Goal: Task Accomplishment & Management: Use online tool/utility

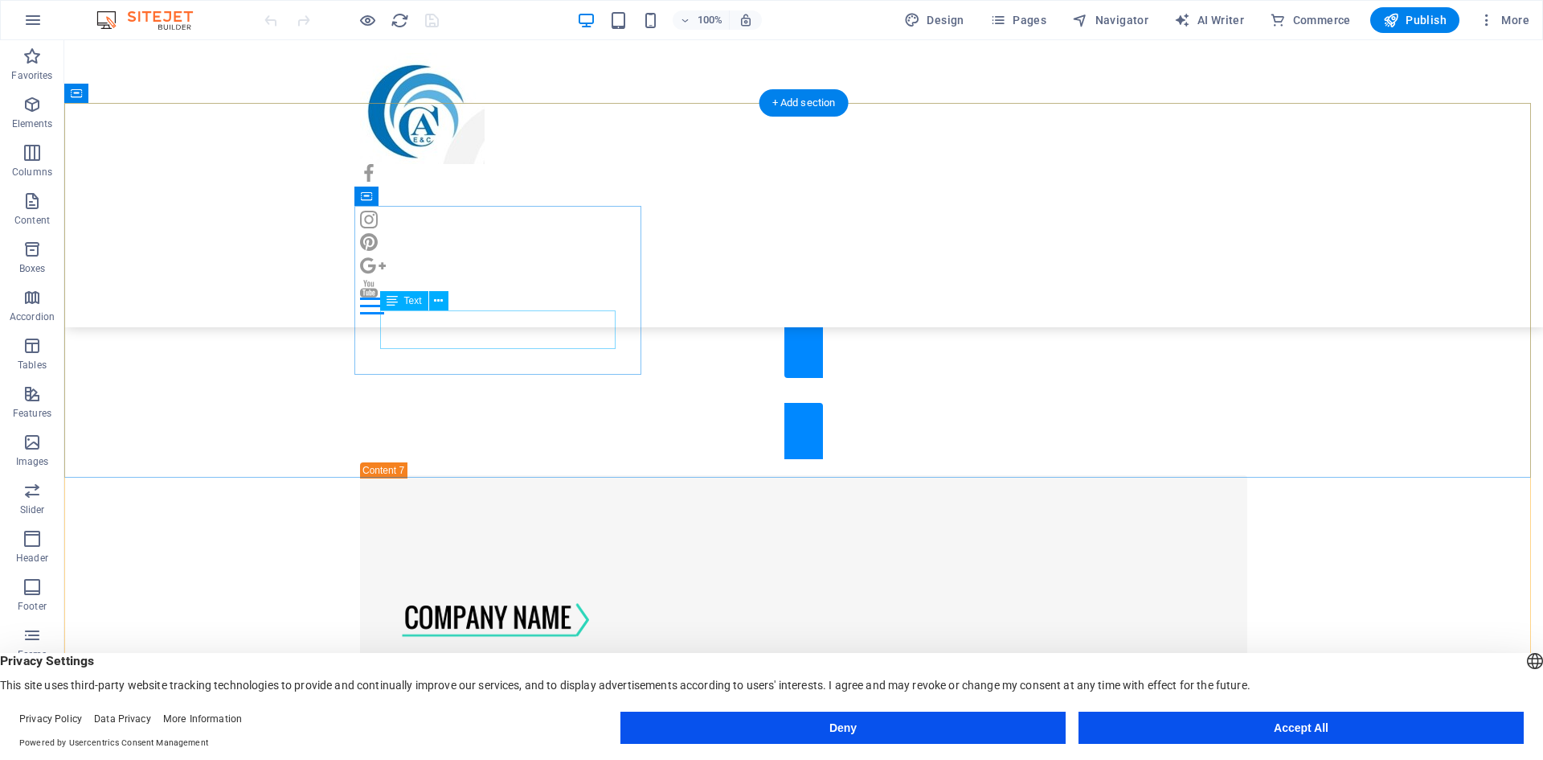
scroll to position [10038, 0]
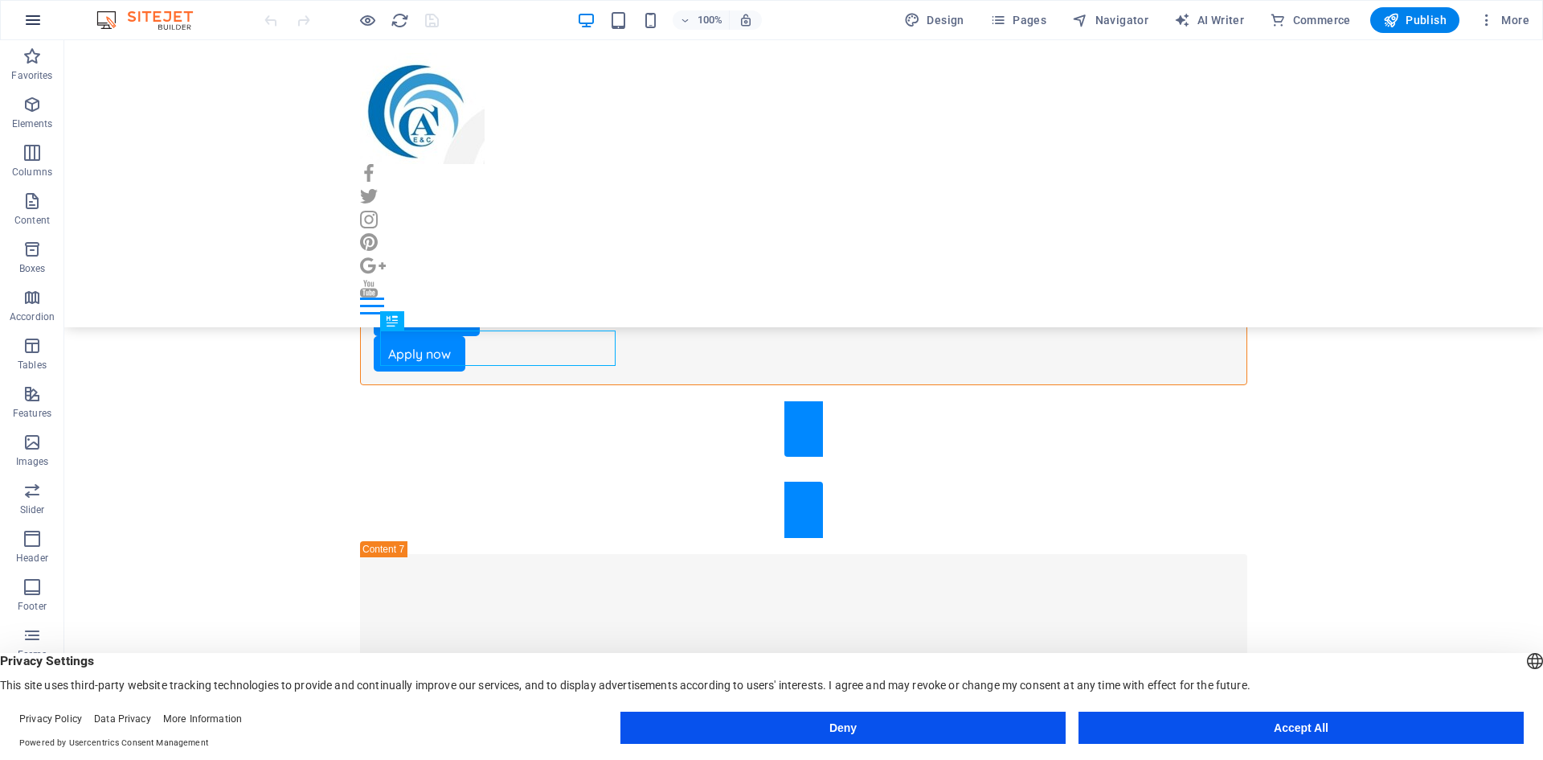
click at [22, 18] on button "button" at bounding box center [33, 20] width 39 height 39
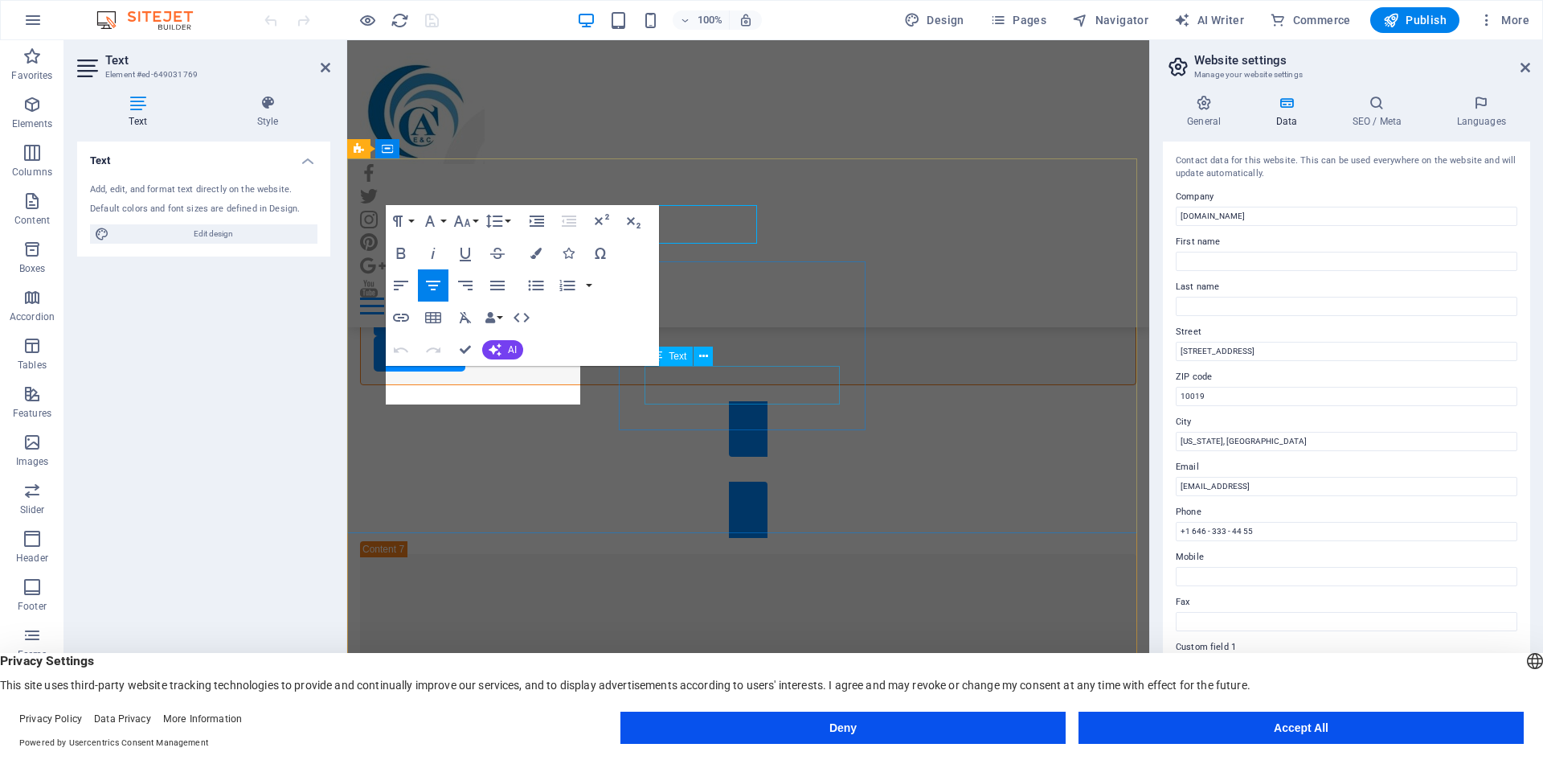
scroll to position [10199, 0]
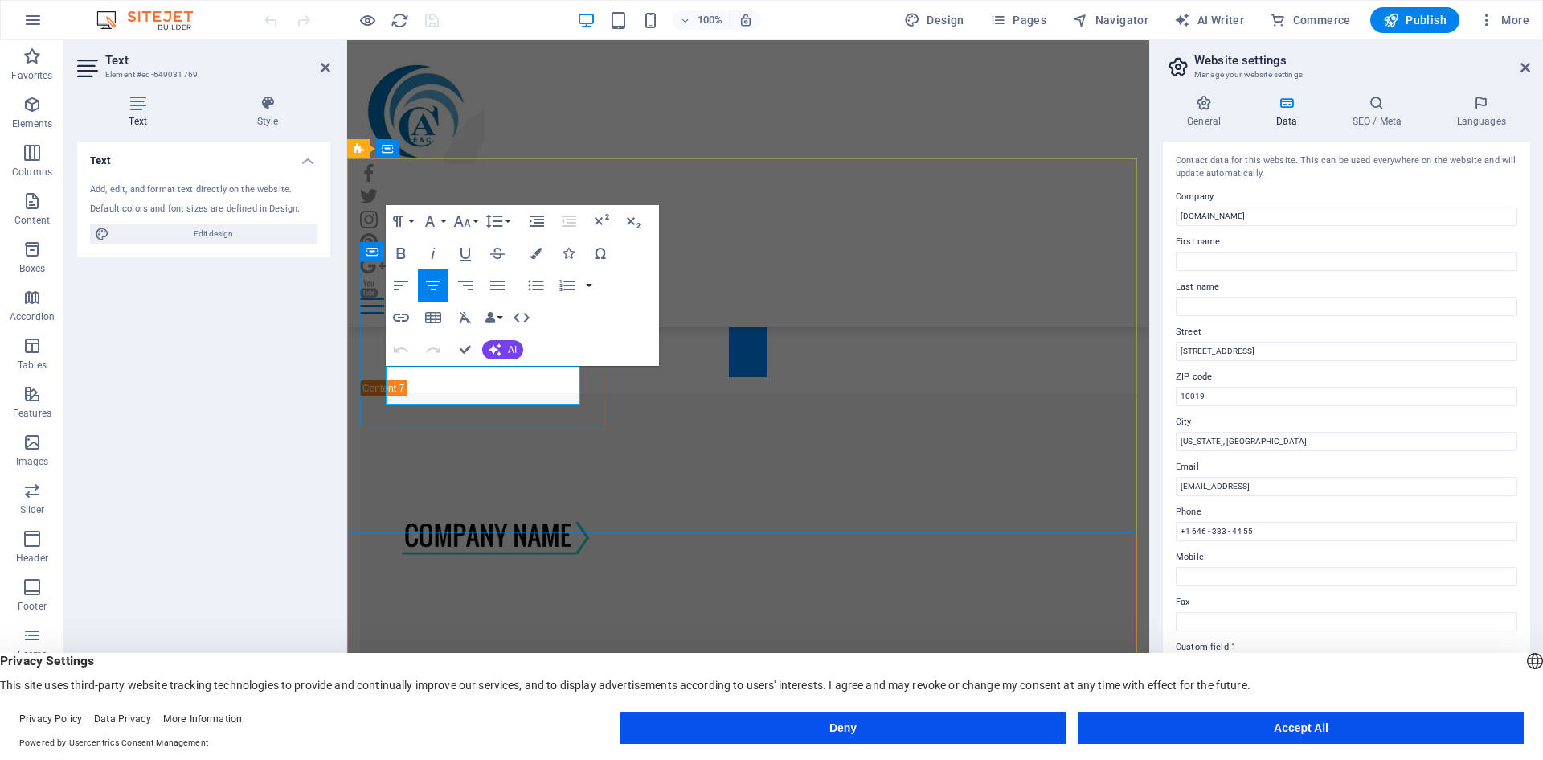
drag, startPoint x: 1264, startPoint y: 532, endPoint x: 1187, endPoint y: 524, distance: 77.6
click at [1187, 524] on input "+1 646 - 333 - 44 55" at bounding box center [1347, 531] width 342 height 19
type input "[PHONE_NUMBER]"
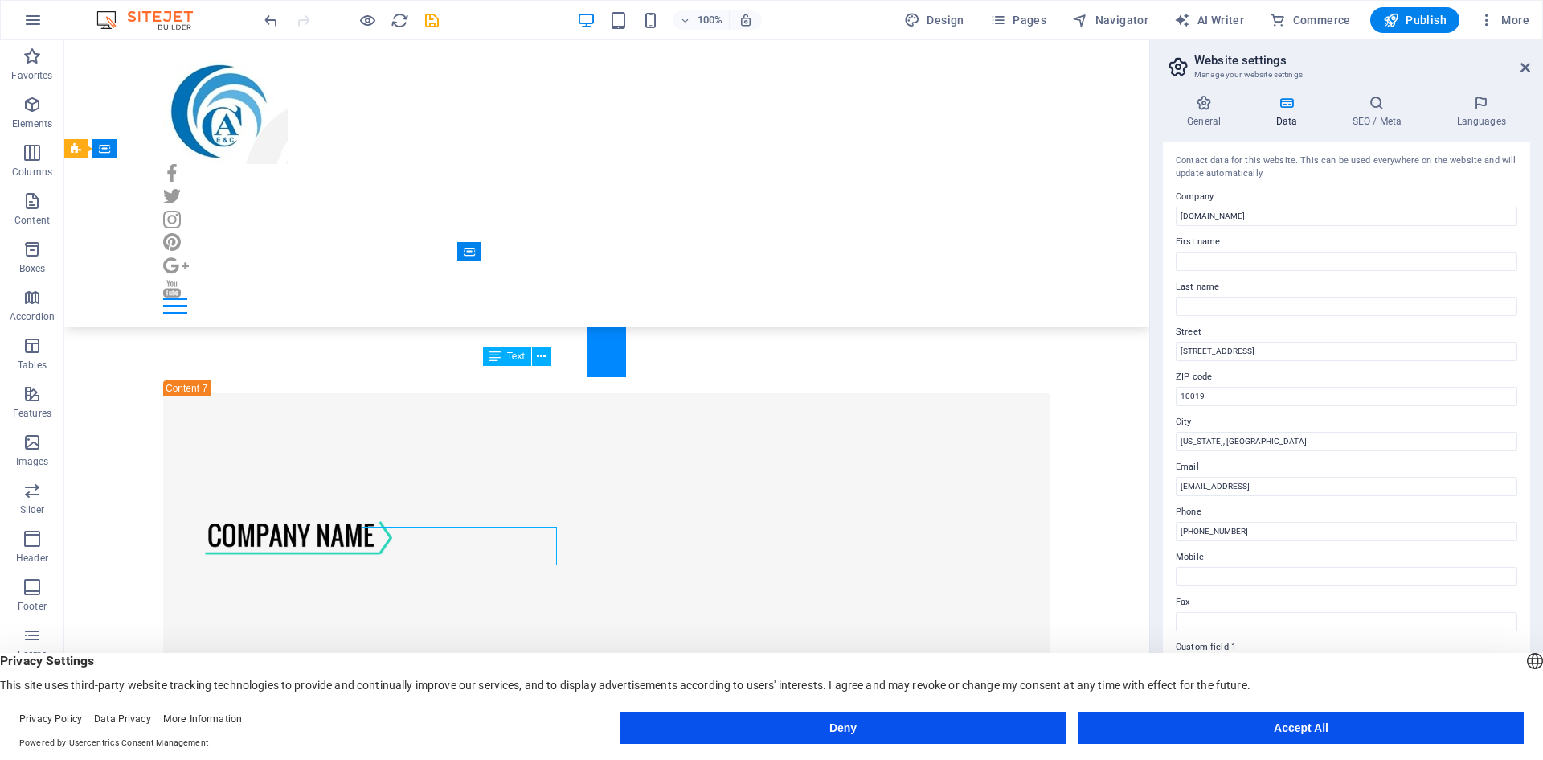
scroll to position [10038, 0]
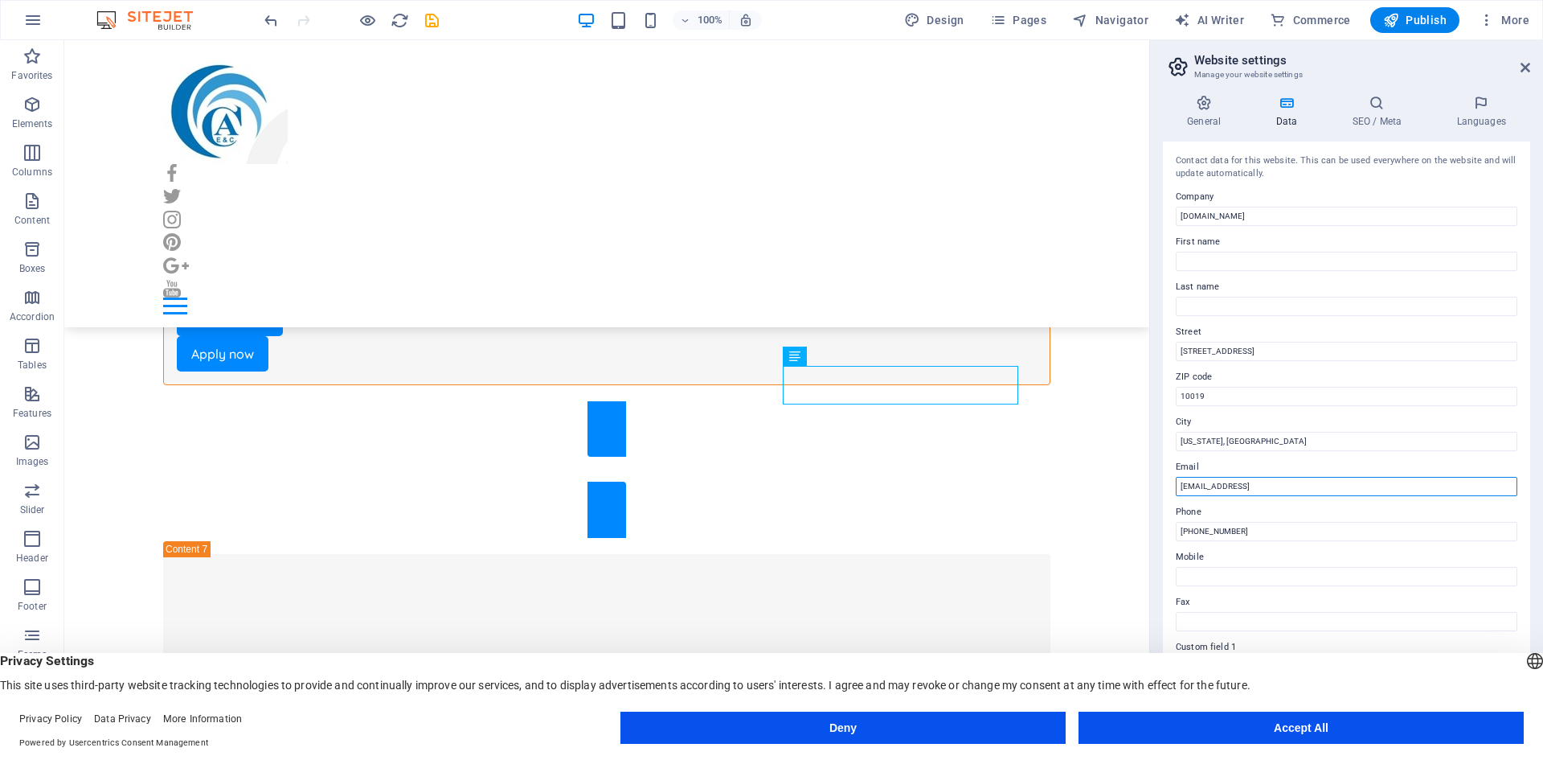
drag, startPoint x: 1391, startPoint y: 481, endPoint x: 1426, endPoint y: 487, distance: 35.2
click at [1426, 487] on input "[EMAIL_ADDRESS]" at bounding box center [1347, 486] width 342 height 19
drag, startPoint x: 1450, startPoint y: 530, endPoint x: 1094, endPoint y: 496, distance: 357.7
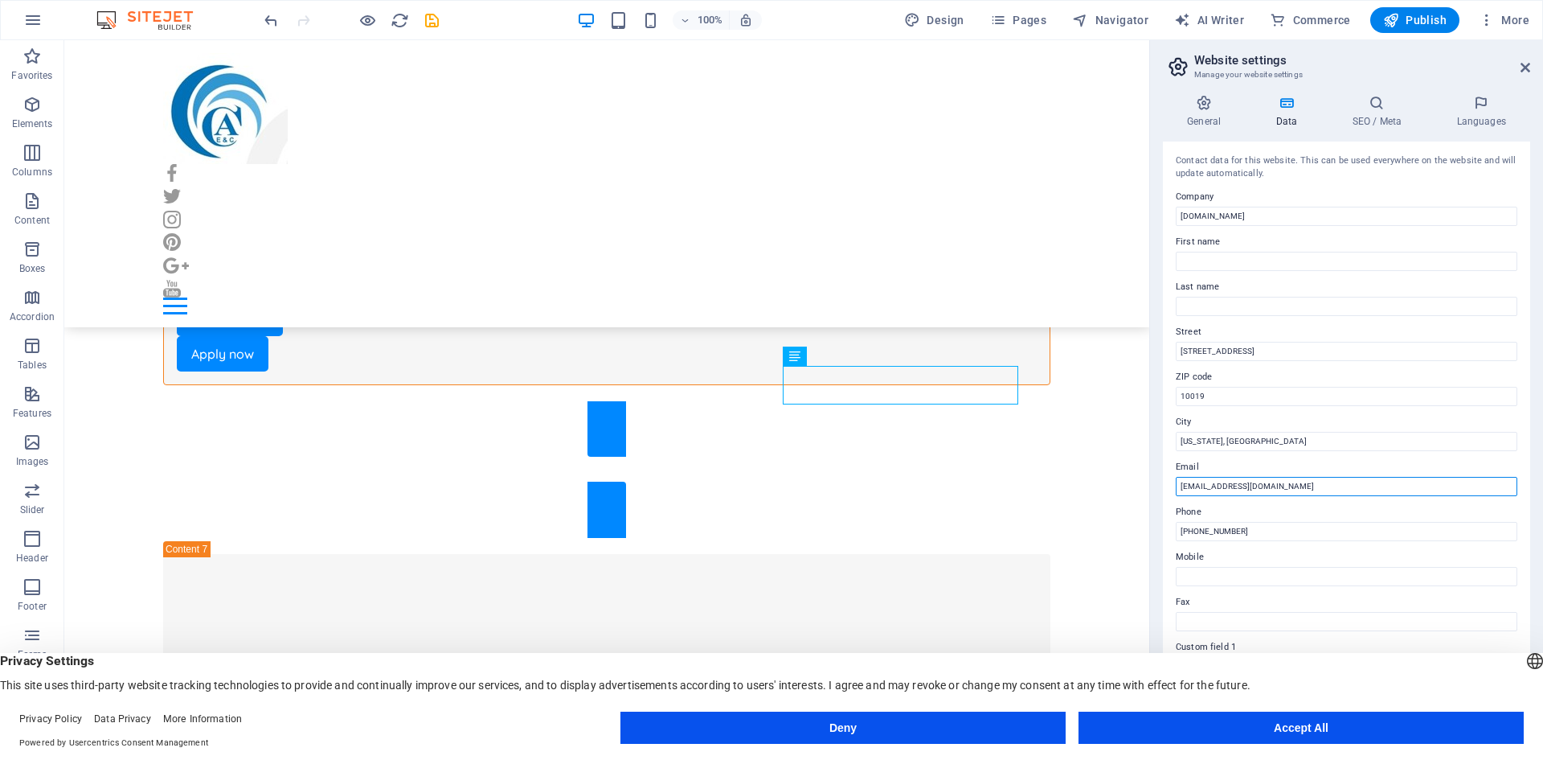
click at [1217, 486] on input "[EMAIL_ADDRESS][DOMAIN_NAME]" at bounding box center [1347, 486] width 342 height 19
type input "[EMAIL_ADDRESS][DOMAIN_NAME]"
click at [1247, 466] on label "Email" at bounding box center [1347, 466] width 342 height 19
click at [1247, 477] on input "[EMAIL_ADDRESS][DOMAIN_NAME]" at bounding box center [1347, 486] width 342 height 19
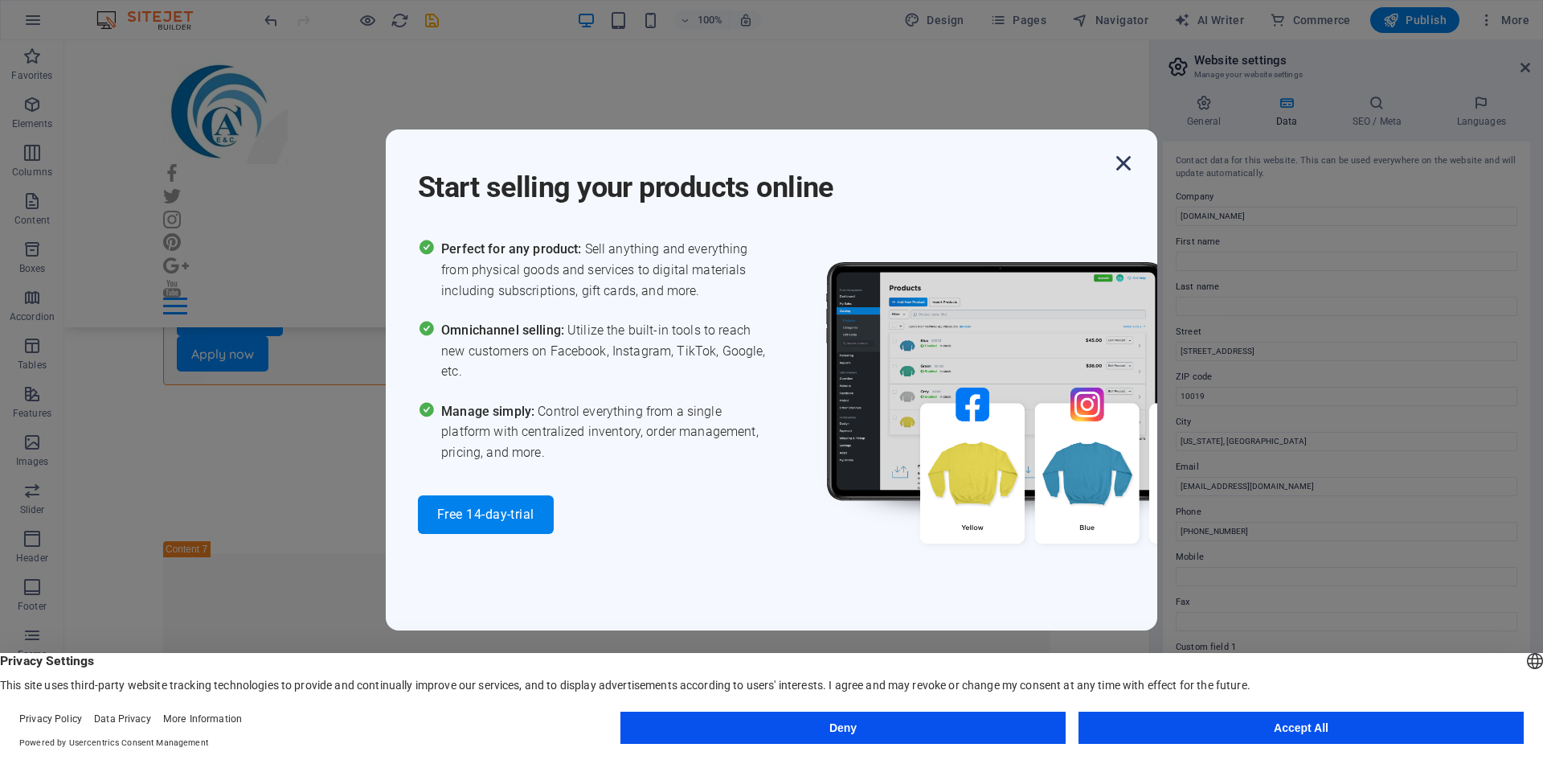
click at [1128, 174] on icon "button" at bounding box center [1123, 163] width 29 height 29
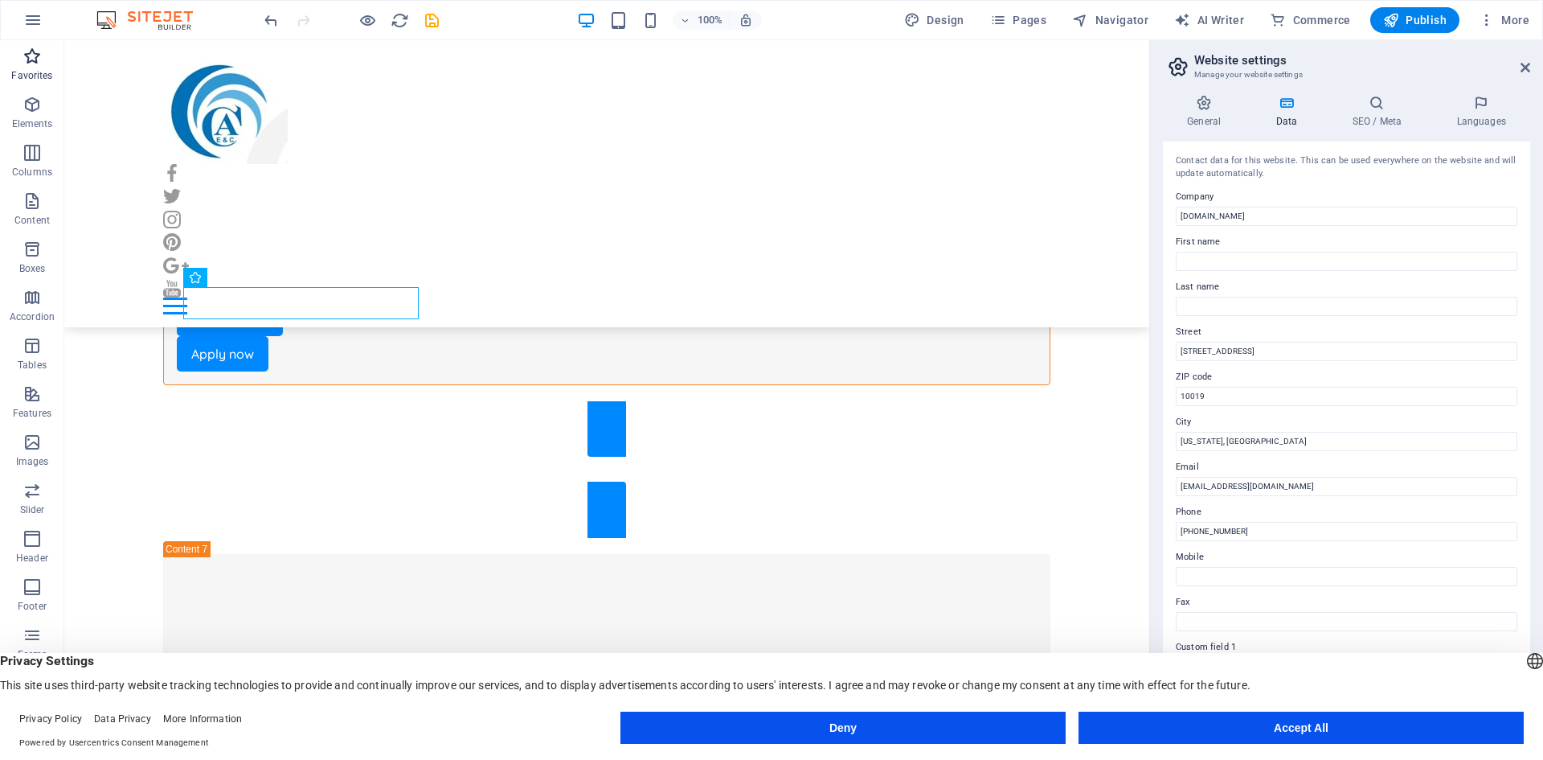
click at [27, 58] on icon "button" at bounding box center [32, 56] width 19 height 19
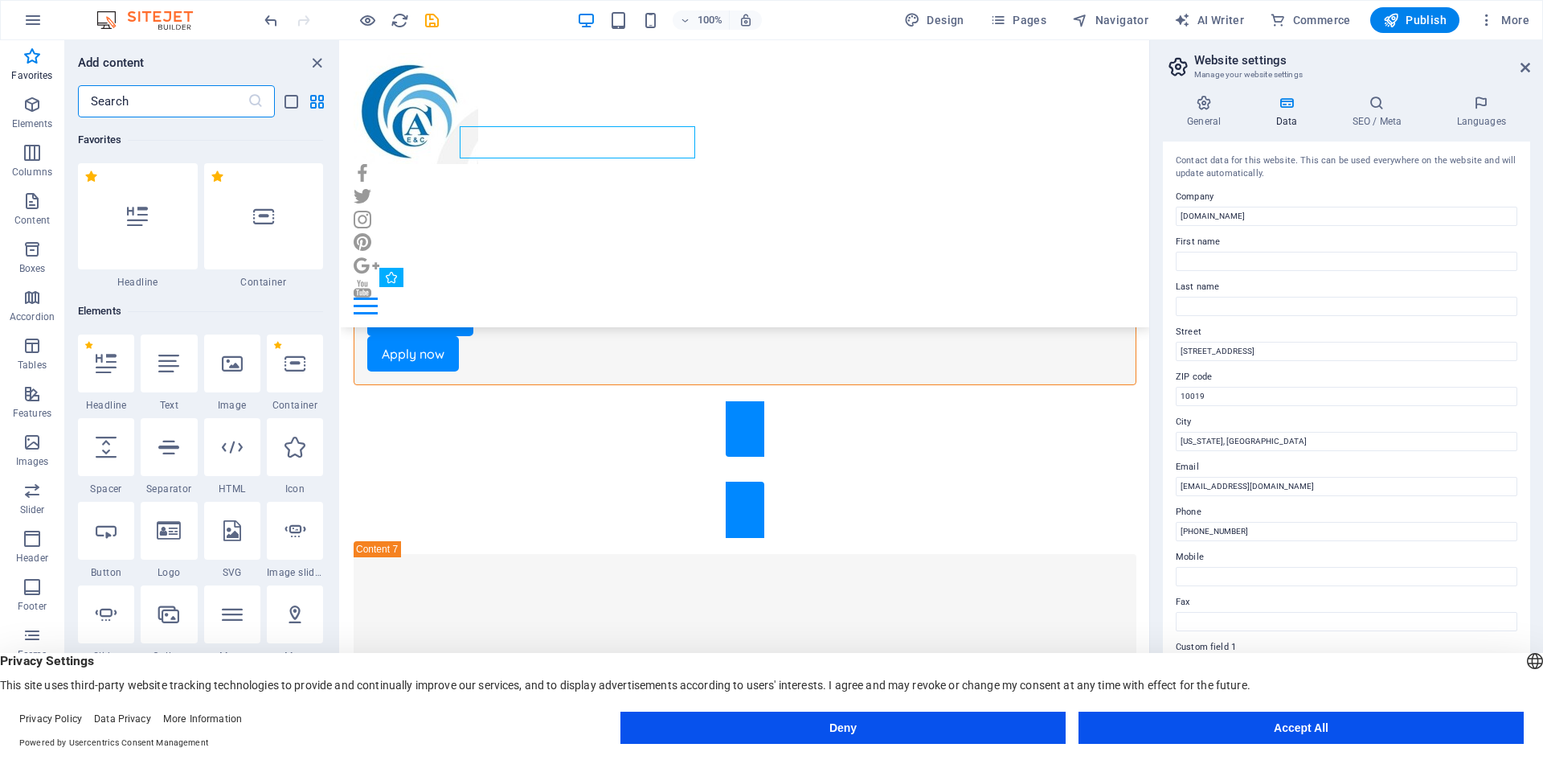
scroll to position [10199, 0]
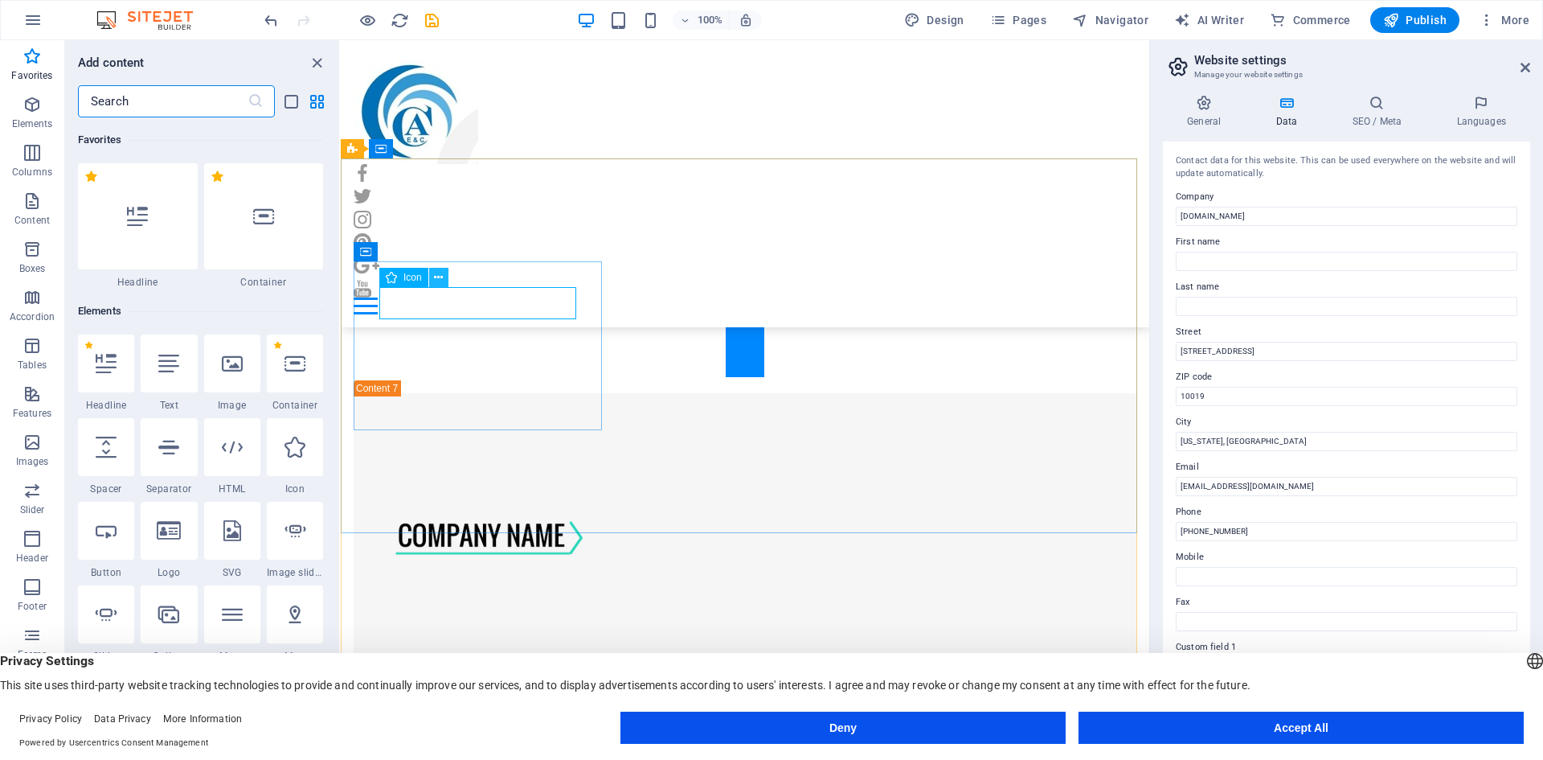
click at [436, 278] on icon at bounding box center [438, 277] width 9 height 17
click at [439, 271] on icon at bounding box center [438, 277] width 9 height 17
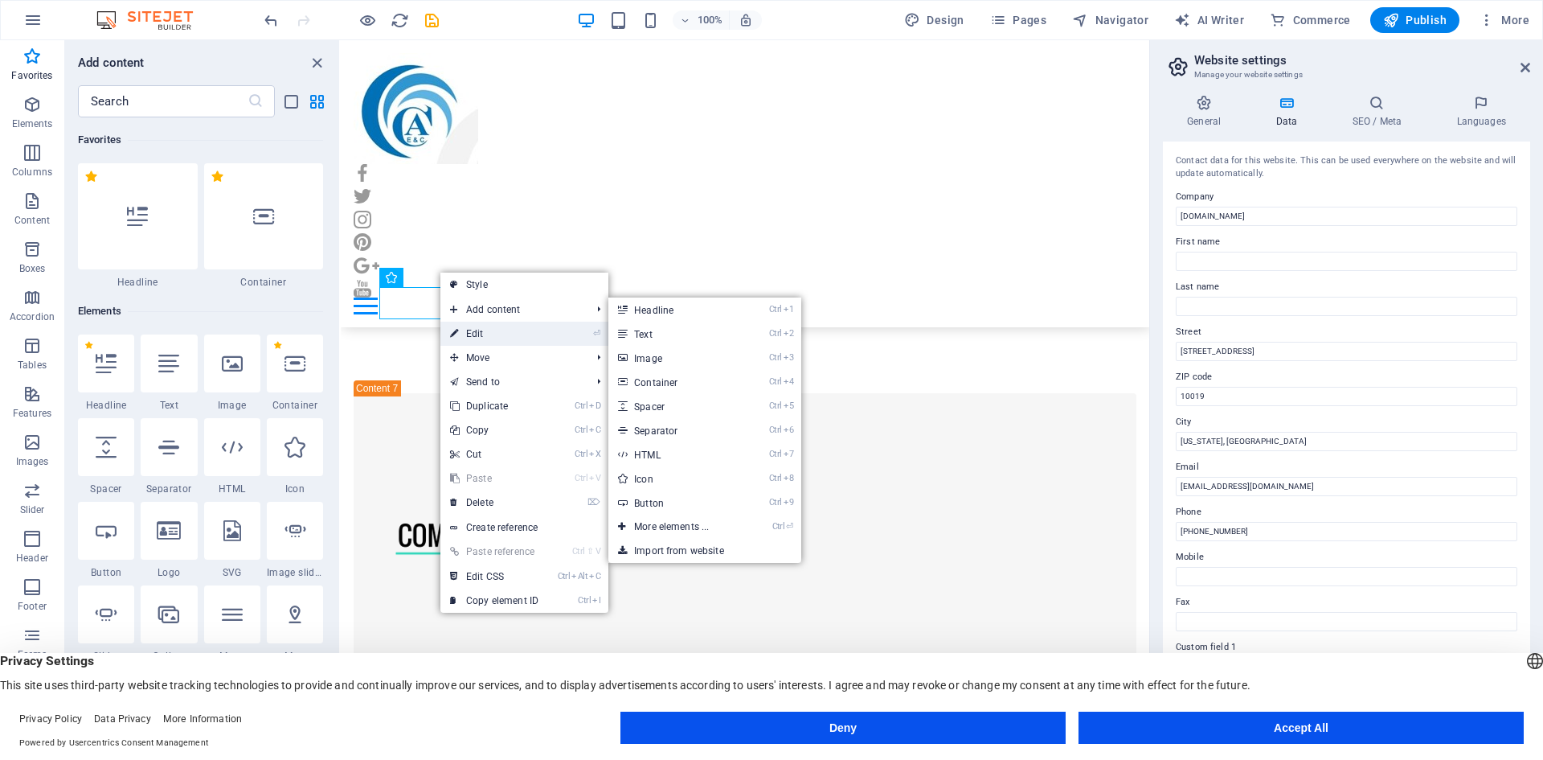
drag, startPoint x: 180, startPoint y: 296, endPoint x: 501, endPoint y: 329, distance: 322.4
click at [501, 329] on link "⏎ Edit" at bounding box center [494, 334] width 108 height 24
select select "xMidYMid"
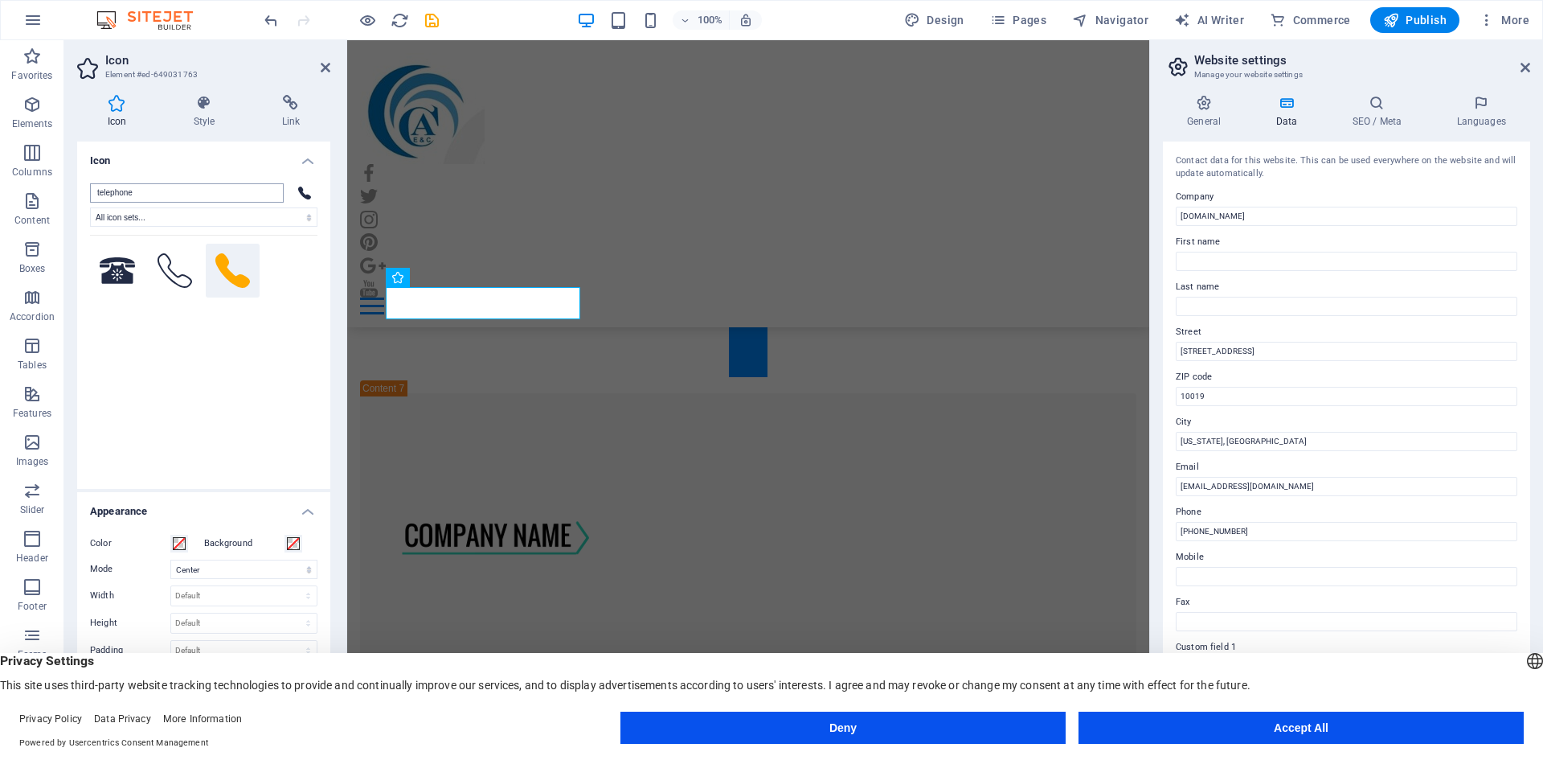
click at [163, 199] on input "telephone" at bounding box center [187, 192] width 194 height 19
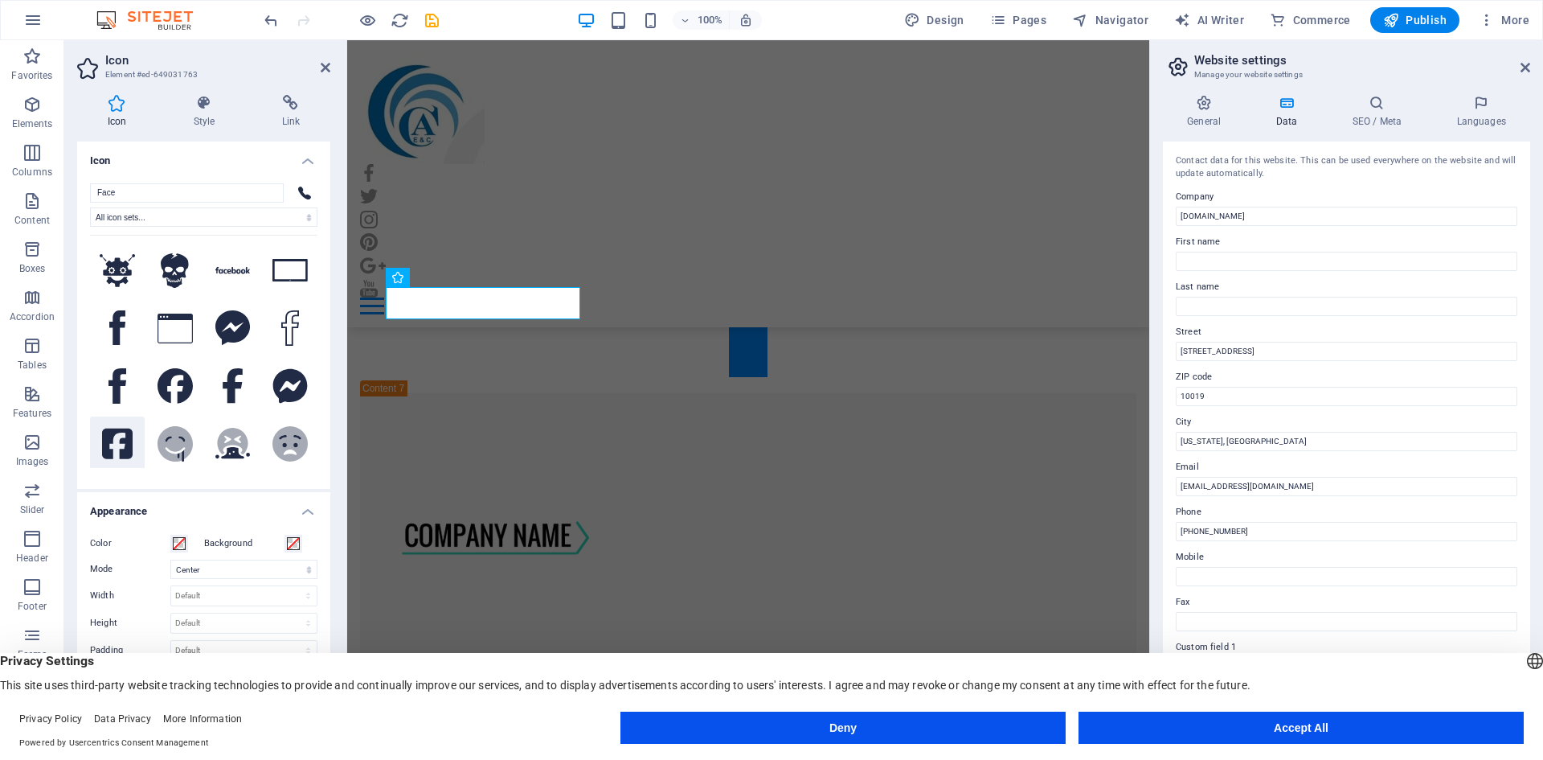
type input "Face"
click at [120, 437] on icon at bounding box center [117, 443] width 31 height 31
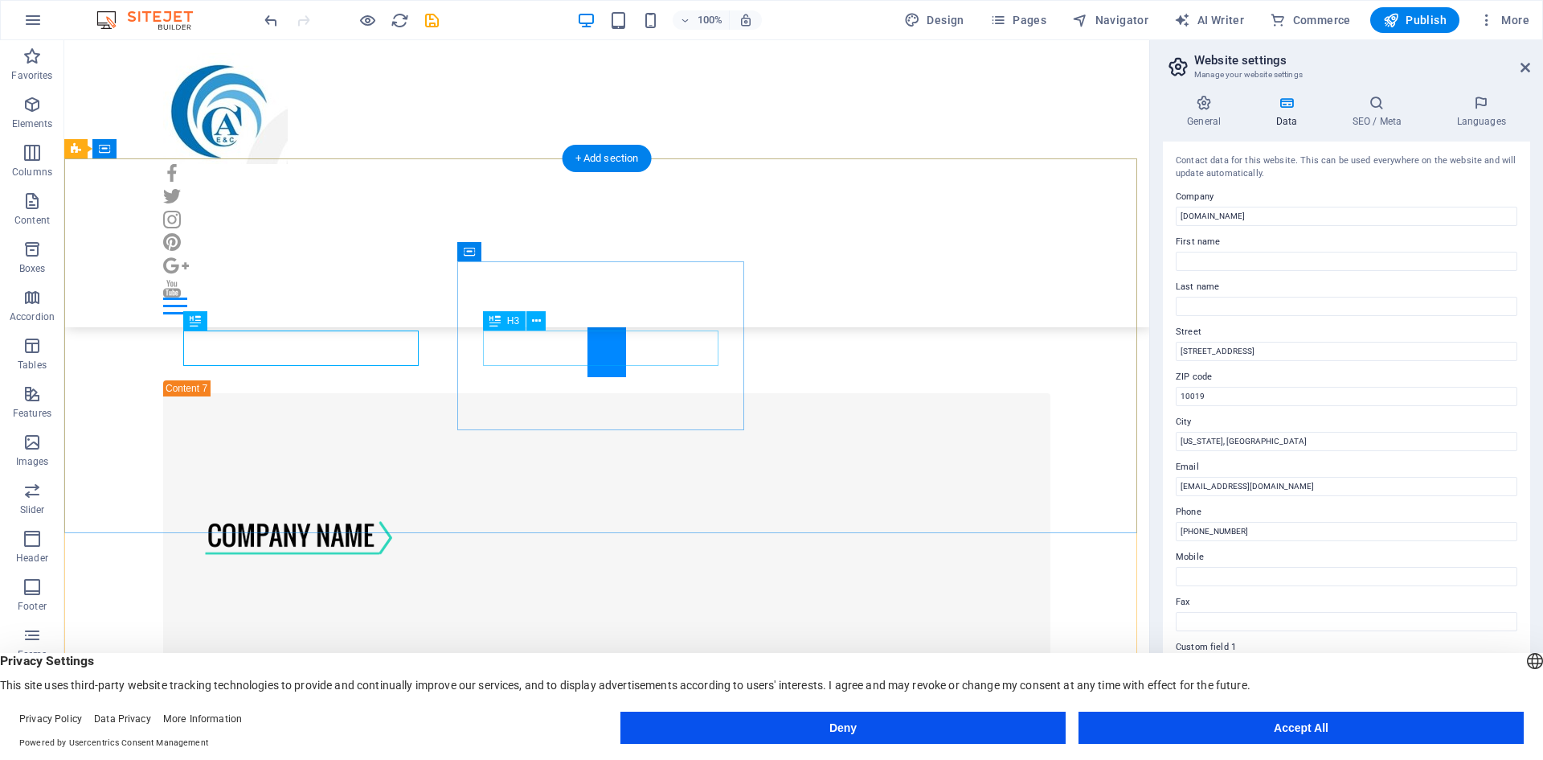
scroll to position [10038, 0]
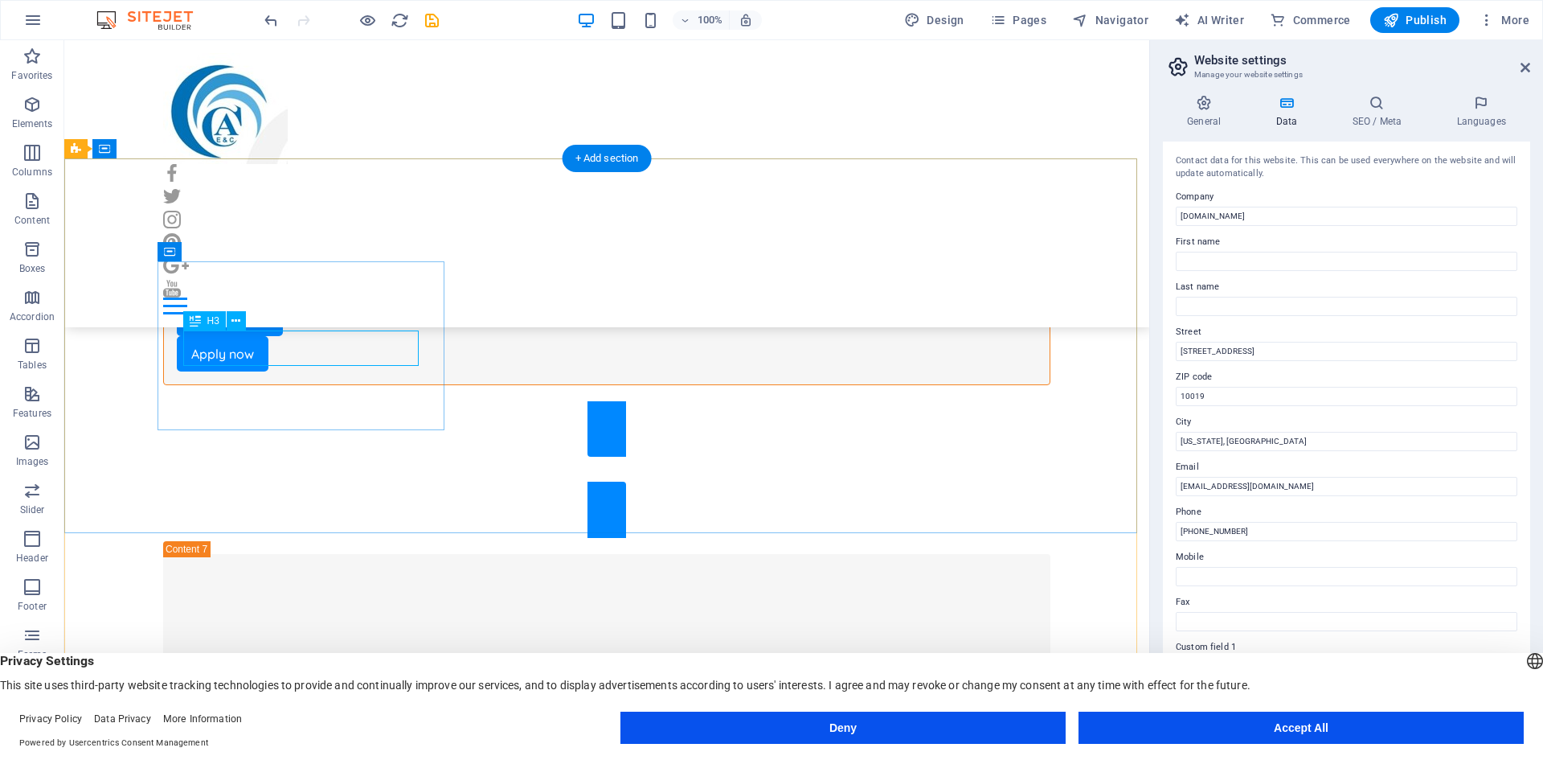
click at [240, 318] on icon at bounding box center [235, 321] width 9 height 17
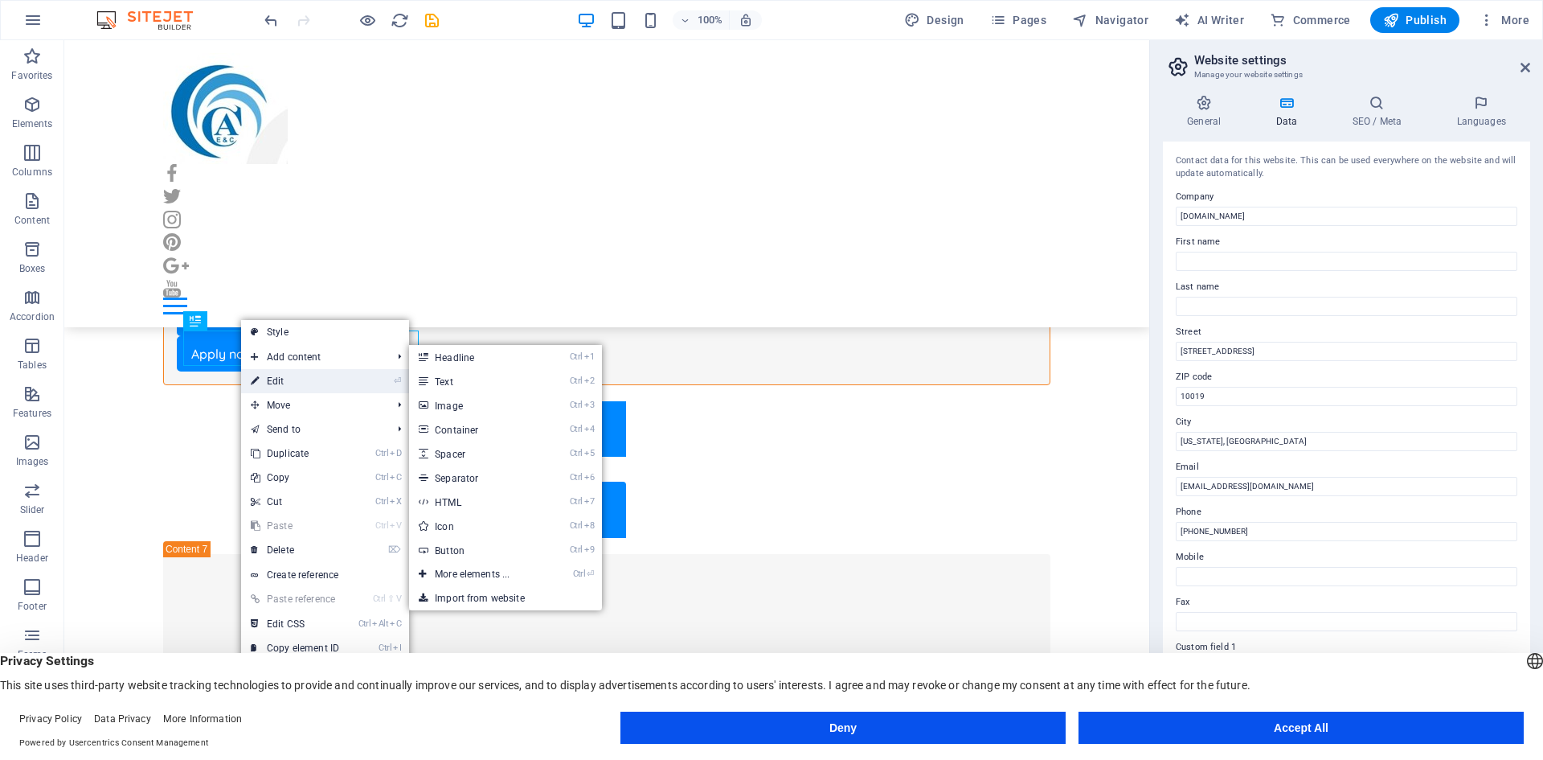
click at [309, 375] on link "⏎ Edit" at bounding box center [295, 381] width 108 height 24
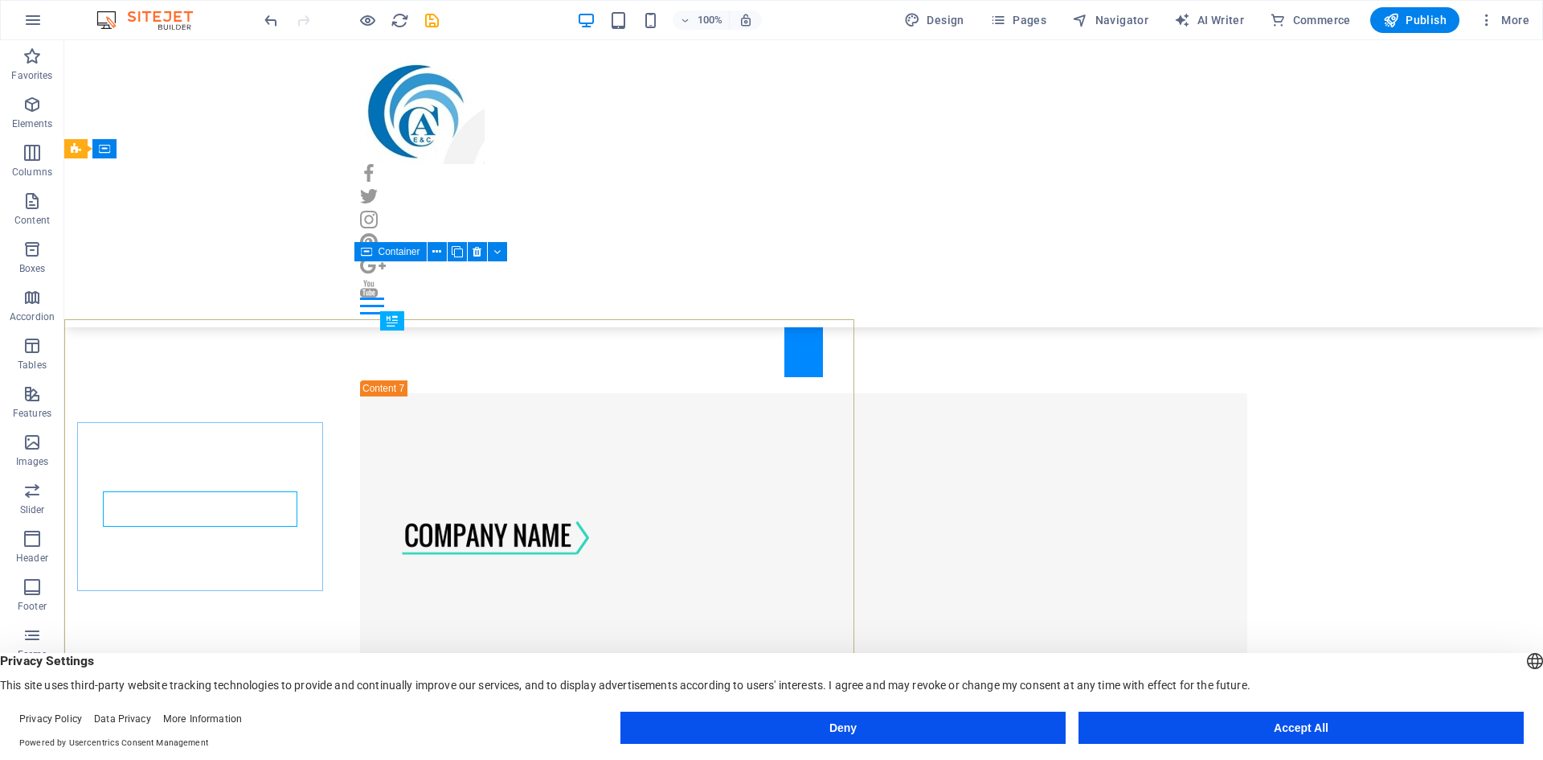
scroll to position [10038, 0]
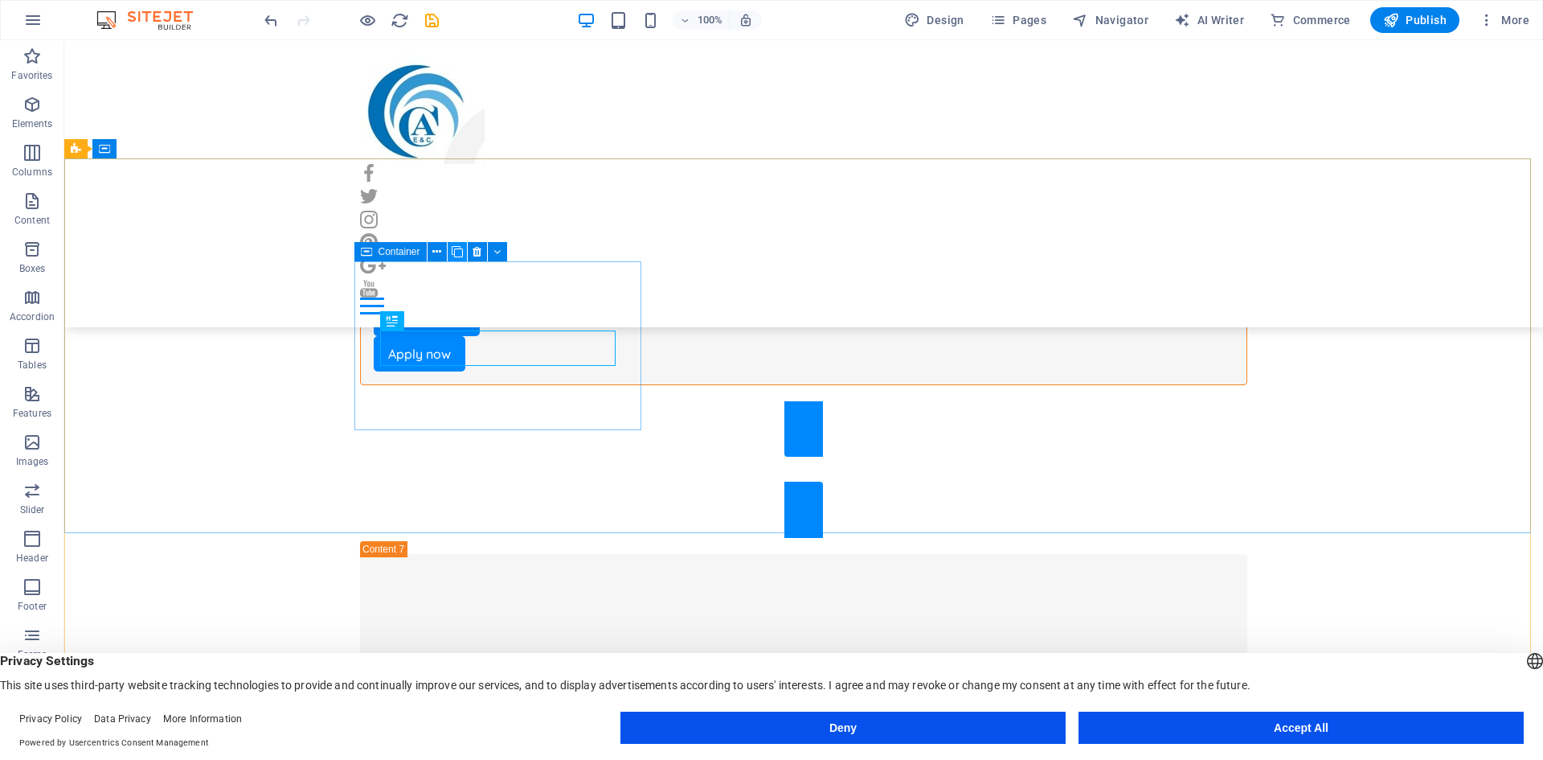
click at [461, 249] on icon at bounding box center [457, 252] width 11 height 17
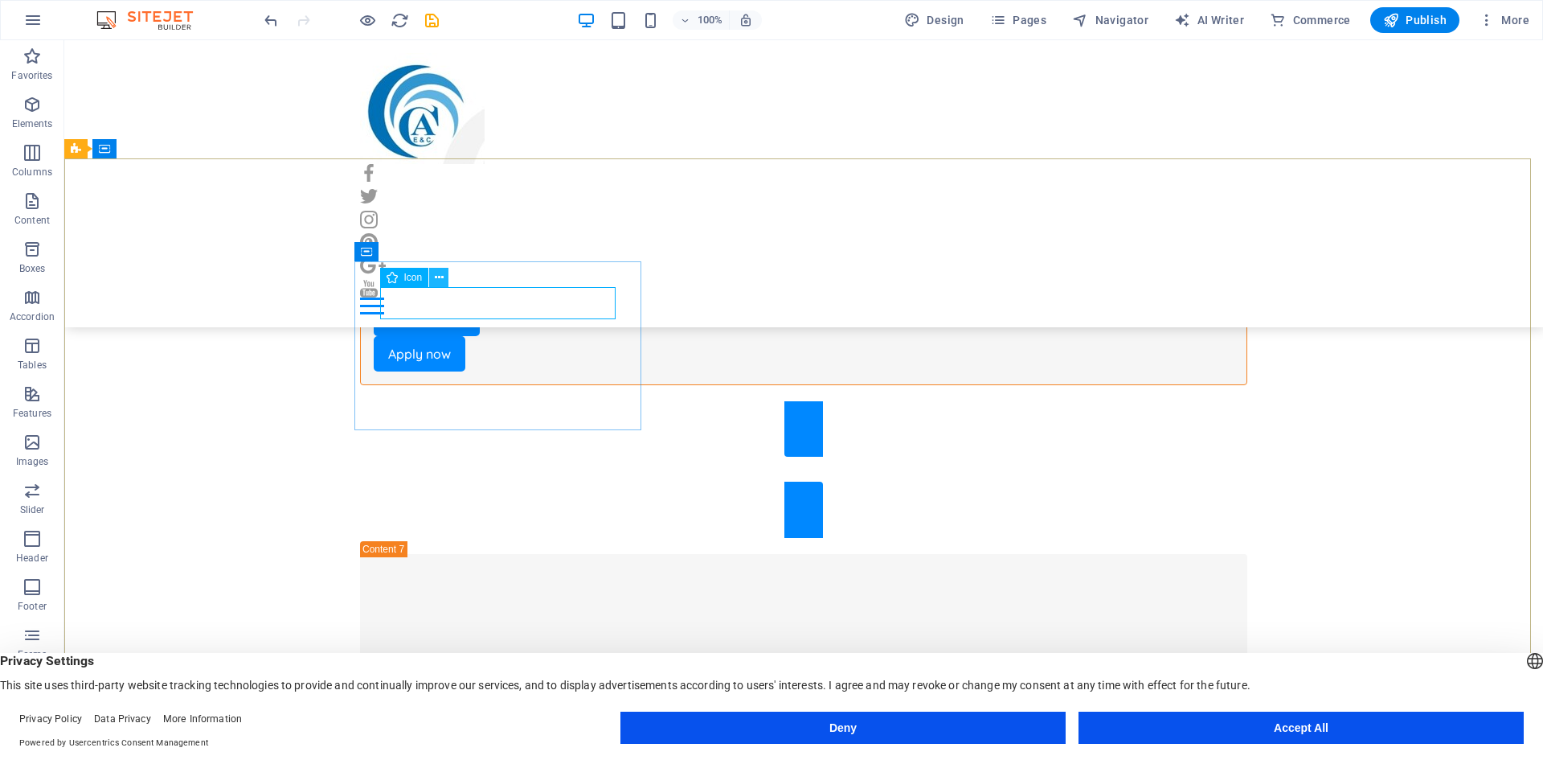
click at [443, 277] on icon at bounding box center [439, 277] width 9 height 17
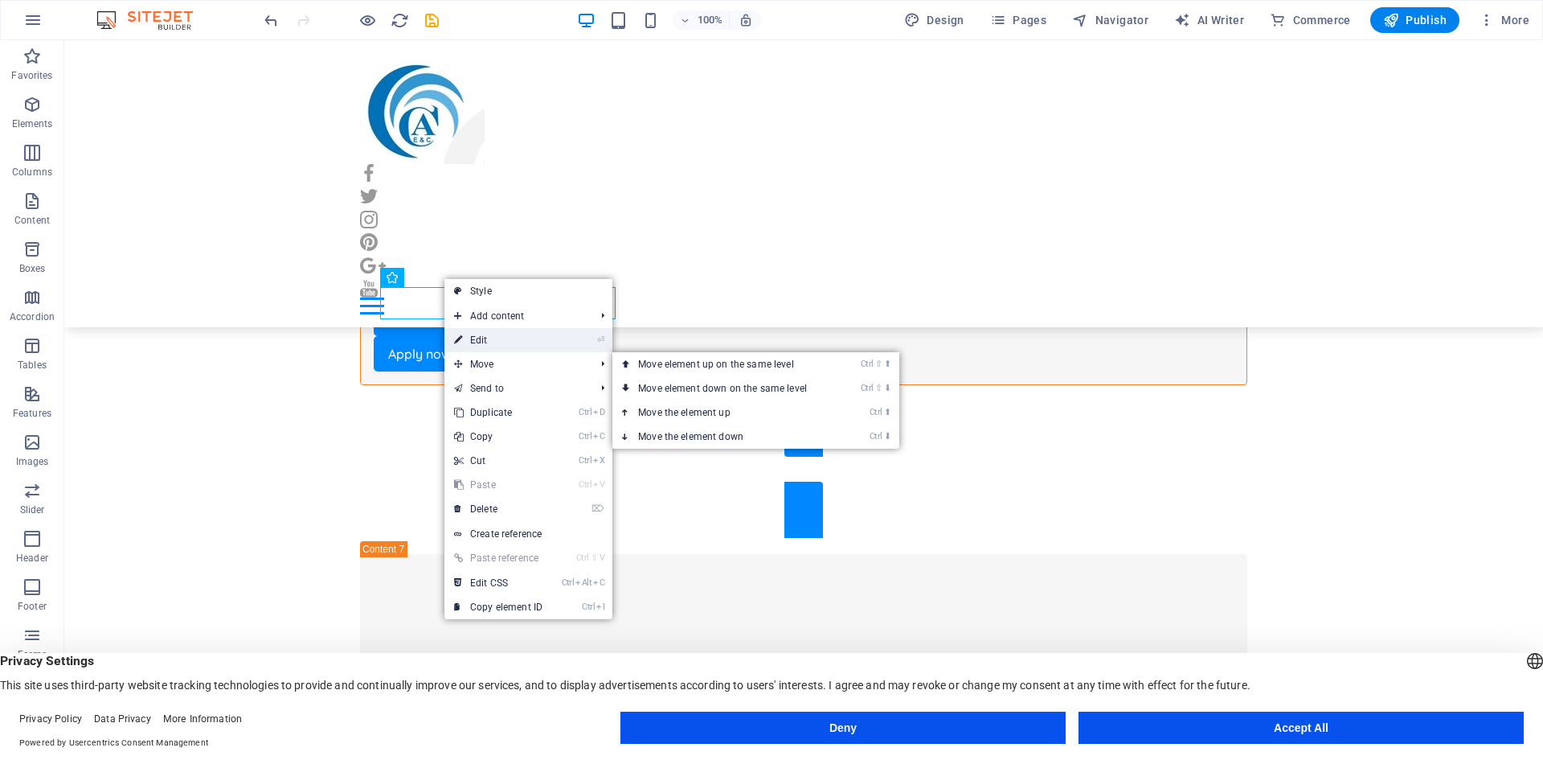
click at [505, 338] on link "⏎ Edit" at bounding box center [498, 340] width 108 height 24
select select "xMidYMid"
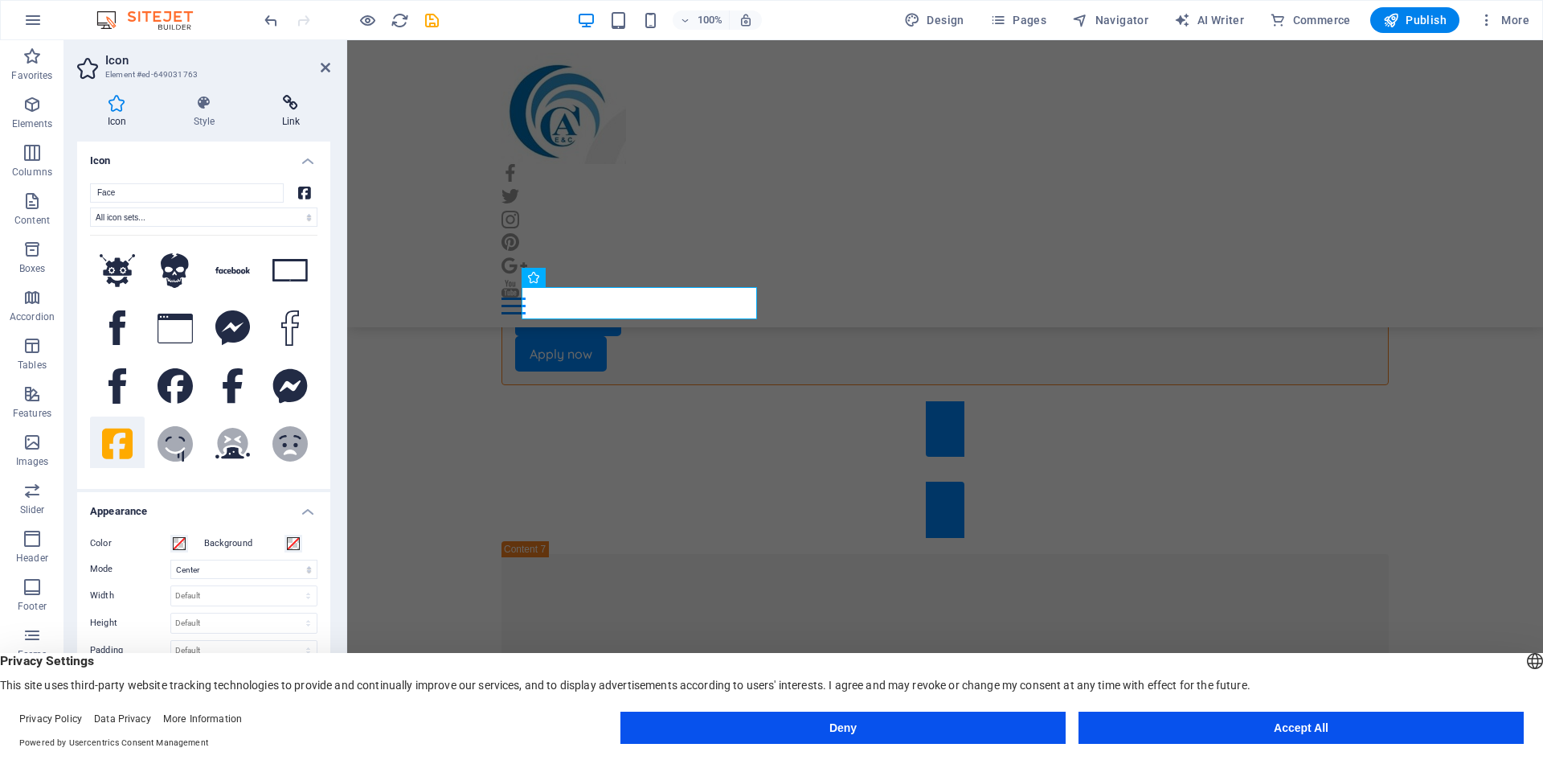
click at [294, 98] on icon at bounding box center [291, 103] width 79 height 16
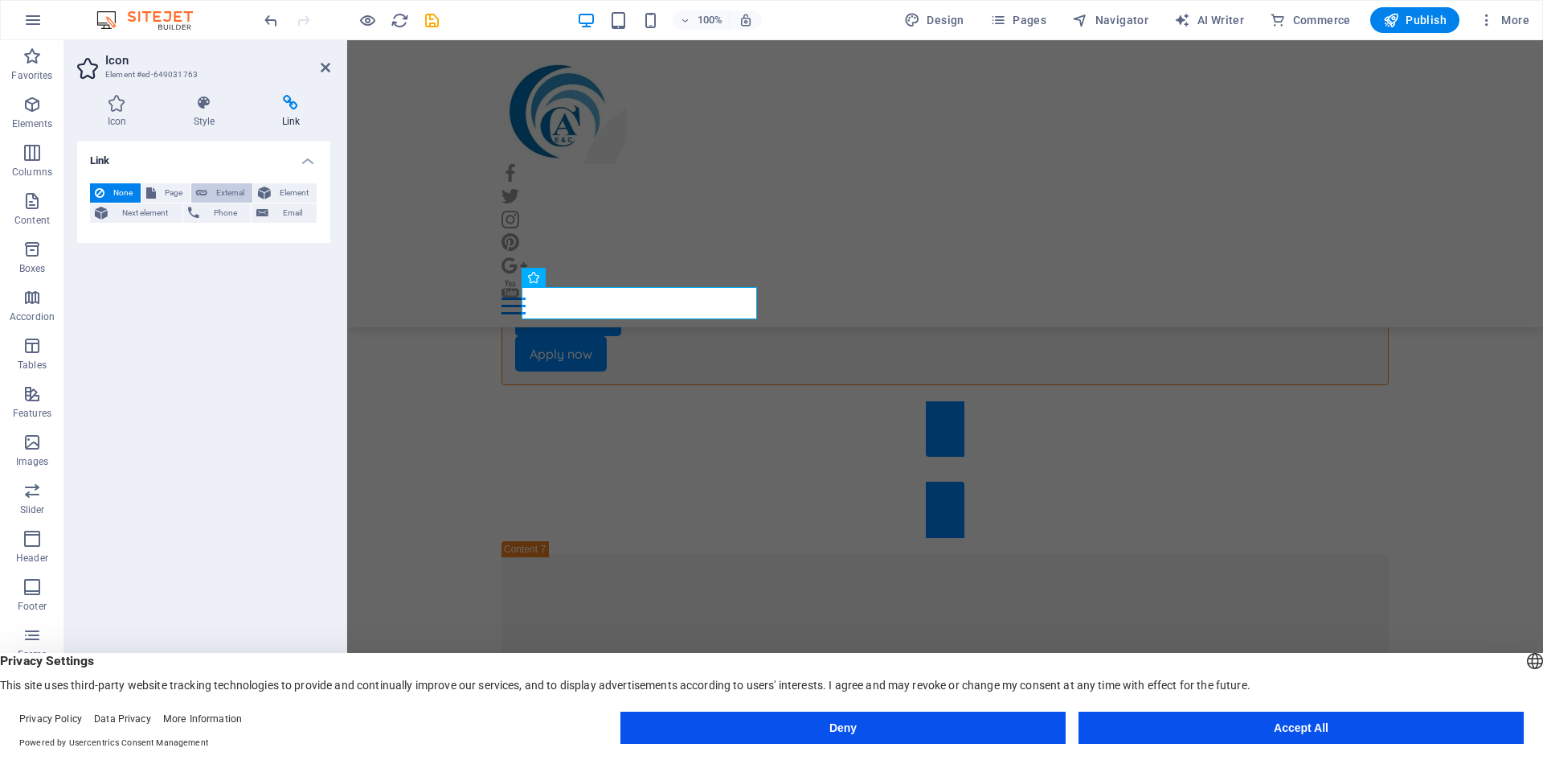
click at [240, 189] on span "External" at bounding box center [229, 192] width 35 height 19
select select "blank"
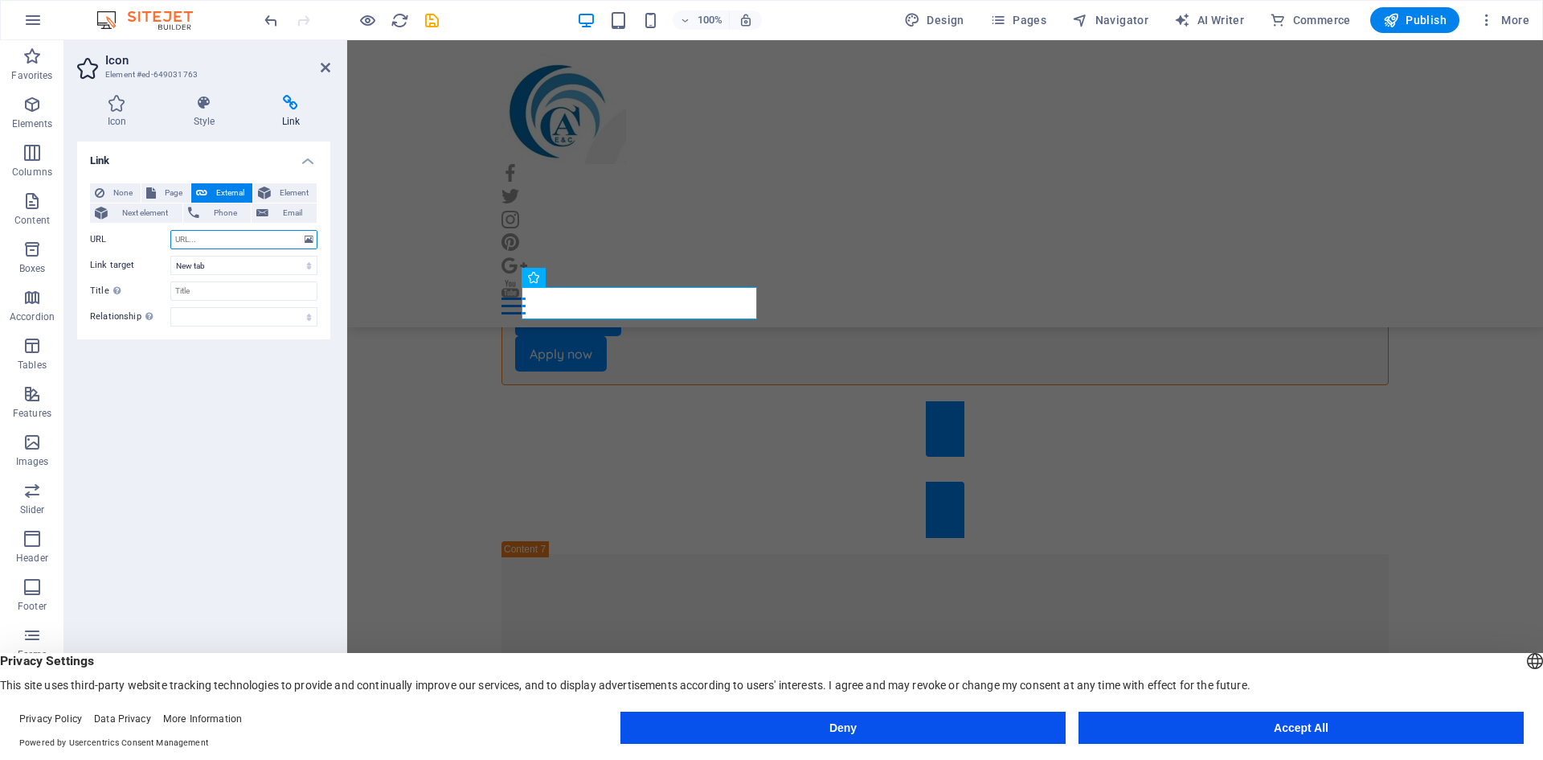
paste input "[URL][DOMAIN_NAME][DOMAIN_NAME]"
type input "[URL][DOMAIN_NAME][DOMAIN_NAME]"
click at [210, 361] on div "Link None Page External Element Next element Phone Email Page Home Subpage Lega…" at bounding box center [203, 431] width 253 height 580
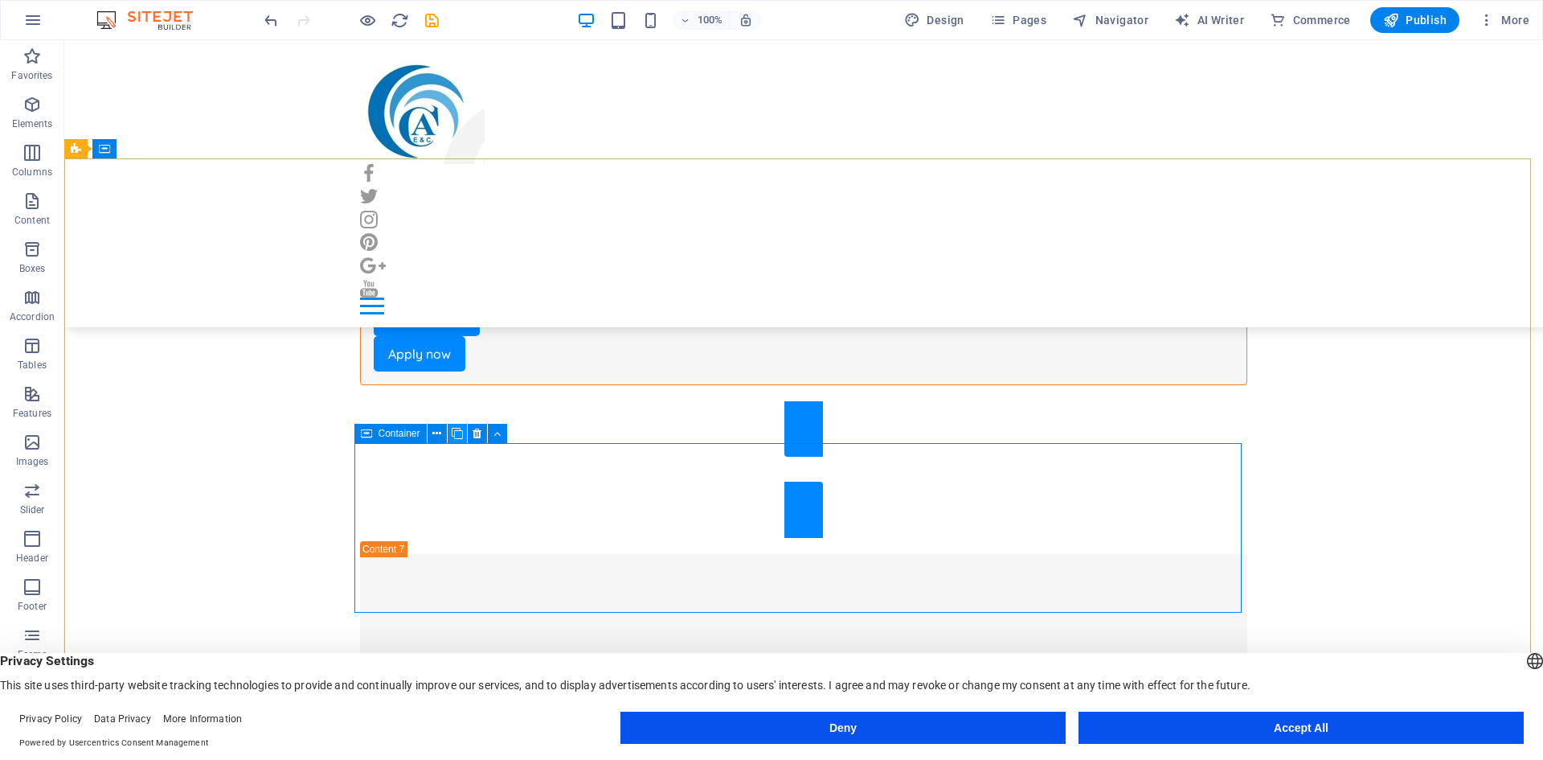
drag, startPoint x: 459, startPoint y: 435, endPoint x: 574, endPoint y: 426, distance: 115.3
click at [459, 435] on icon at bounding box center [457, 433] width 11 height 17
click at [457, 437] on icon at bounding box center [457, 433] width 11 height 17
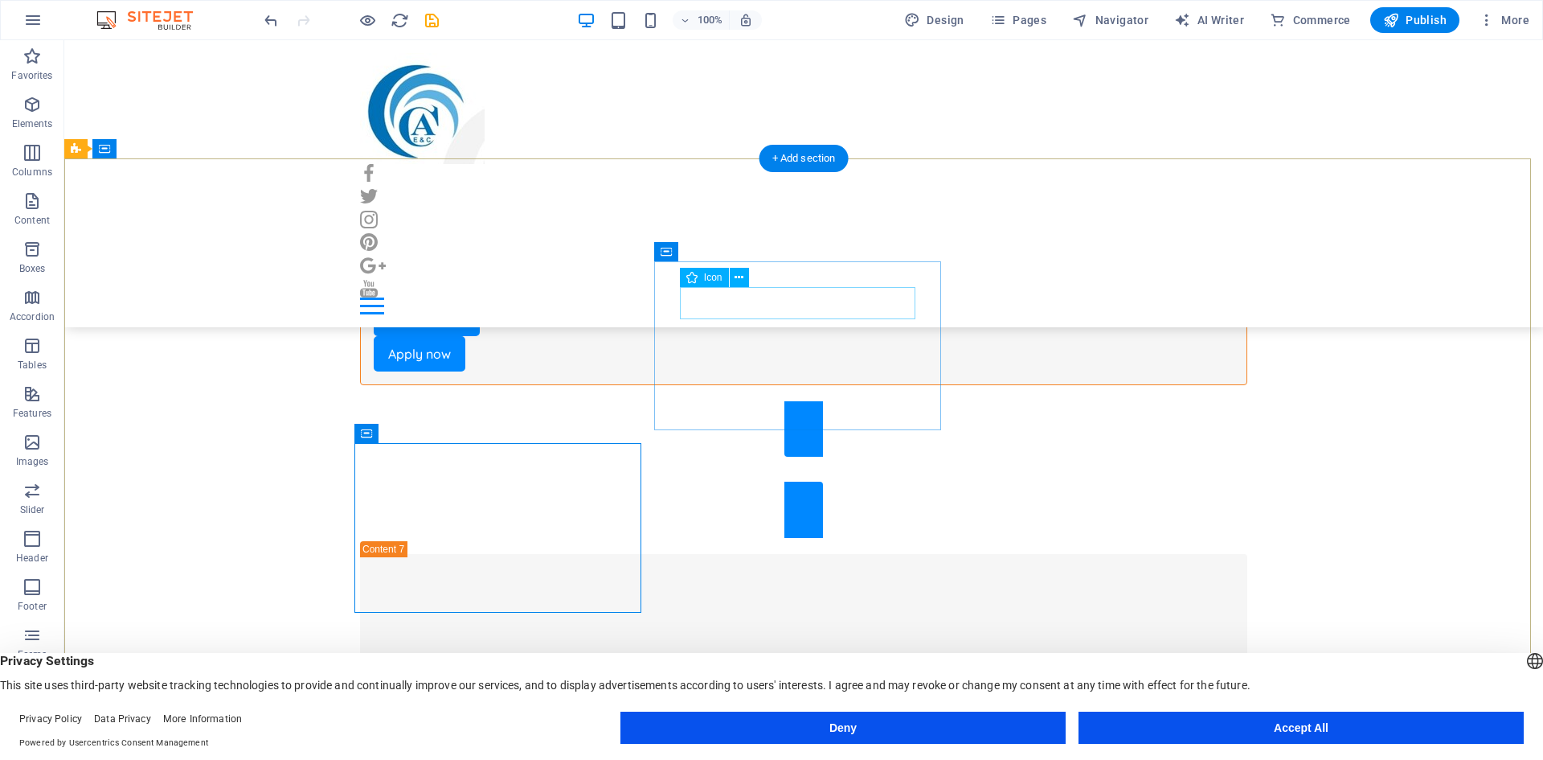
select select "xMidYMid"
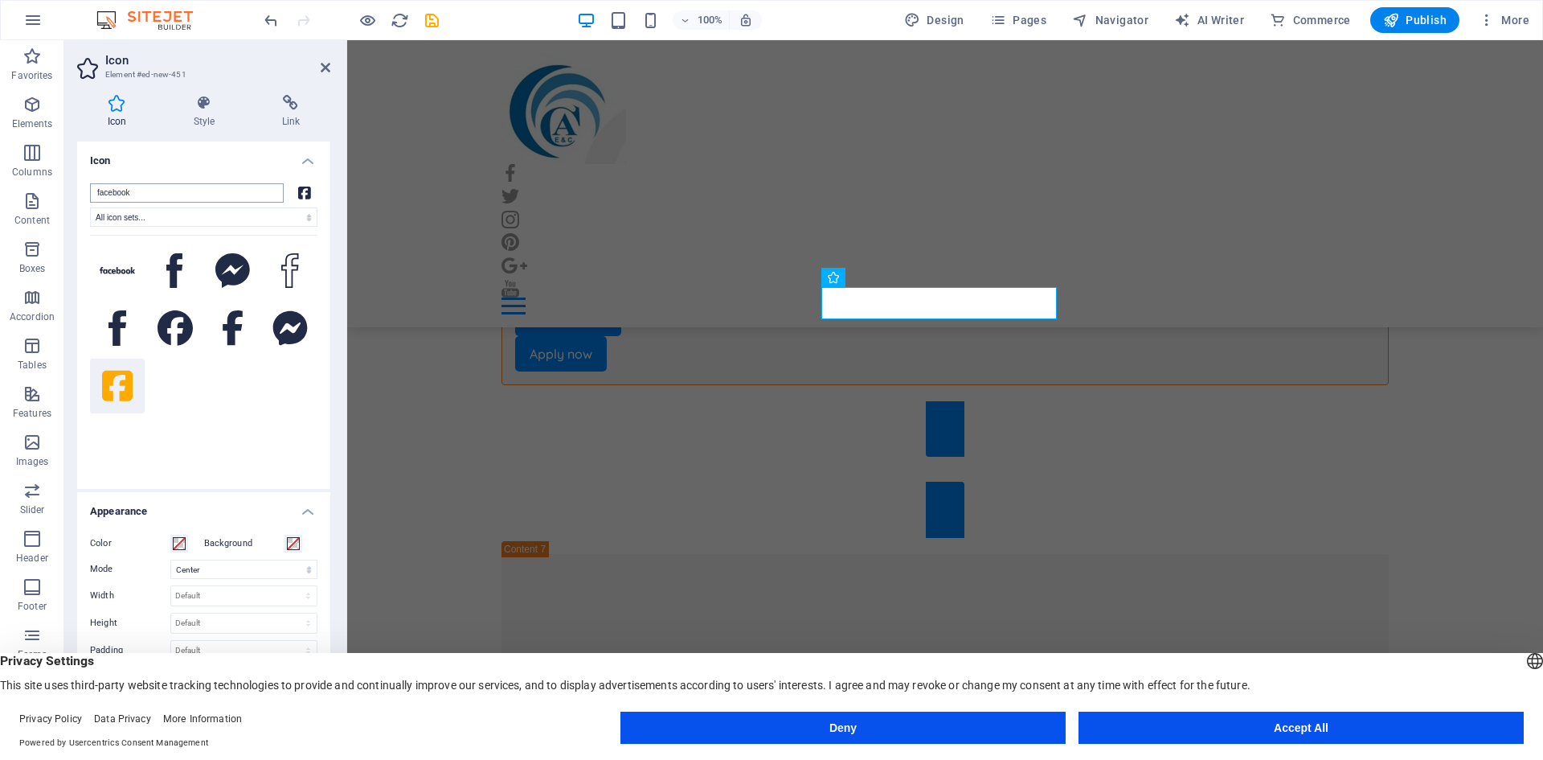
click at [171, 192] on input "facebook" at bounding box center [187, 192] width 194 height 19
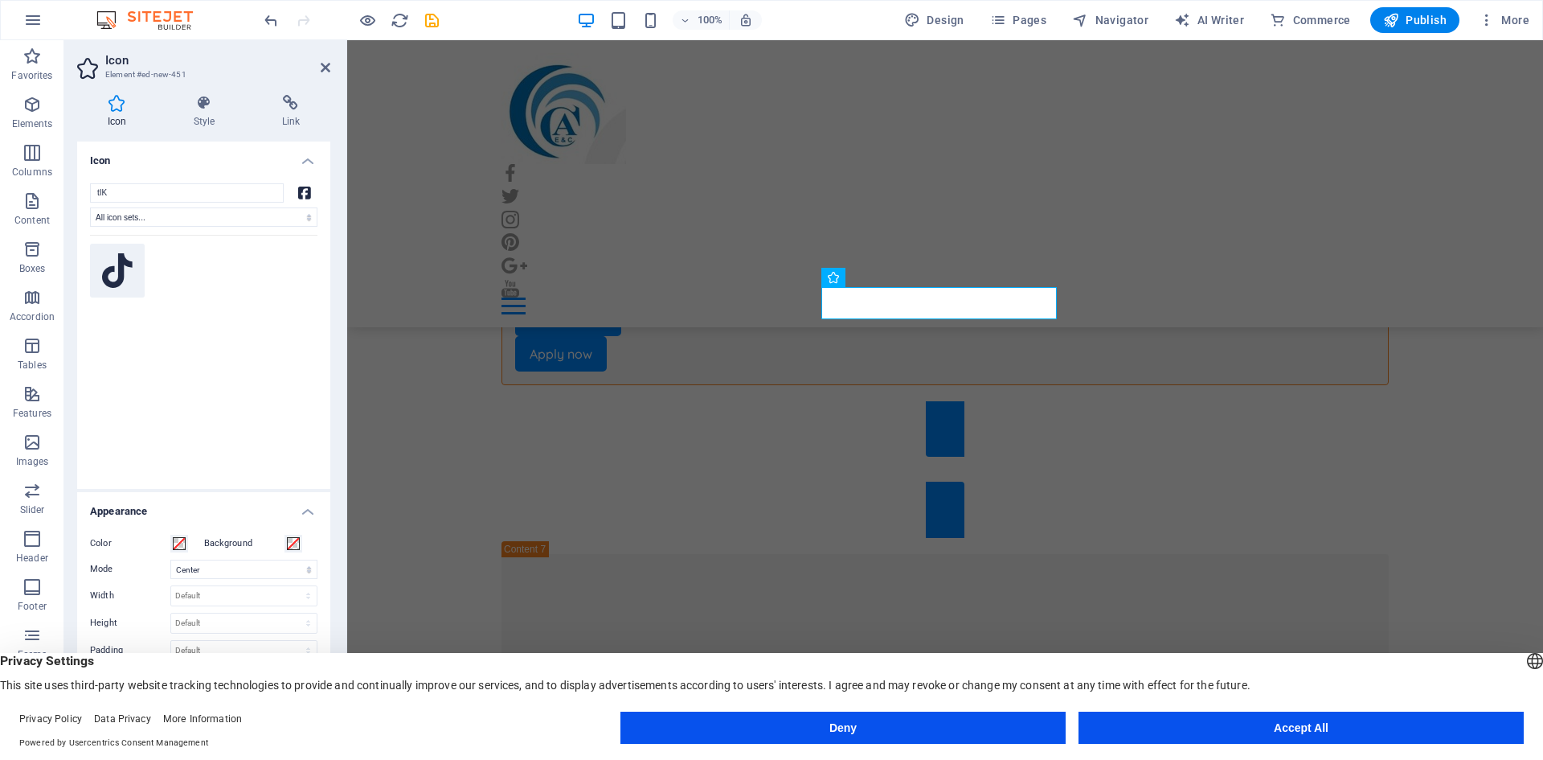
type input "tIK"
click at [110, 258] on icon at bounding box center [117, 270] width 31 height 35
click at [195, 117] on h4 "Style" at bounding box center [207, 112] width 88 height 34
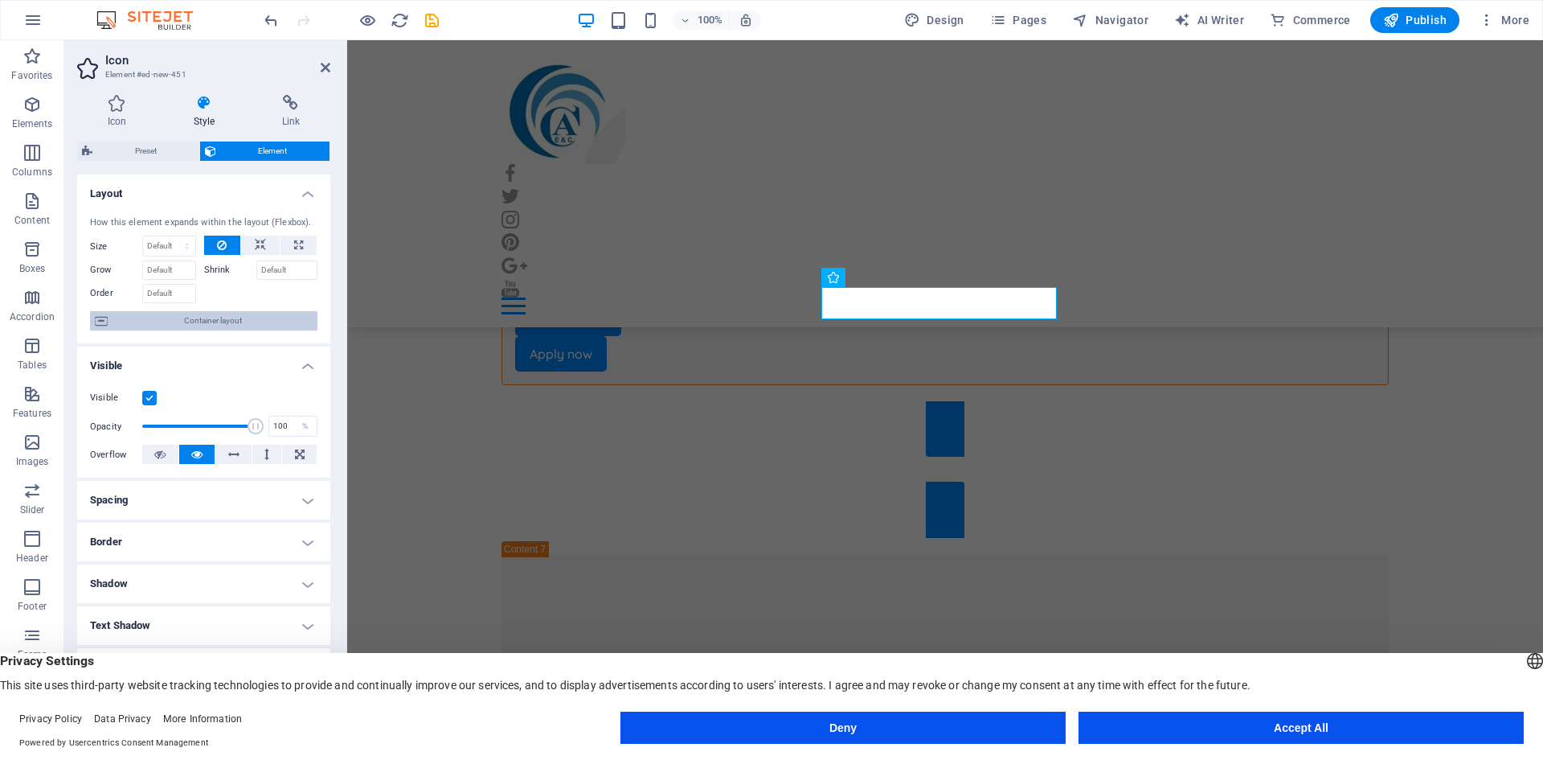
scroll to position [80, 0]
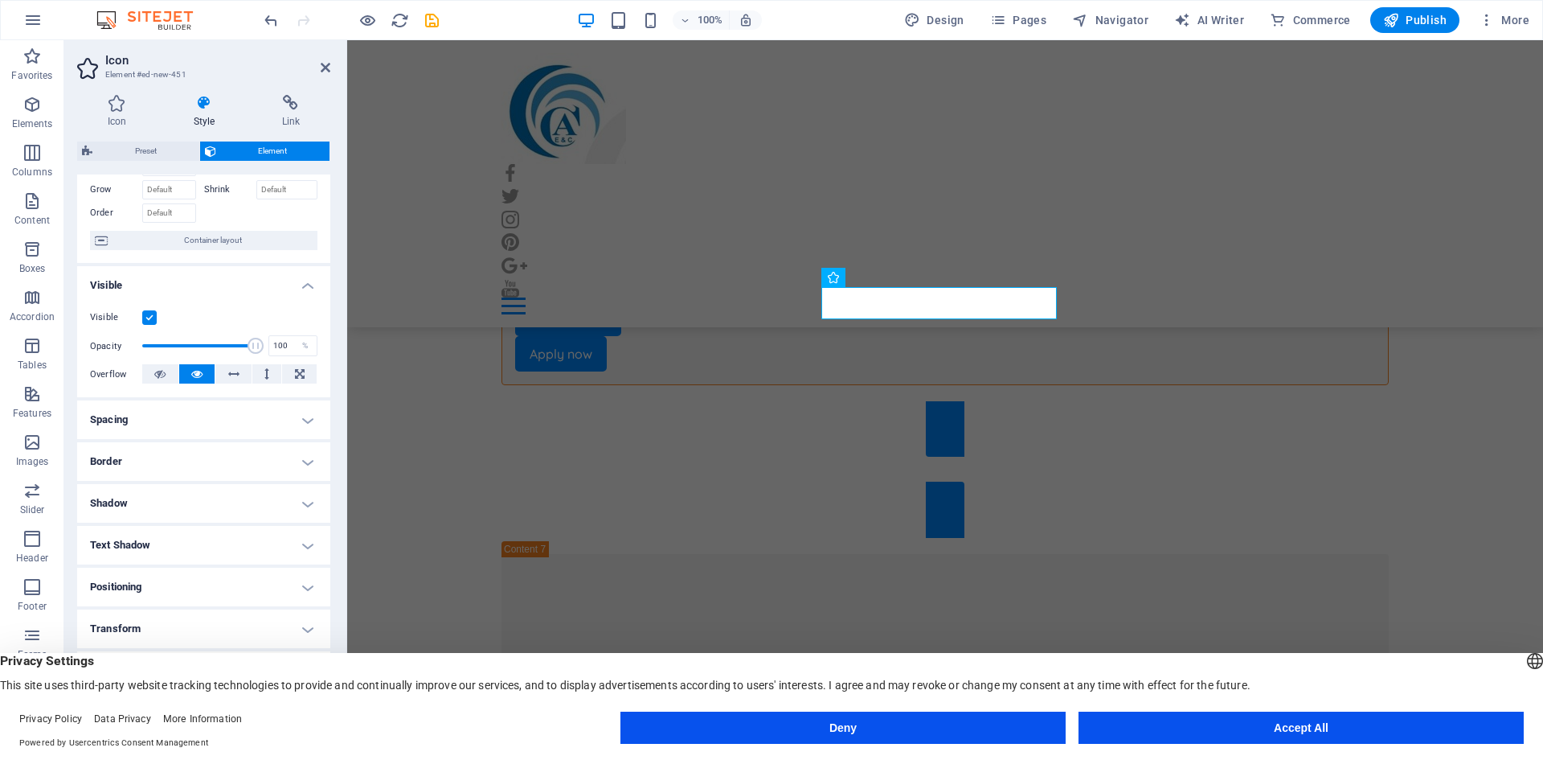
click at [249, 466] on h4 "Border" at bounding box center [203, 461] width 253 height 39
click at [268, 453] on h4 "Border" at bounding box center [203, 456] width 253 height 29
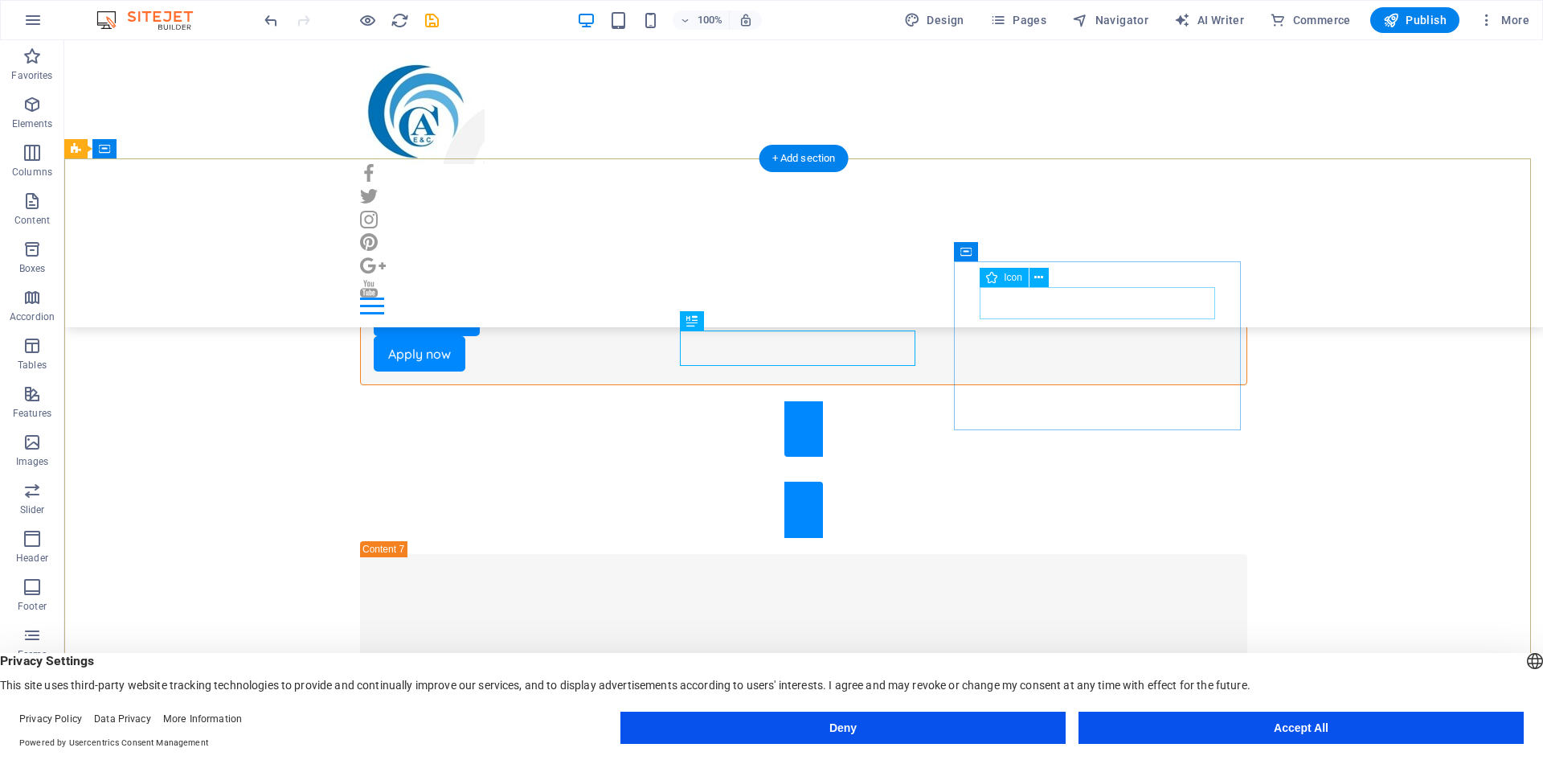
select select "xMidYMid"
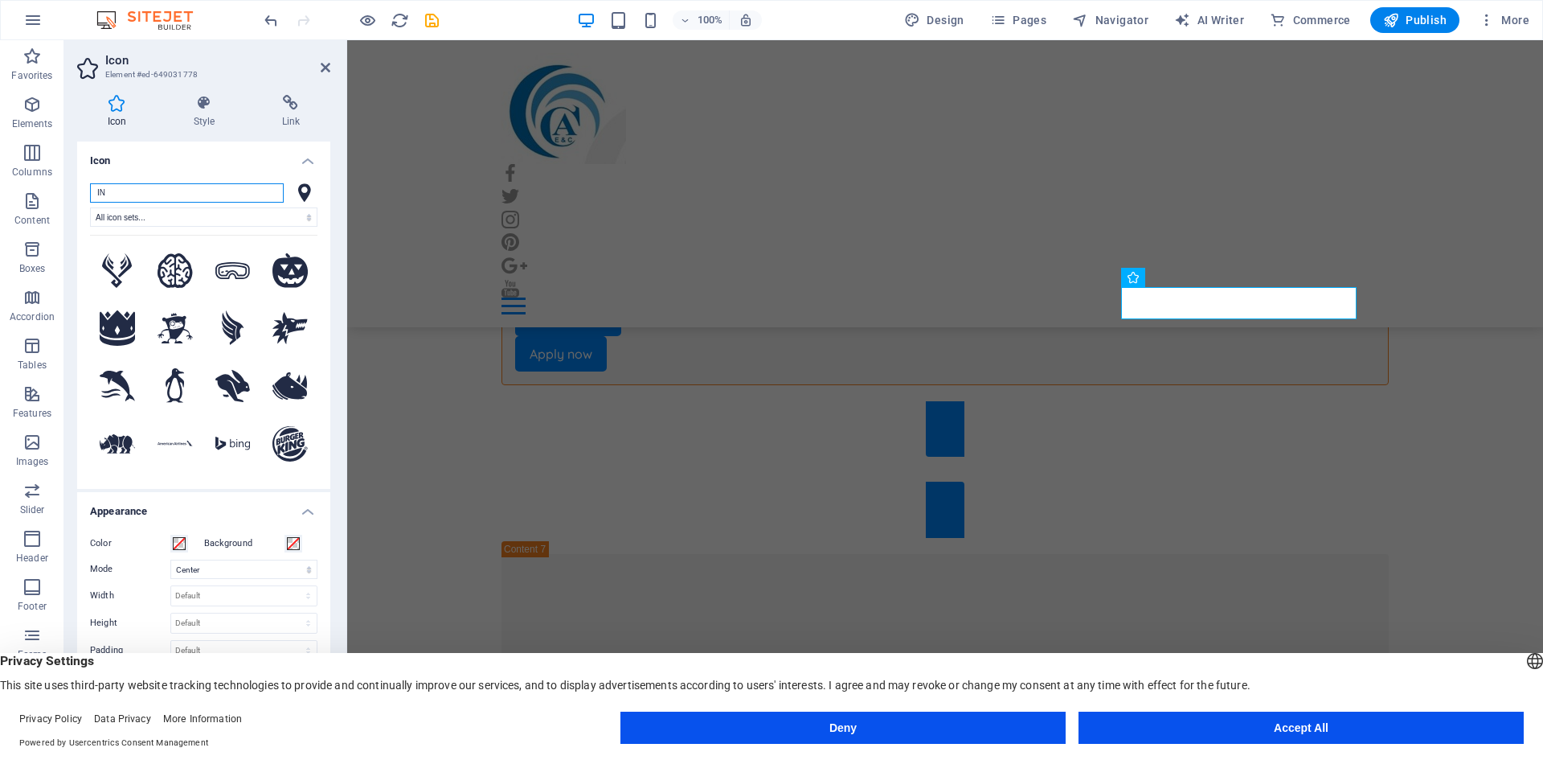
type input "I"
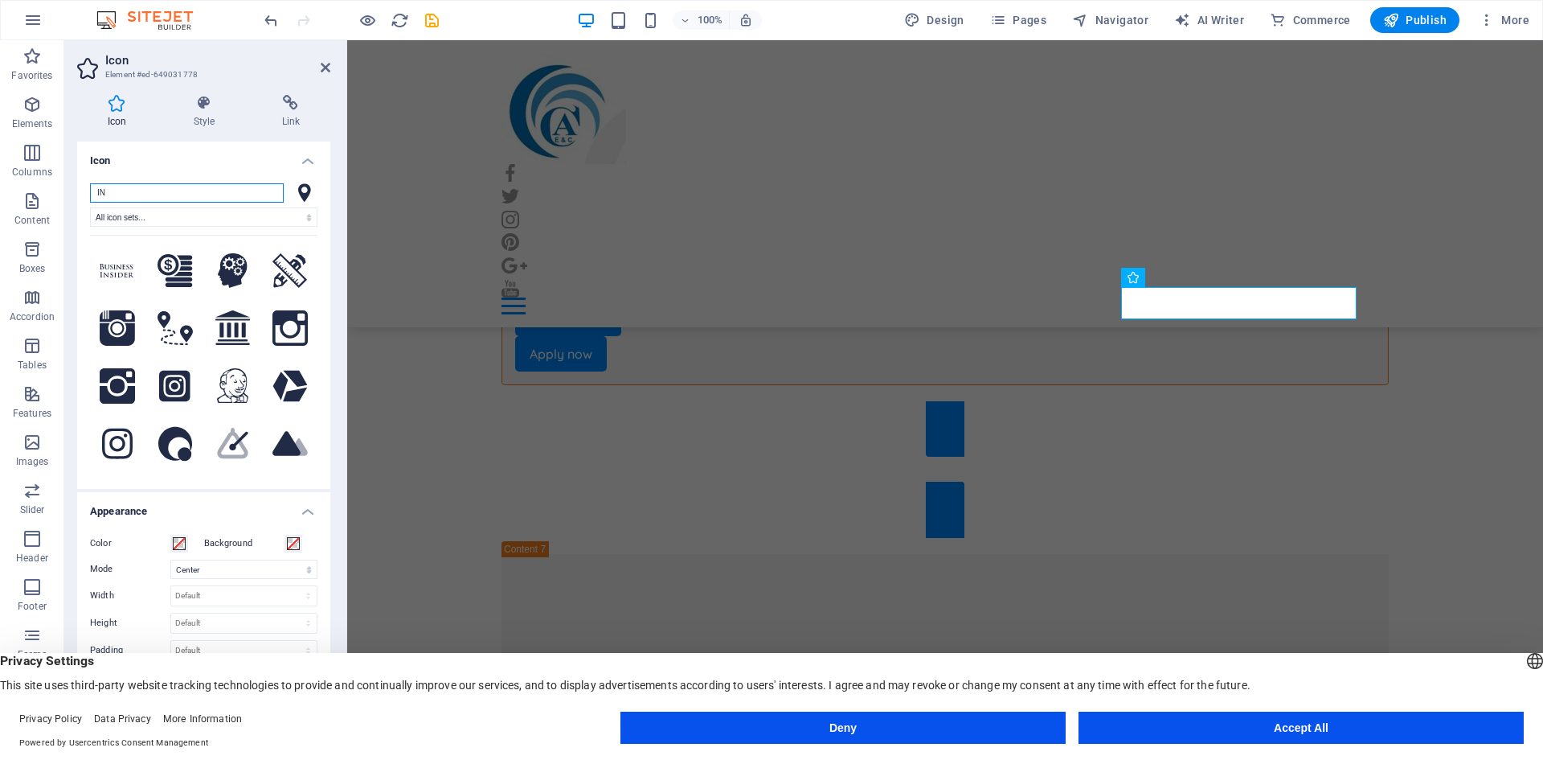
type input "I"
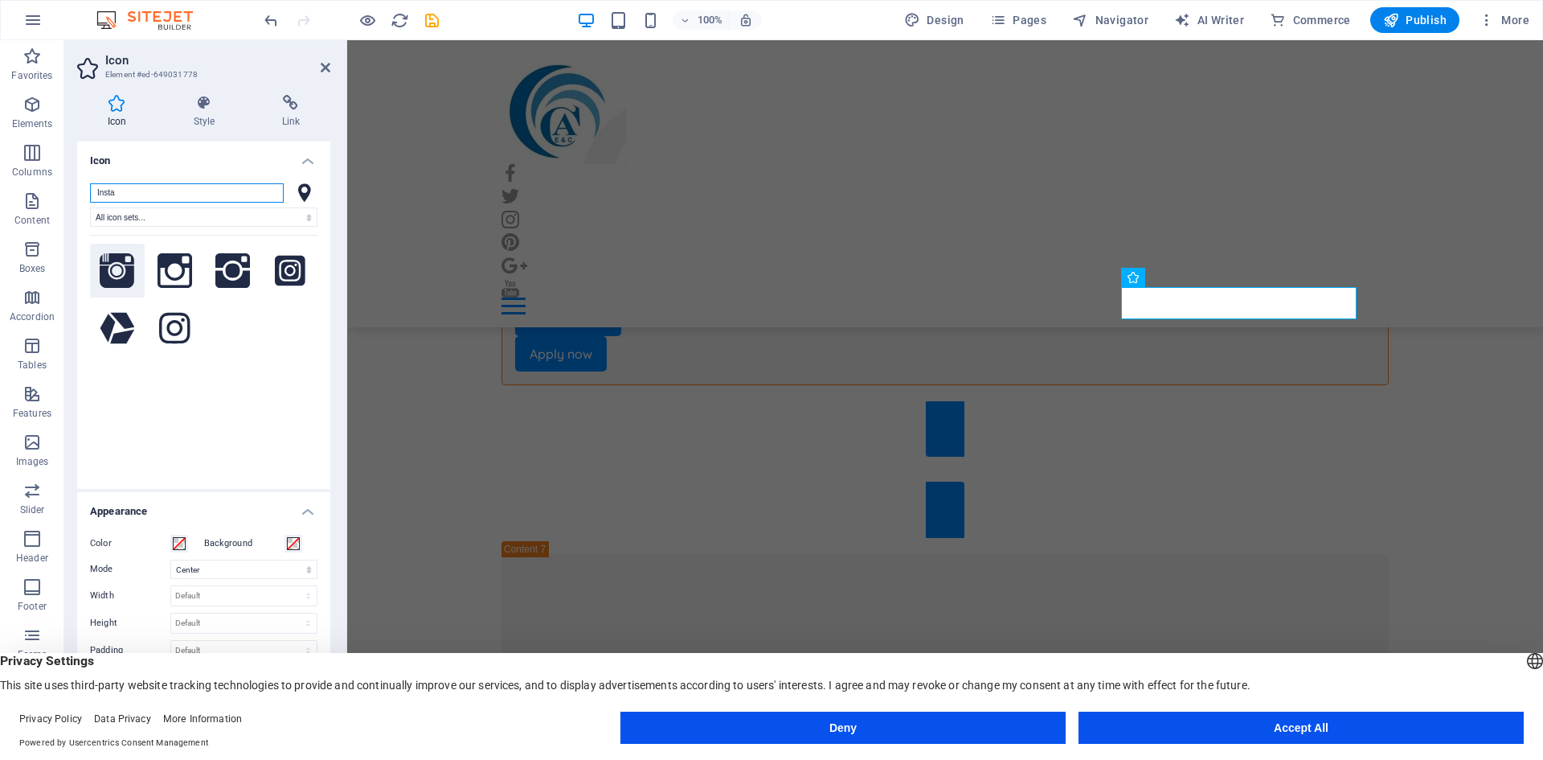
type input "Insta"
click at [93, 275] on button at bounding box center [117, 271] width 55 height 55
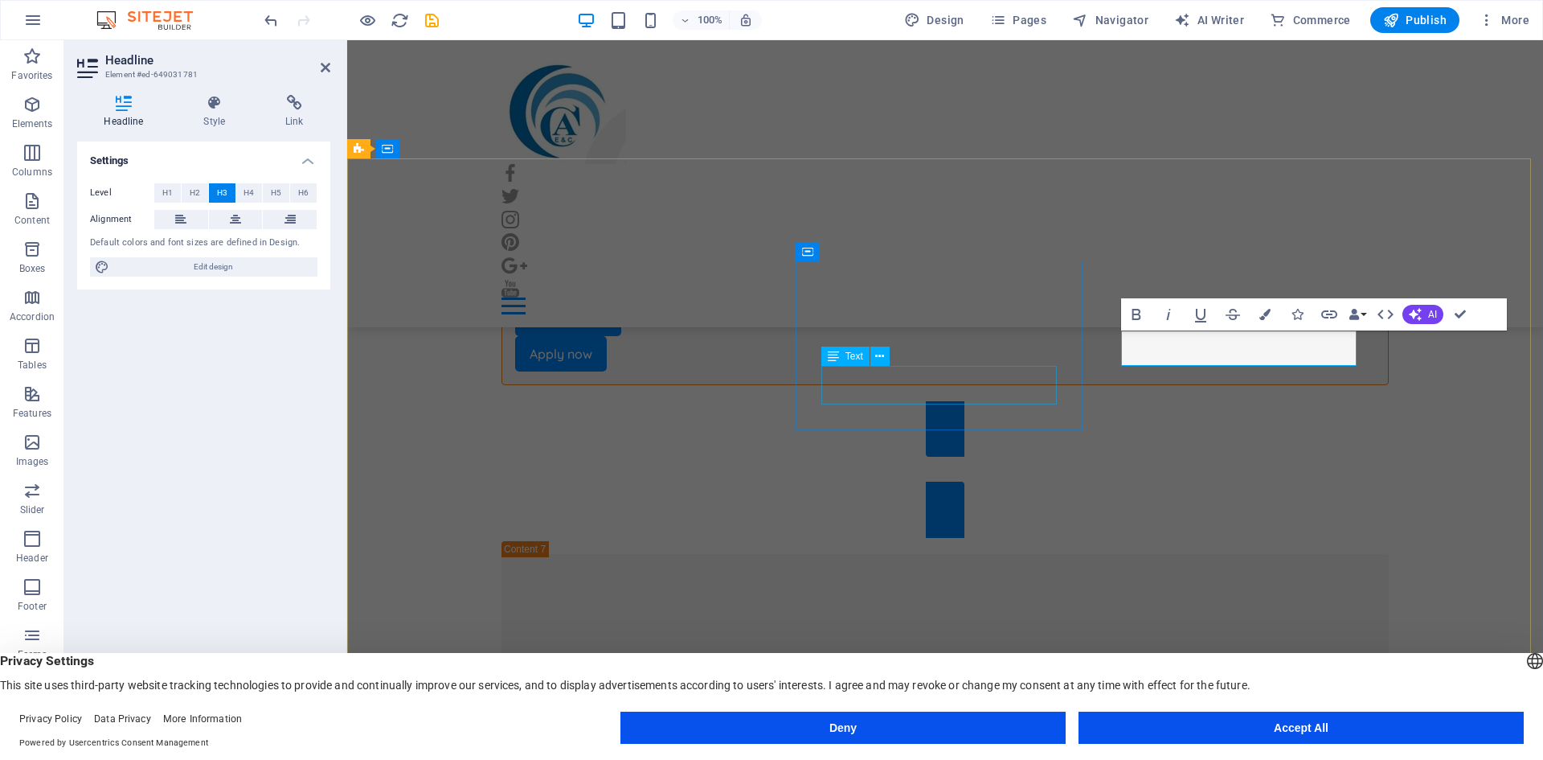
scroll to position [0, 10]
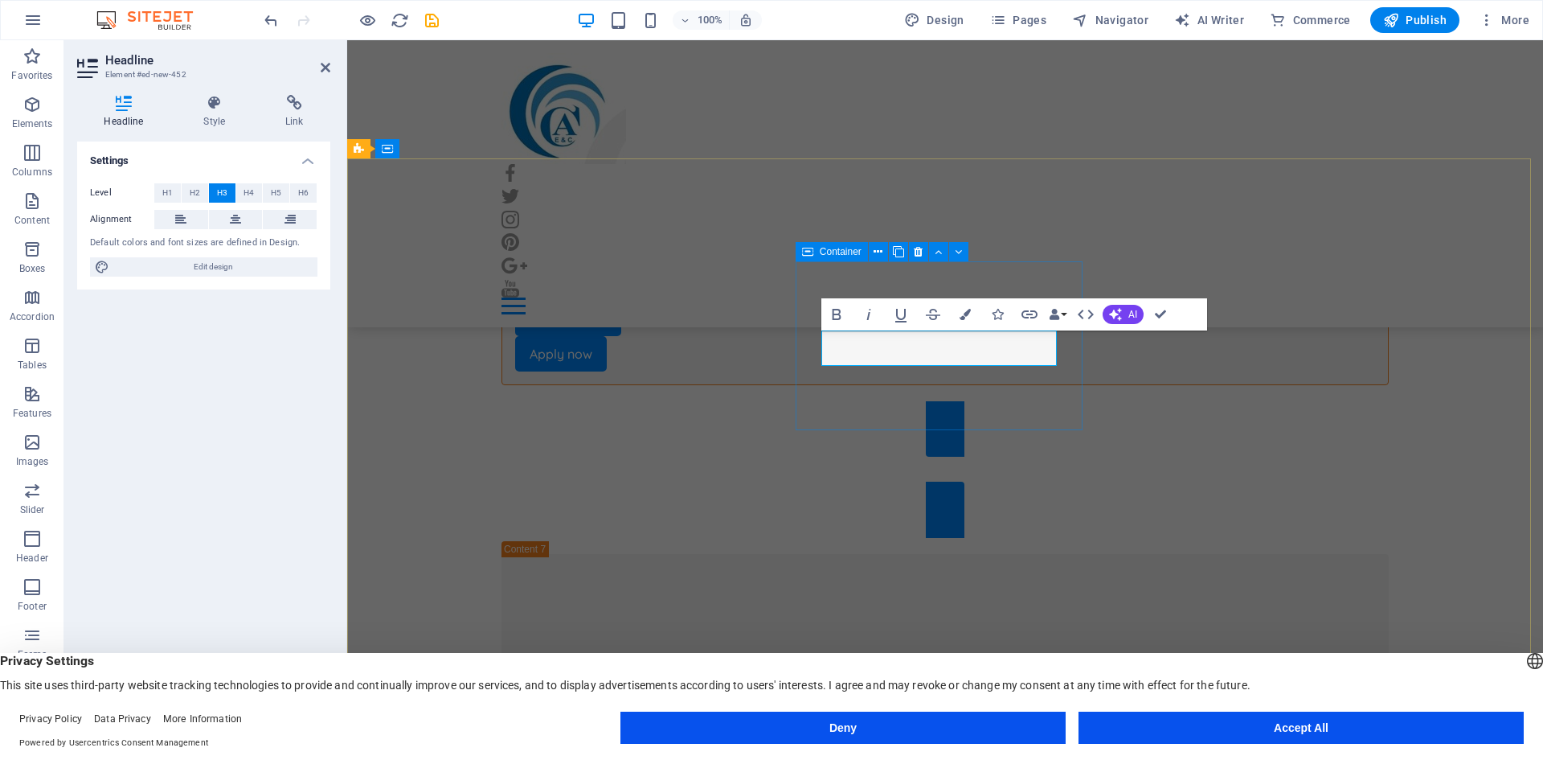
scroll to position [0, 6]
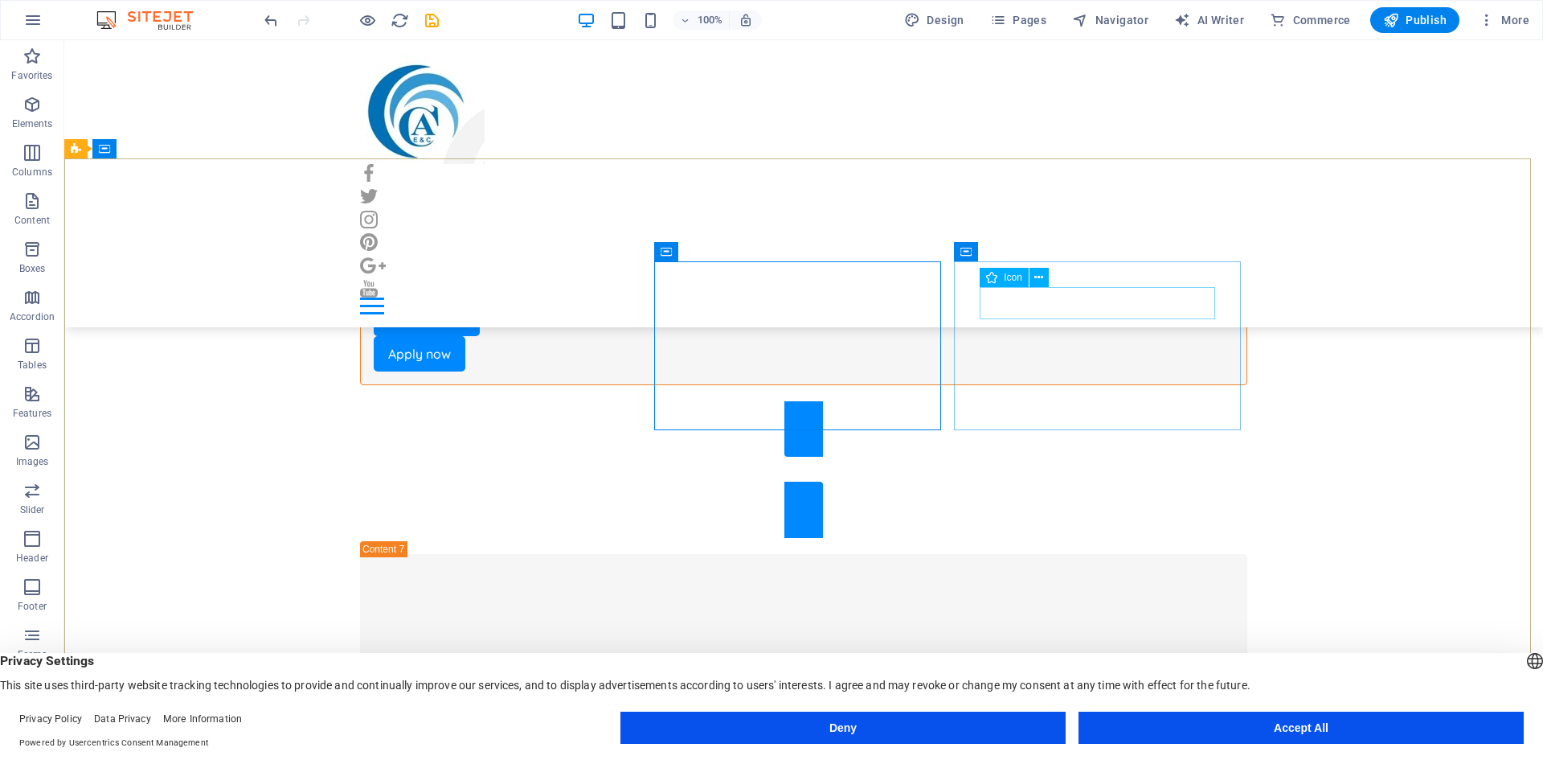
click at [981, 282] on div "Icon" at bounding box center [1004, 277] width 49 height 19
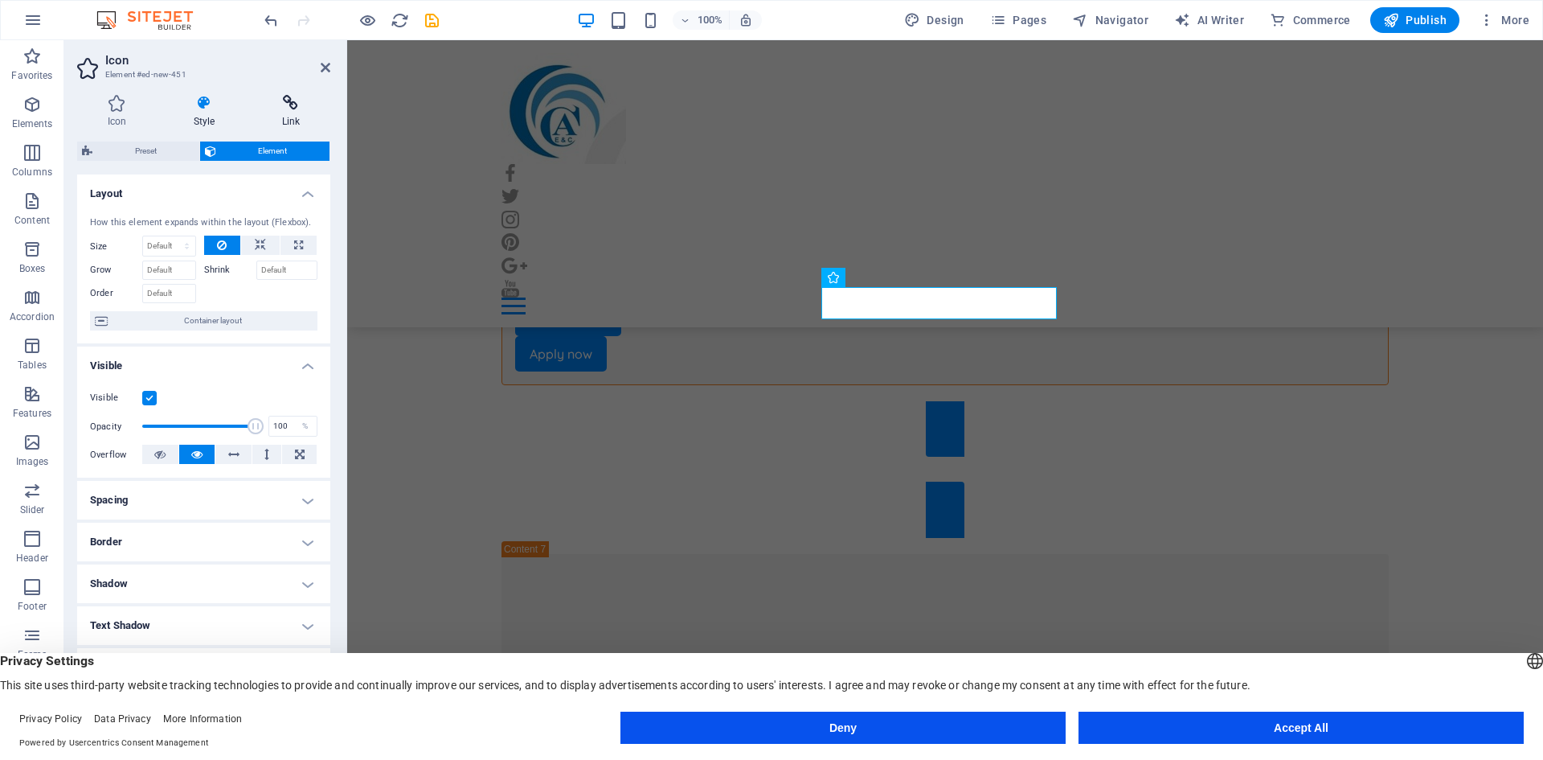
click at [287, 109] on icon at bounding box center [291, 103] width 79 height 16
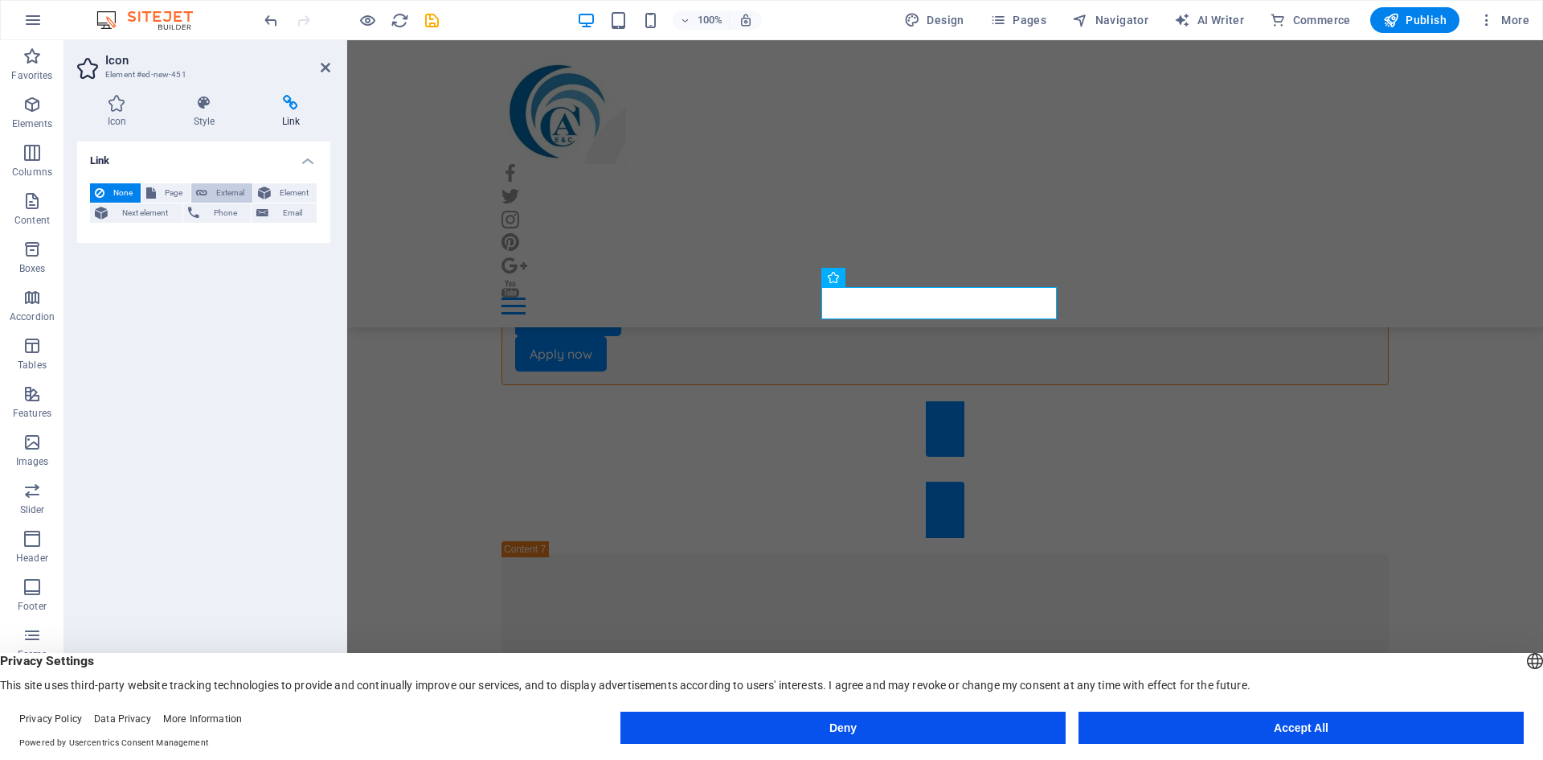
click at [219, 198] on span "External" at bounding box center [229, 192] width 35 height 19
select select "blank"
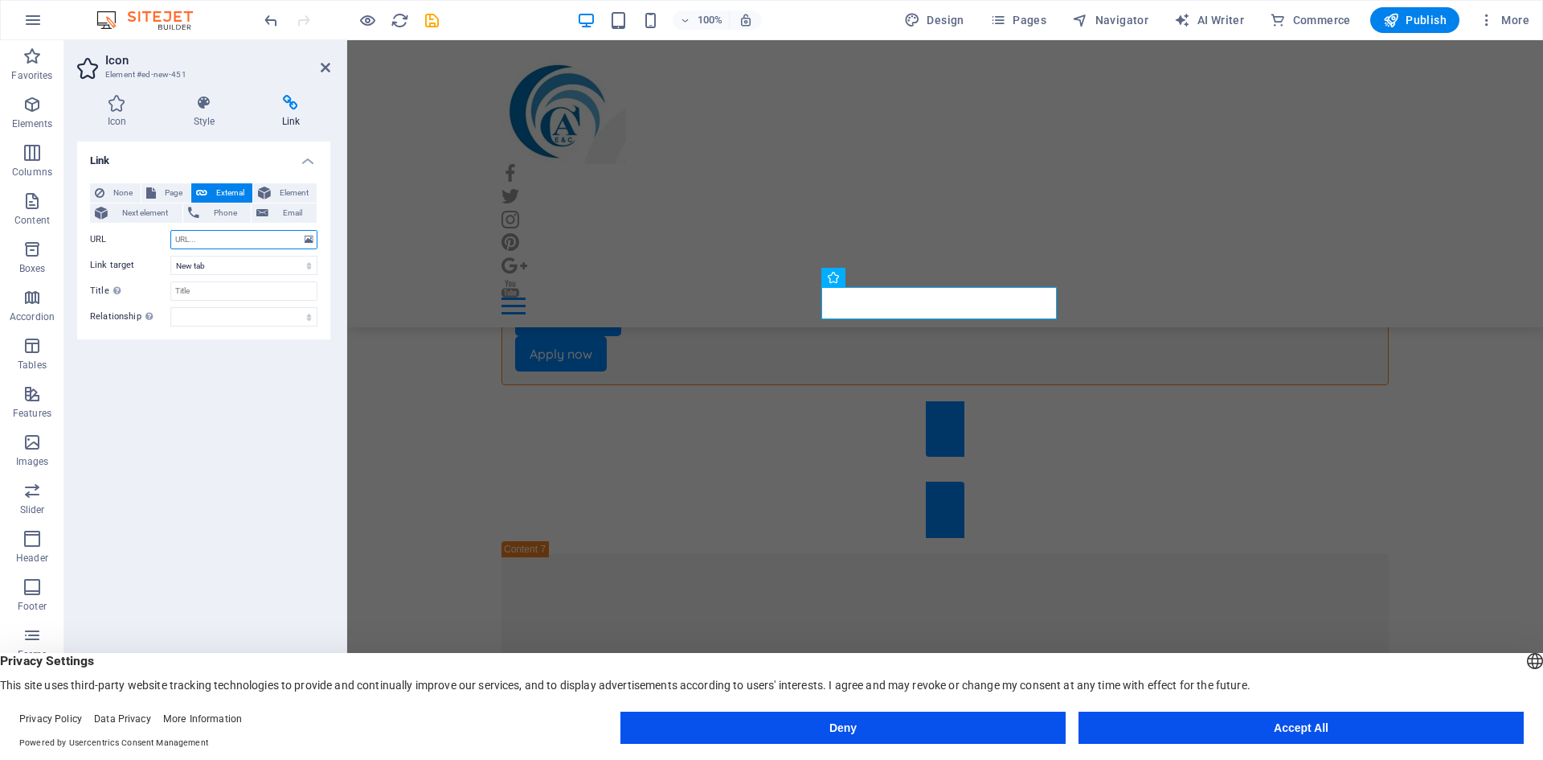
paste input "[URL][DOMAIN_NAME][DOMAIN_NAME]"
type input "[URL][DOMAIN_NAME][DOMAIN_NAME]"
click at [195, 374] on div "Link None Page External Element Next element Phone Email Page Home Subpage Lega…" at bounding box center [203, 431] width 253 height 580
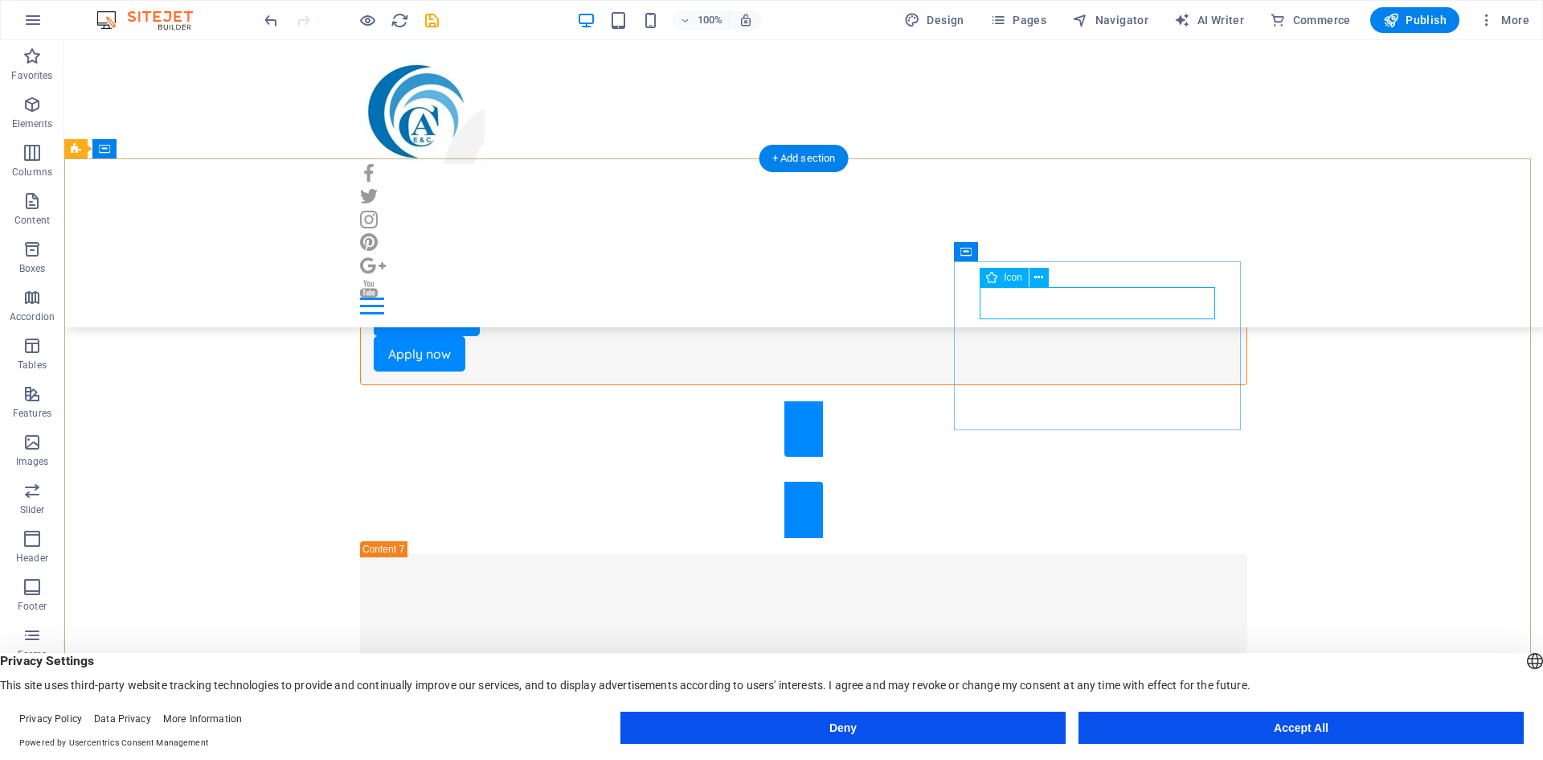
select select "xMidYMid"
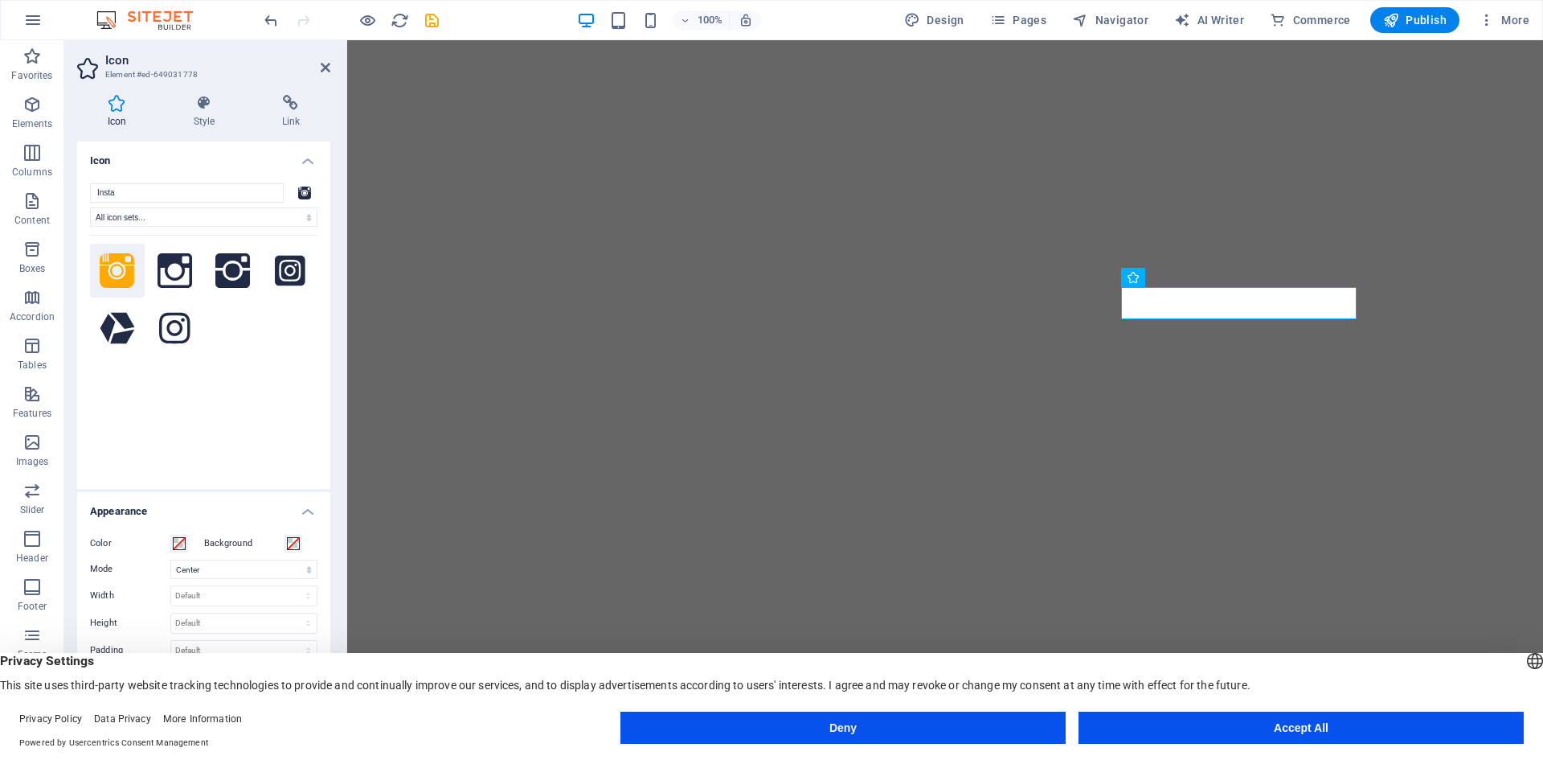
select select "xMidYMid"
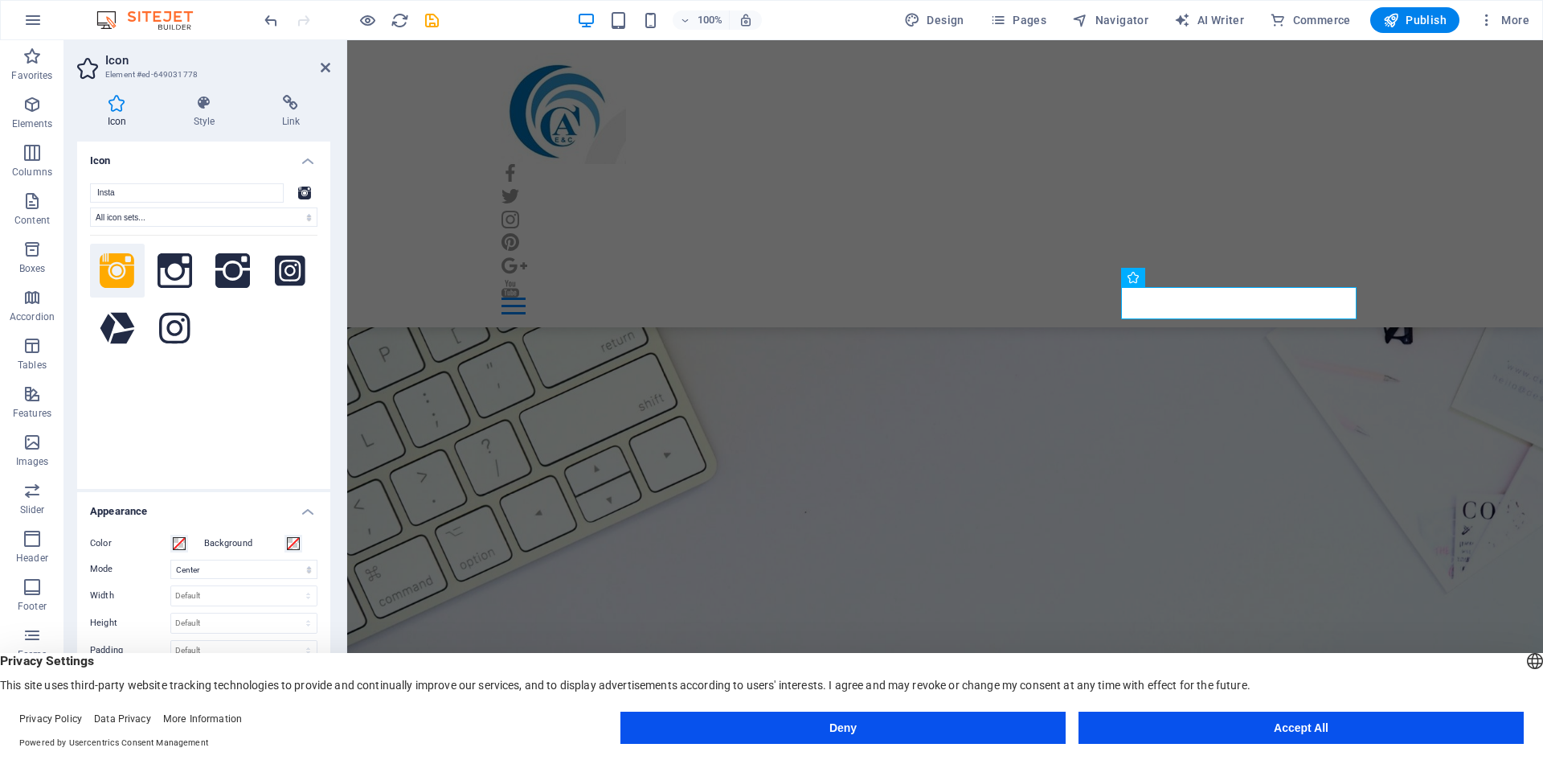
scroll to position [10038, 0]
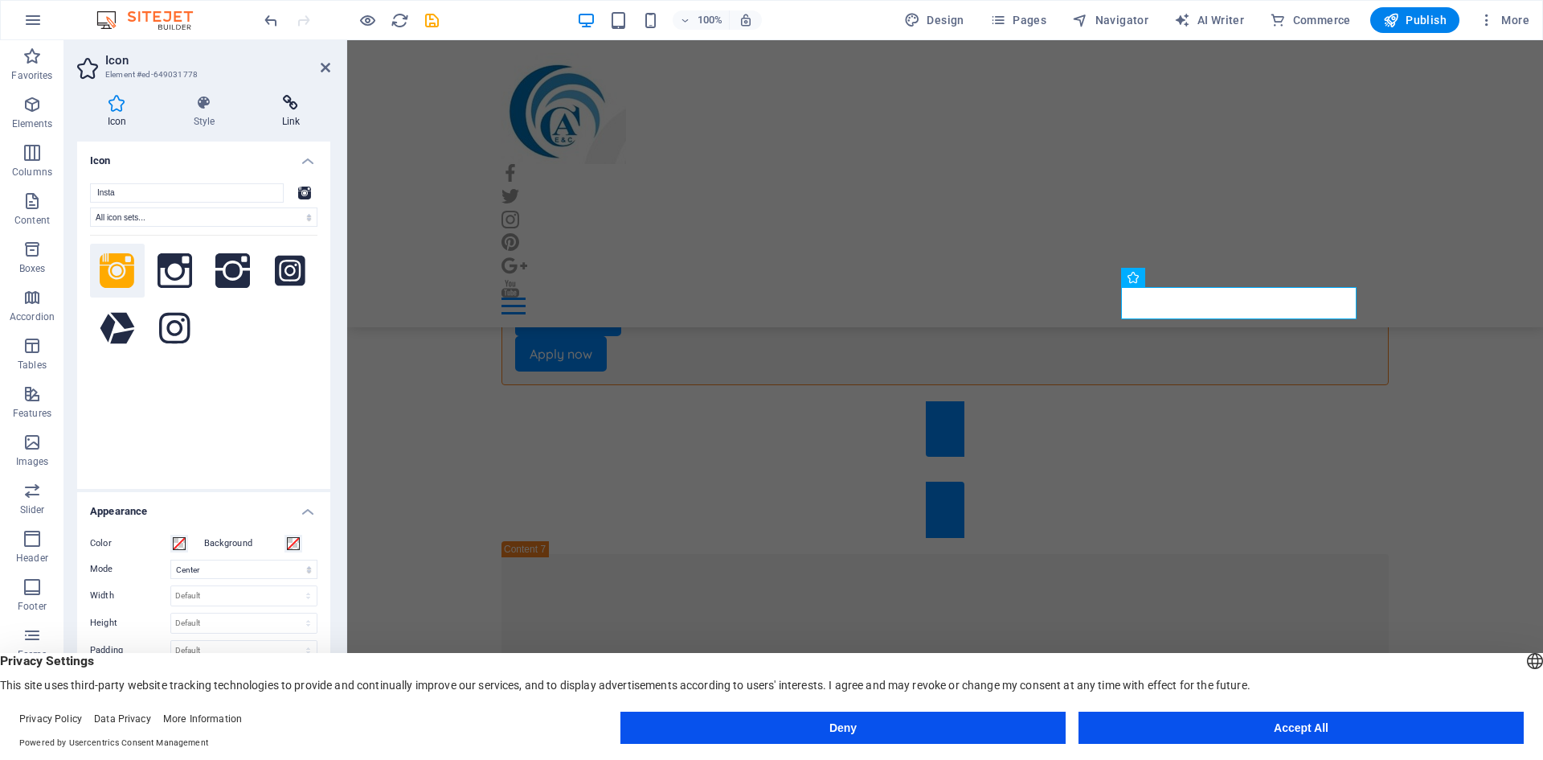
click at [260, 116] on h4 "Link" at bounding box center [291, 112] width 79 height 34
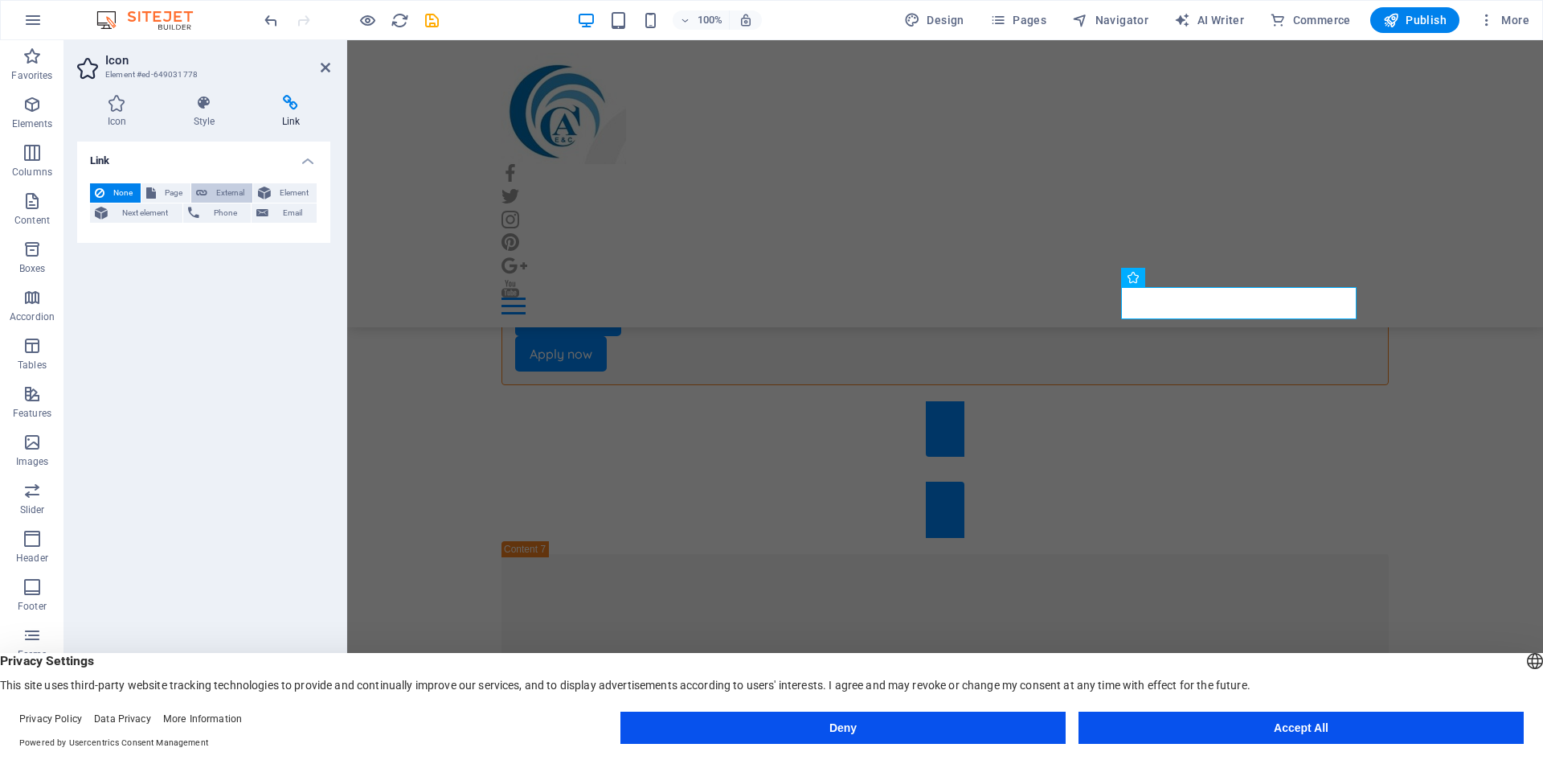
click at [226, 190] on span "External" at bounding box center [229, 192] width 35 height 19
select select "blank"
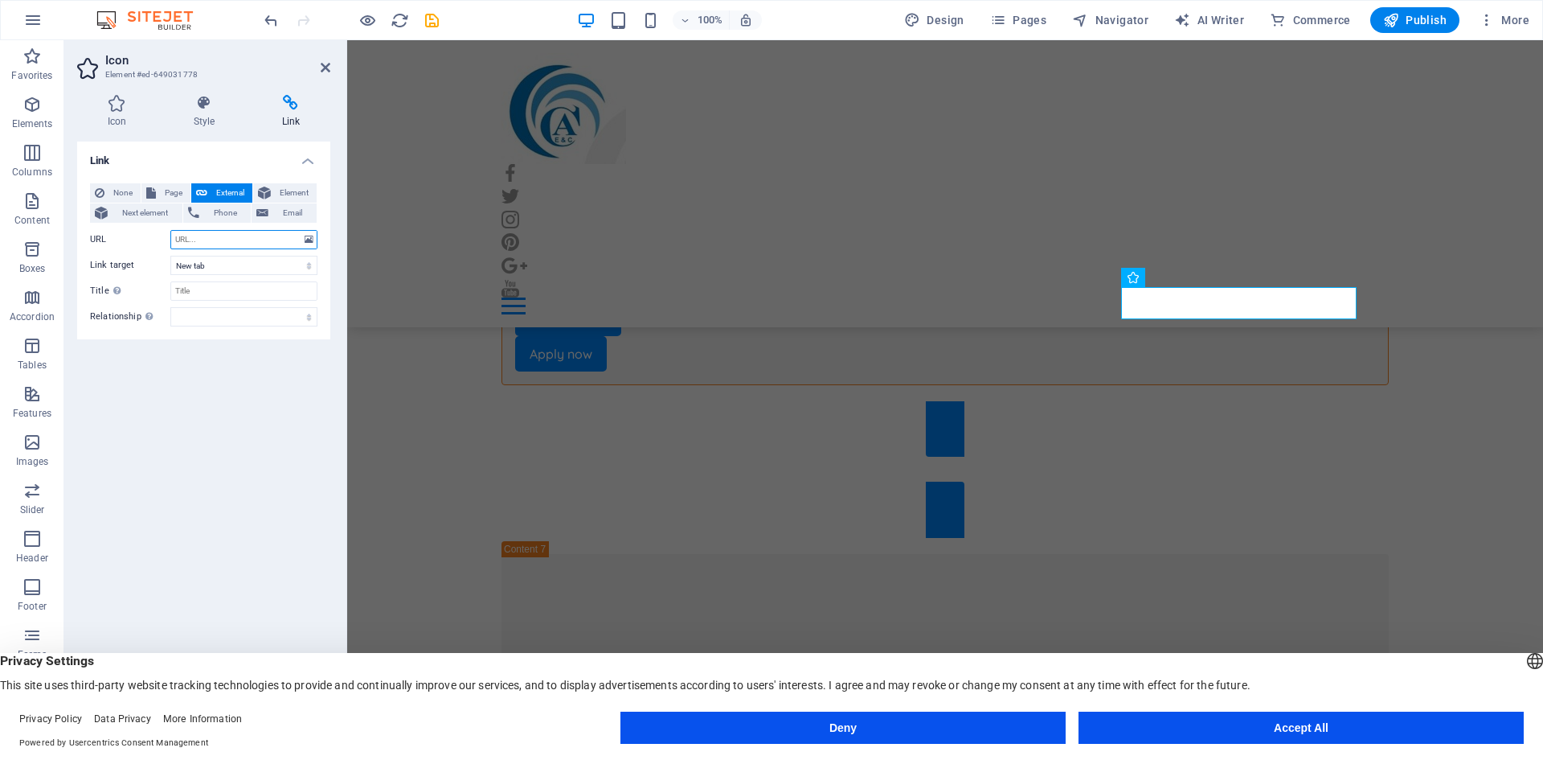
paste input "https://www.instagram.com/eyc.acjuridicos?igsh=MnIzN3gzeW04cnd0"
type input "https://www.instagram.com/eyc.acjuridicos?igsh=MnIzN3gzeW04cnd0"
click at [201, 395] on div "Link None Page External Element Next element Phone Email Page Home Subpage Lega…" at bounding box center [203, 431] width 253 height 580
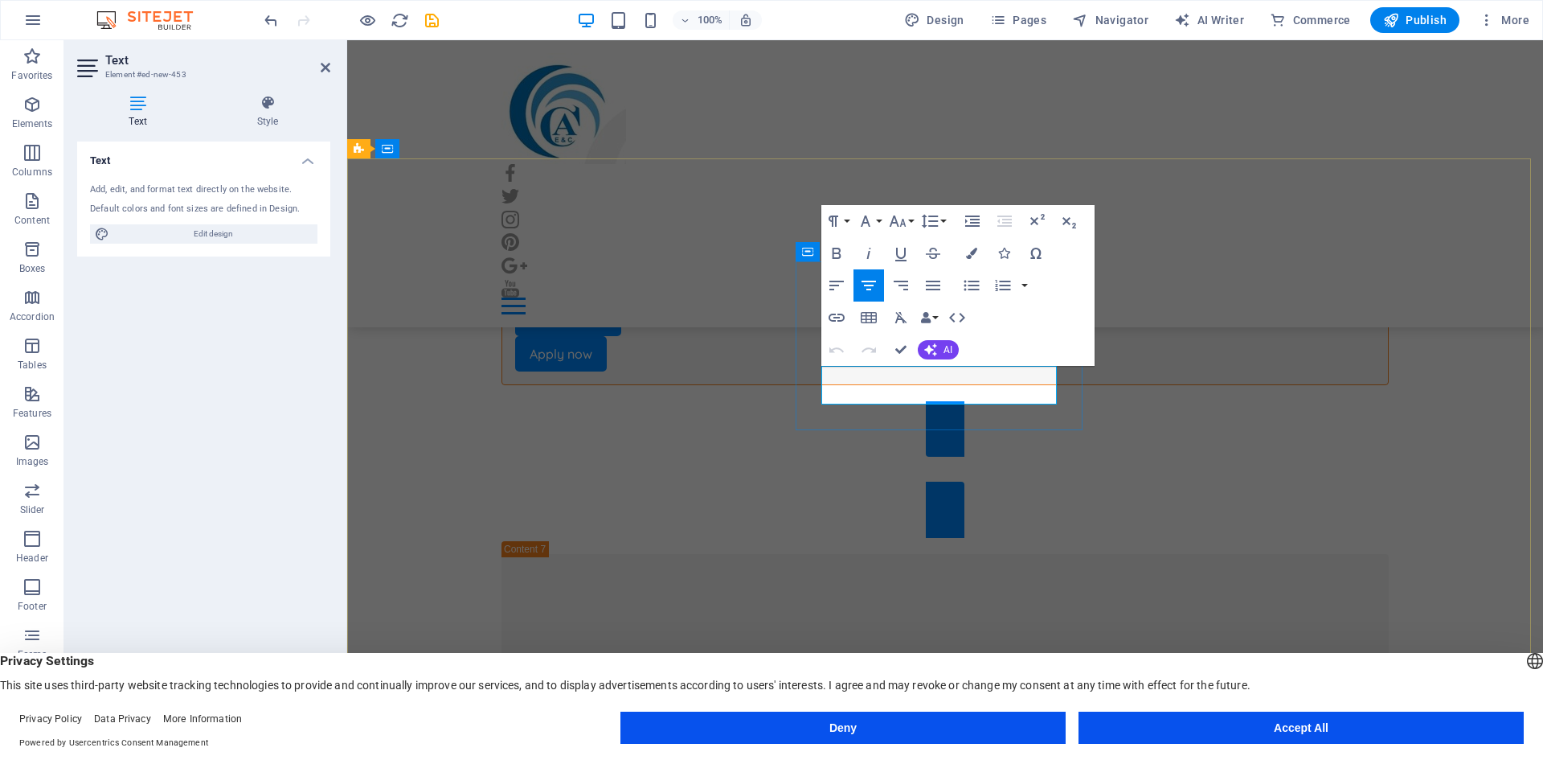
drag, startPoint x: 996, startPoint y: 394, endPoint x: 850, endPoint y: 375, distance: 147.6
copy div "Phone: [PHONE_NUMBER] Call us [DATE]!"
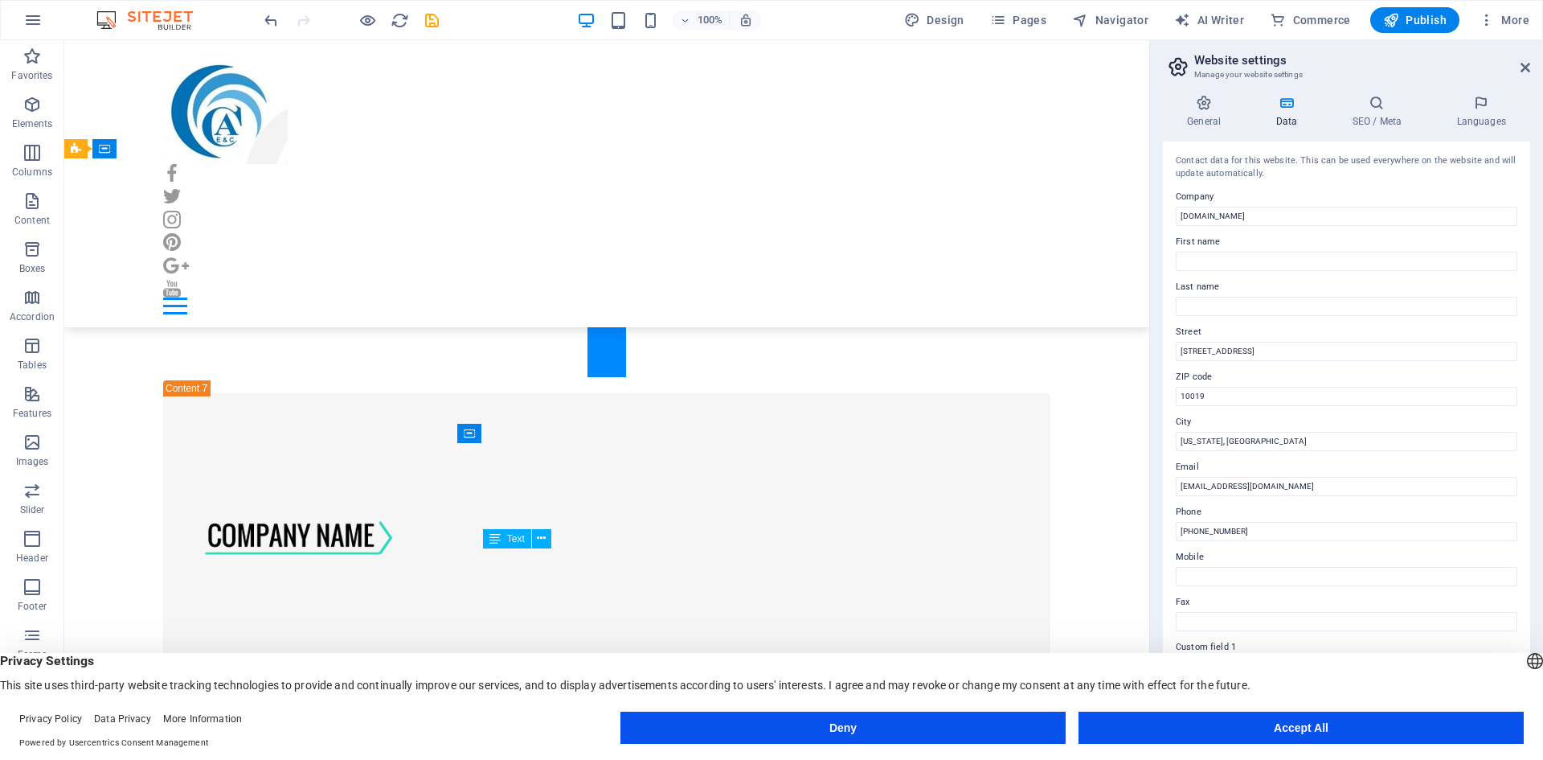
scroll to position [10038, 0]
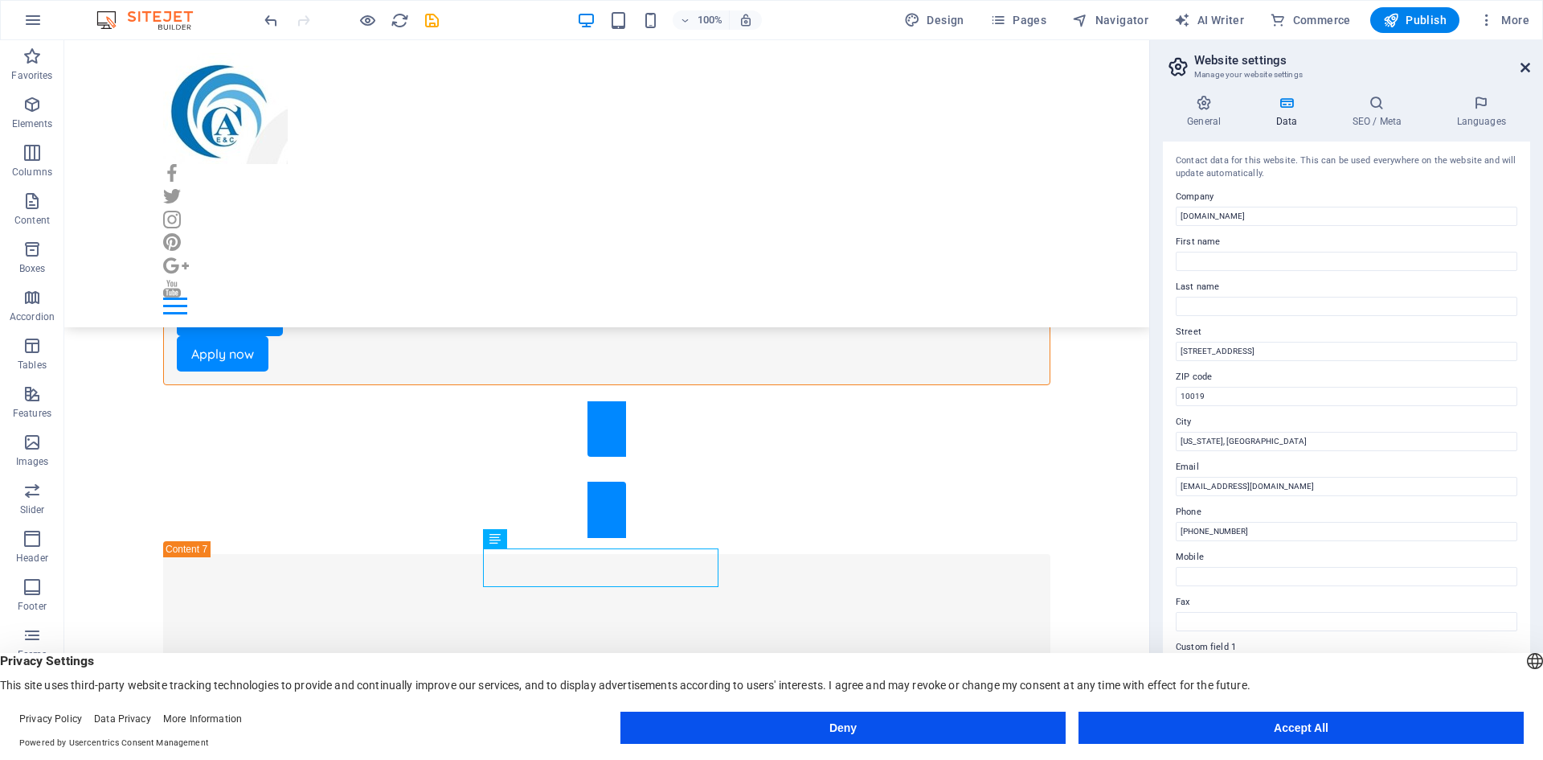
click at [1521, 73] on icon at bounding box center [1526, 67] width 10 height 13
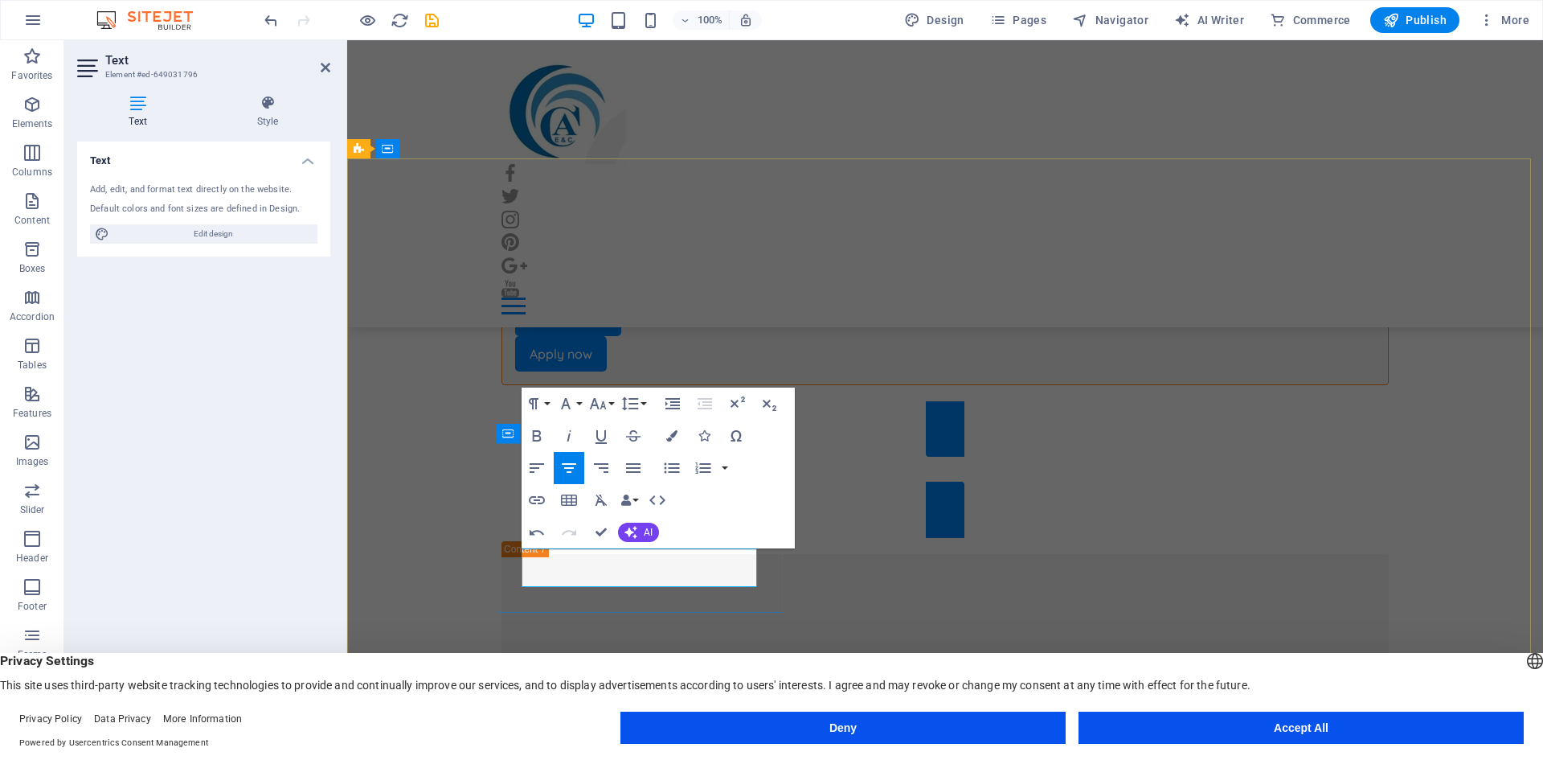
drag, startPoint x: 707, startPoint y: 553, endPoint x: 641, endPoint y: 563, distance: 67.4
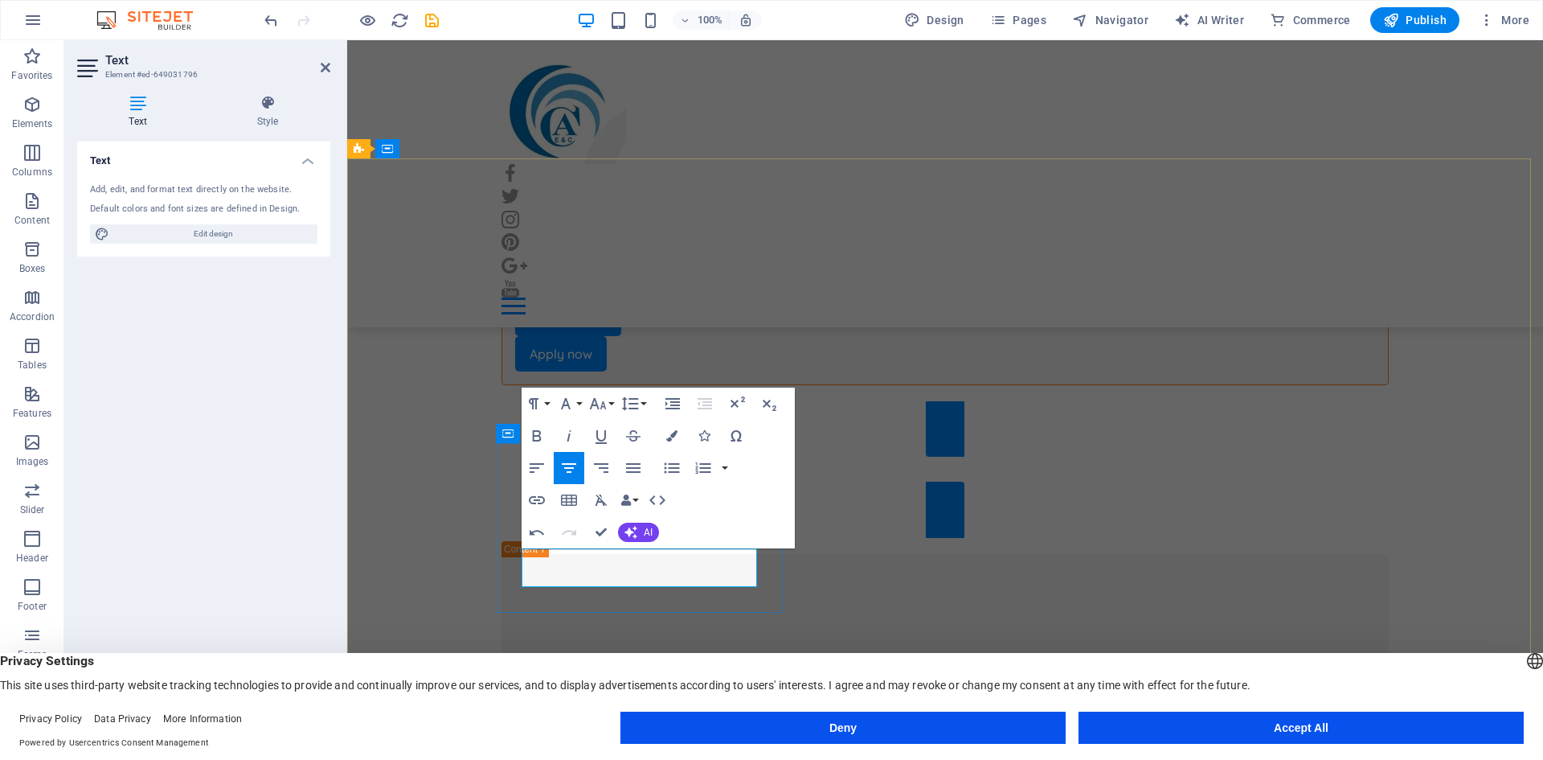
drag, startPoint x: 694, startPoint y: 578, endPoint x: 604, endPoint y: 575, distance: 90.1
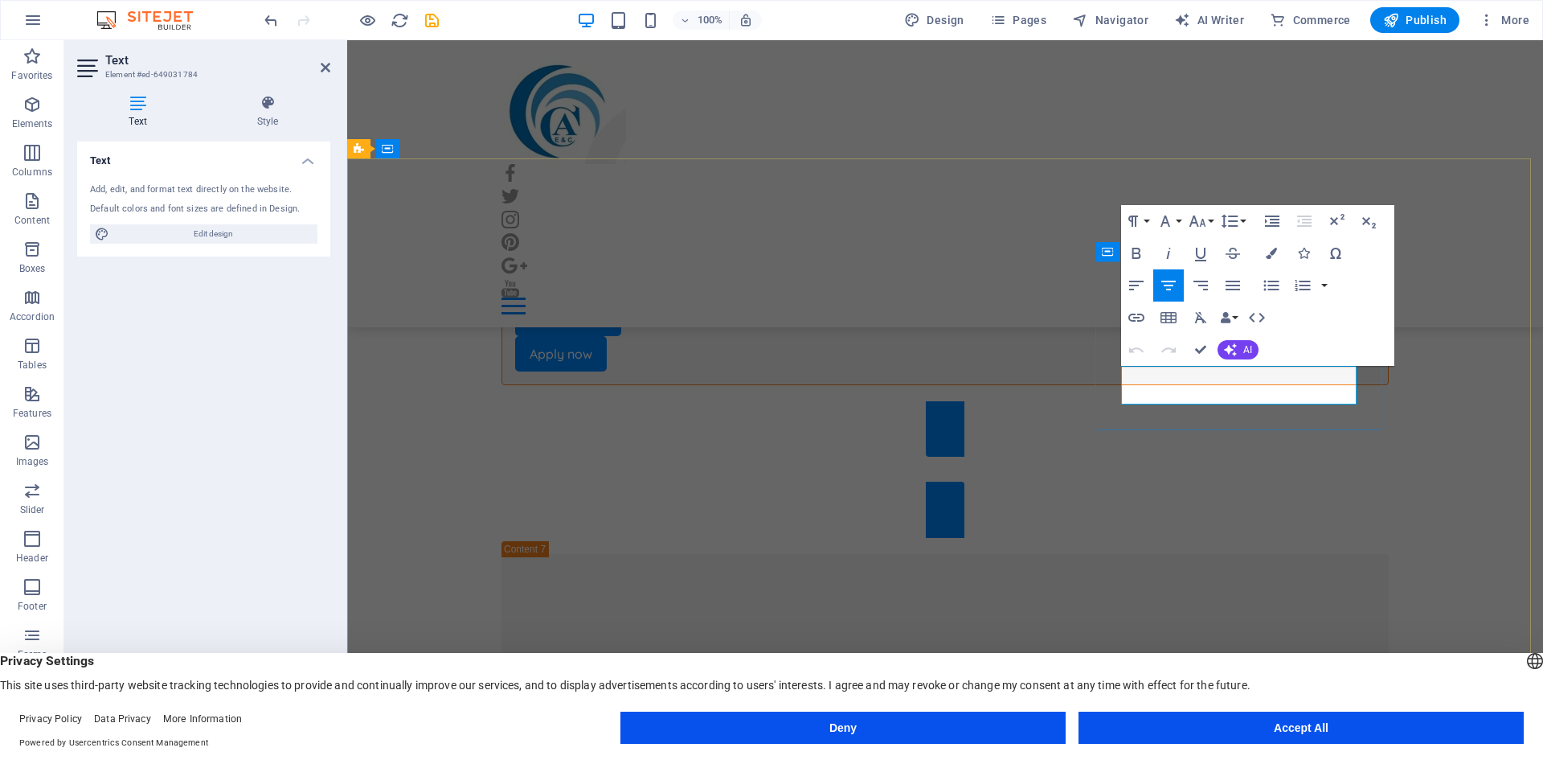
drag, startPoint x: 1322, startPoint y: 397, endPoint x: 1177, endPoint y: 382, distance: 146.3
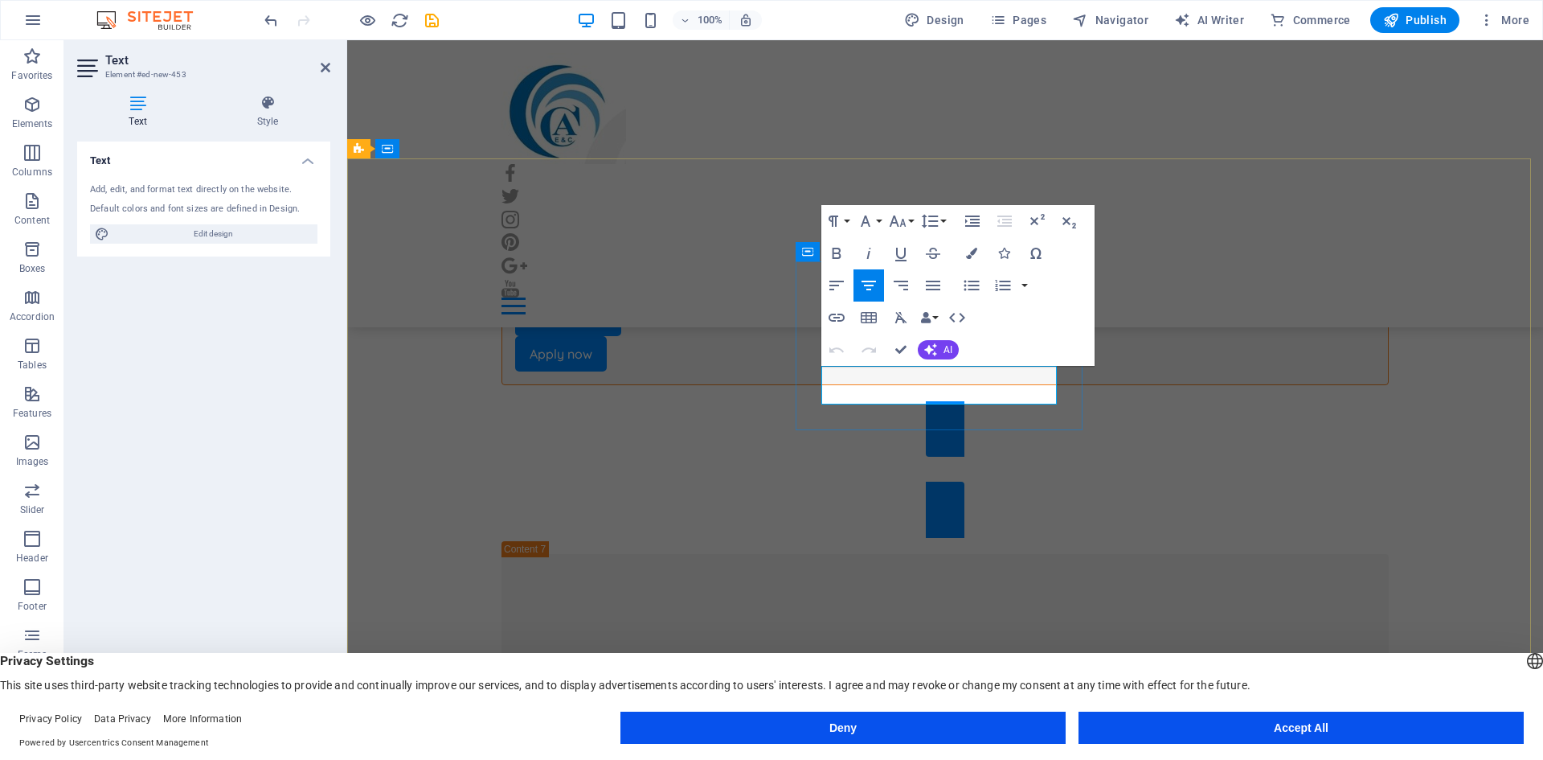
drag, startPoint x: 1016, startPoint y: 370, endPoint x: 872, endPoint y: 378, distance: 144.1
drag, startPoint x: 985, startPoint y: 394, endPoint x: 891, endPoint y: 411, distance: 96.3
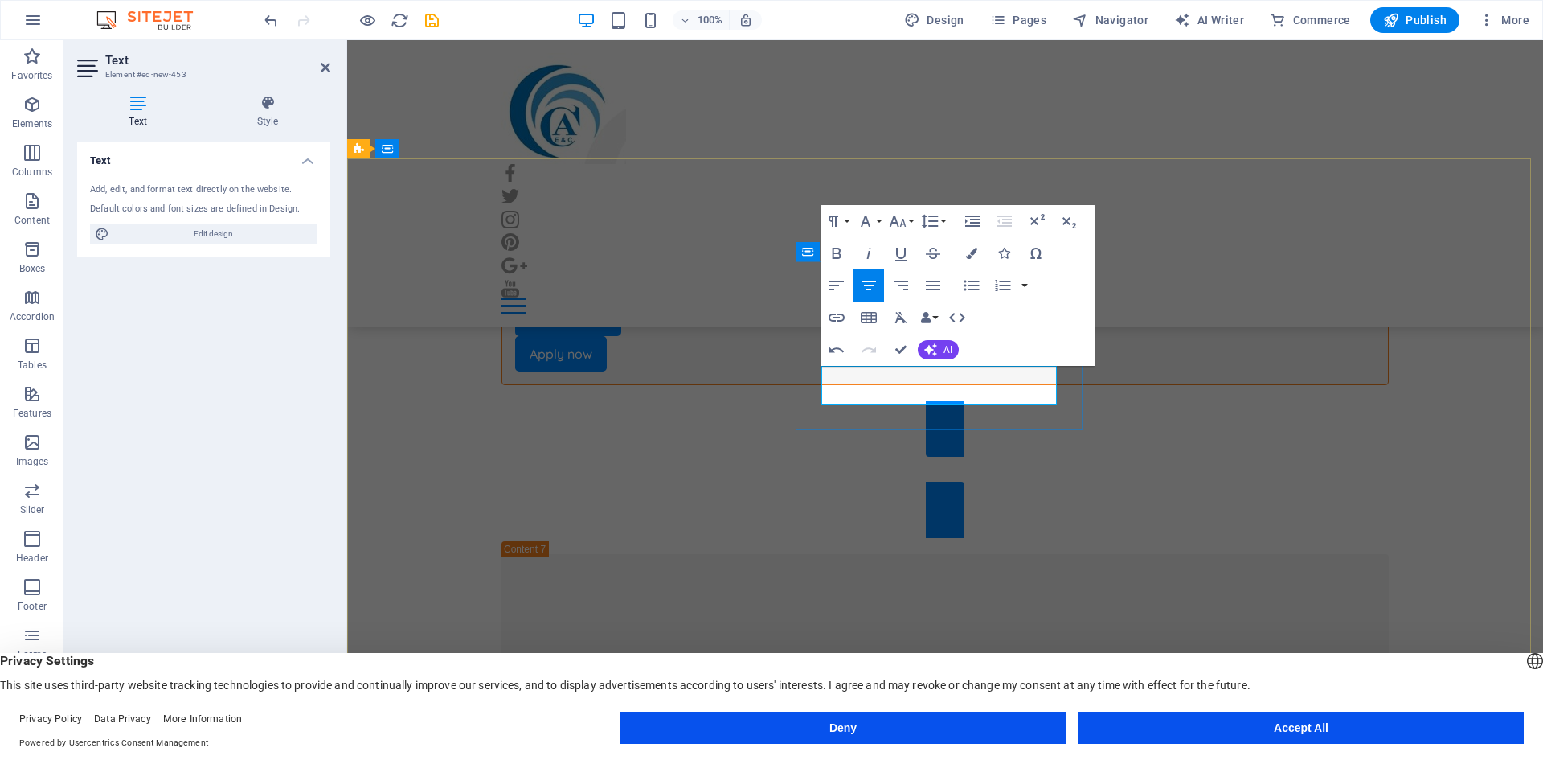
drag, startPoint x: 973, startPoint y: 393, endPoint x: 904, endPoint y: 399, distance: 69.4
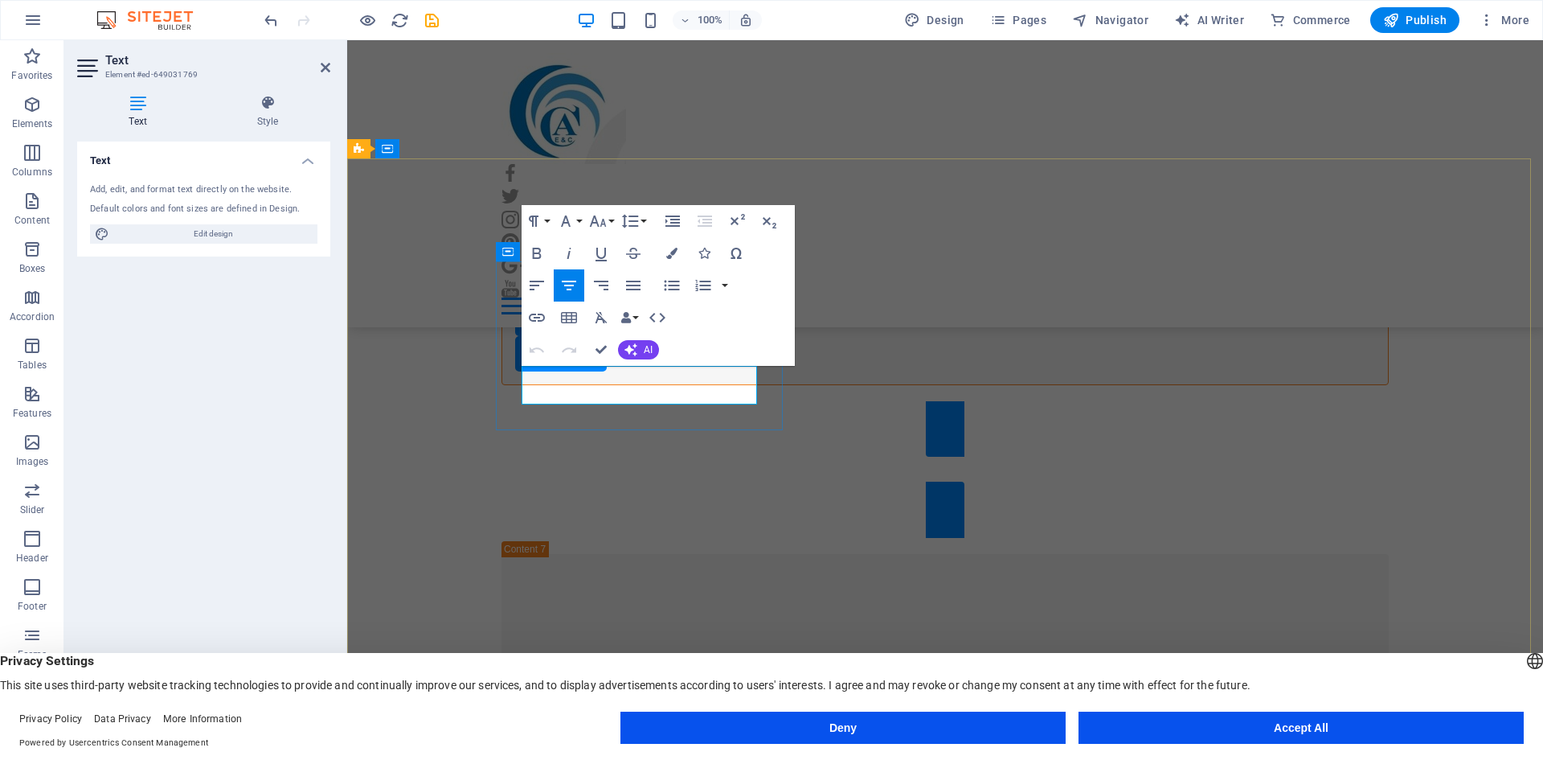
drag, startPoint x: 707, startPoint y: 376, endPoint x: 574, endPoint y: 375, distance: 132.6
drag, startPoint x: 668, startPoint y: 393, endPoint x: 600, endPoint y: 391, distance: 67.5
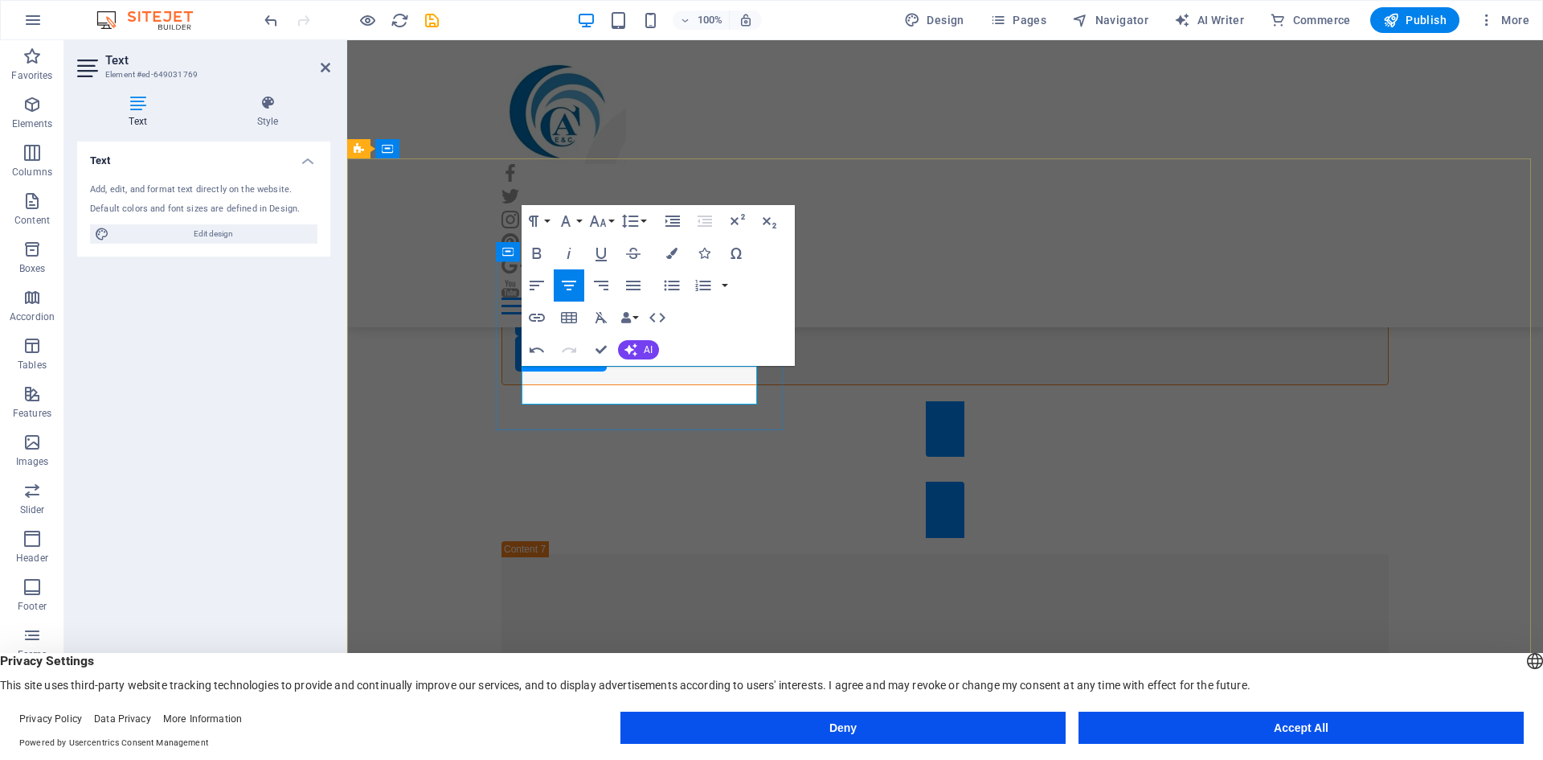
scroll to position [0, 4]
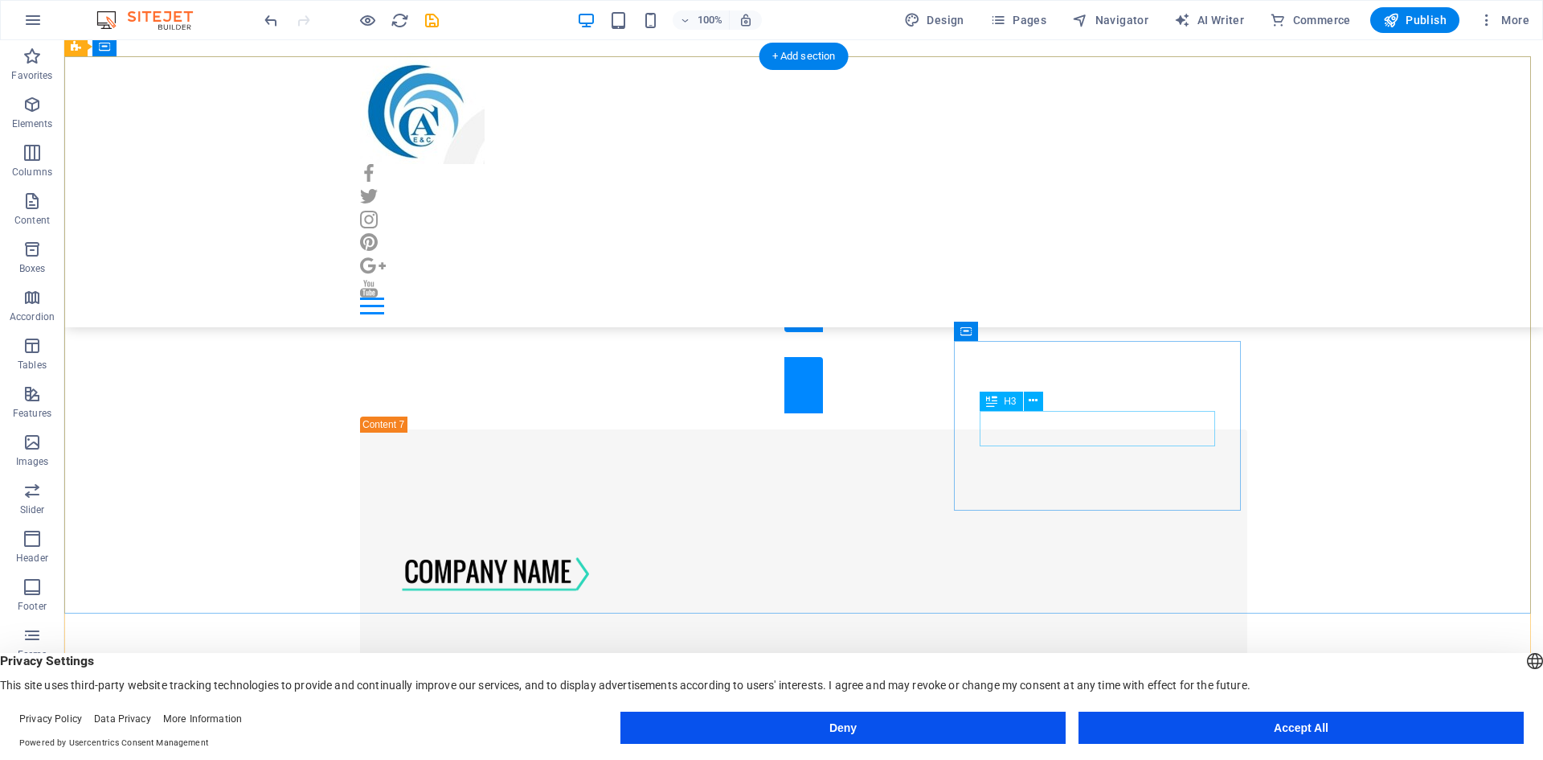
scroll to position [10140, 0]
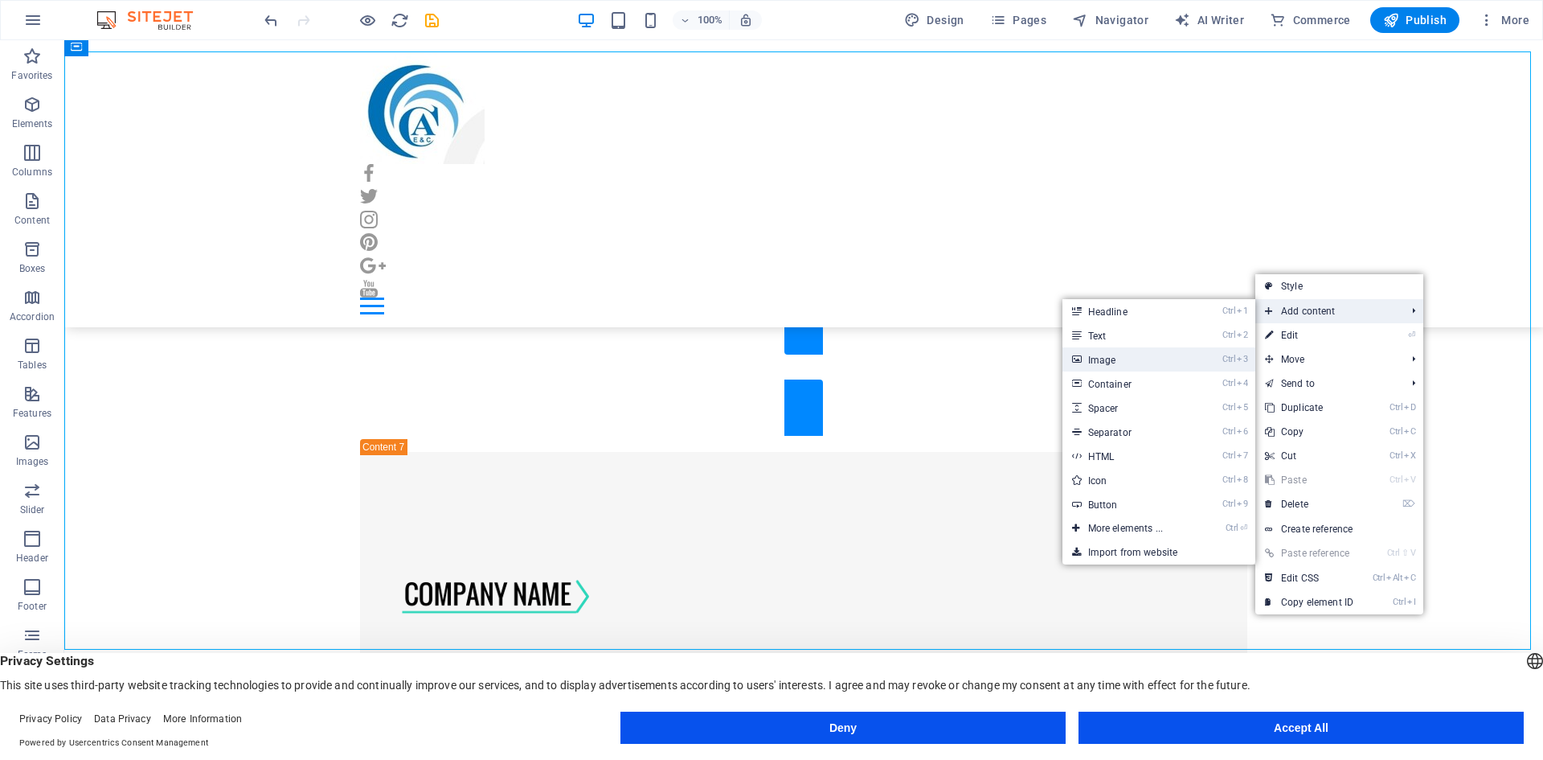
click at [1135, 369] on link "Ctrl 3 Image" at bounding box center [1129, 359] width 133 height 24
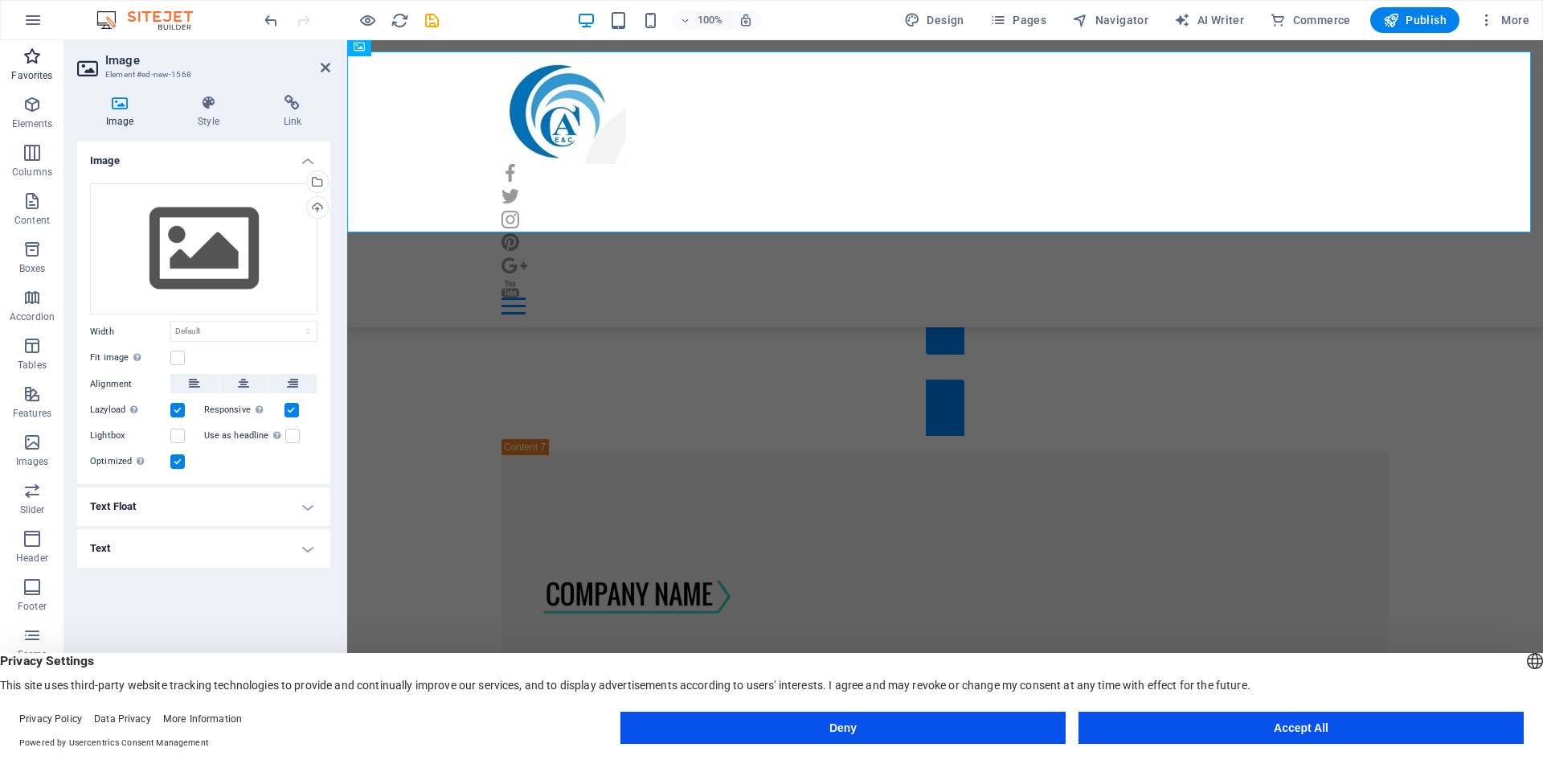
click at [36, 63] on icon "button" at bounding box center [32, 56] width 19 height 19
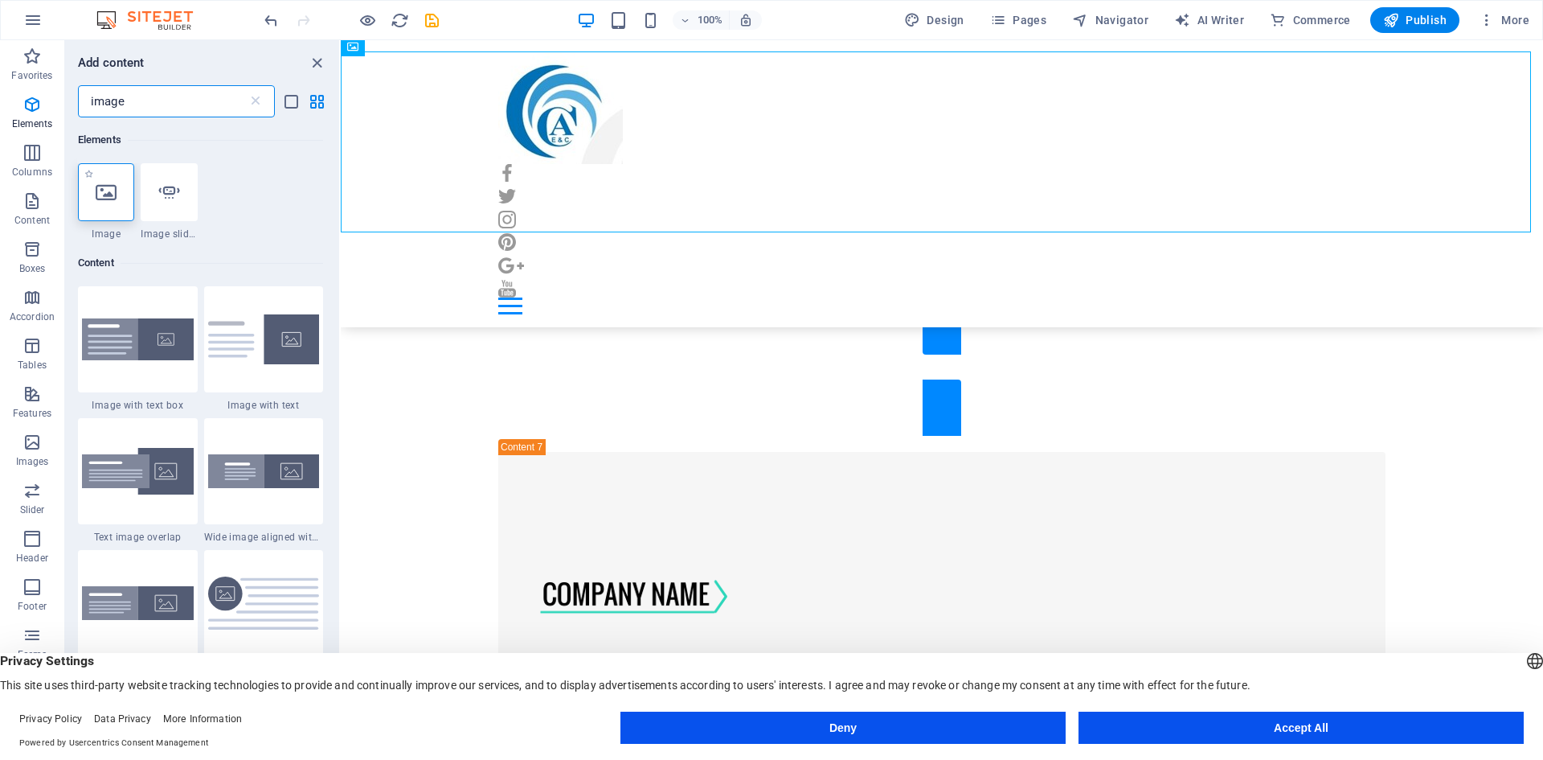
type input "image"
click at [103, 194] on icon at bounding box center [106, 192] width 21 height 21
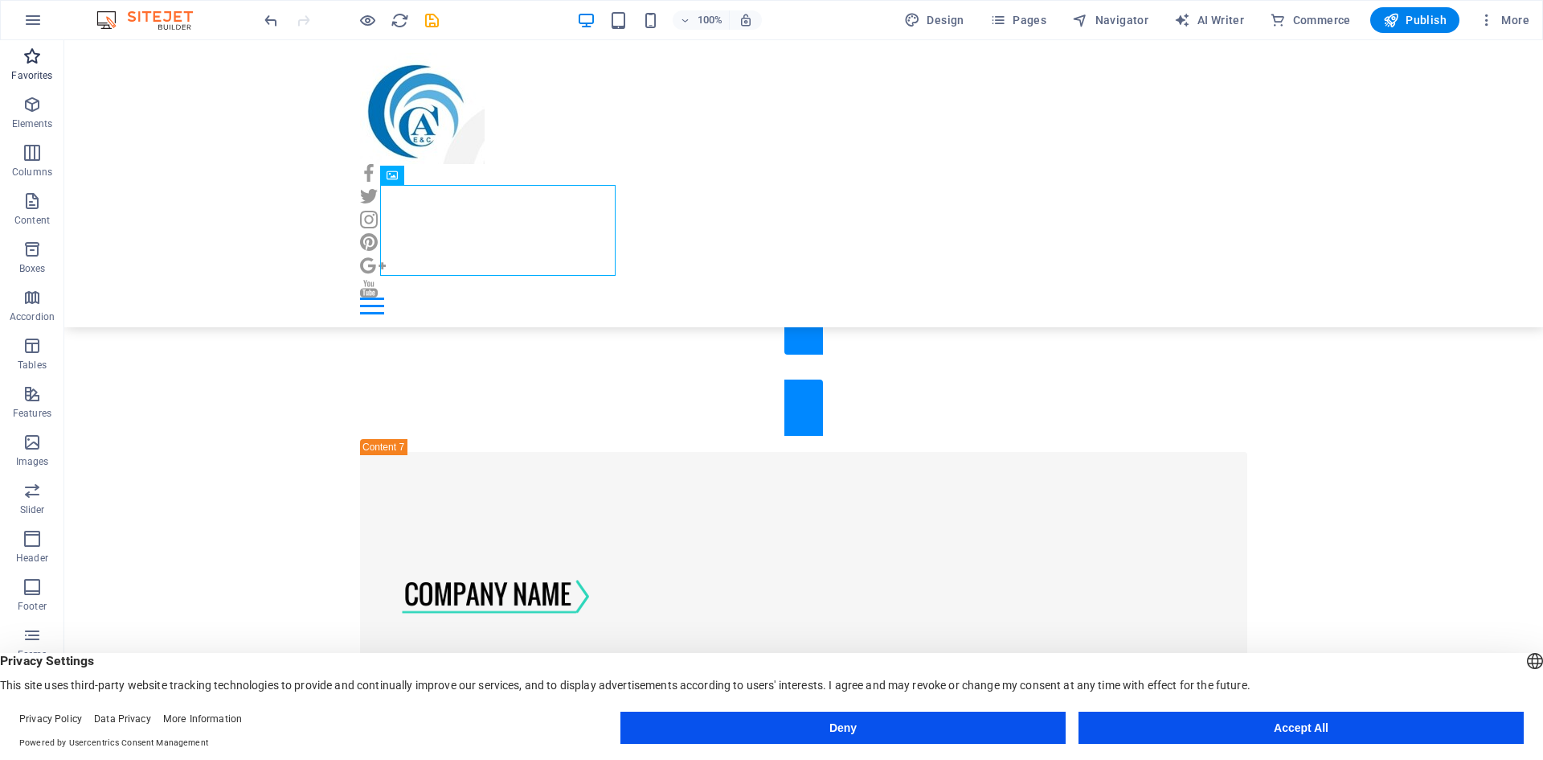
click at [34, 54] on icon "button" at bounding box center [32, 56] width 19 height 19
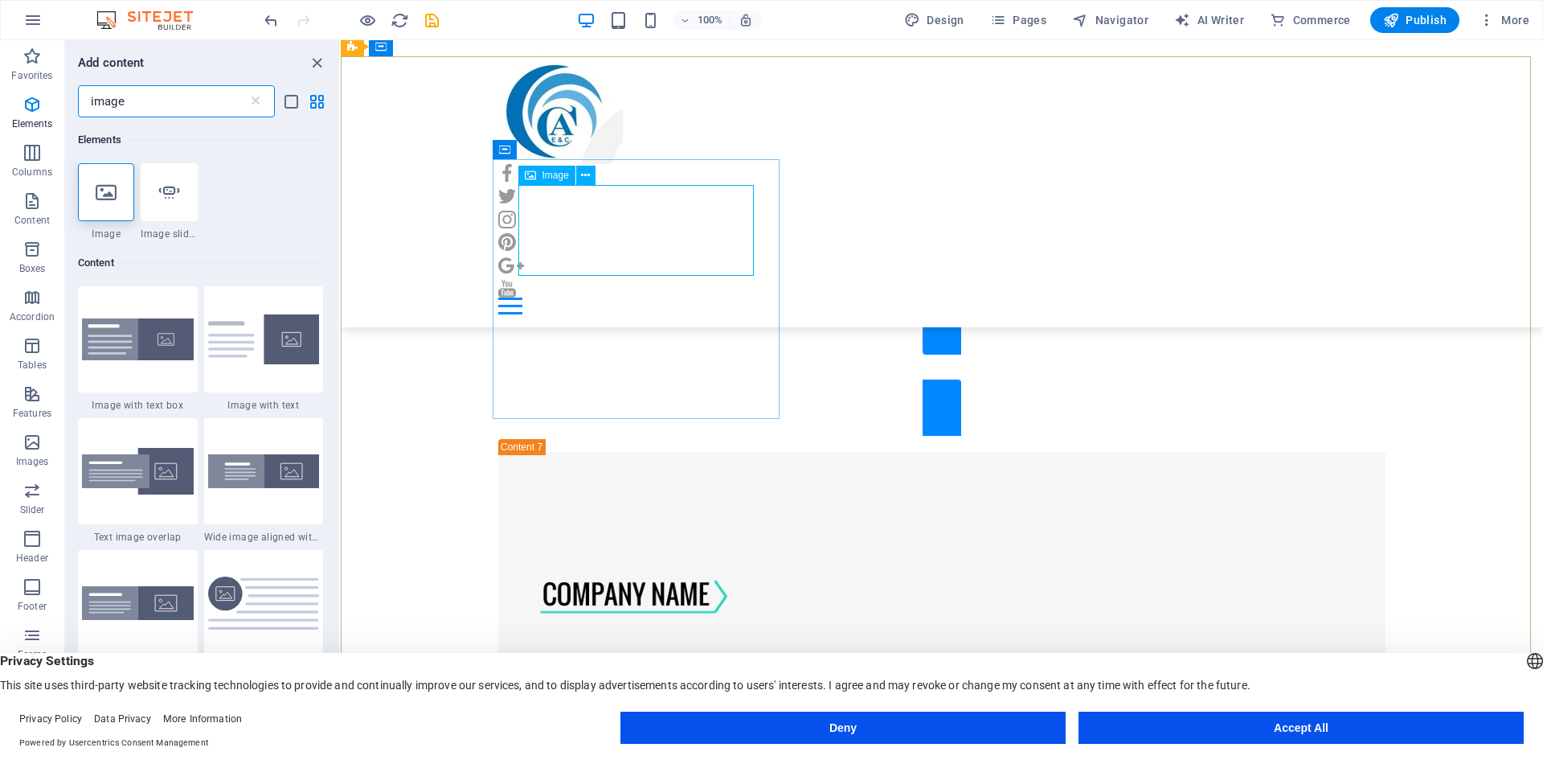
type input "image"
click at [545, 175] on span "Image" at bounding box center [556, 175] width 27 height 10
click at [579, 170] on button at bounding box center [585, 175] width 19 height 19
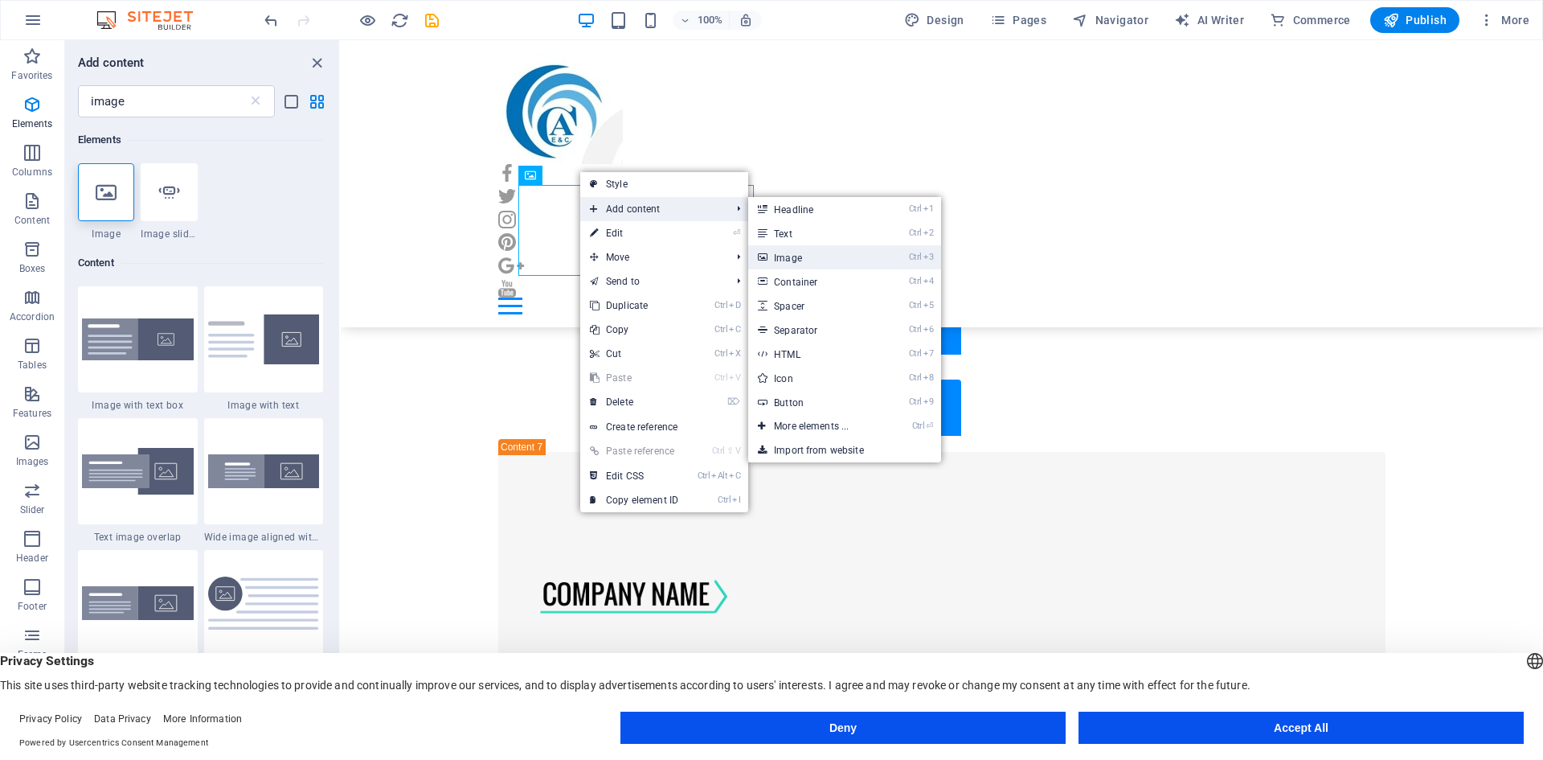
click at [830, 260] on link "Ctrl 3 Image" at bounding box center [814, 257] width 133 height 24
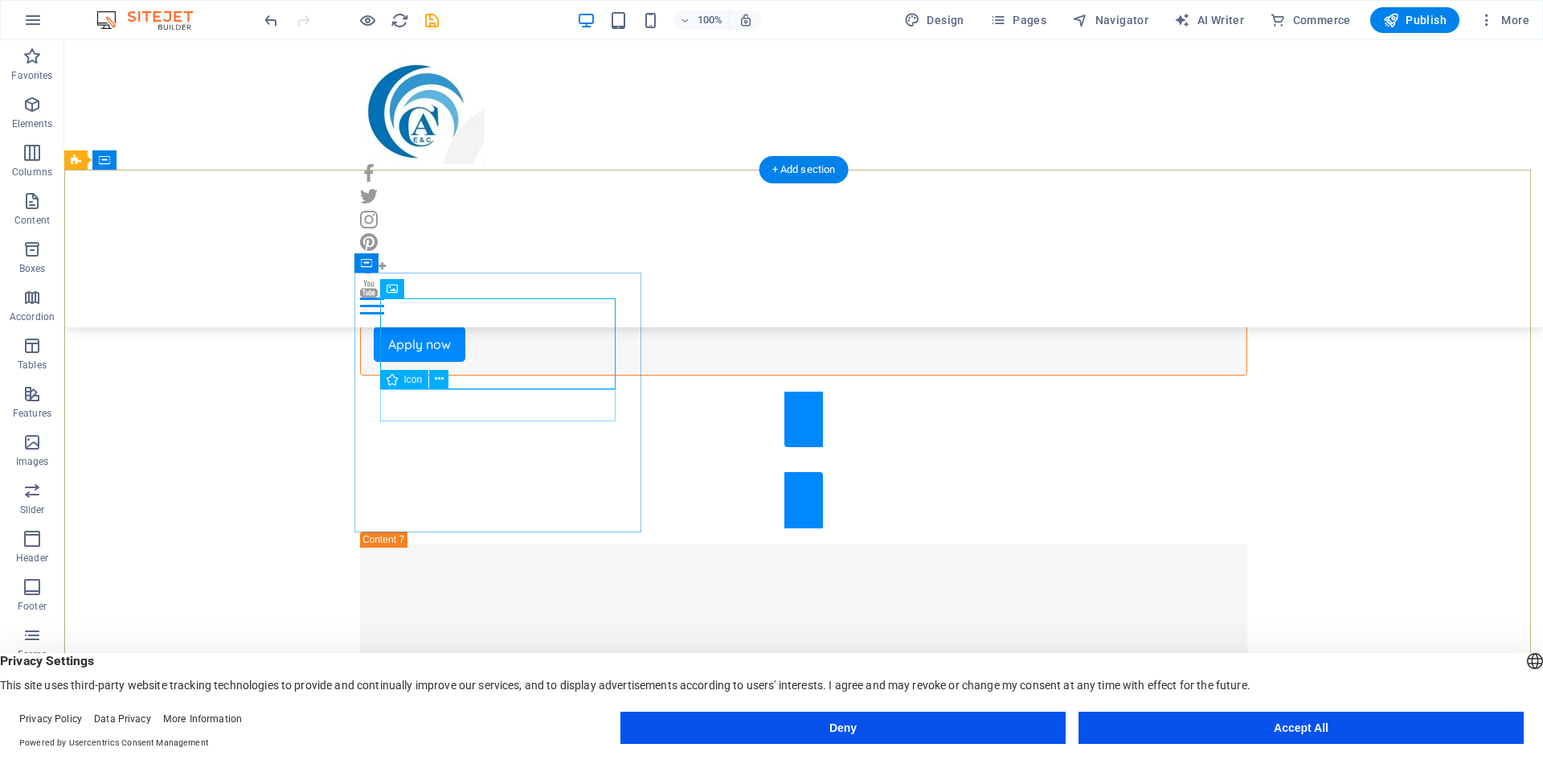
scroll to position [10060, 0]
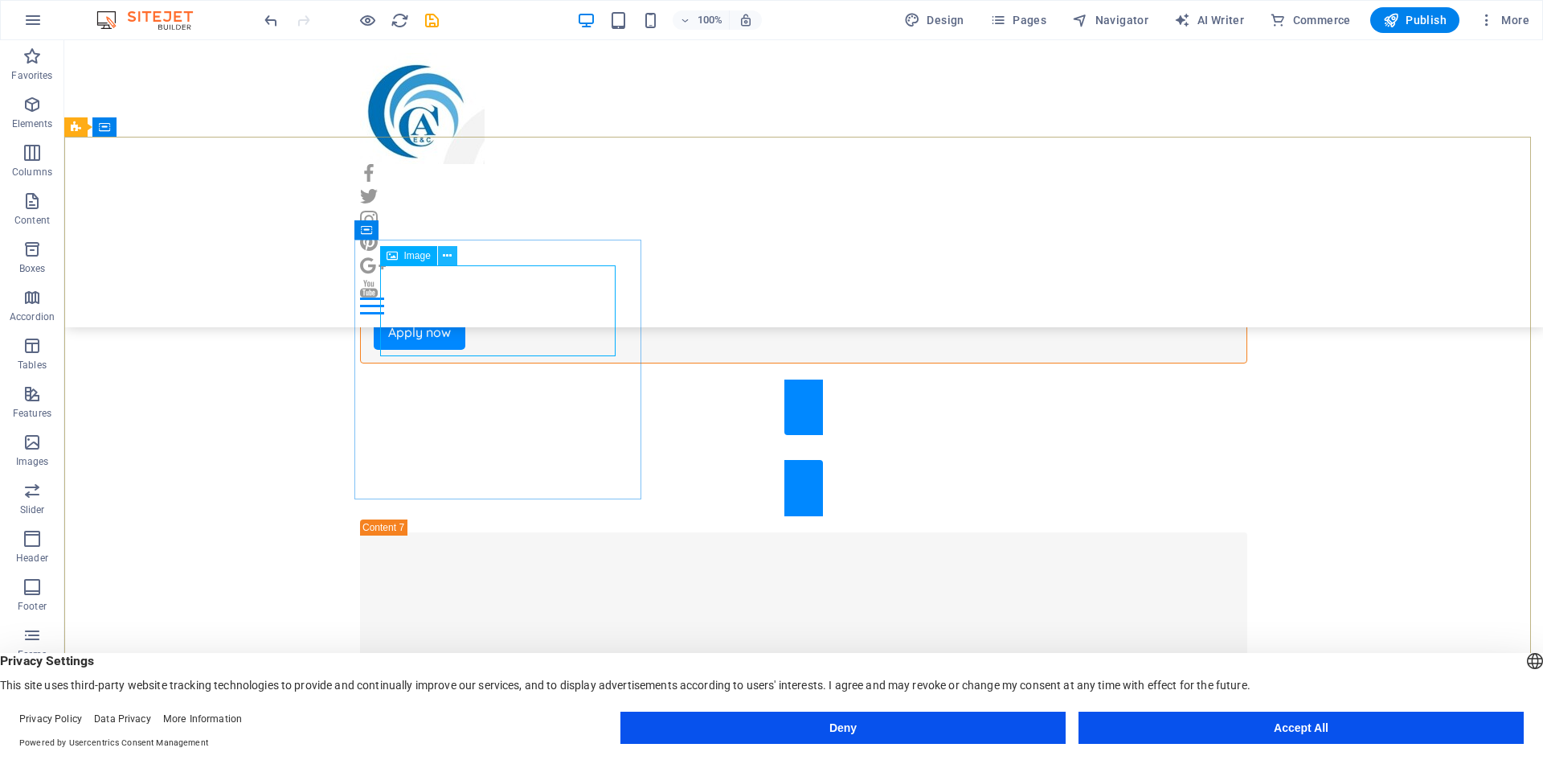
click at [449, 260] on icon at bounding box center [447, 256] width 9 height 17
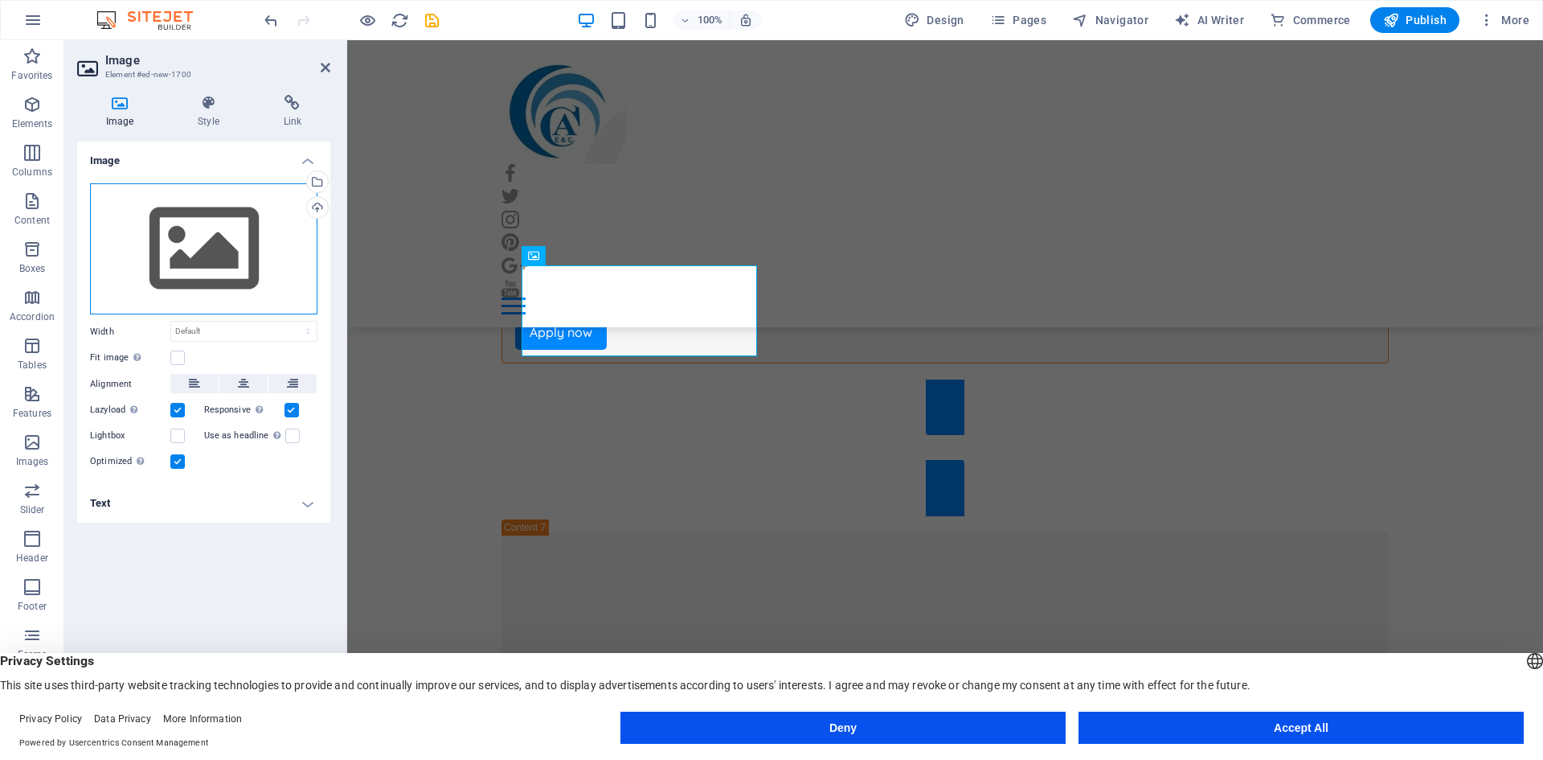
click at [239, 223] on div "Drag files here, click to choose files or select files from Files or our free s…" at bounding box center [203, 249] width 227 height 132
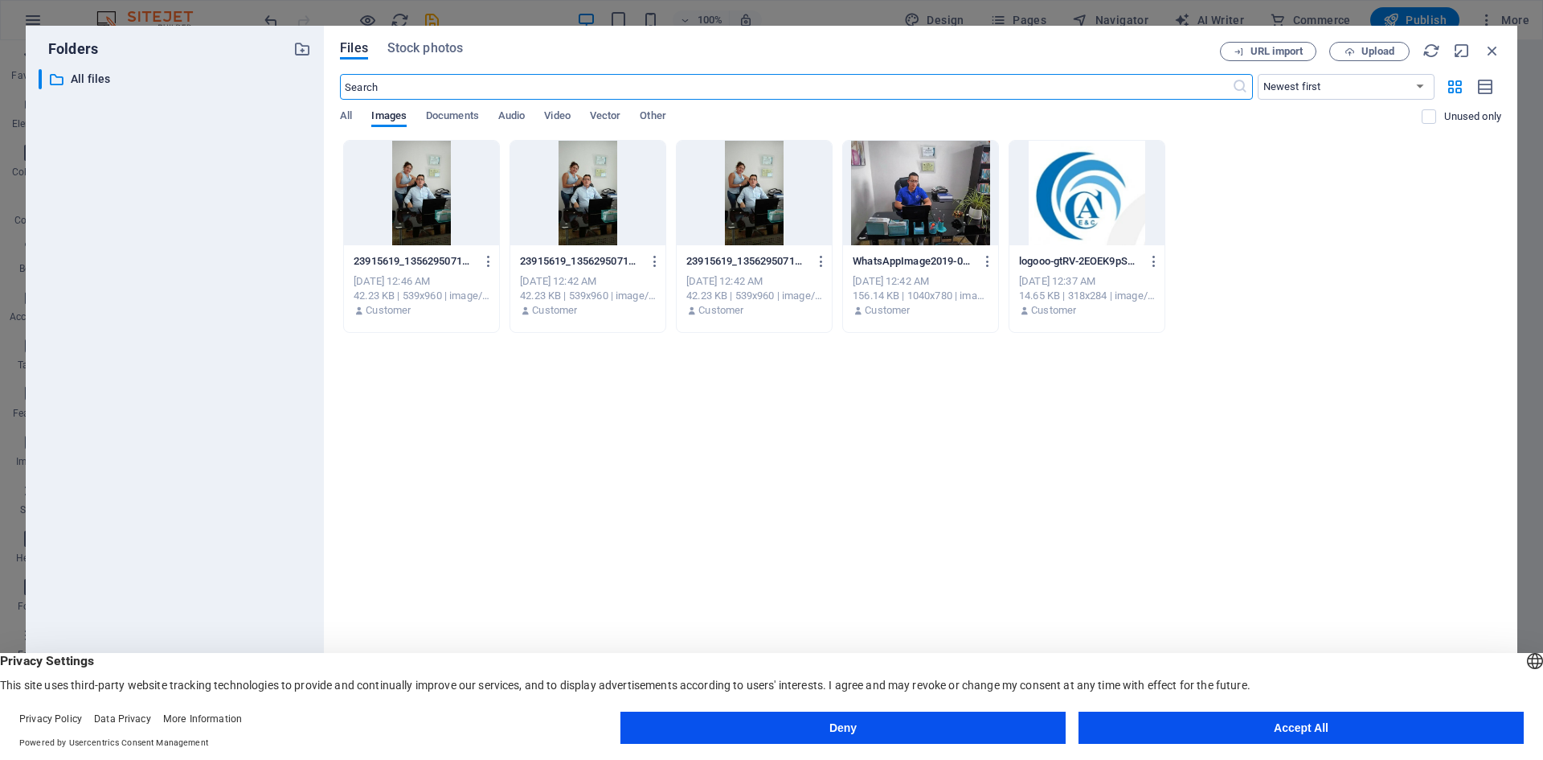
scroll to position [10201, 0]
click at [904, 193] on div at bounding box center [920, 193] width 155 height 104
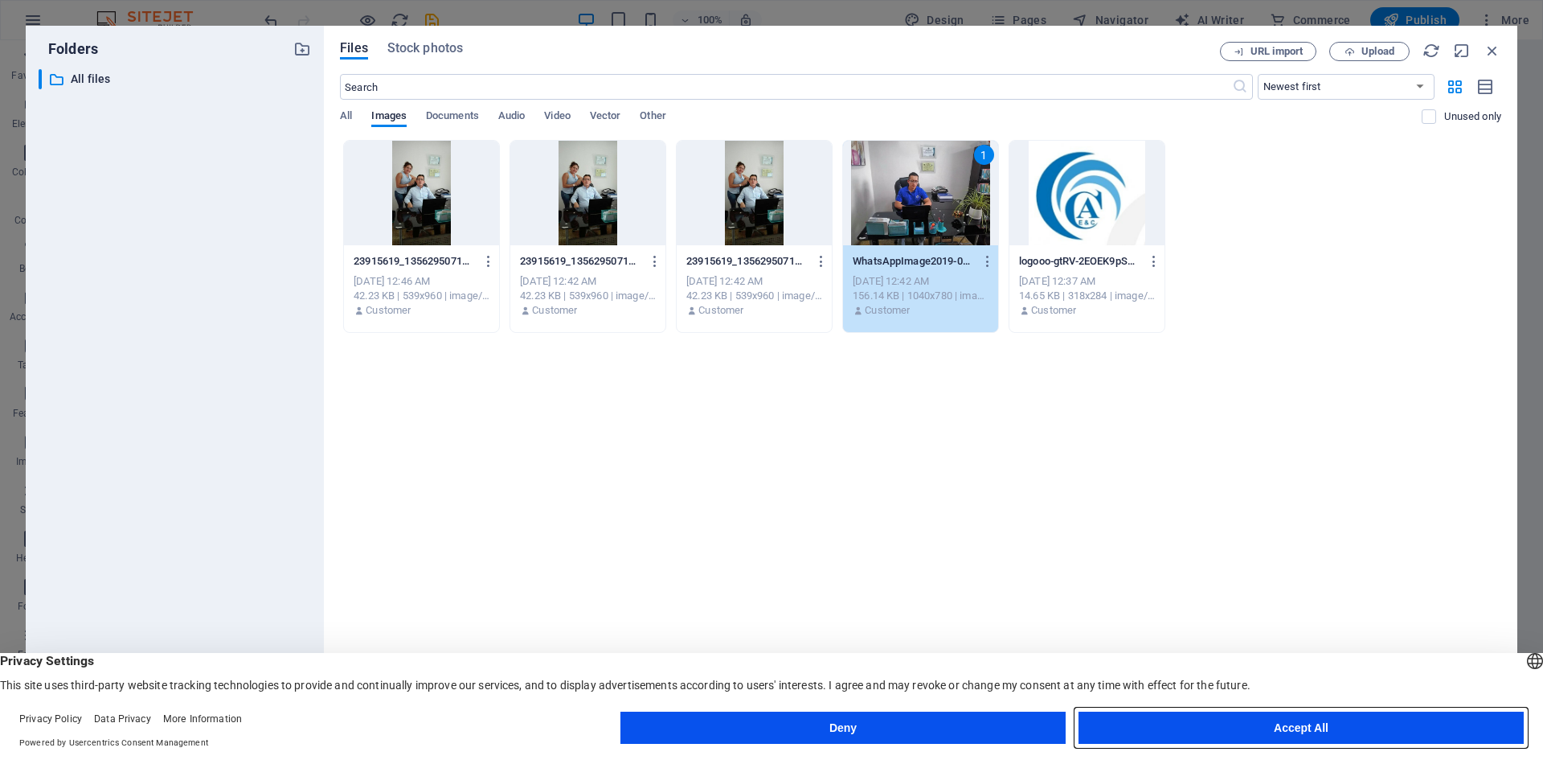
click at [1174, 720] on button "Accept All" at bounding box center [1301, 727] width 445 height 32
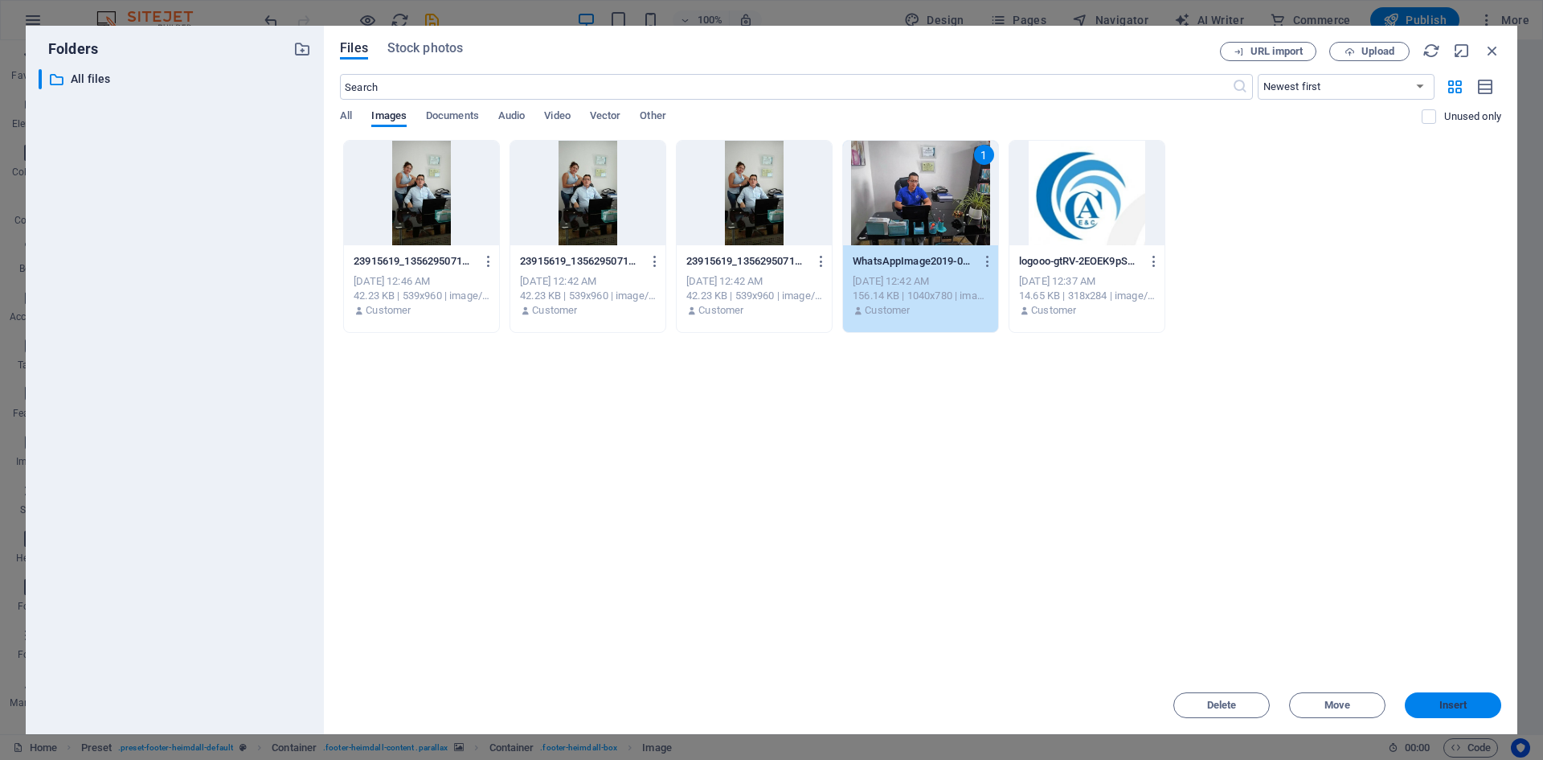
click at [1448, 708] on span "Insert" at bounding box center [1454, 705] width 28 height 10
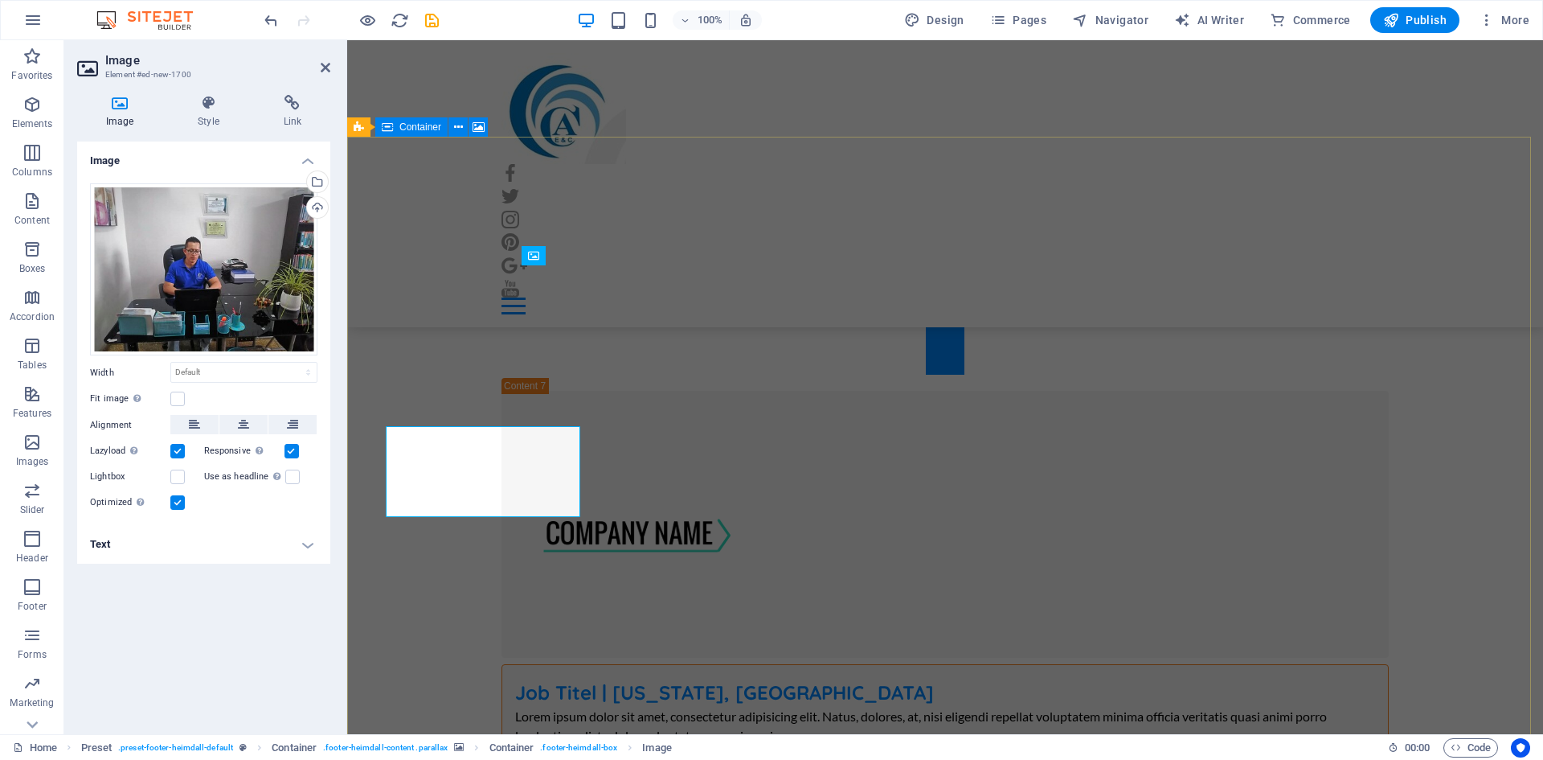
scroll to position [10060, 0]
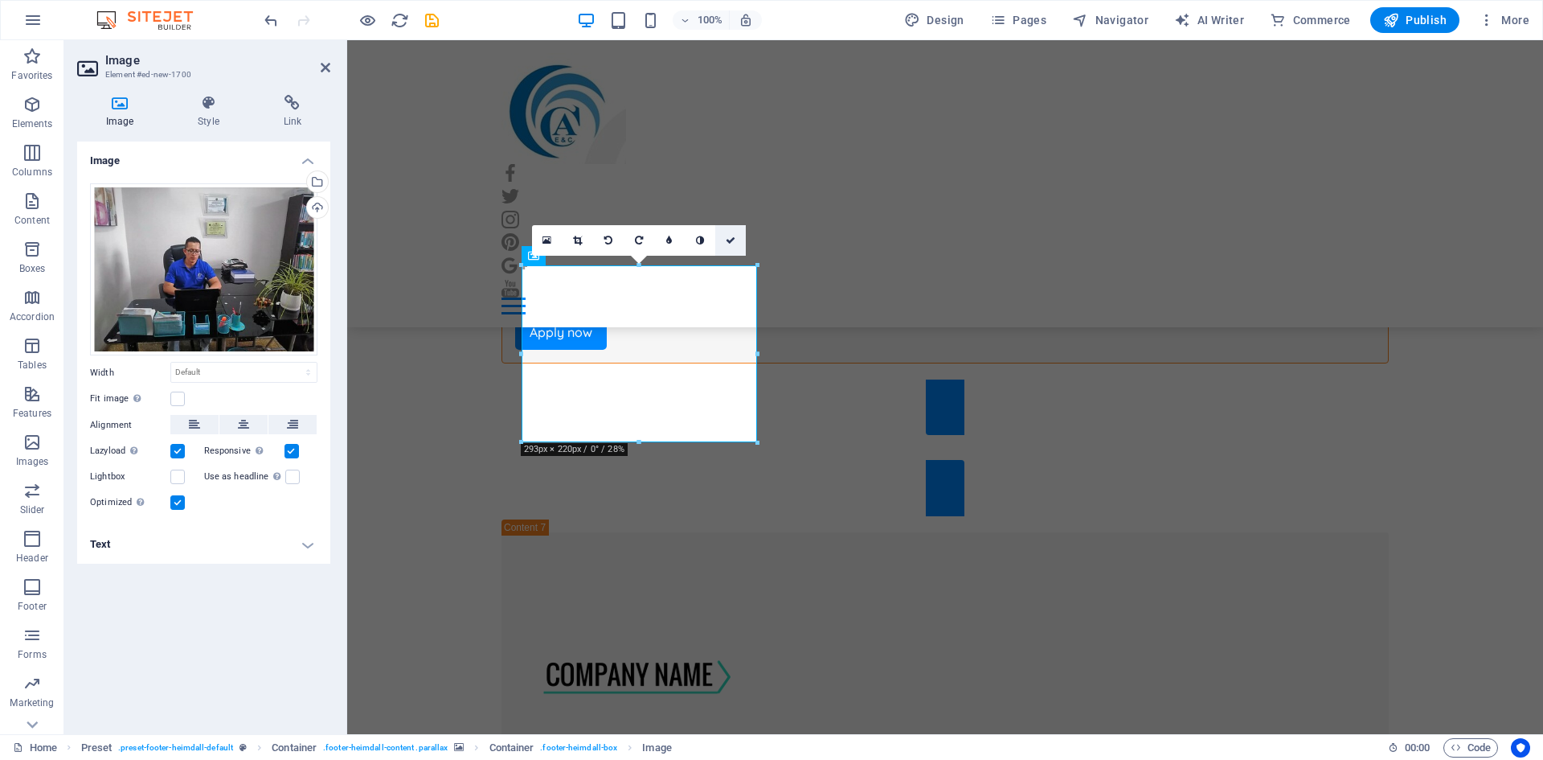
click at [720, 242] on link at bounding box center [730, 240] width 31 height 31
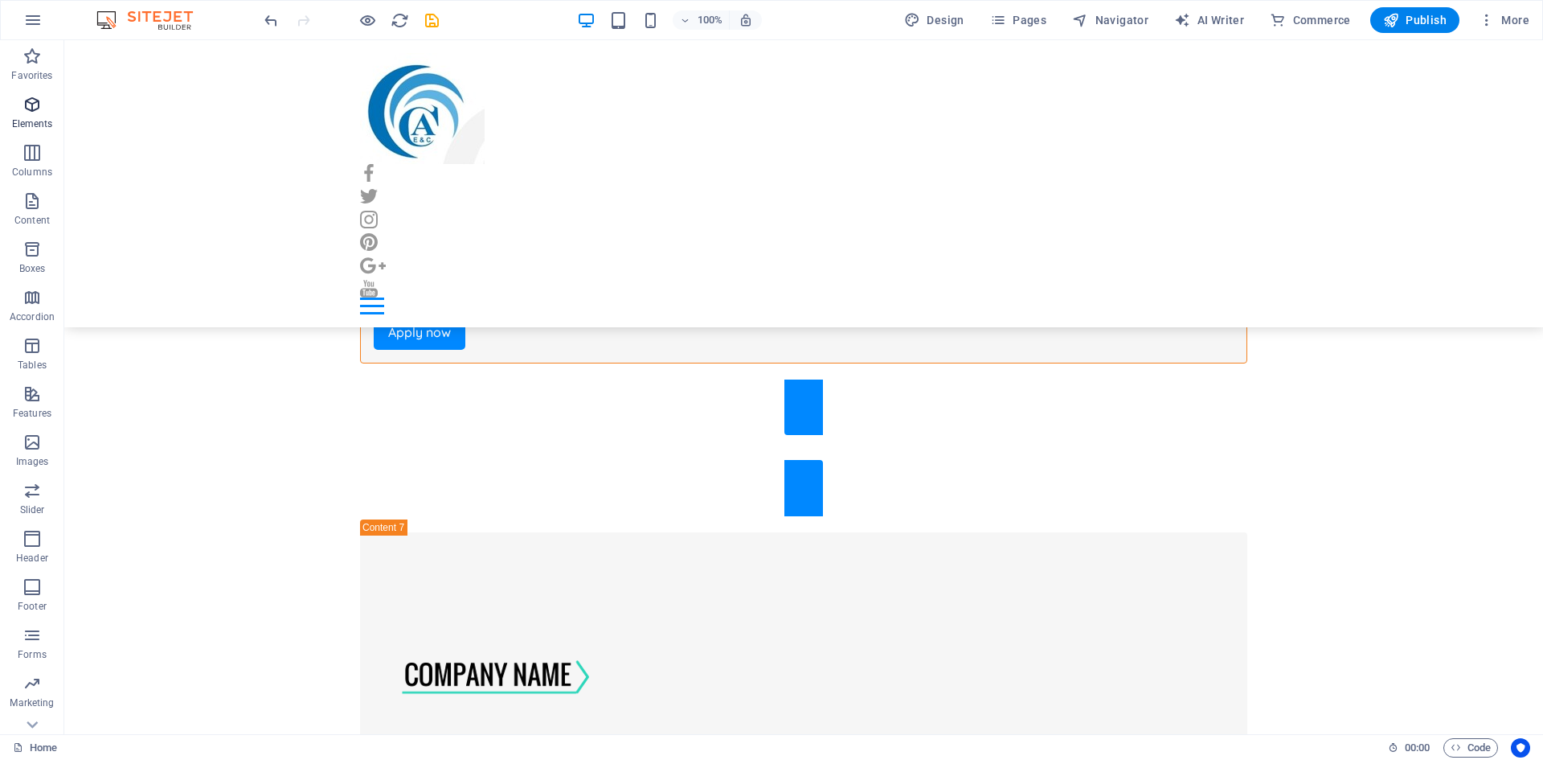
click at [25, 108] on icon "button" at bounding box center [32, 104] width 19 height 19
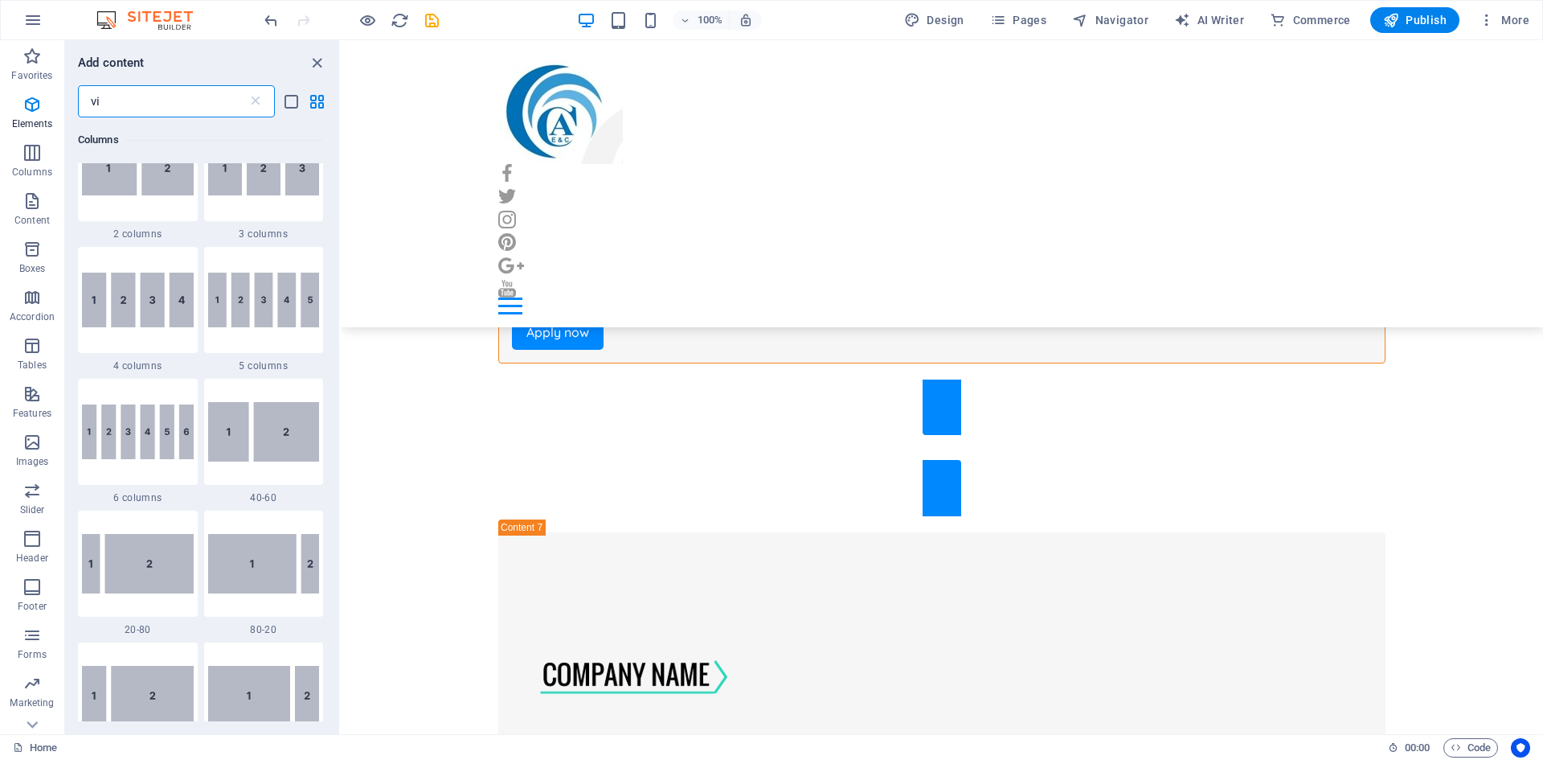
scroll to position [0, 0]
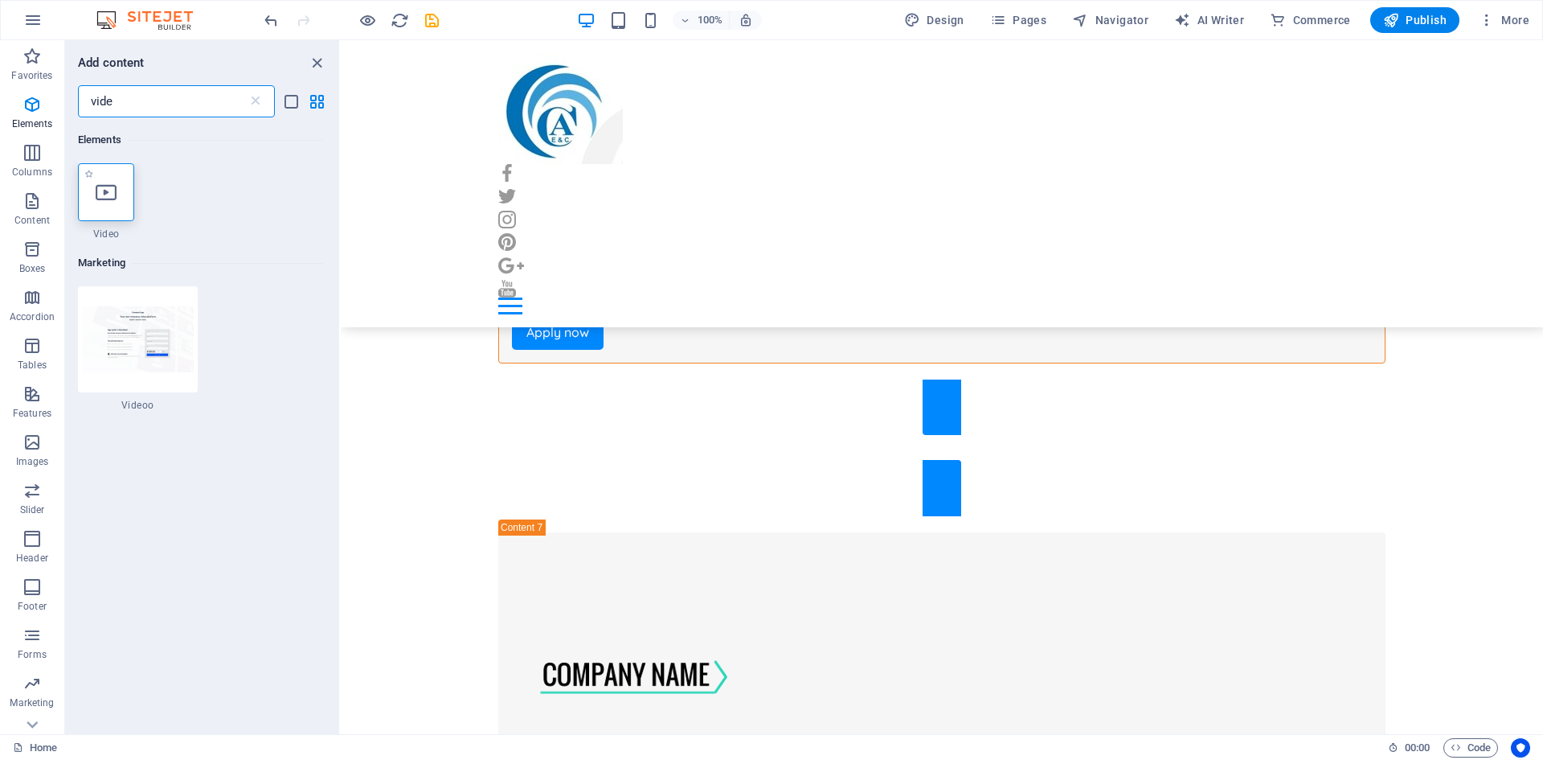
type input "vide"
click at [112, 192] on icon at bounding box center [106, 192] width 21 height 21
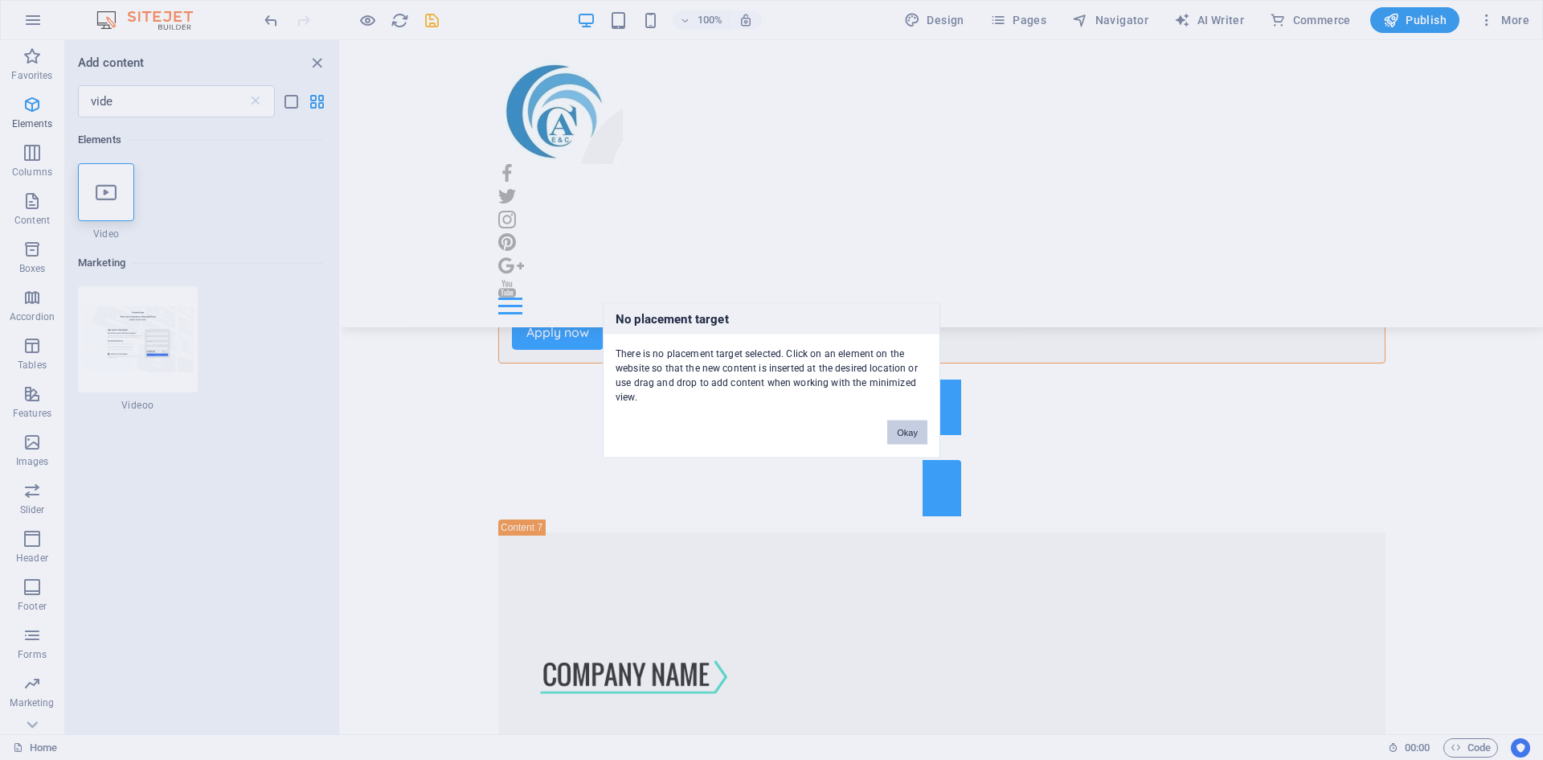
drag, startPoint x: 906, startPoint y: 435, endPoint x: 395, endPoint y: 338, distance: 519.6
click at [906, 435] on button "Okay" at bounding box center [907, 432] width 40 height 24
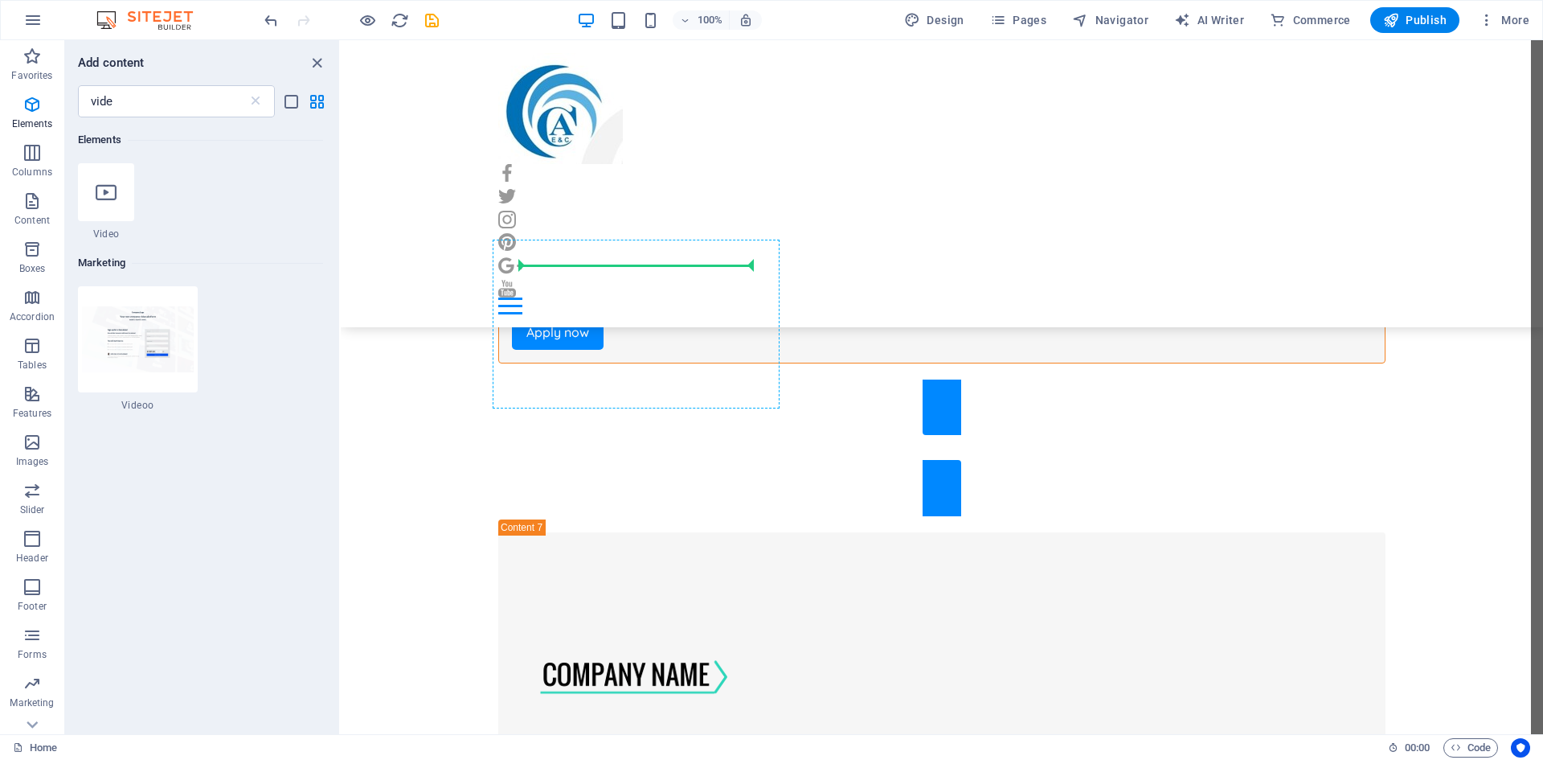
select select "%"
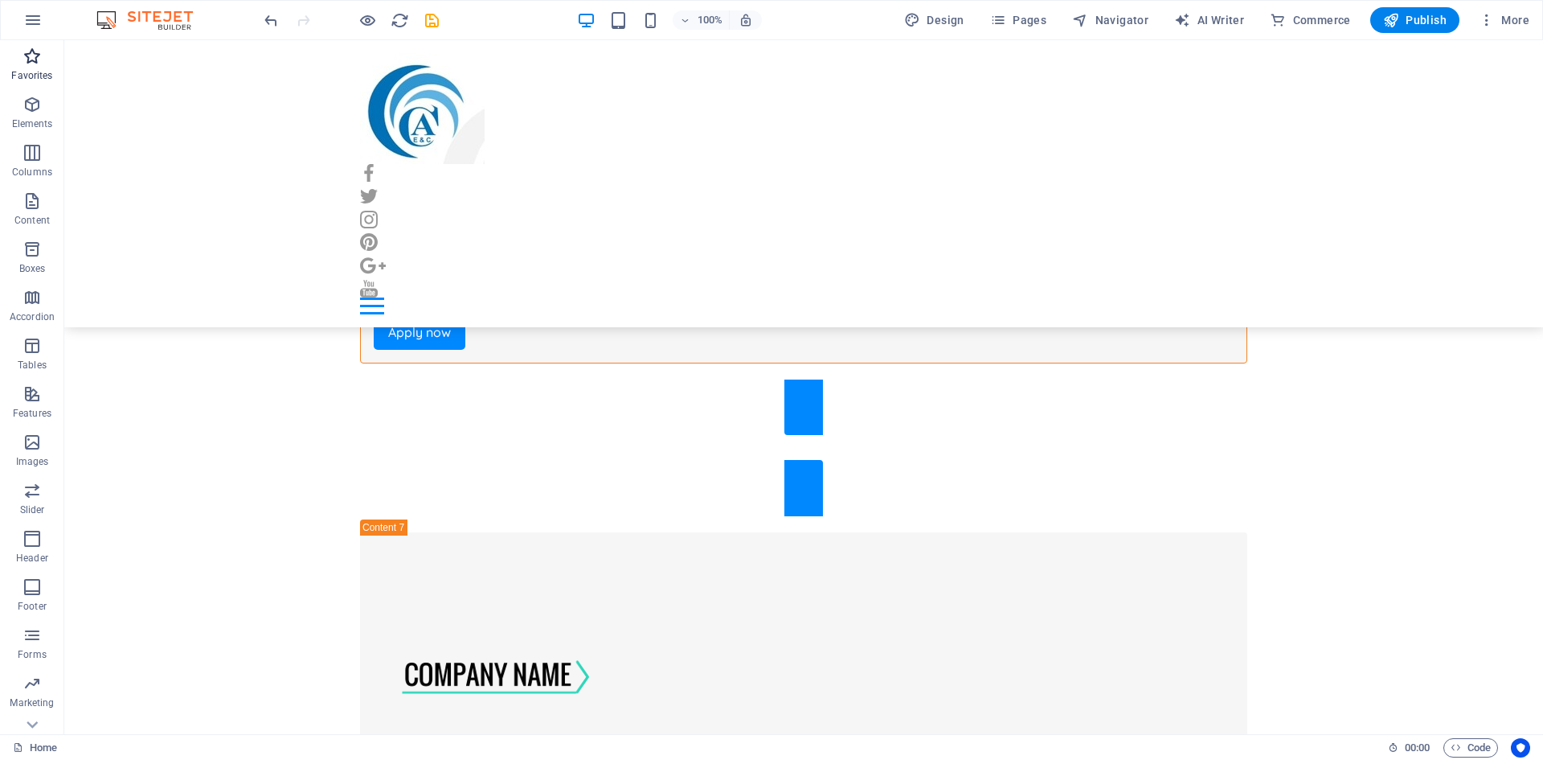
click at [18, 80] on p "Favorites" at bounding box center [31, 75] width 41 height 13
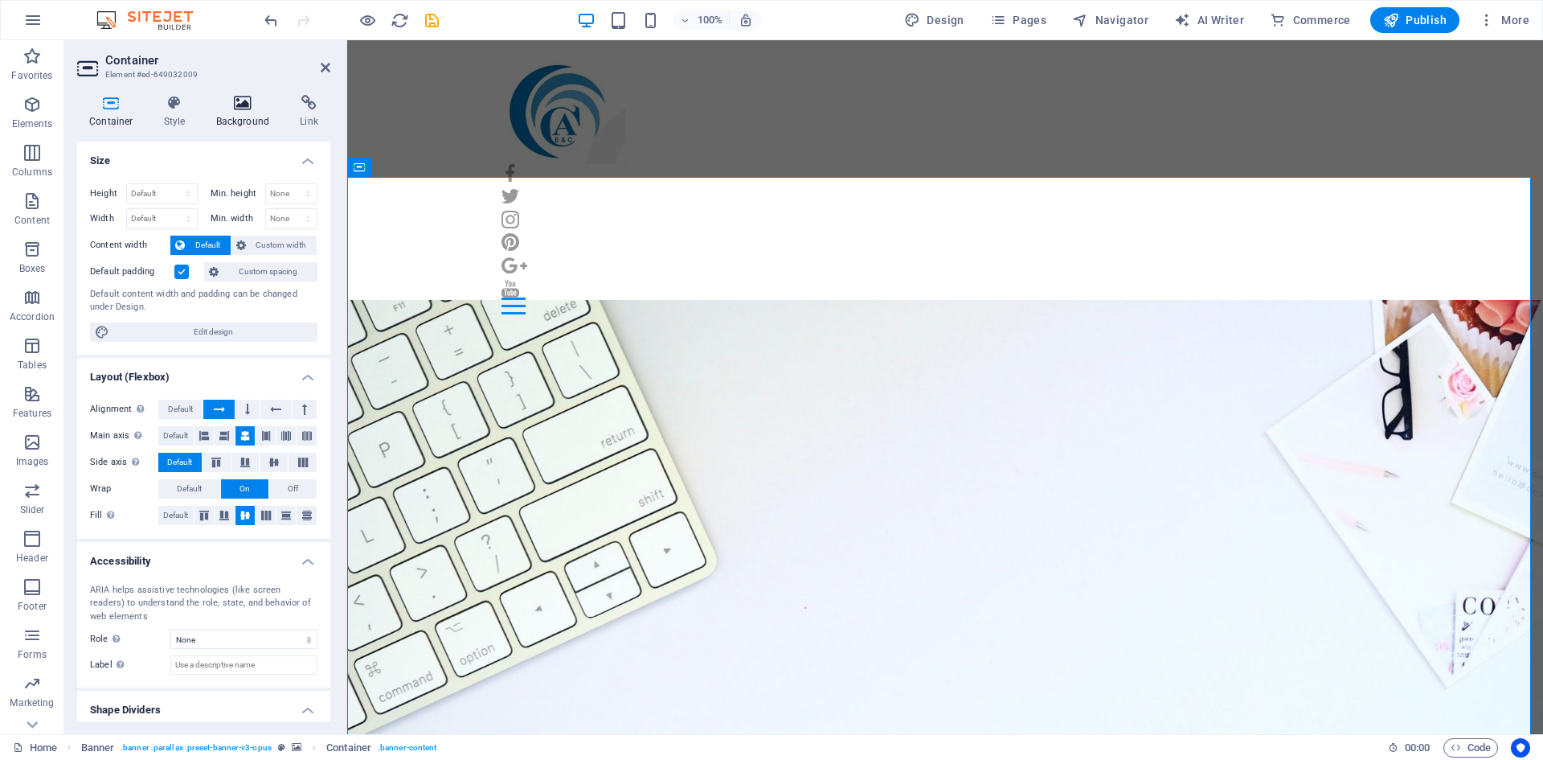
click at [226, 106] on icon at bounding box center [243, 103] width 78 height 16
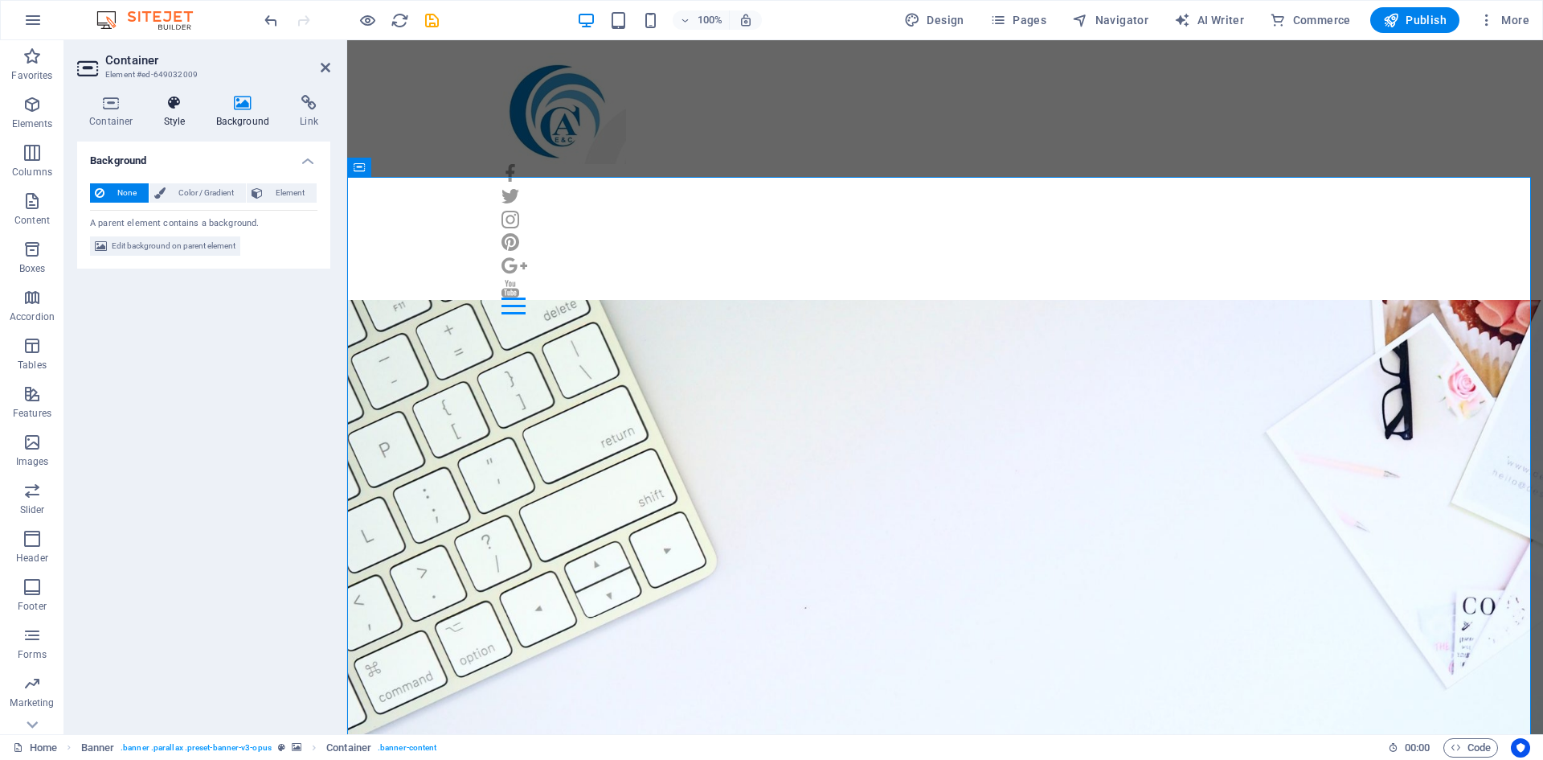
click at [178, 109] on icon at bounding box center [175, 103] width 46 height 16
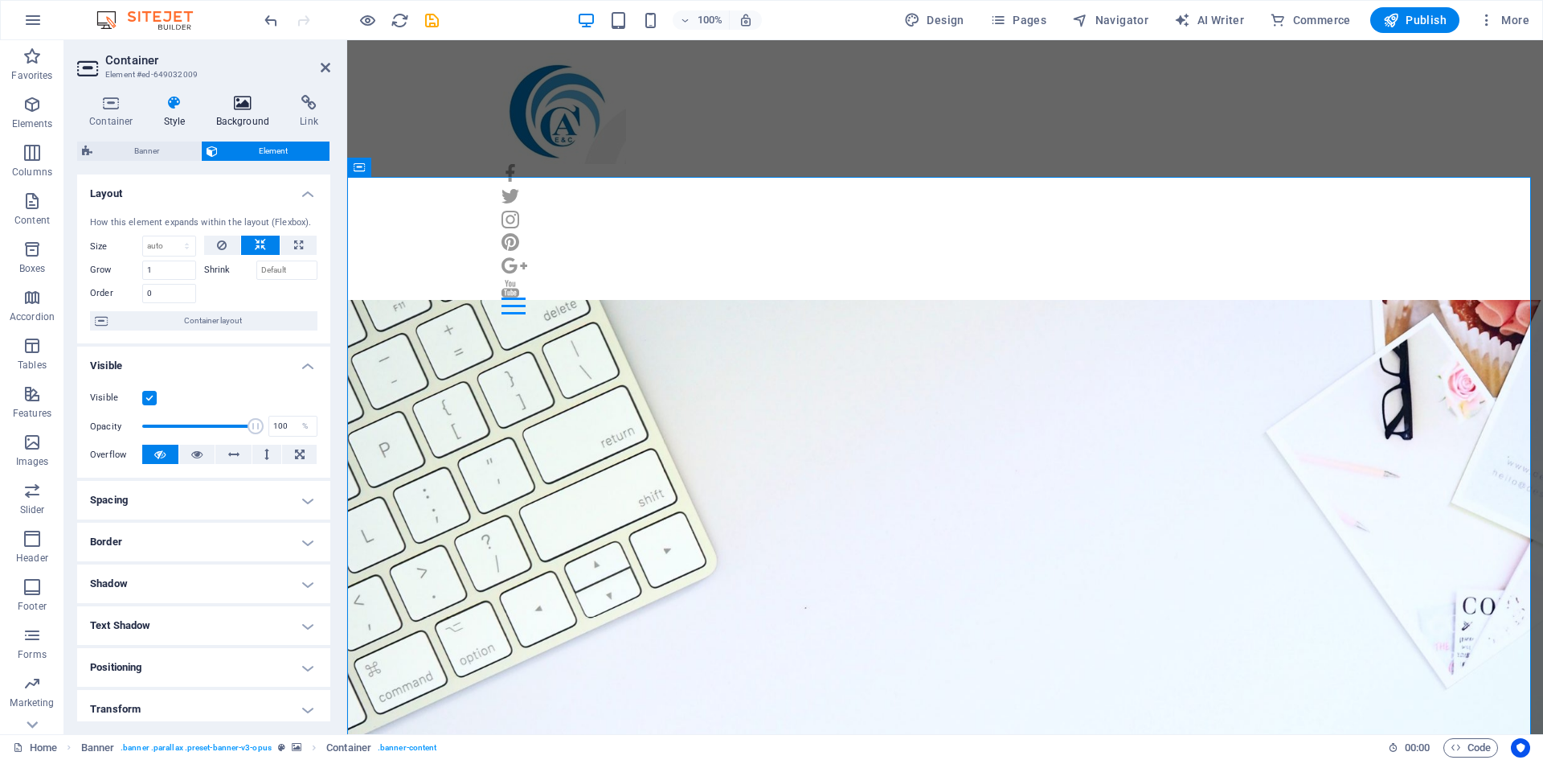
click at [267, 117] on h4 "Background" at bounding box center [246, 112] width 84 height 34
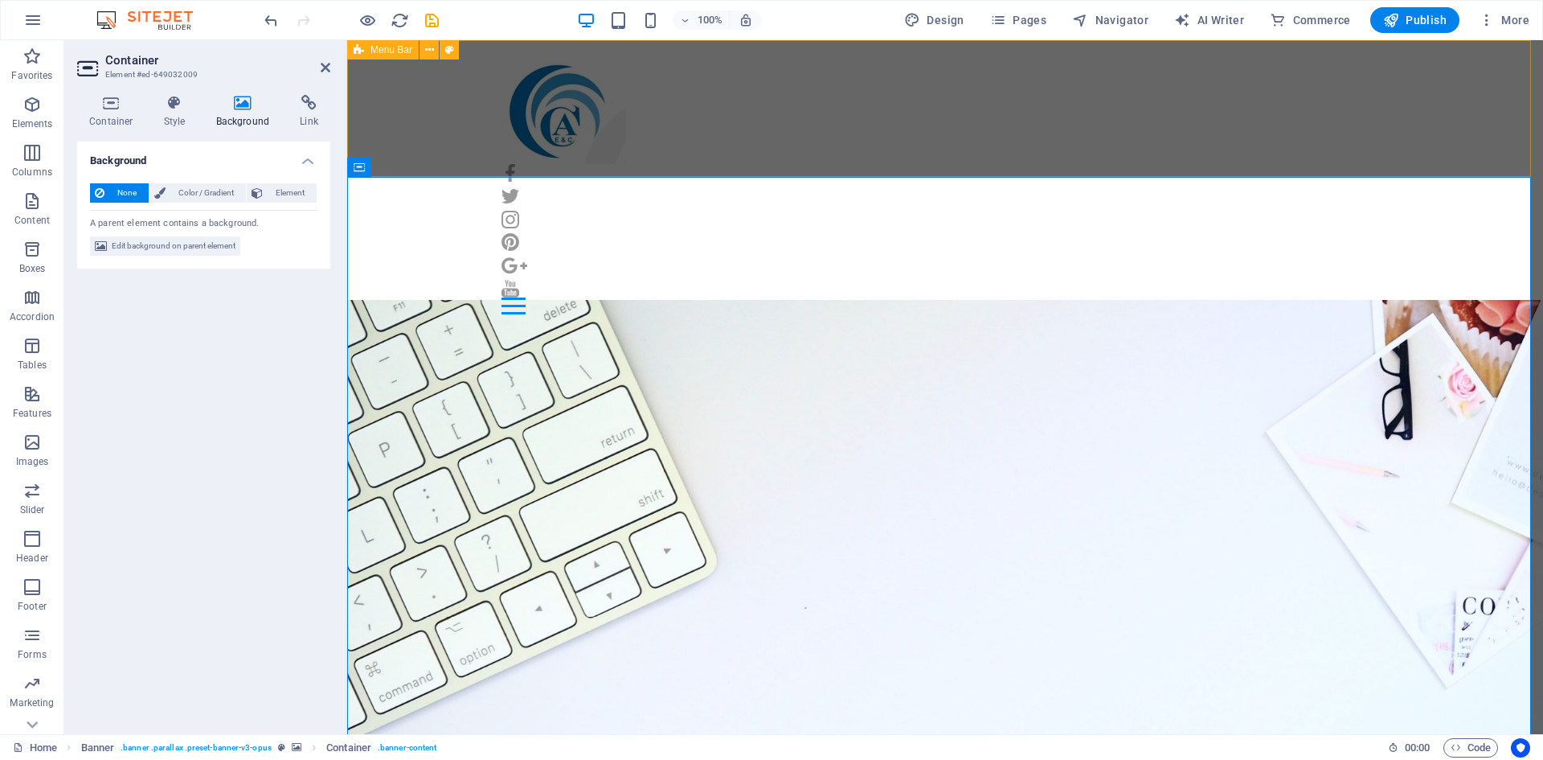
click at [778, 125] on div "Home Our Jobs Partners Testimonials Blog Contact" at bounding box center [945, 183] width 1196 height 287
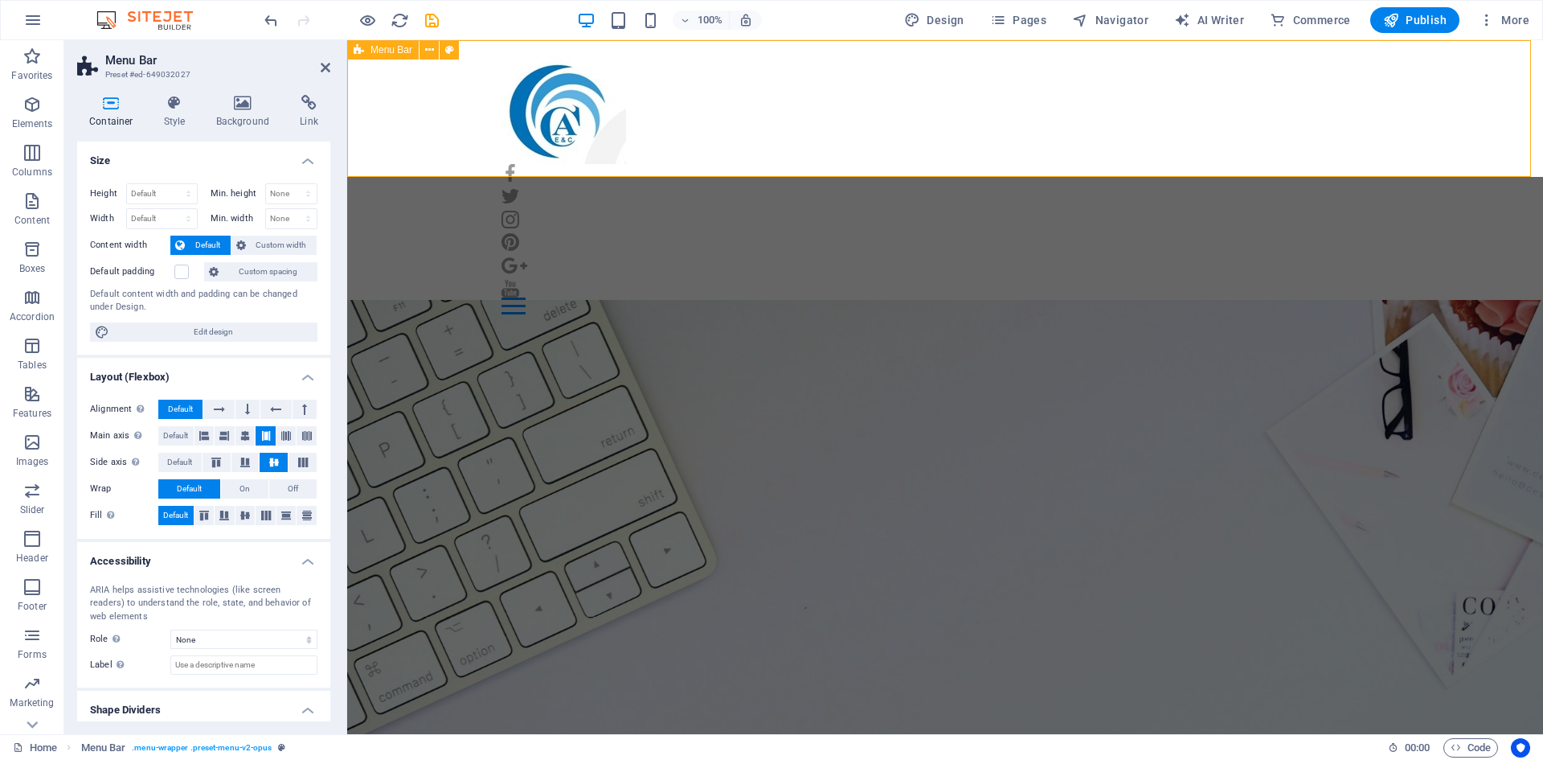
select select "rem"
click at [174, 127] on h4 "Style" at bounding box center [178, 112] width 52 height 34
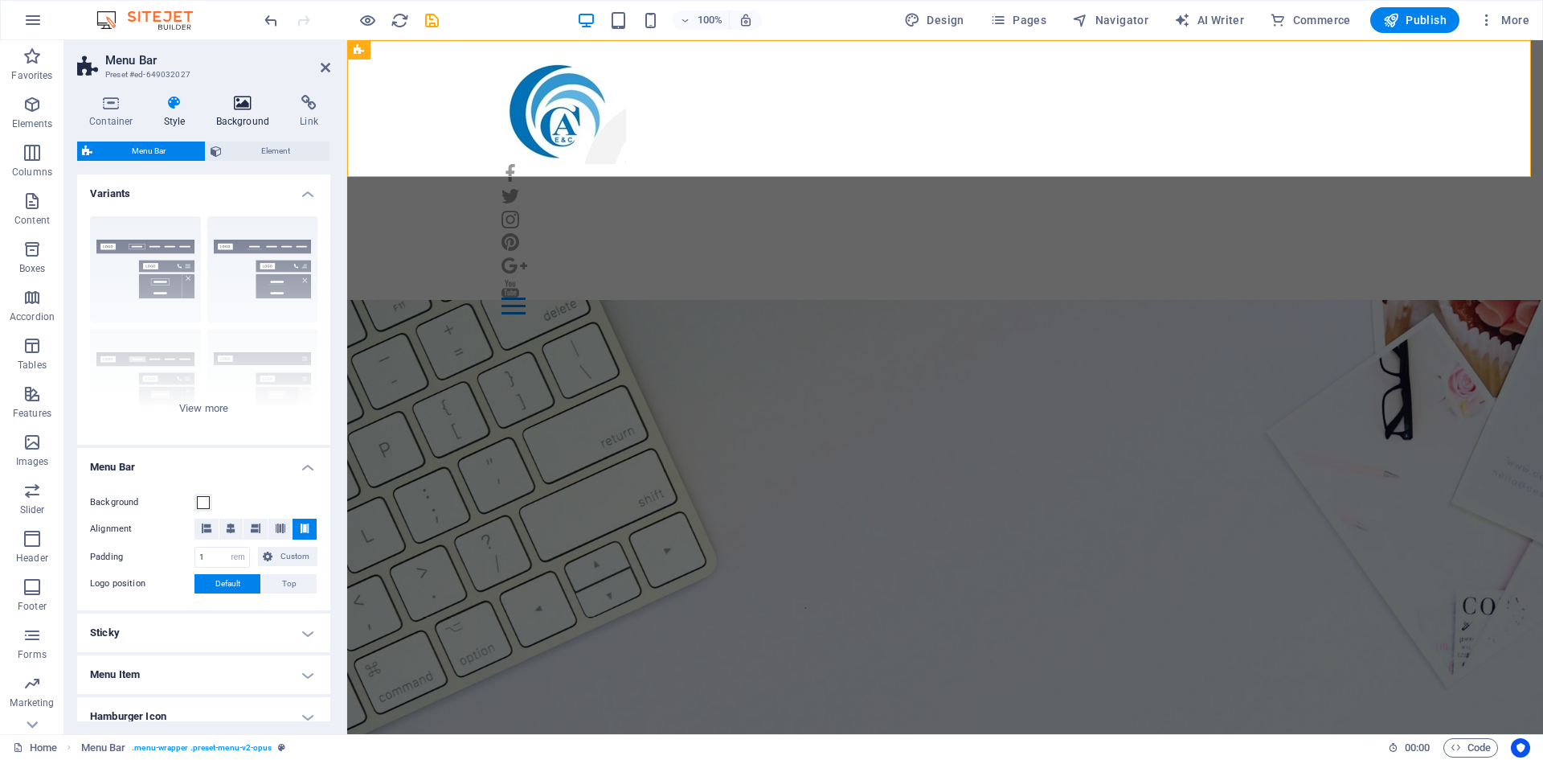
click at [219, 123] on h4 "Background" at bounding box center [246, 112] width 84 height 34
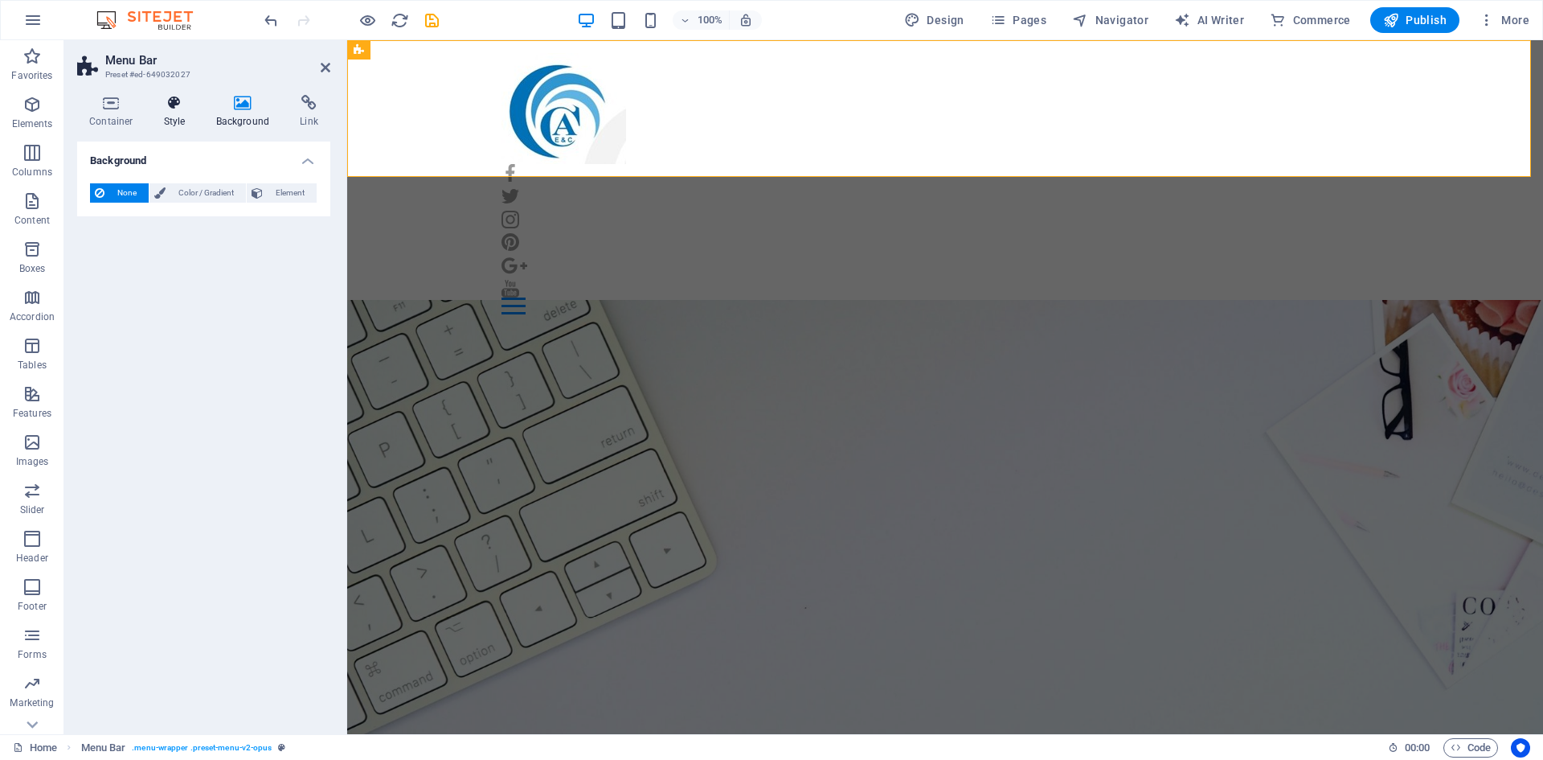
drag, startPoint x: 172, startPoint y: 109, endPoint x: 202, endPoint y: 110, distance: 29.8
click at [172, 109] on icon at bounding box center [175, 103] width 46 height 16
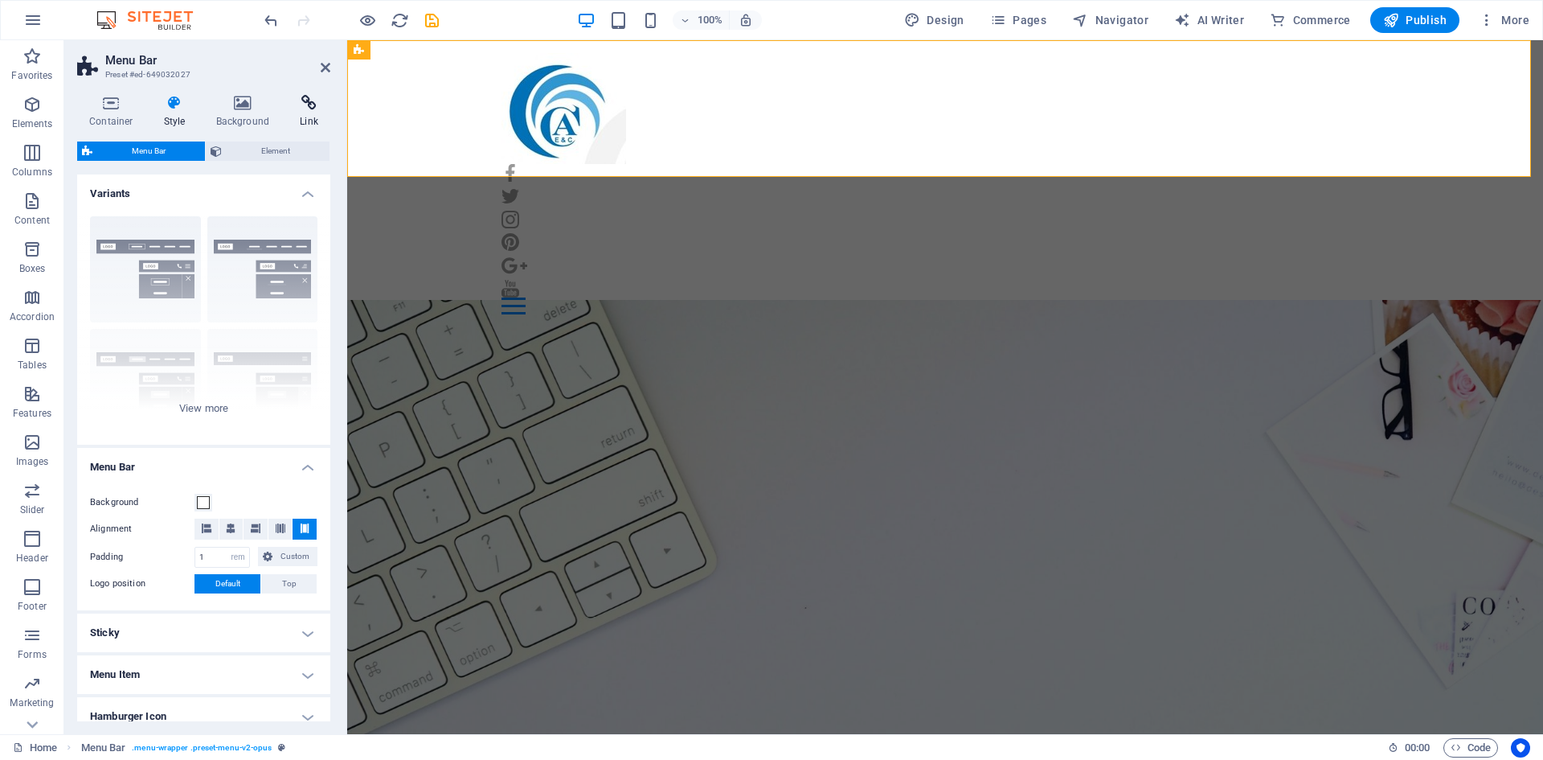
click at [293, 105] on icon at bounding box center [309, 103] width 43 height 16
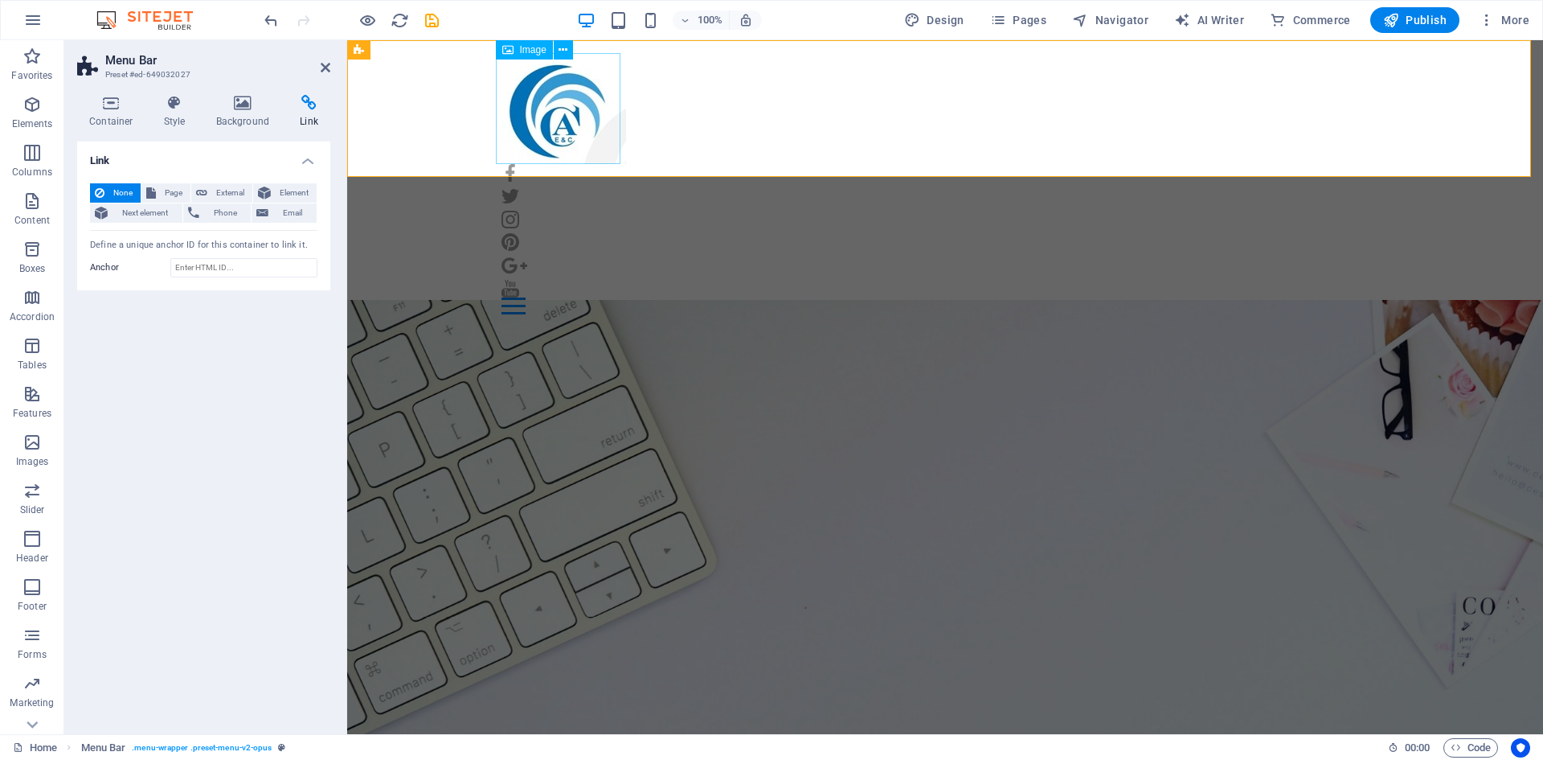
click at [553, 133] on figure at bounding box center [945, 108] width 887 height 111
select select "px"
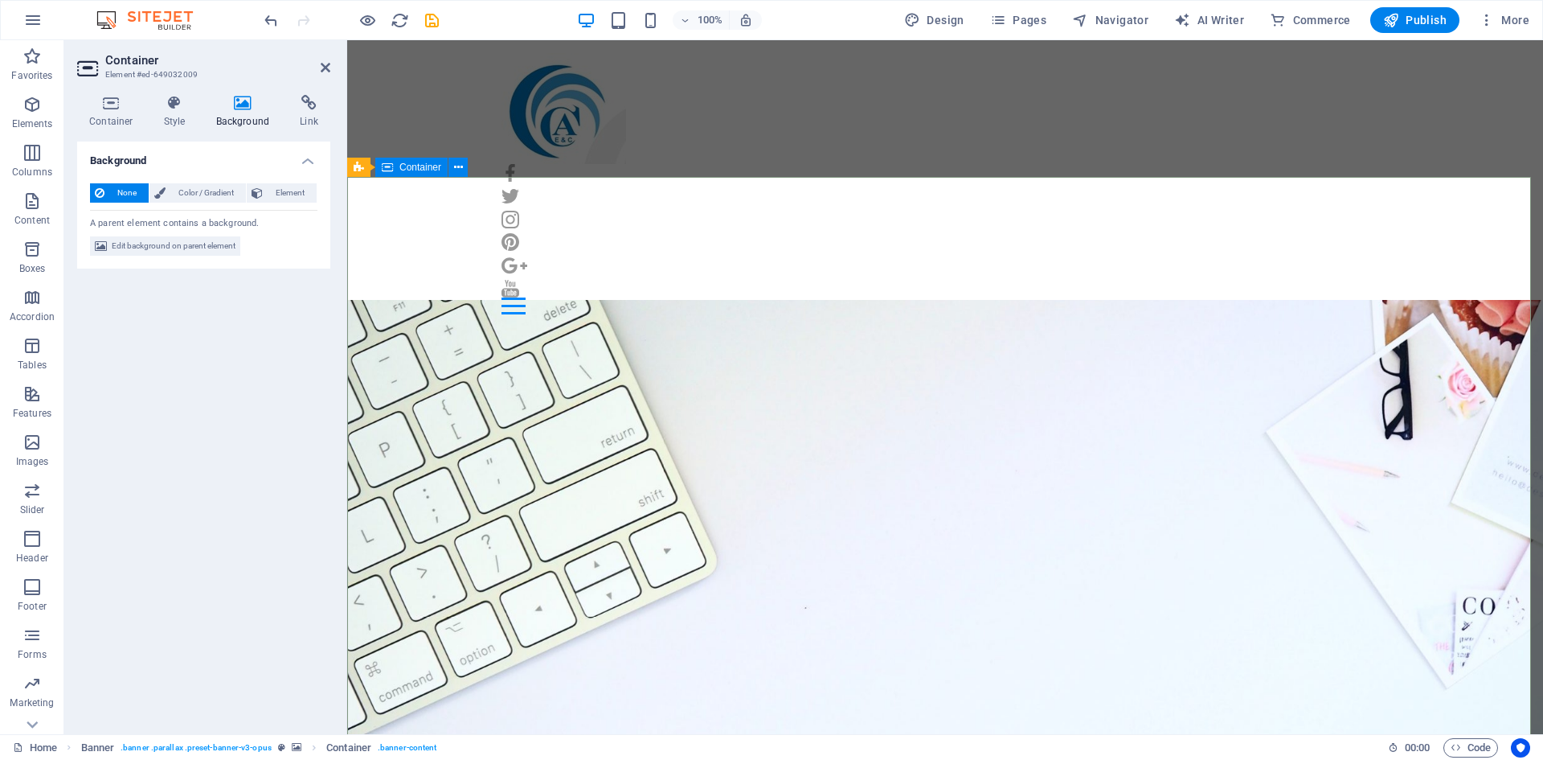
click at [177, 116] on h4 "Style" at bounding box center [178, 112] width 52 height 34
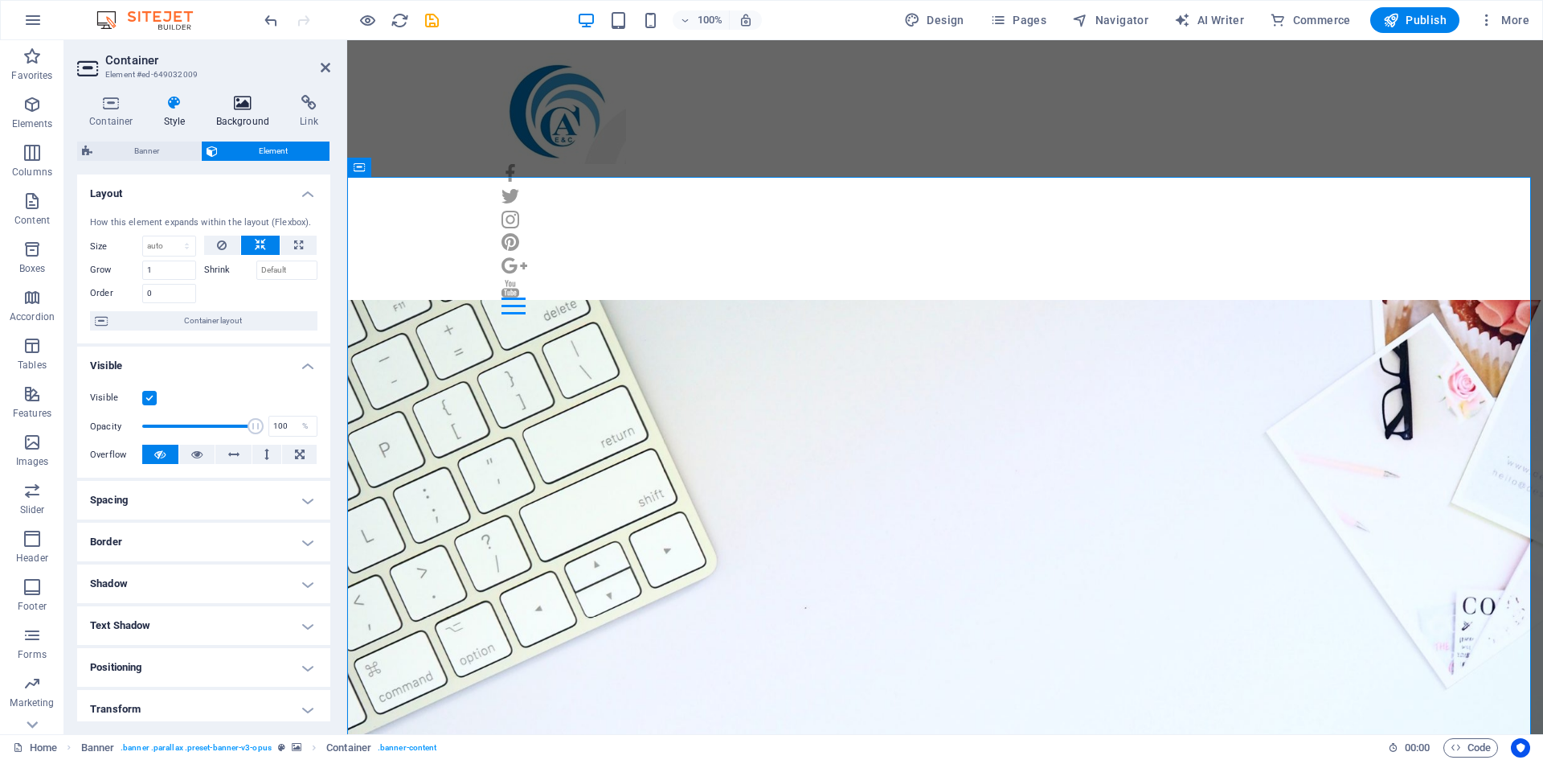
click at [227, 120] on h4 "Background" at bounding box center [246, 112] width 84 height 34
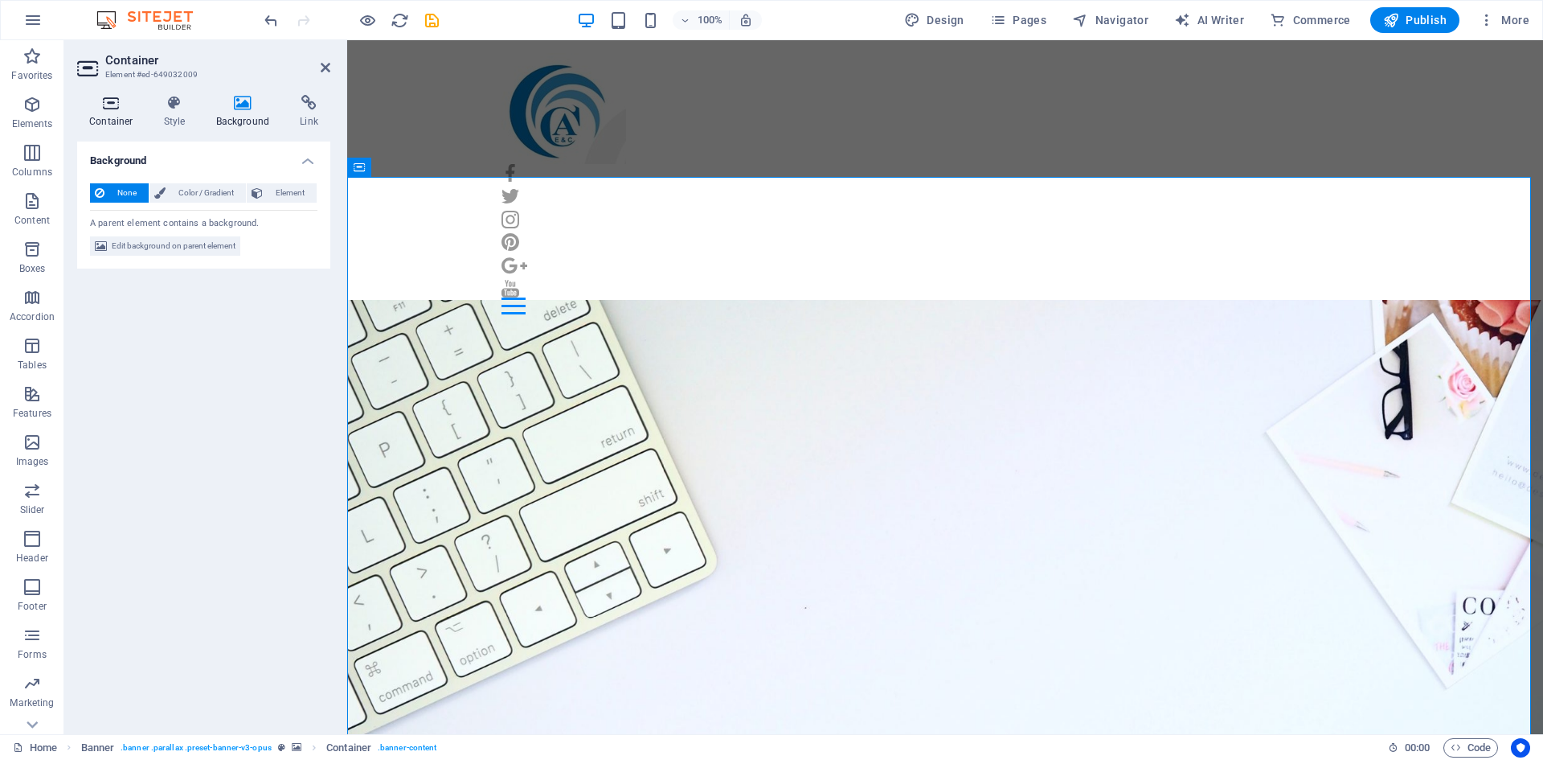
click at [102, 117] on h4 "Container" at bounding box center [114, 112] width 75 height 34
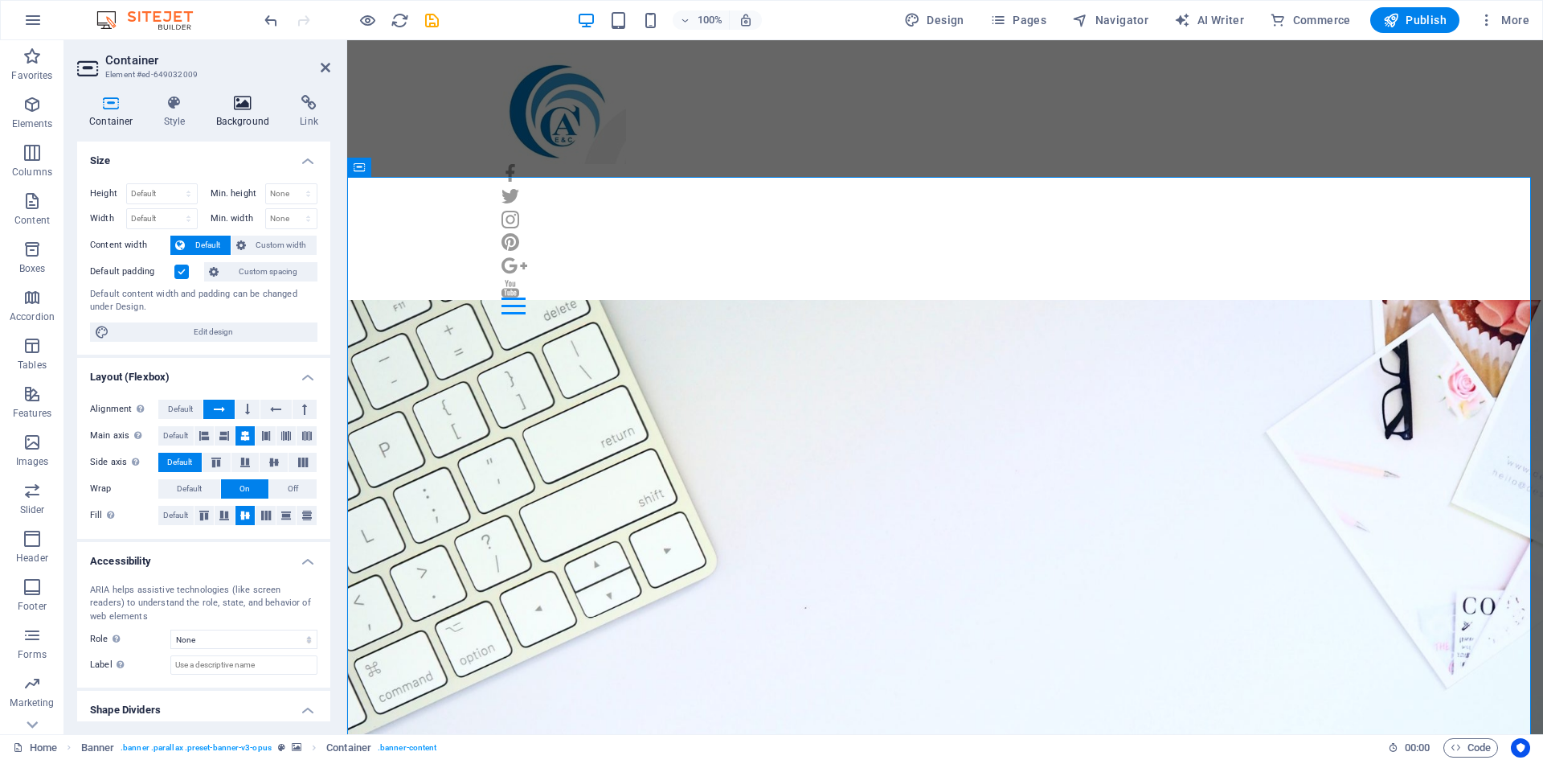
click at [236, 112] on h4 "Background" at bounding box center [246, 112] width 84 height 34
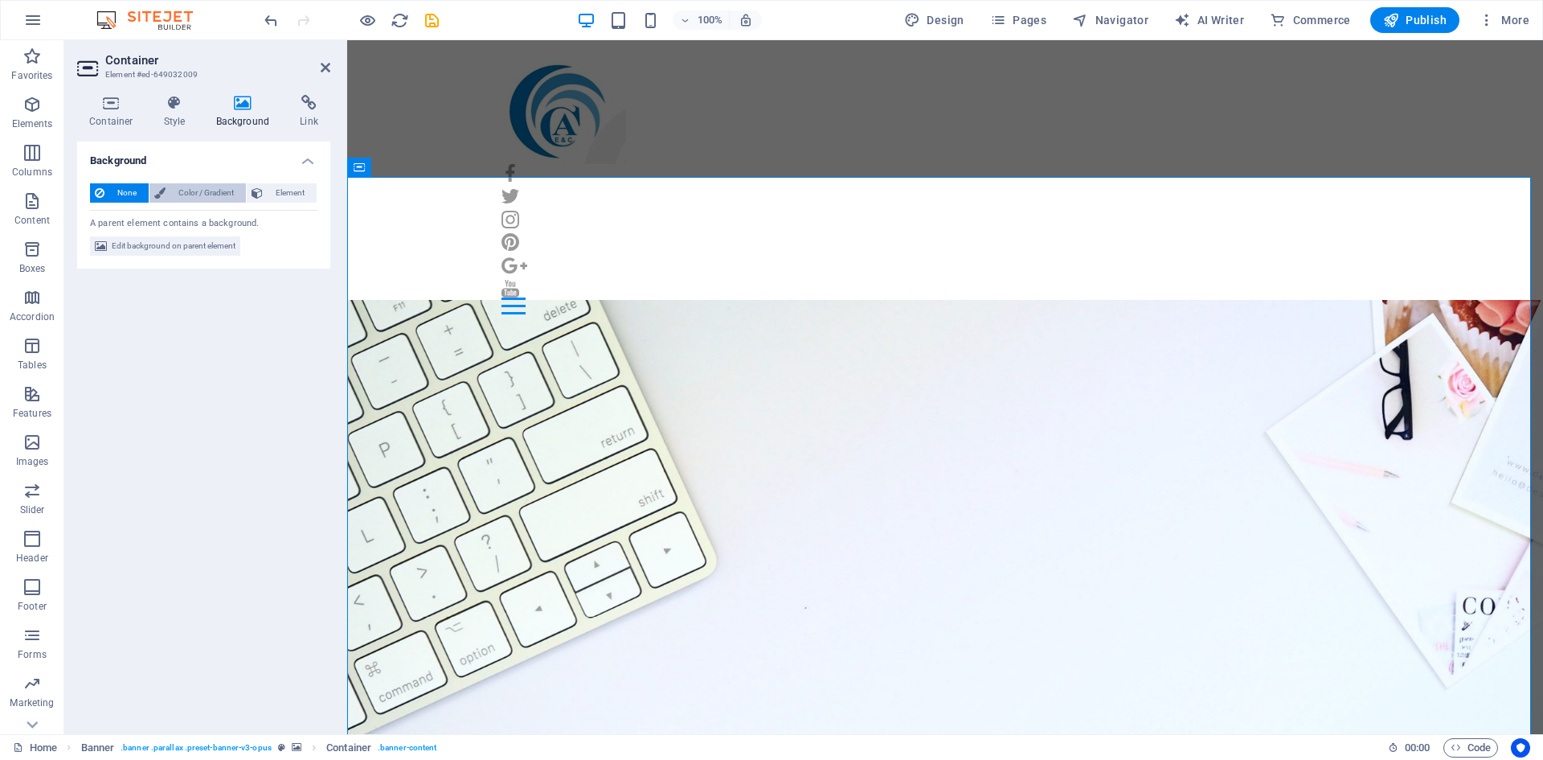
click at [206, 192] on span "Color / Gradient" at bounding box center [205, 192] width 71 height 19
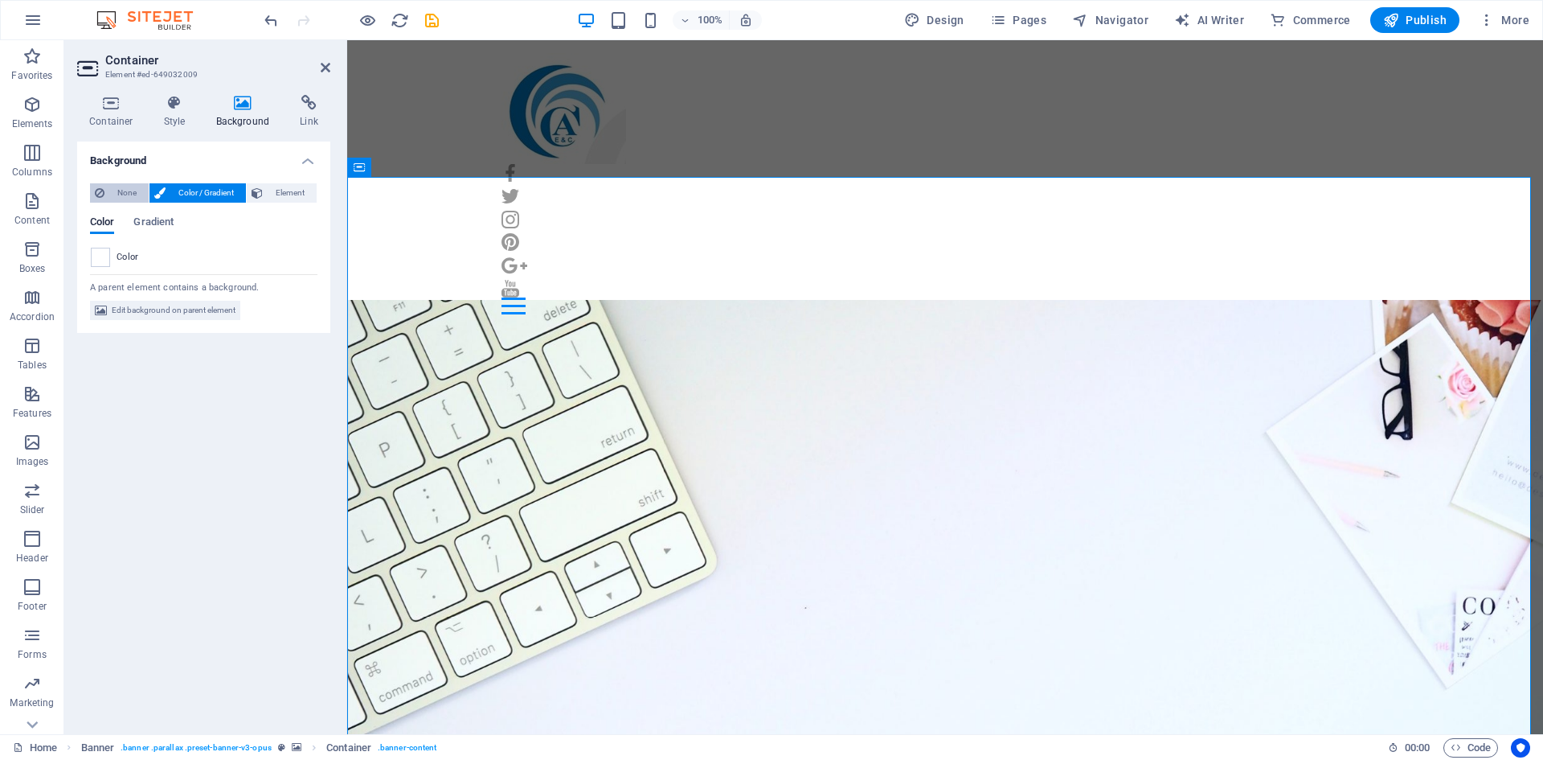
click at [113, 197] on span "None" at bounding box center [126, 192] width 35 height 19
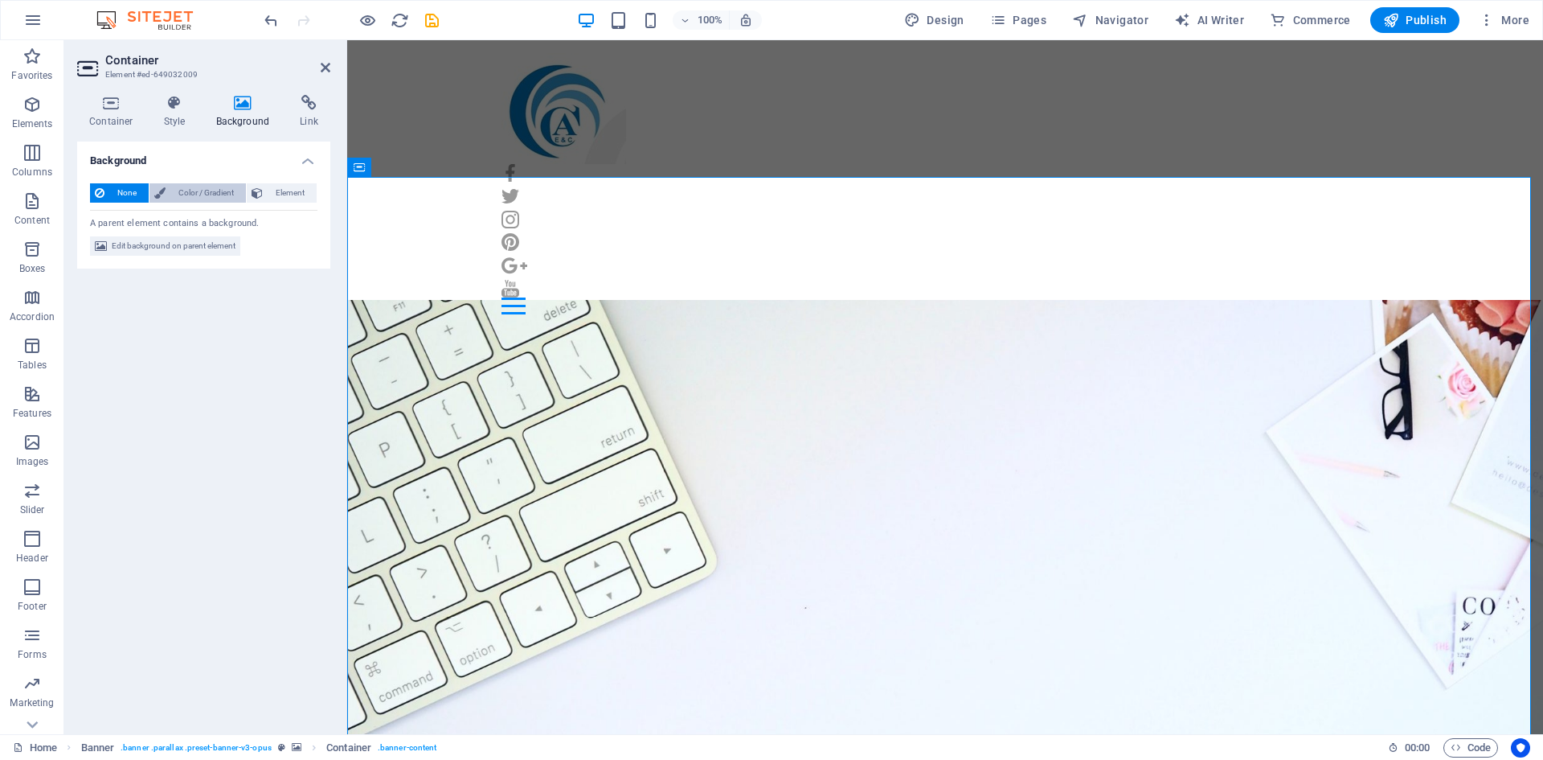
click at [170, 197] on span "Color / Gradient" at bounding box center [205, 192] width 71 height 19
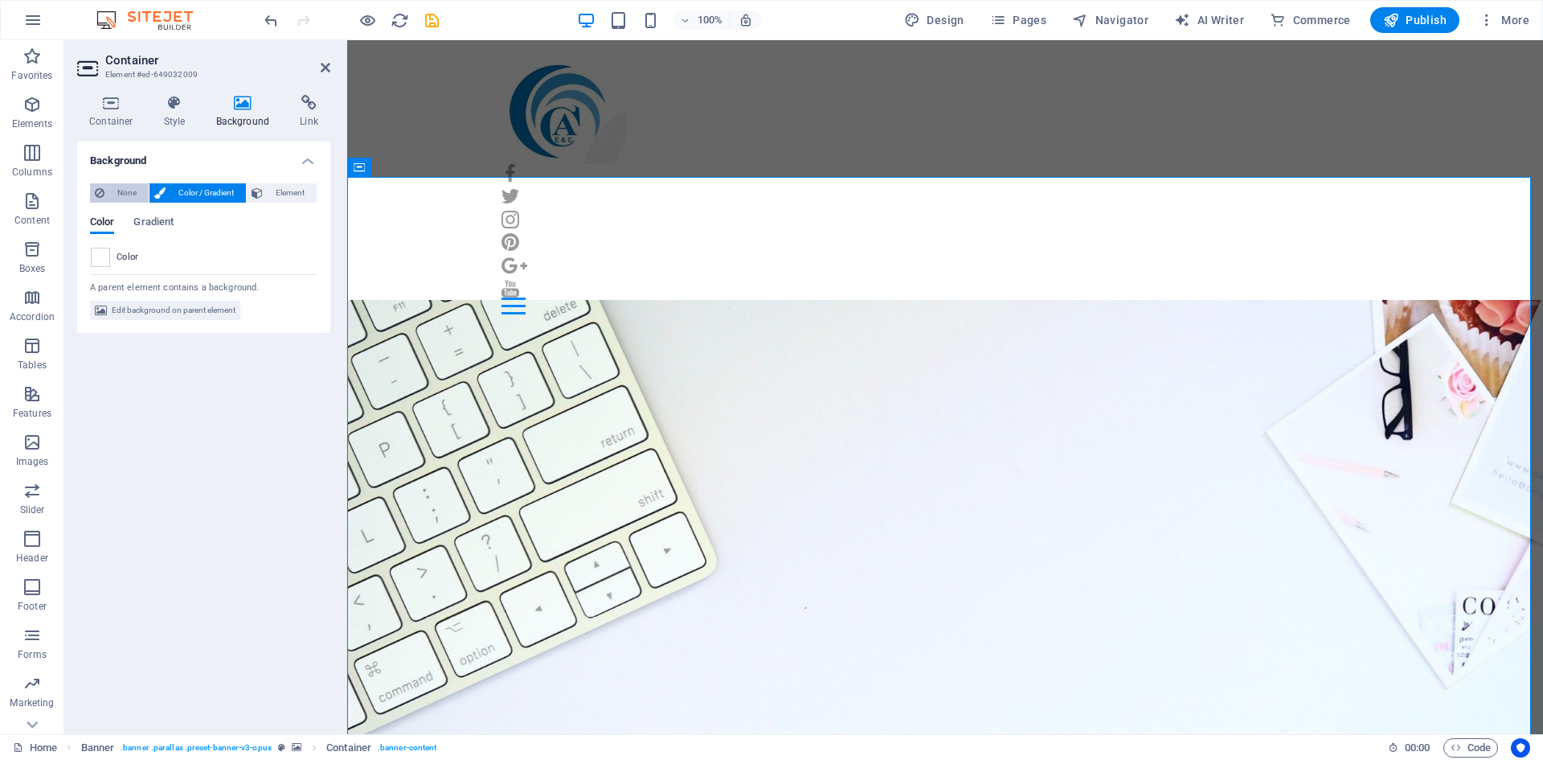
click at [109, 198] on button "None" at bounding box center [119, 192] width 59 height 19
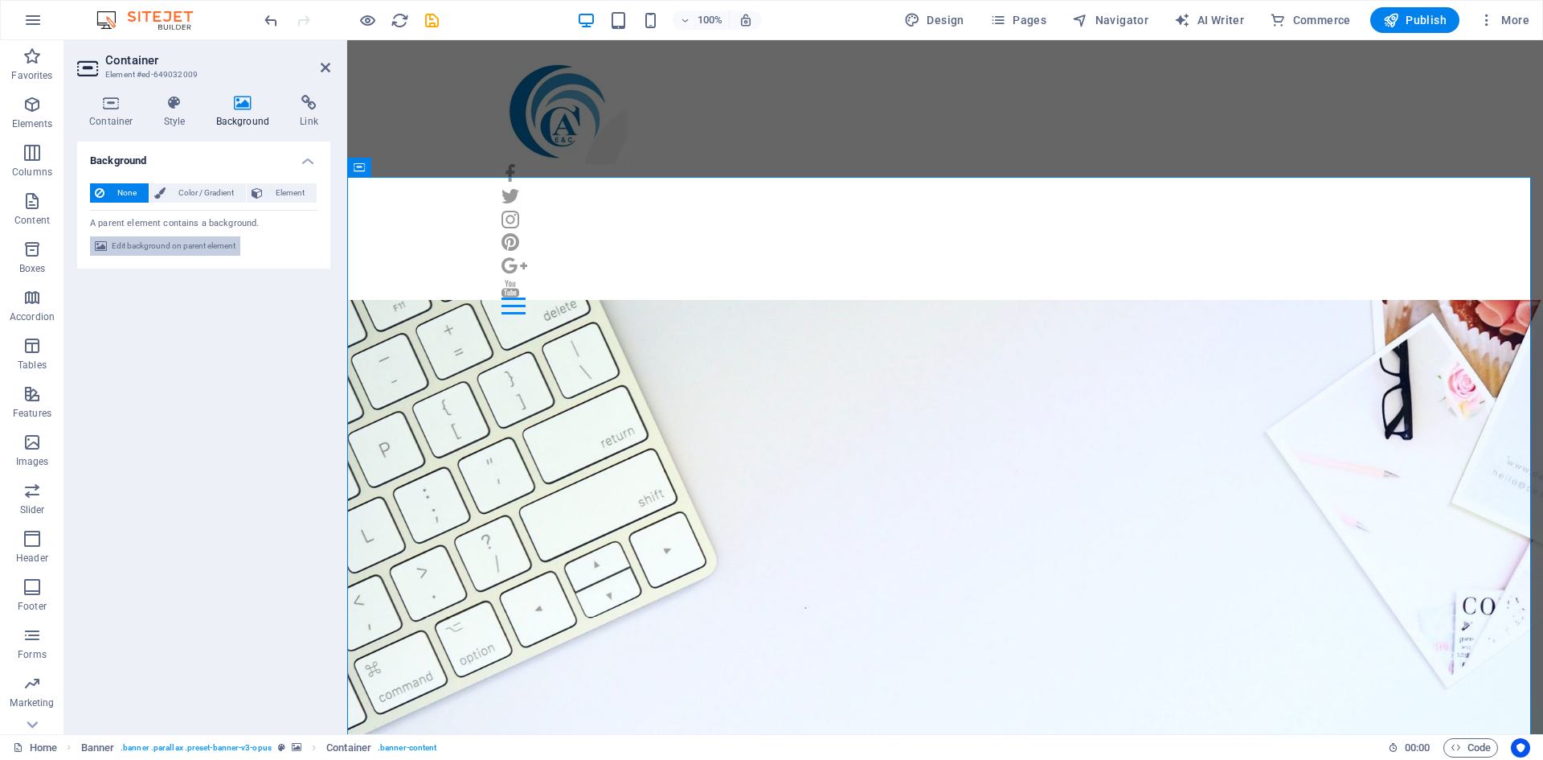
click at [186, 250] on span "Edit background on parent element" at bounding box center [174, 245] width 124 height 19
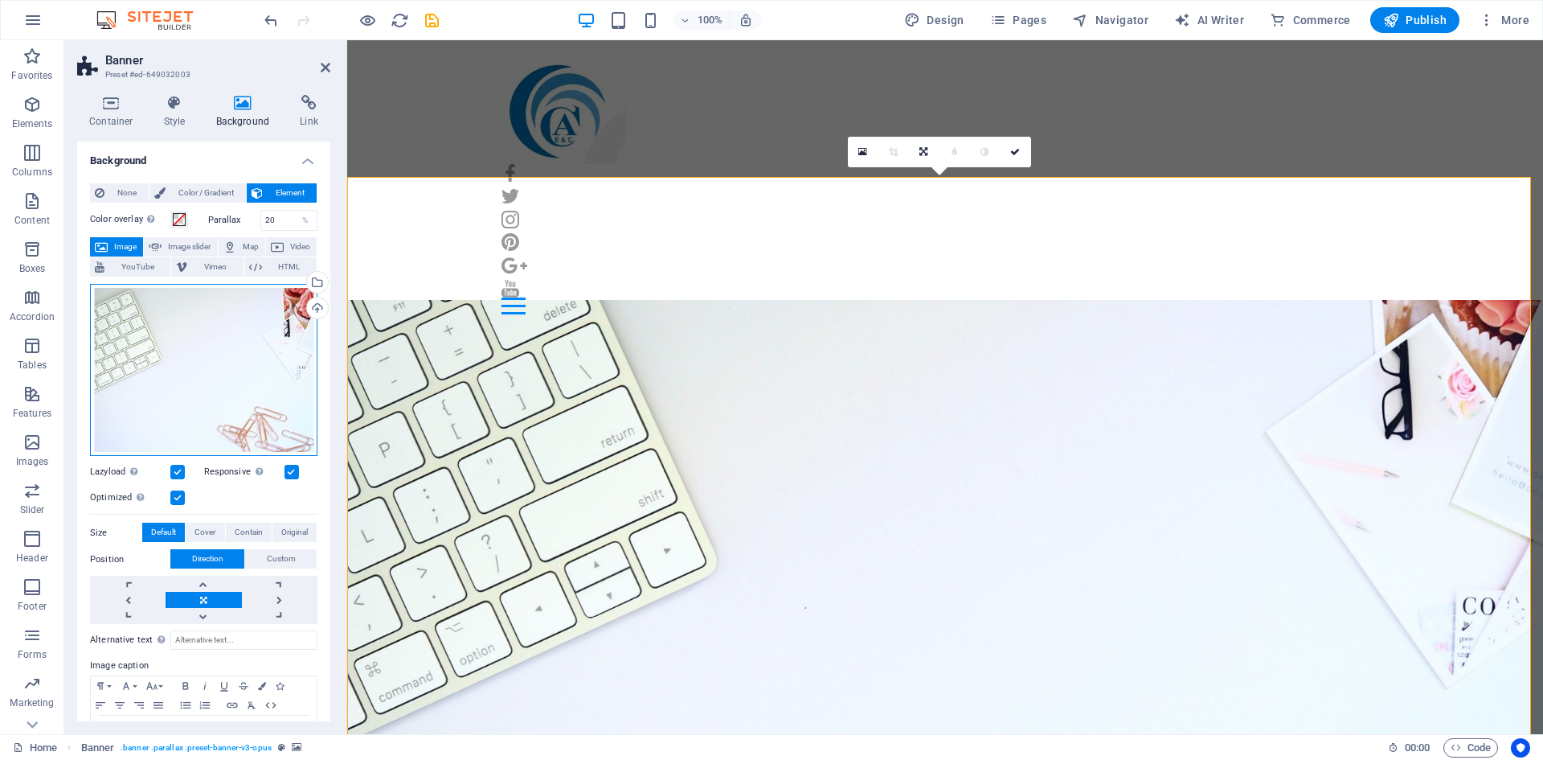
click at [221, 383] on div "Drag files here, click to choose files or select files from Files or our free s…" at bounding box center [203, 370] width 227 height 173
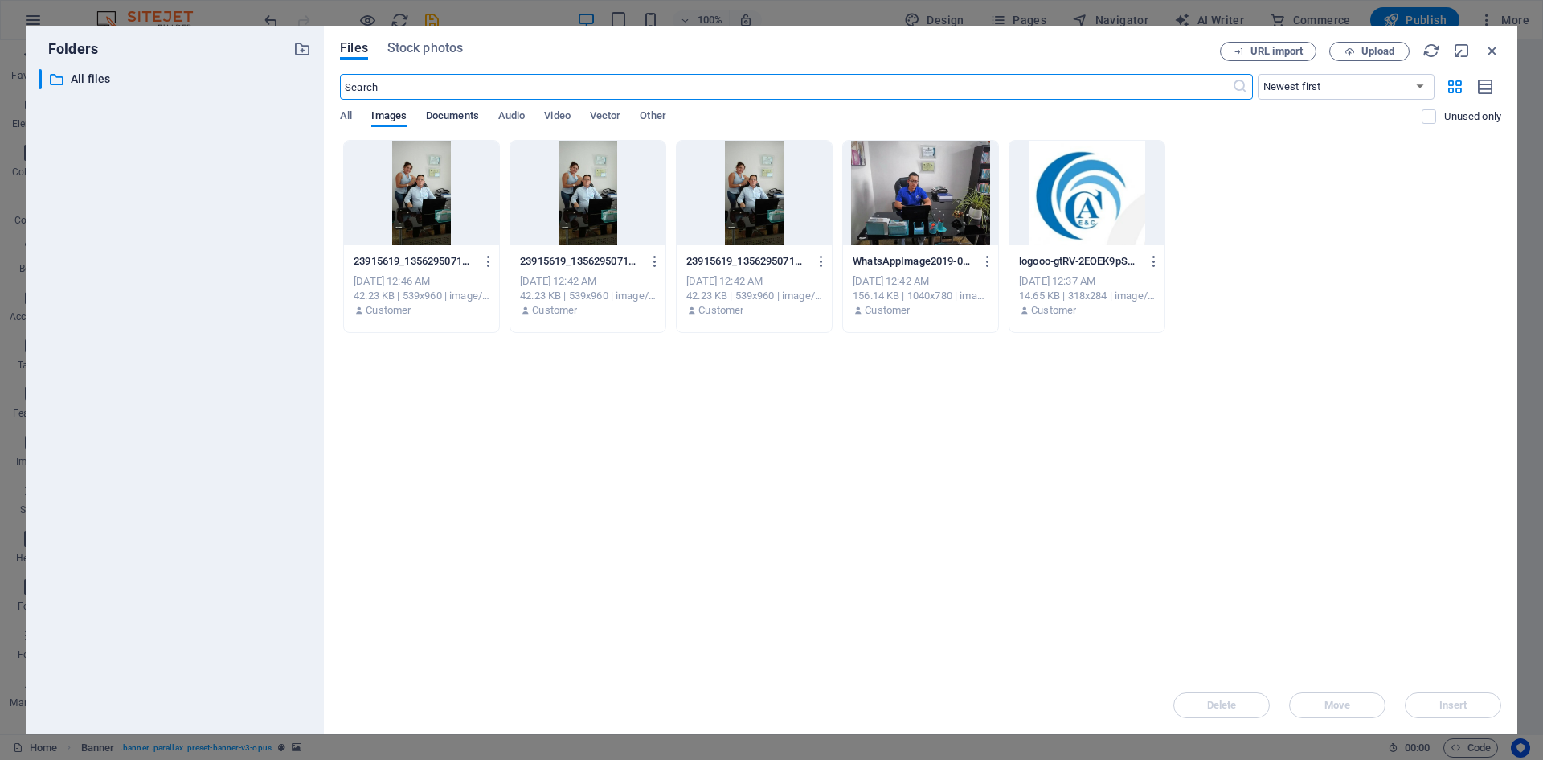
click at [462, 117] on span "Documents" at bounding box center [452, 117] width 53 height 23
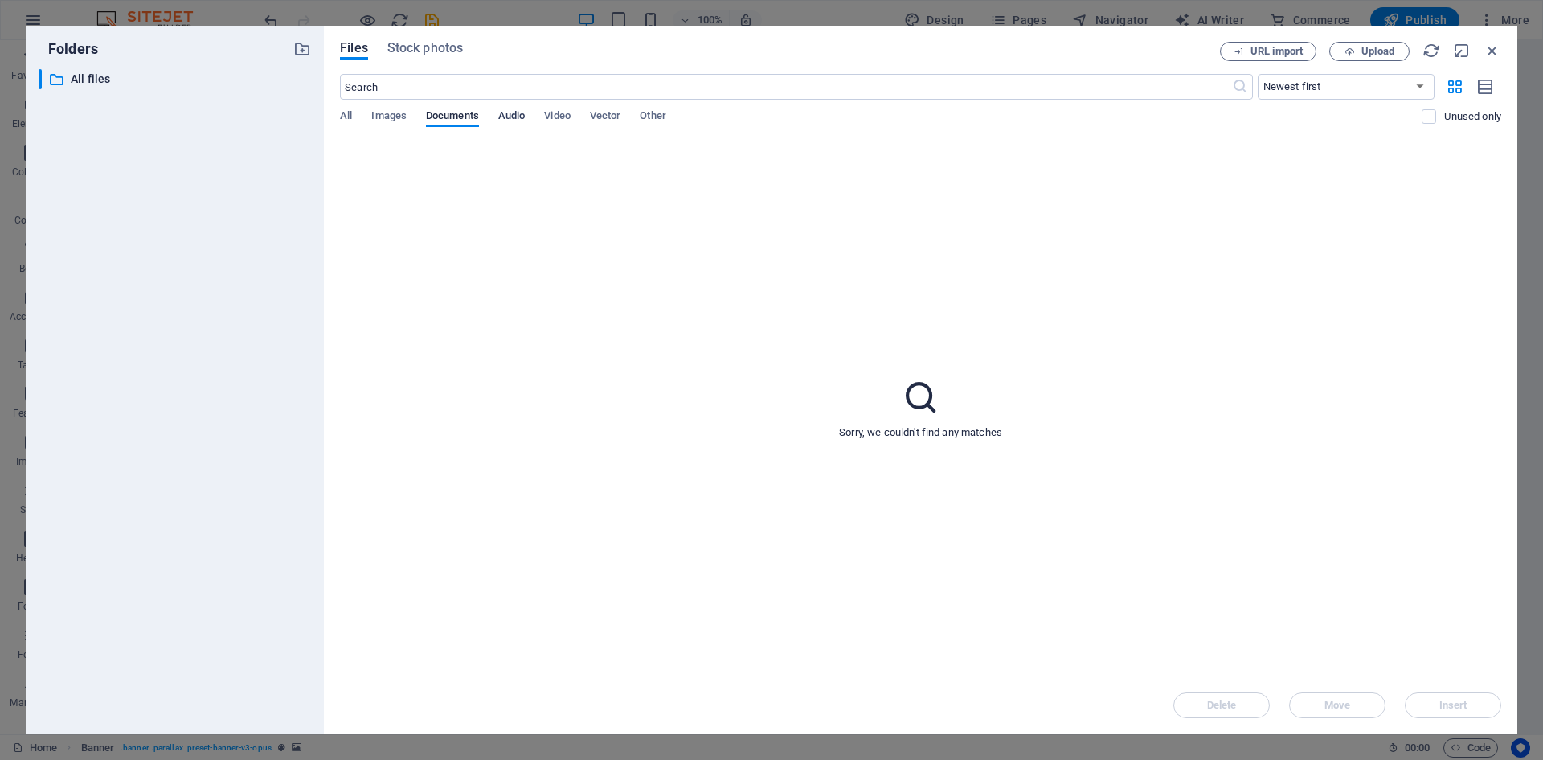
click at [514, 121] on span "Audio" at bounding box center [511, 117] width 27 height 23
click at [557, 111] on span "Video" at bounding box center [557, 117] width 26 height 23
click at [609, 121] on span "Vector" at bounding box center [605, 117] width 31 height 23
click at [641, 116] on div "All Images Documents Audio Video Vector Other" at bounding box center [881, 124] width 1082 height 31
click at [657, 113] on span "Other" at bounding box center [653, 117] width 26 height 23
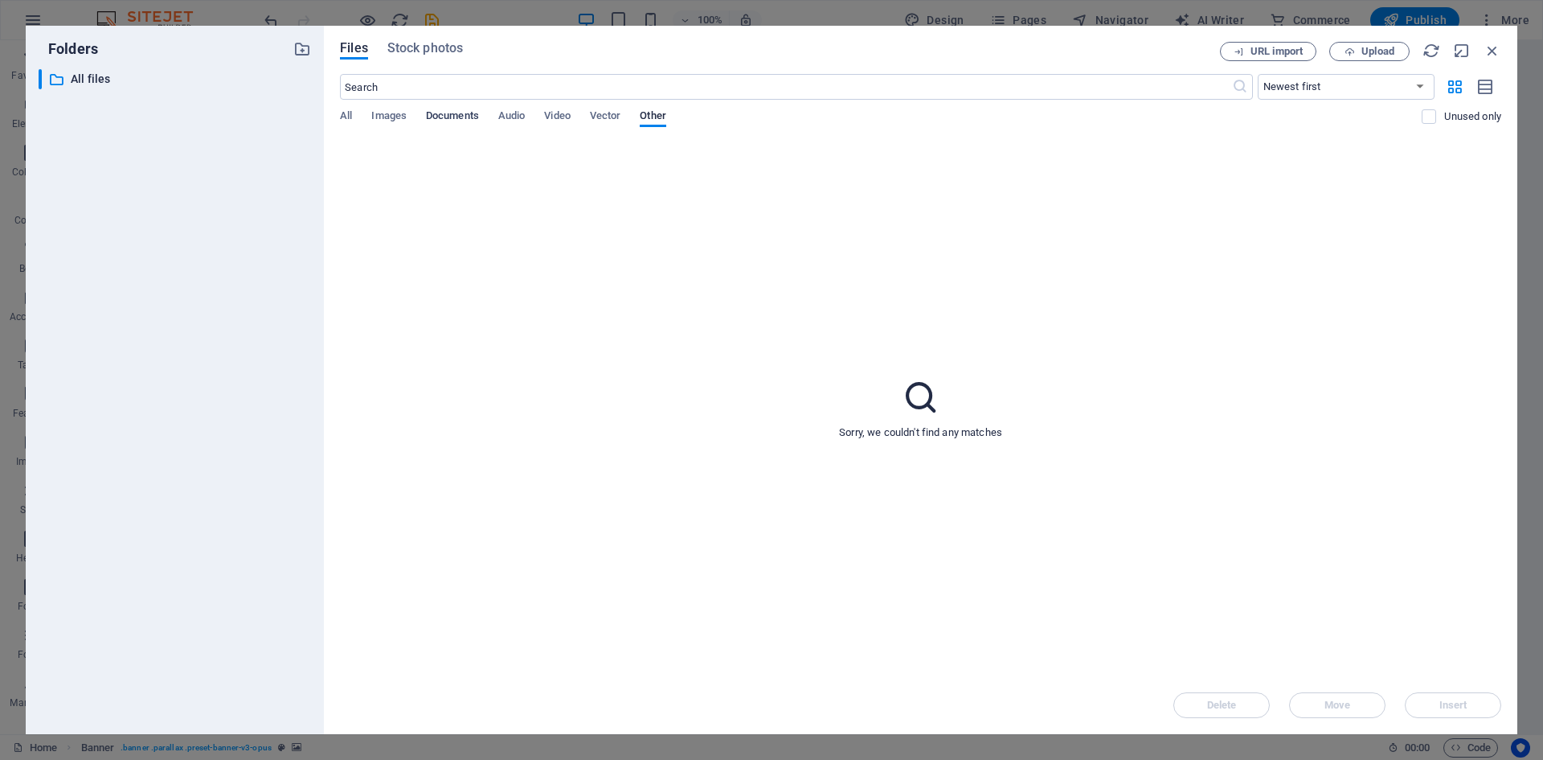
click at [449, 117] on span "Documents" at bounding box center [452, 117] width 53 height 23
click at [394, 115] on span "Images" at bounding box center [388, 117] width 35 height 23
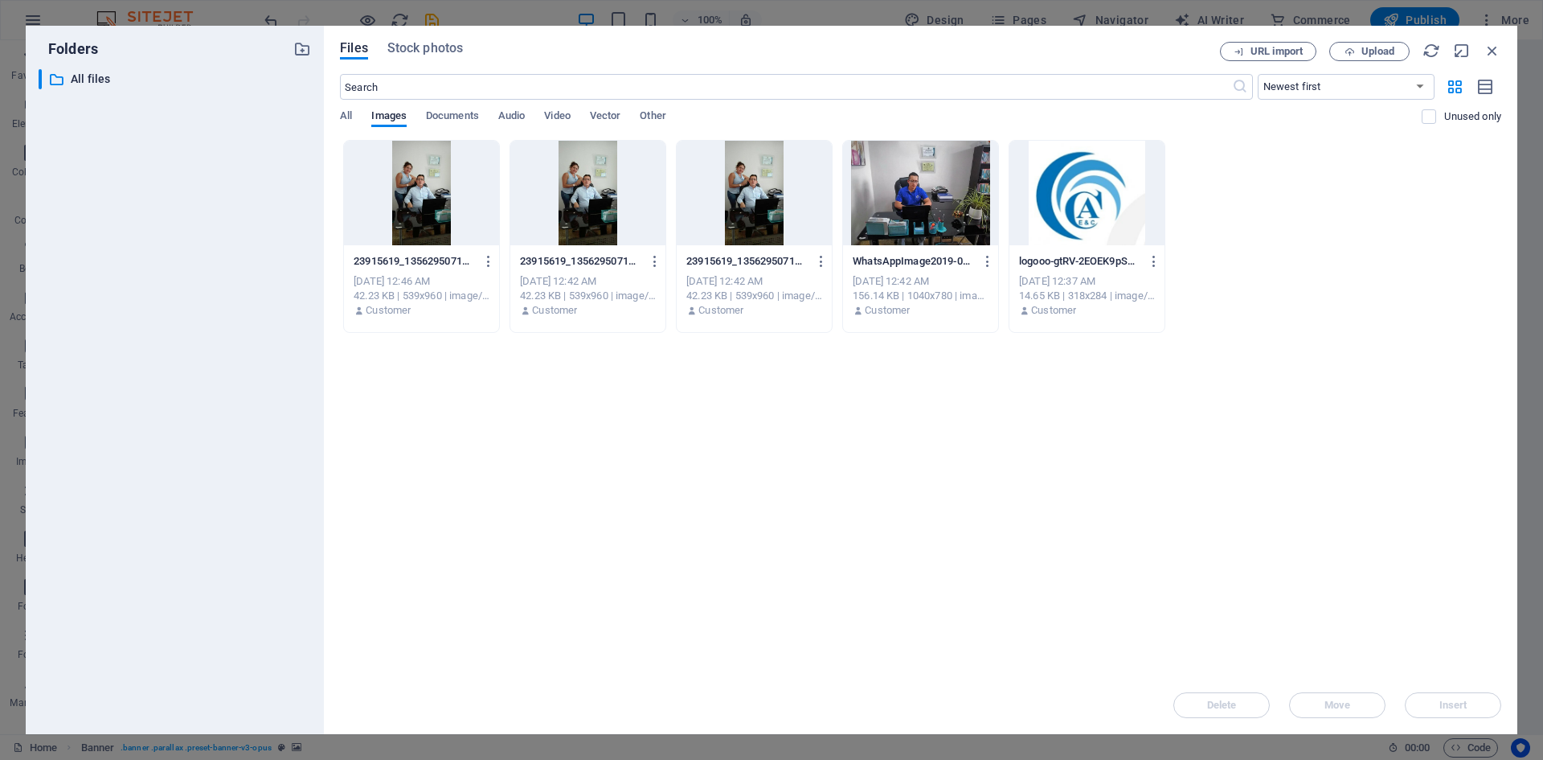
click at [361, 122] on div "All Images Documents Audio Video Vector Other" at bounding box center [881, 124] width 1082 height 31
click at [346, 113] on span "All" at bounding box center [346, 117] width 12 height 23
click at [1490, 55] on icon "button" at bounding box center [1493, 51] width 18 height 18
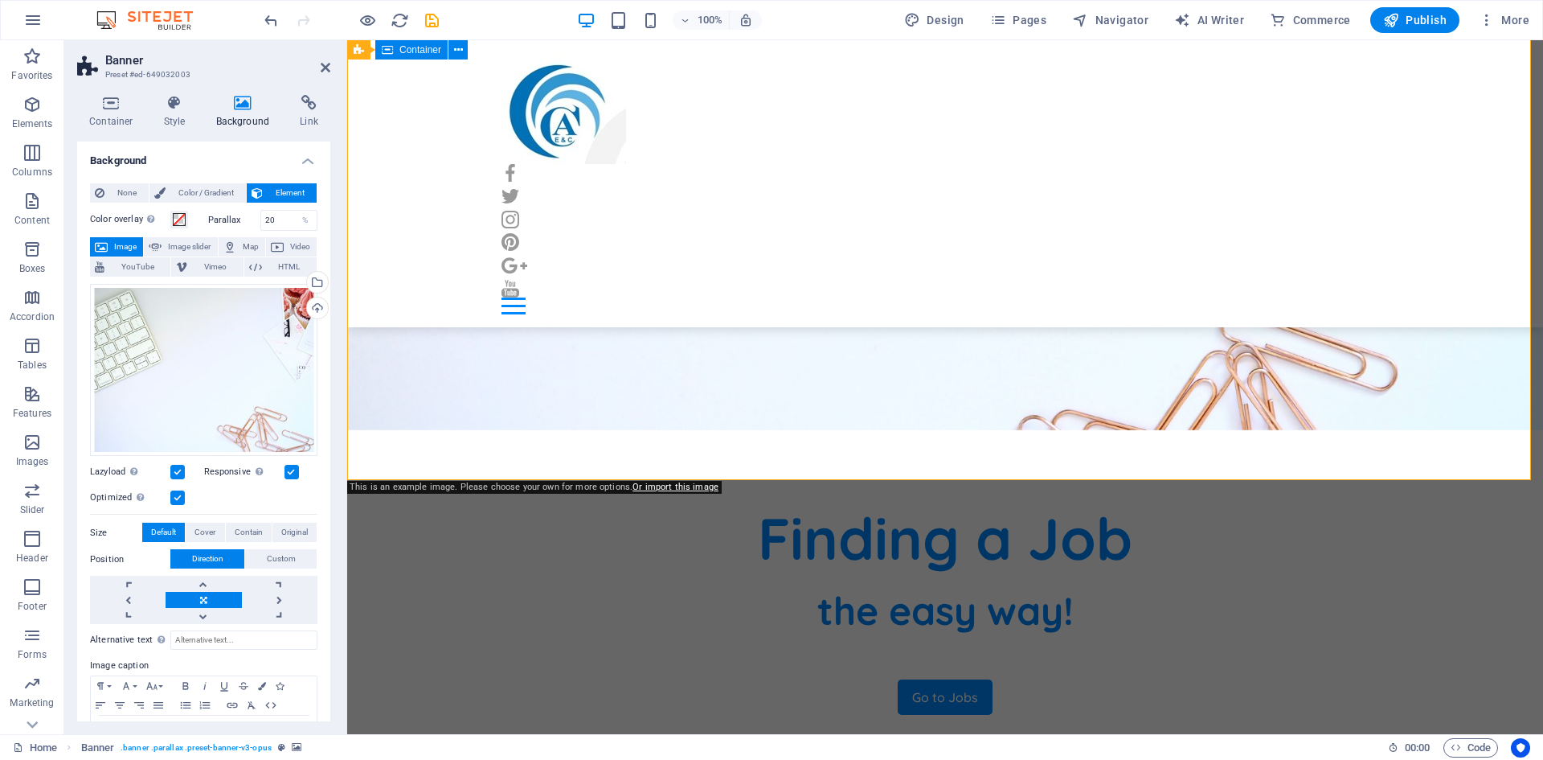
scroll to position [643, 0]
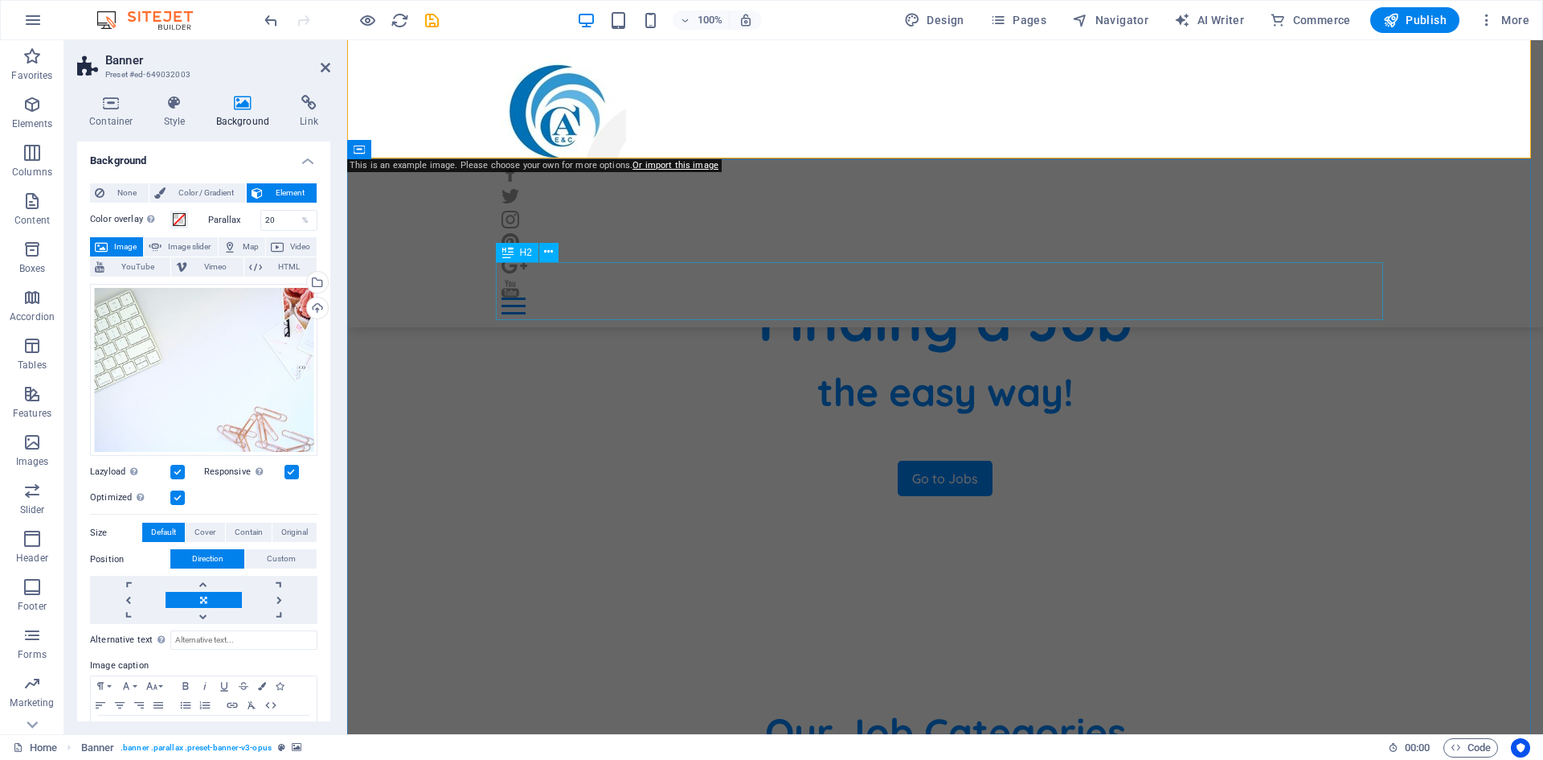
click at [722, 702] on div "Our Job Categories" at bounding box center [945, 731] width 887 height 58
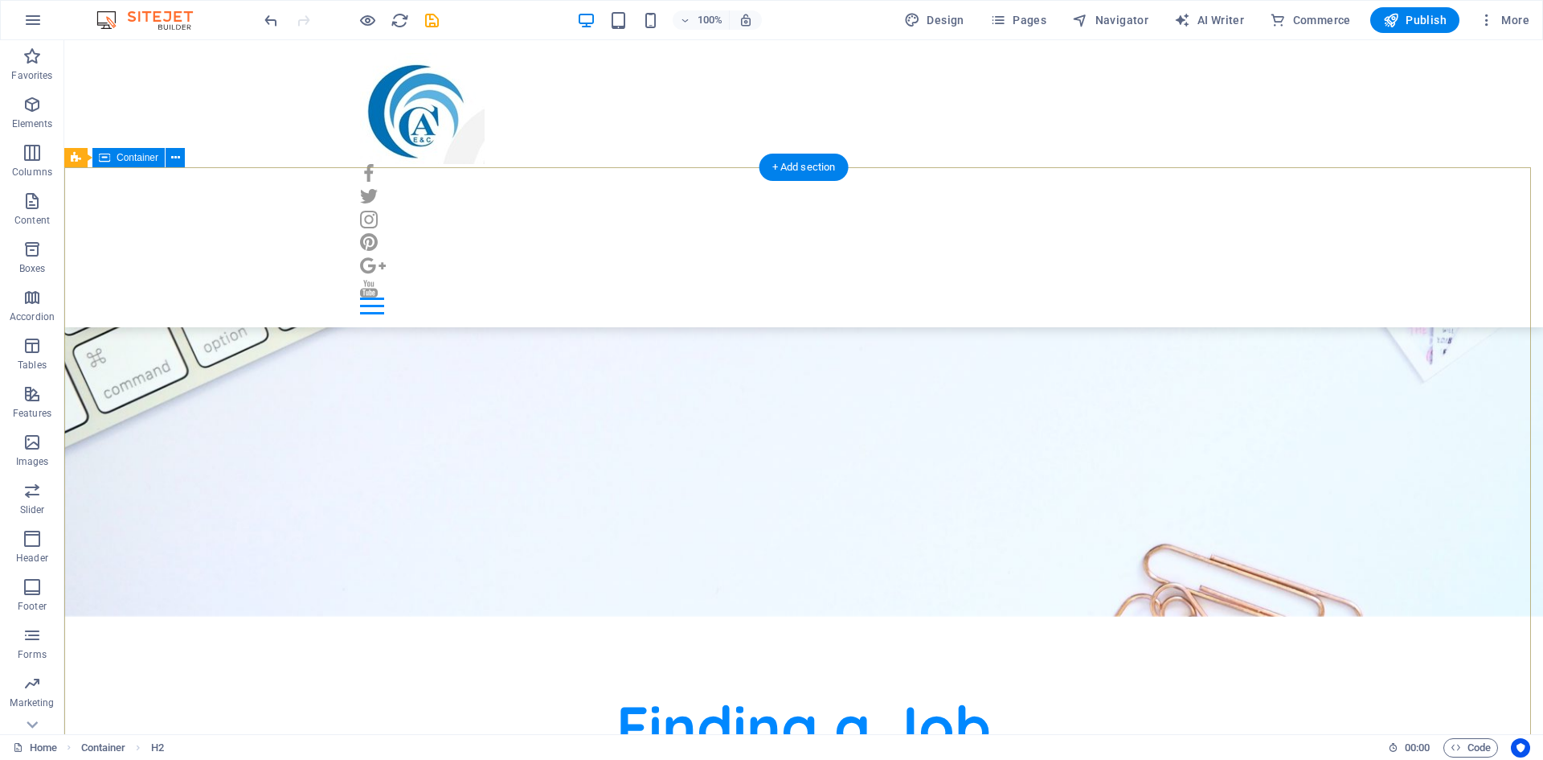
scroll to position [0, 0]
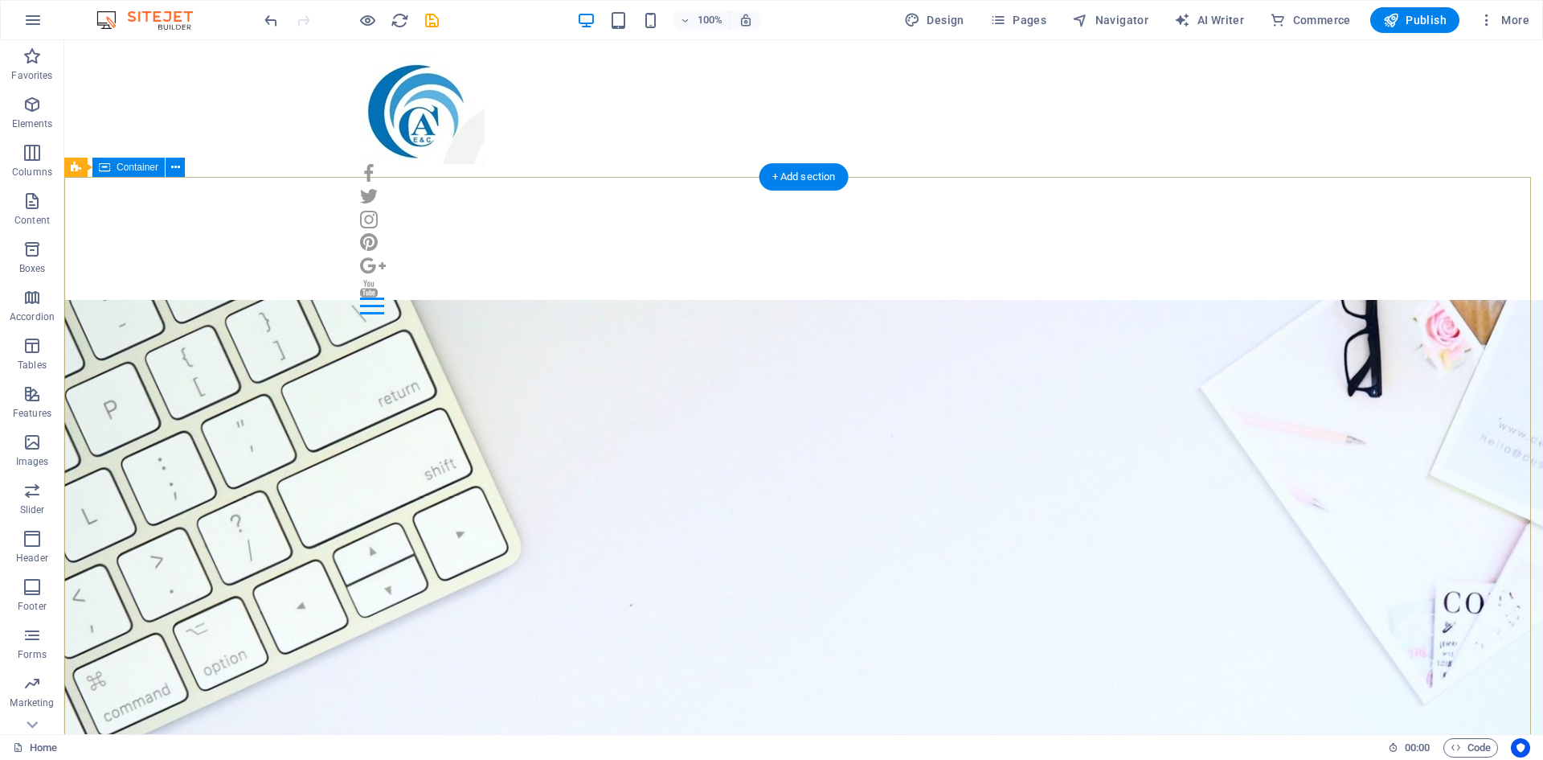
click at [171, 170] on icon at bounding box center [175, 167] width 9 height 17
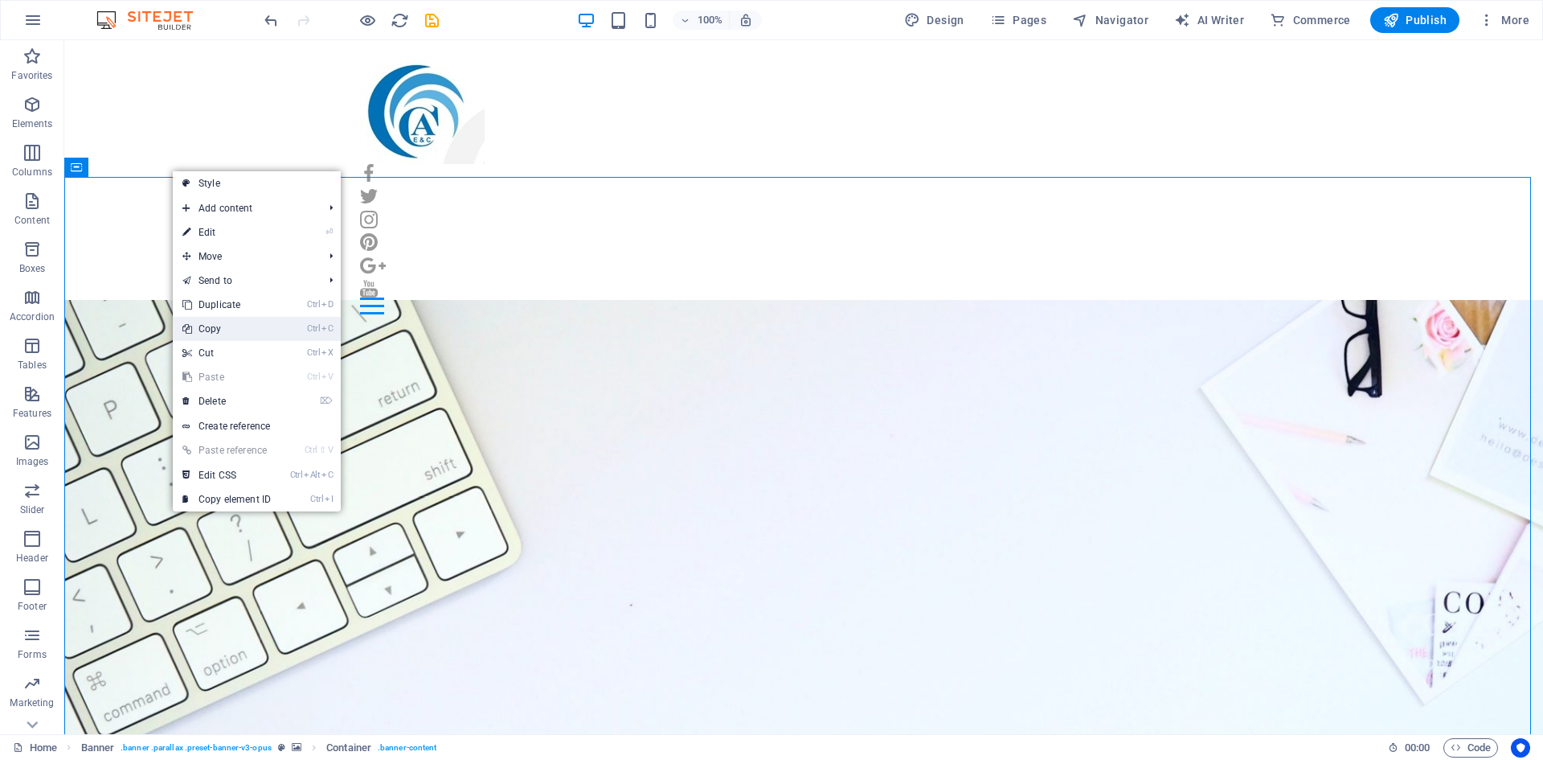
click at [271, 337] on link "Ctrl C Copy" at bounding box center [227, 329] width 108 height 24
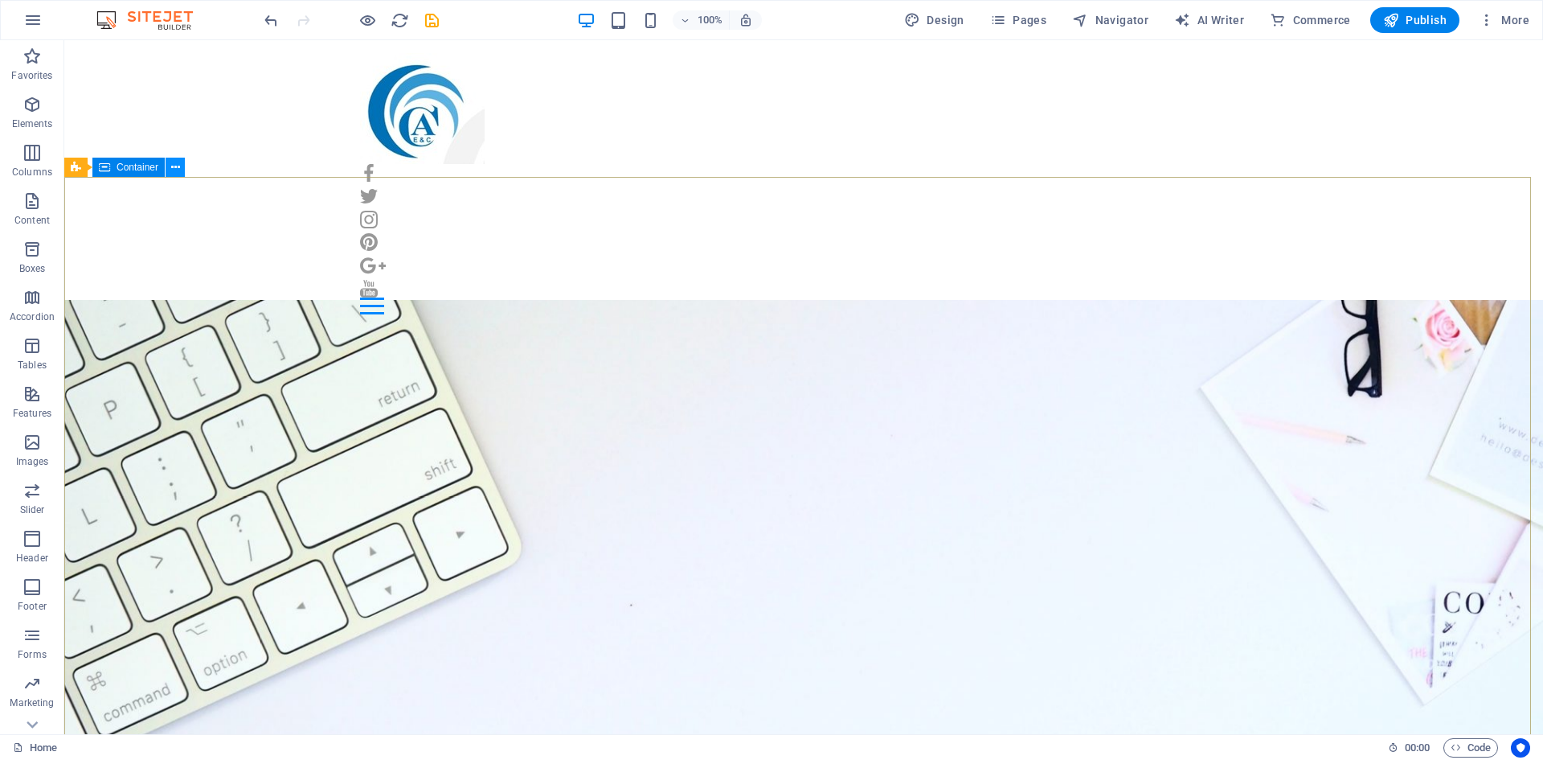
click at [179, 166] on icon at bounding box center [175, 167] width 9 height 17
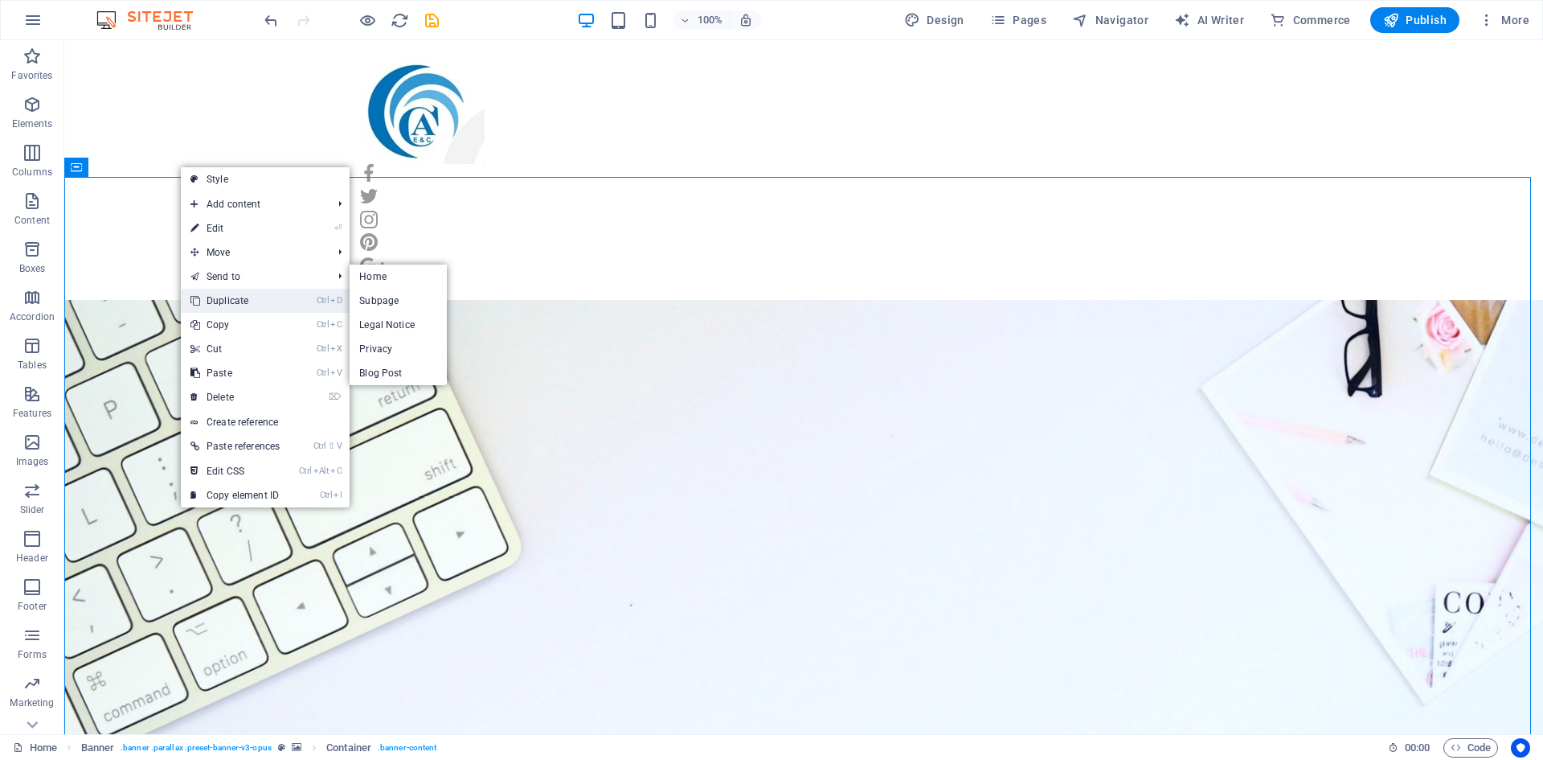
click at [284, 300] on link "Ctrl D Duplicate" at bounding box center [235, 301] width 109 height 24
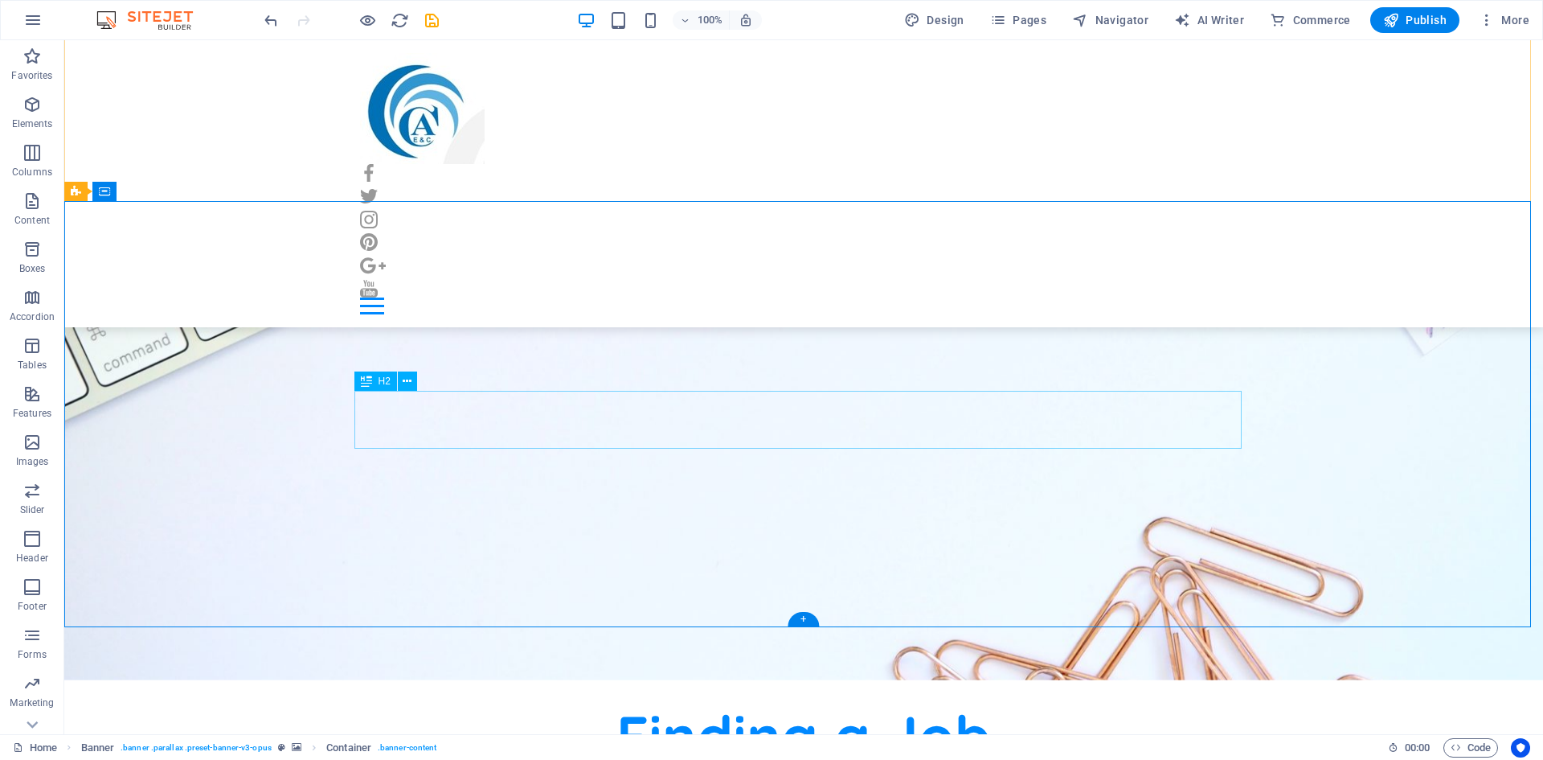
scroll to position [402, 0]
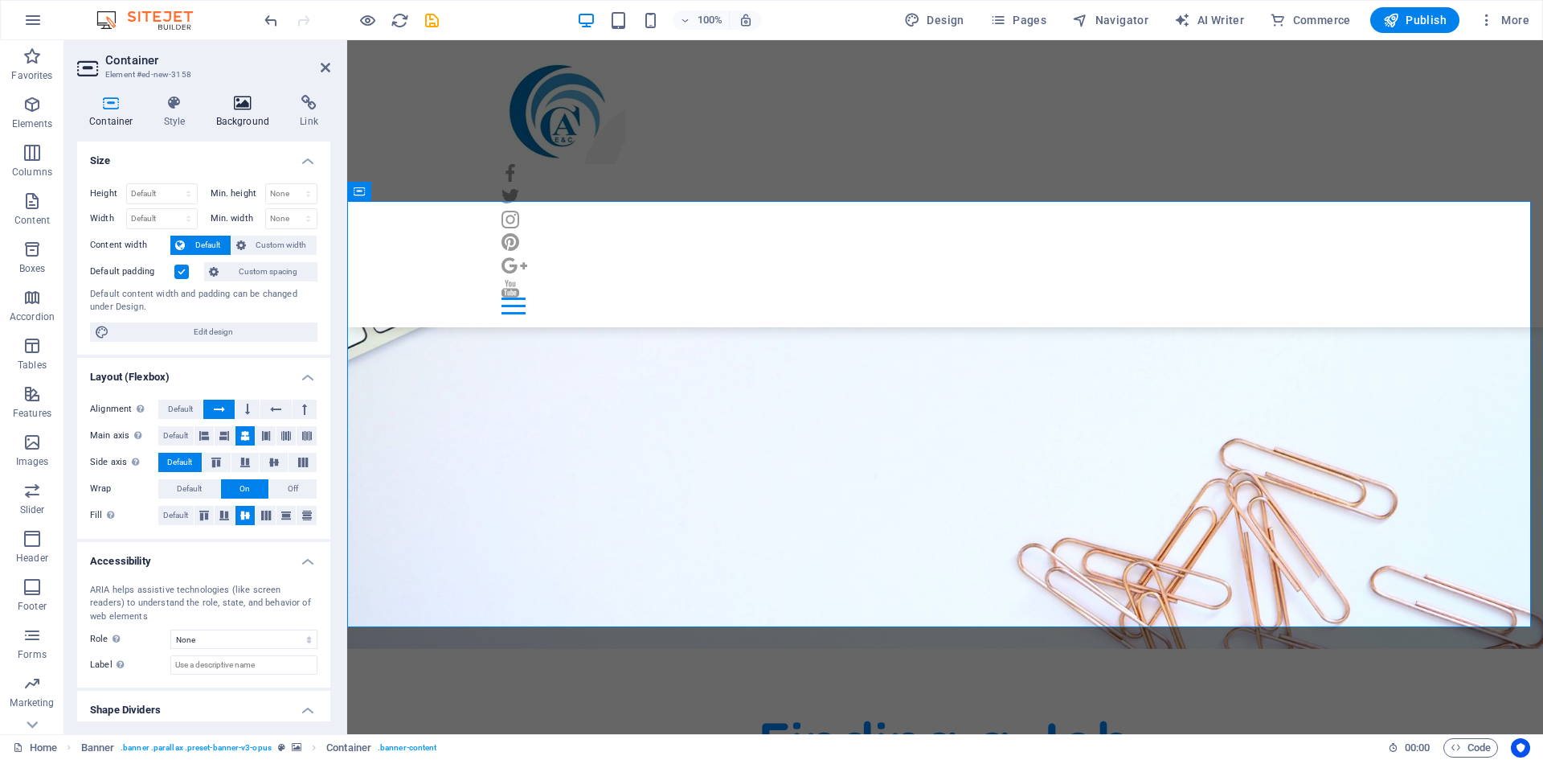
click at [227, 125] on h4 "Background" at bounding box center [246, 112] width 84 height 34
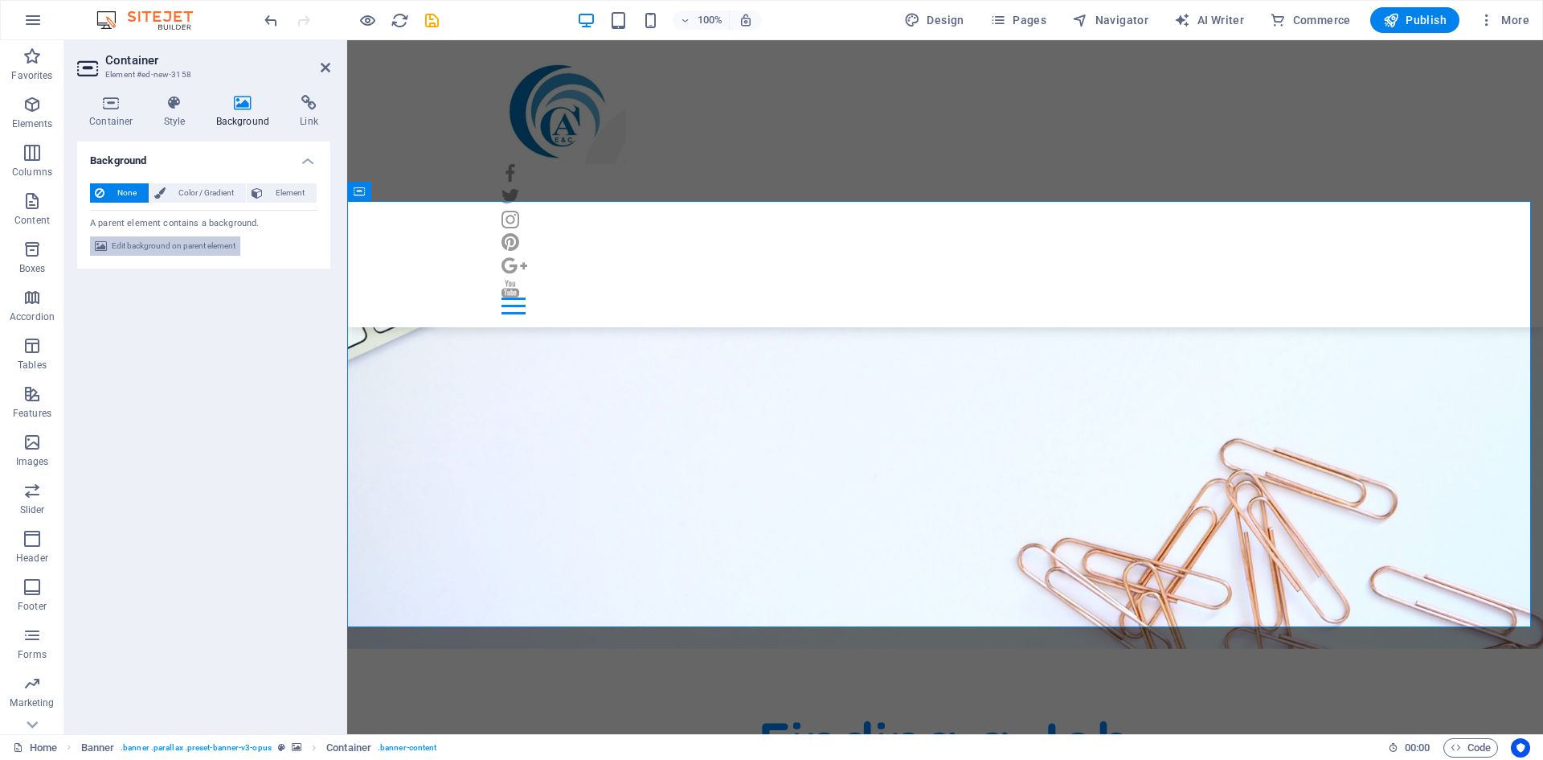
click at [174, 248] on span "Edit background on parent element" at bounding box center [174, 245] width 124 height 19
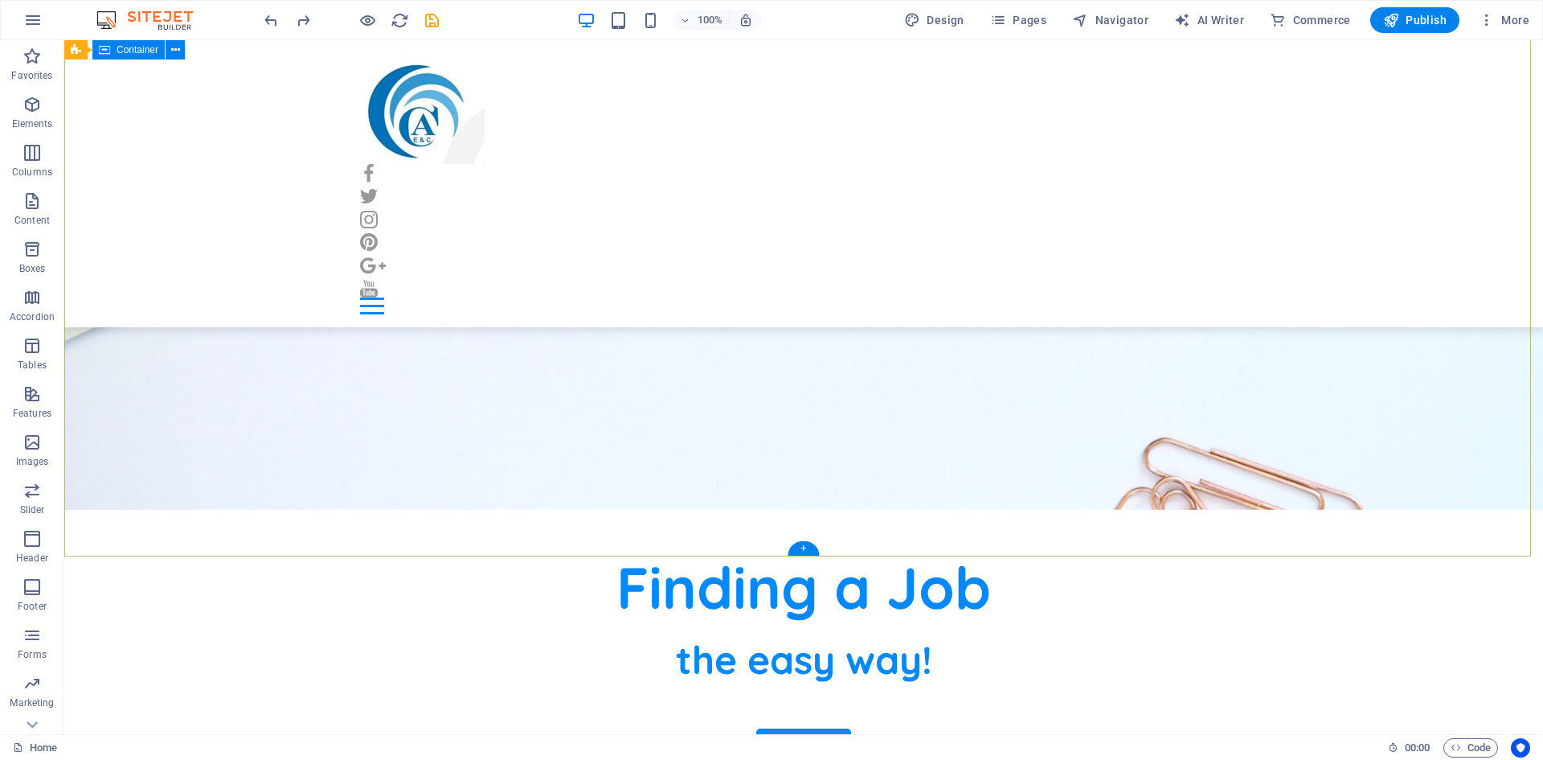
scroll to position [241, 0]
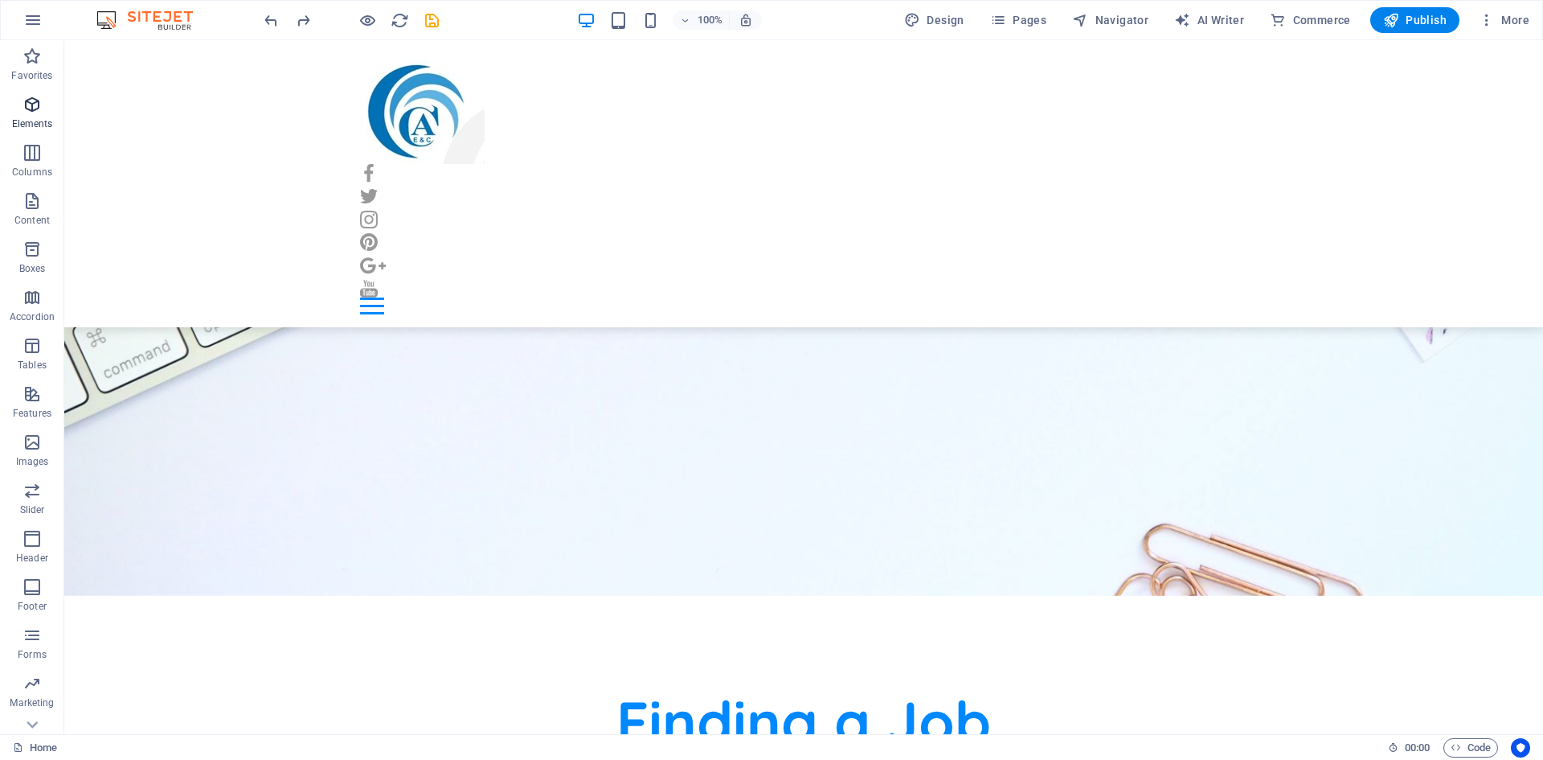
click at [22, 123] on p "Elements" at bounding box center [32, 123] width 41 height 13
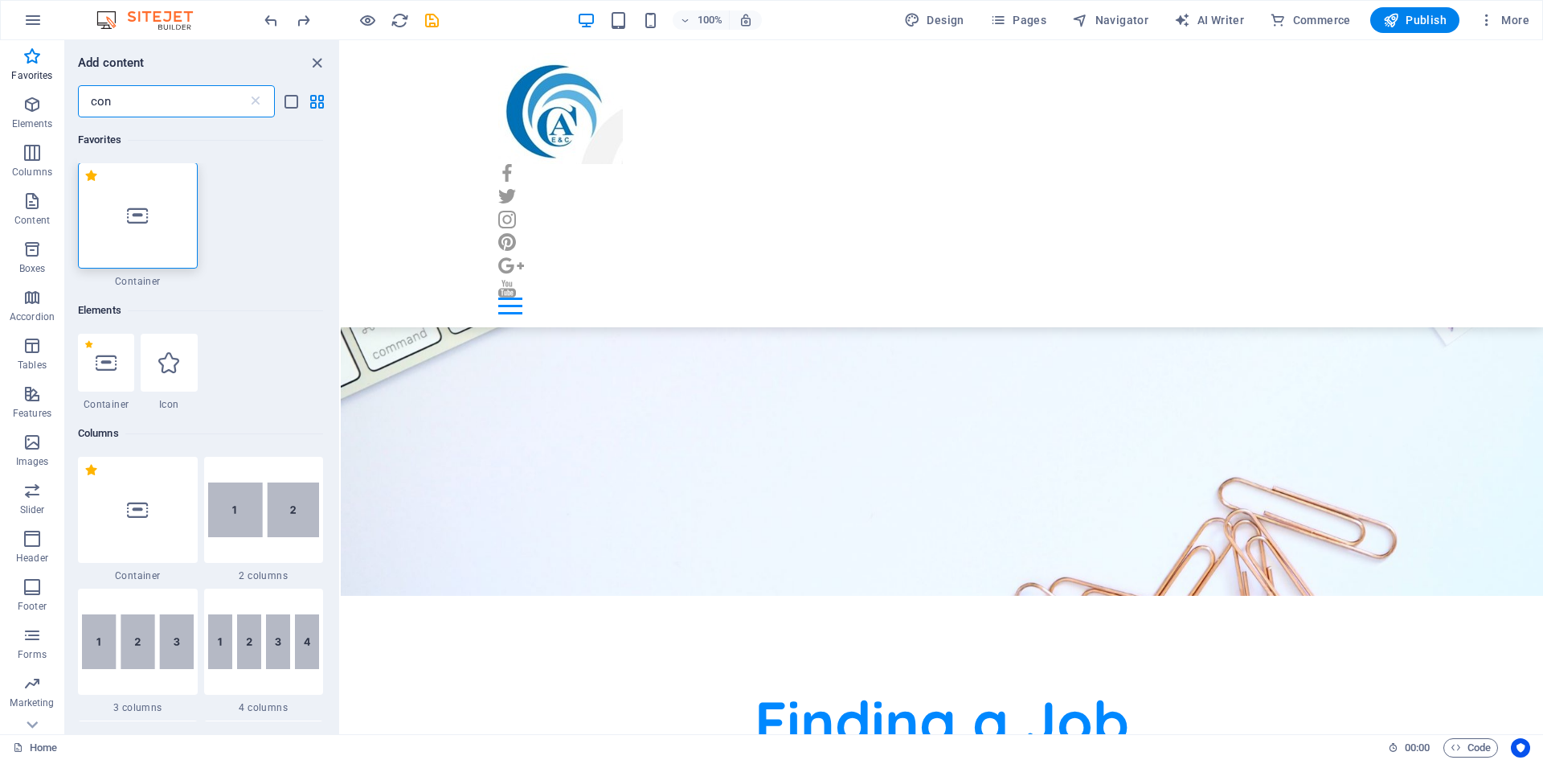
scroll to position [0, 0]
type input "con"
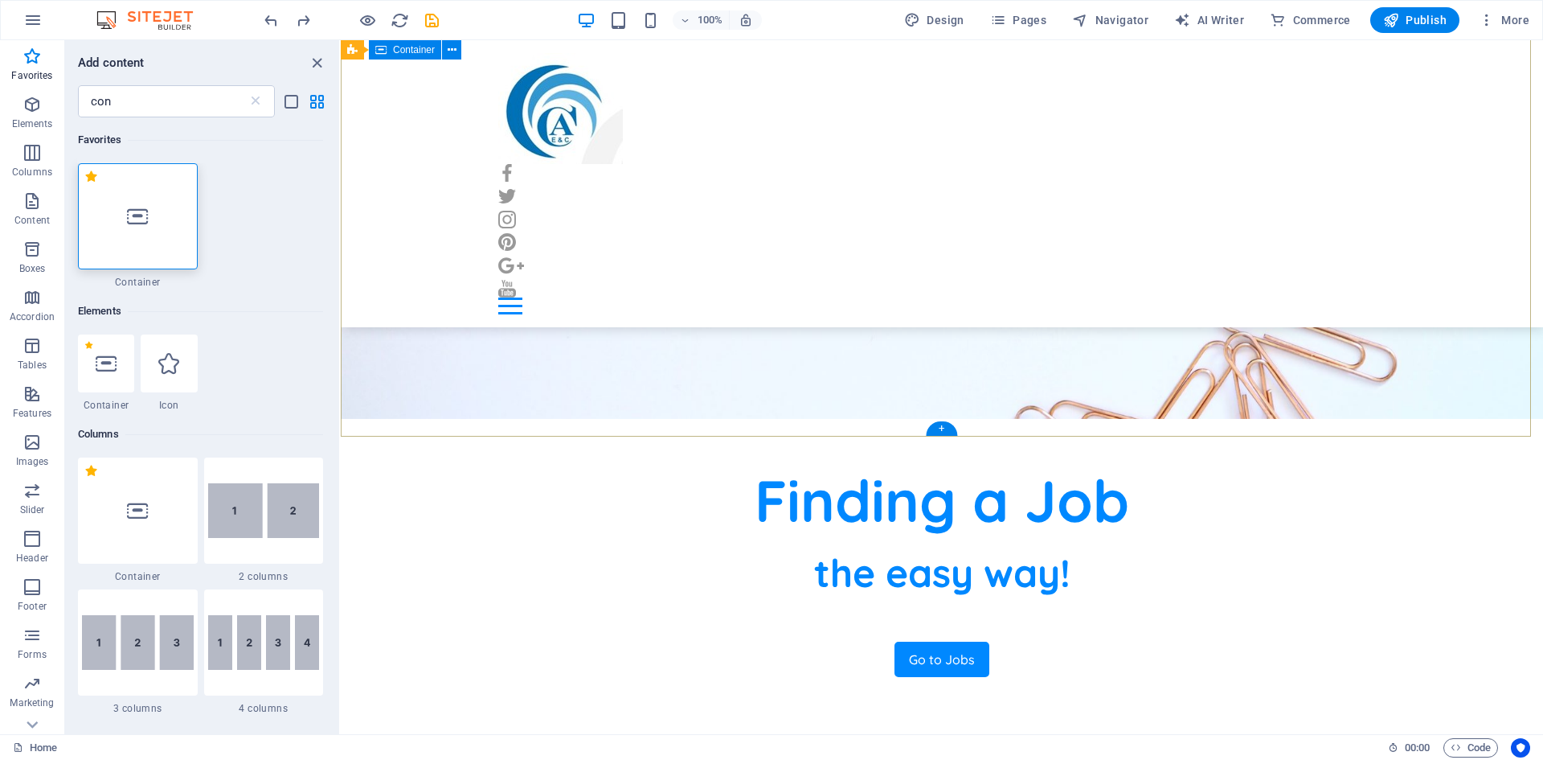
scroll to position [482, 0]
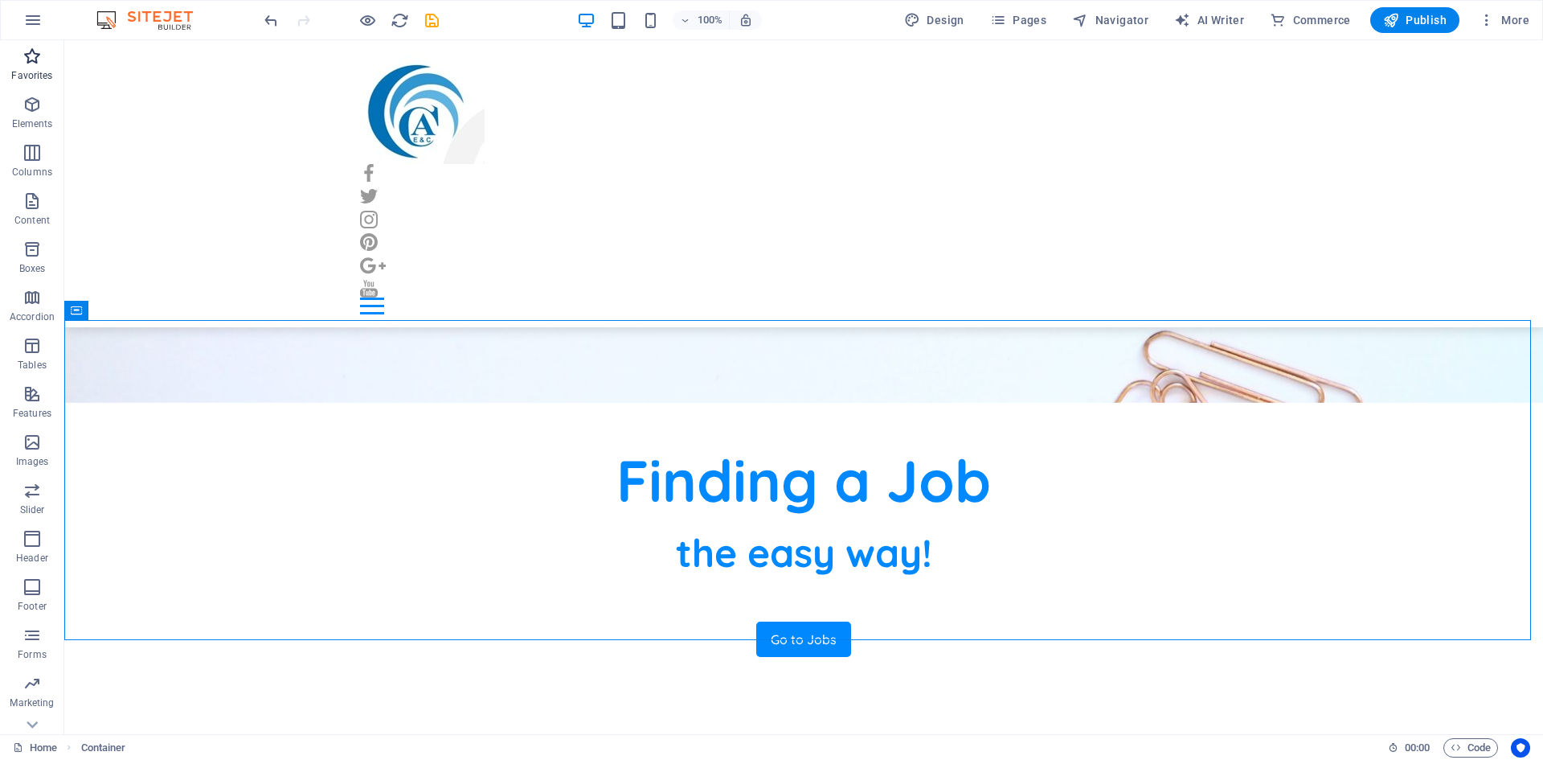
click at [34, 72] on p "Favorites" at bounding box center [31, 75] width 41 height 13
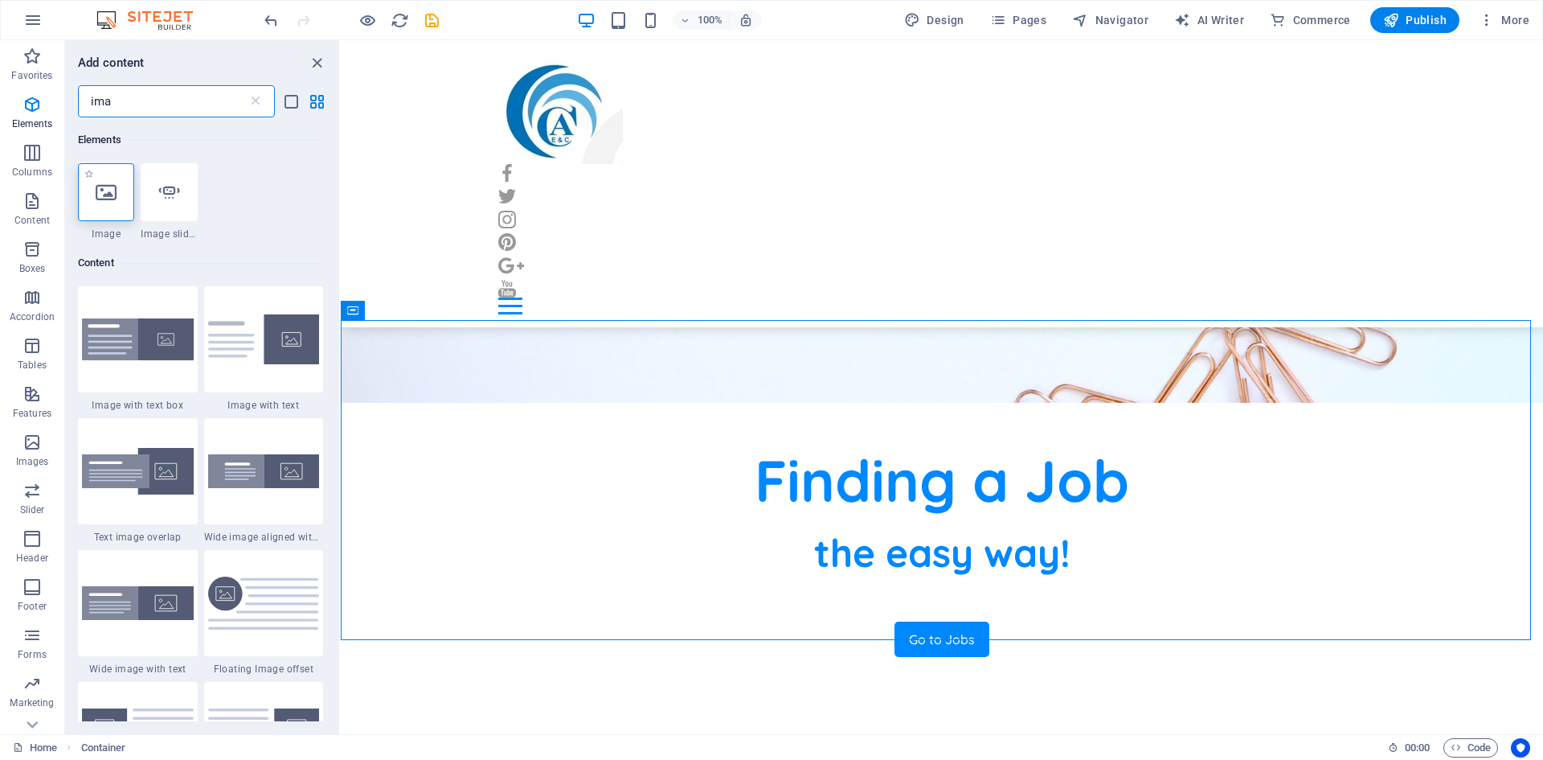
type input "ima"
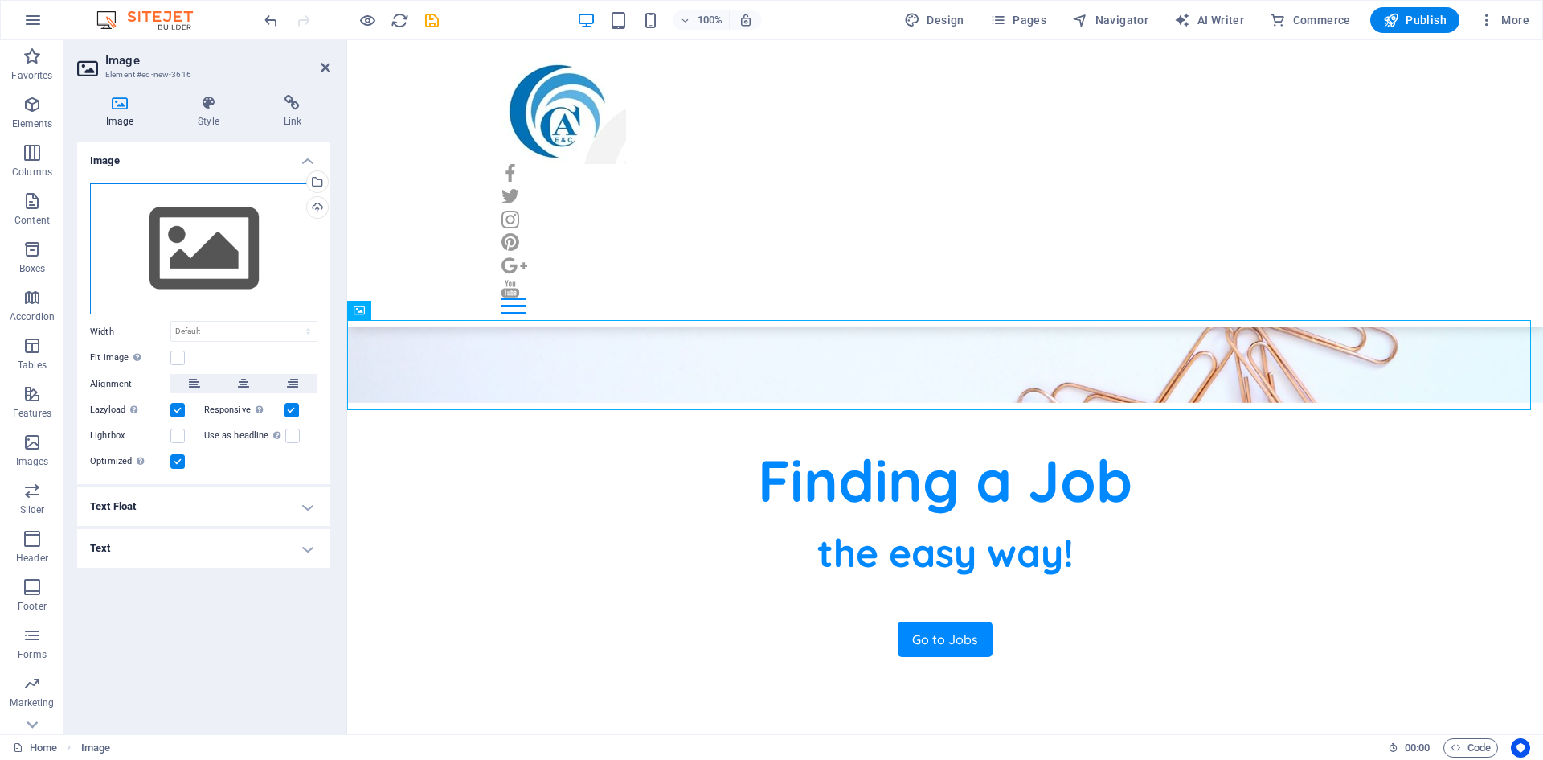
click at [207, 256] on div "Drag files here, click to choose files or select files from Files or our free s…" at bounding box center [203, 249] width 227 height 132
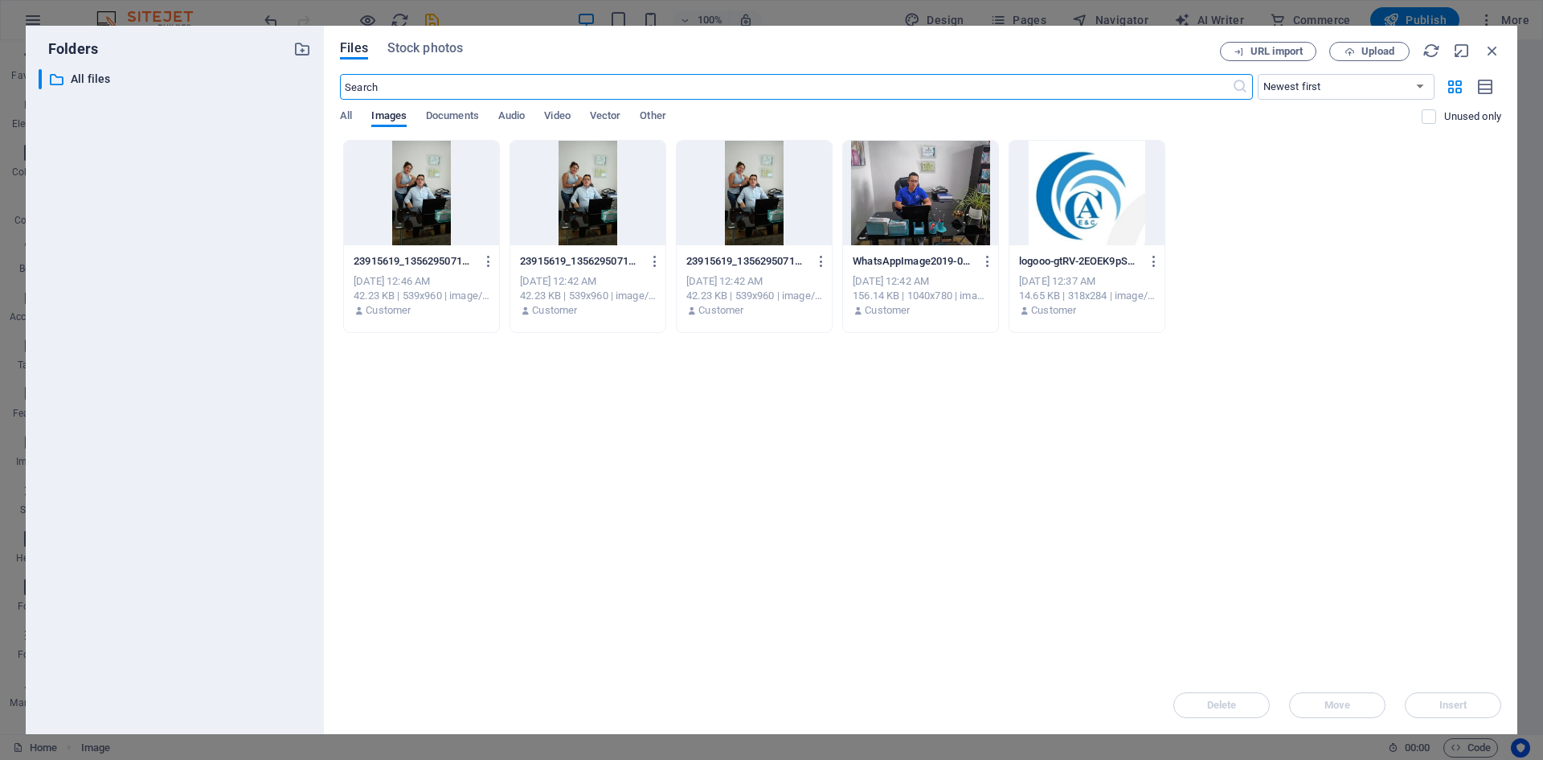
click at [915, 211] on div at bounding box center [920, 193] width 155 height 104
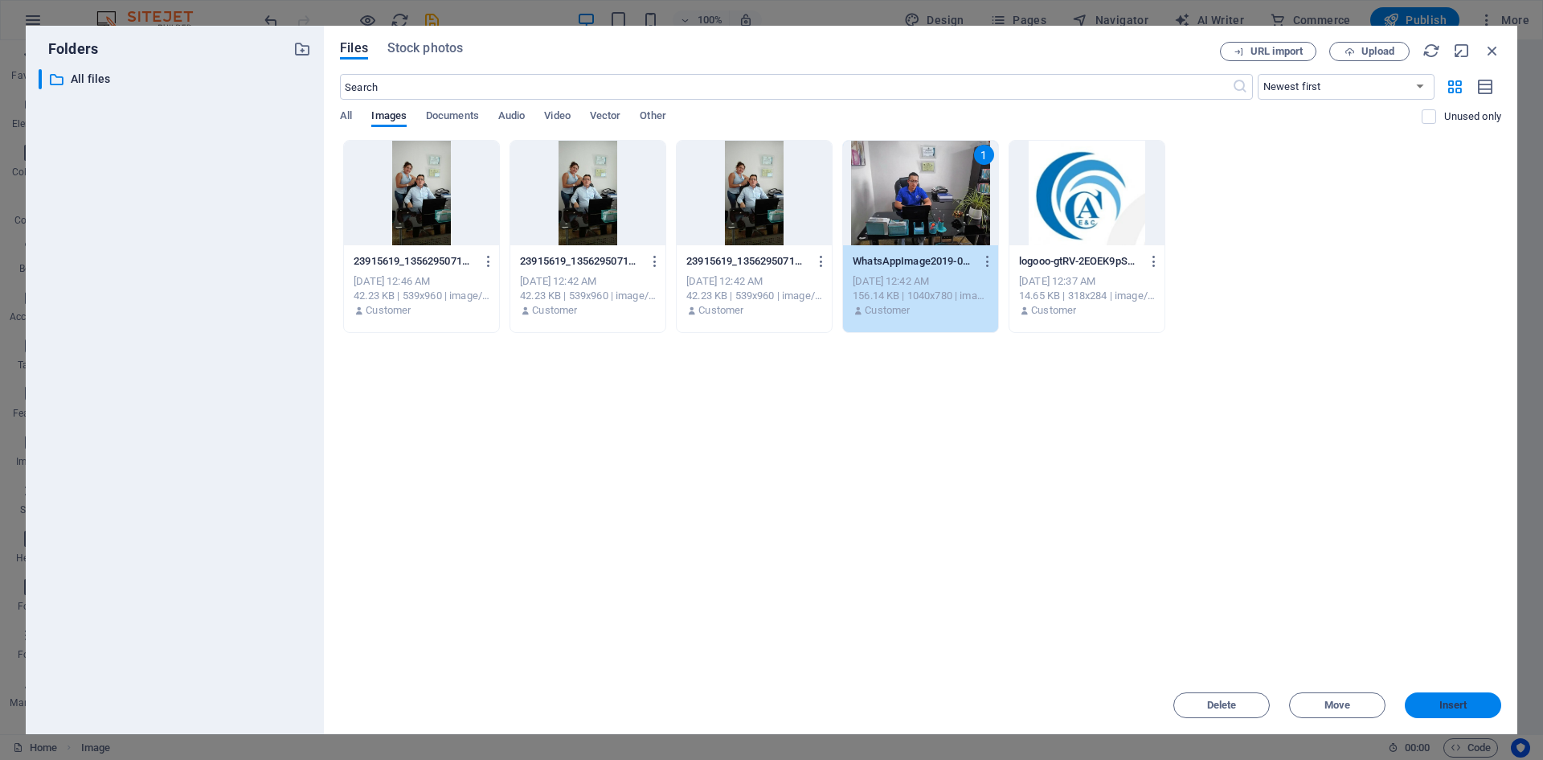
click at [1464, 708] on span "Insert" at bounding box center [1454, 705] width 28 height 10
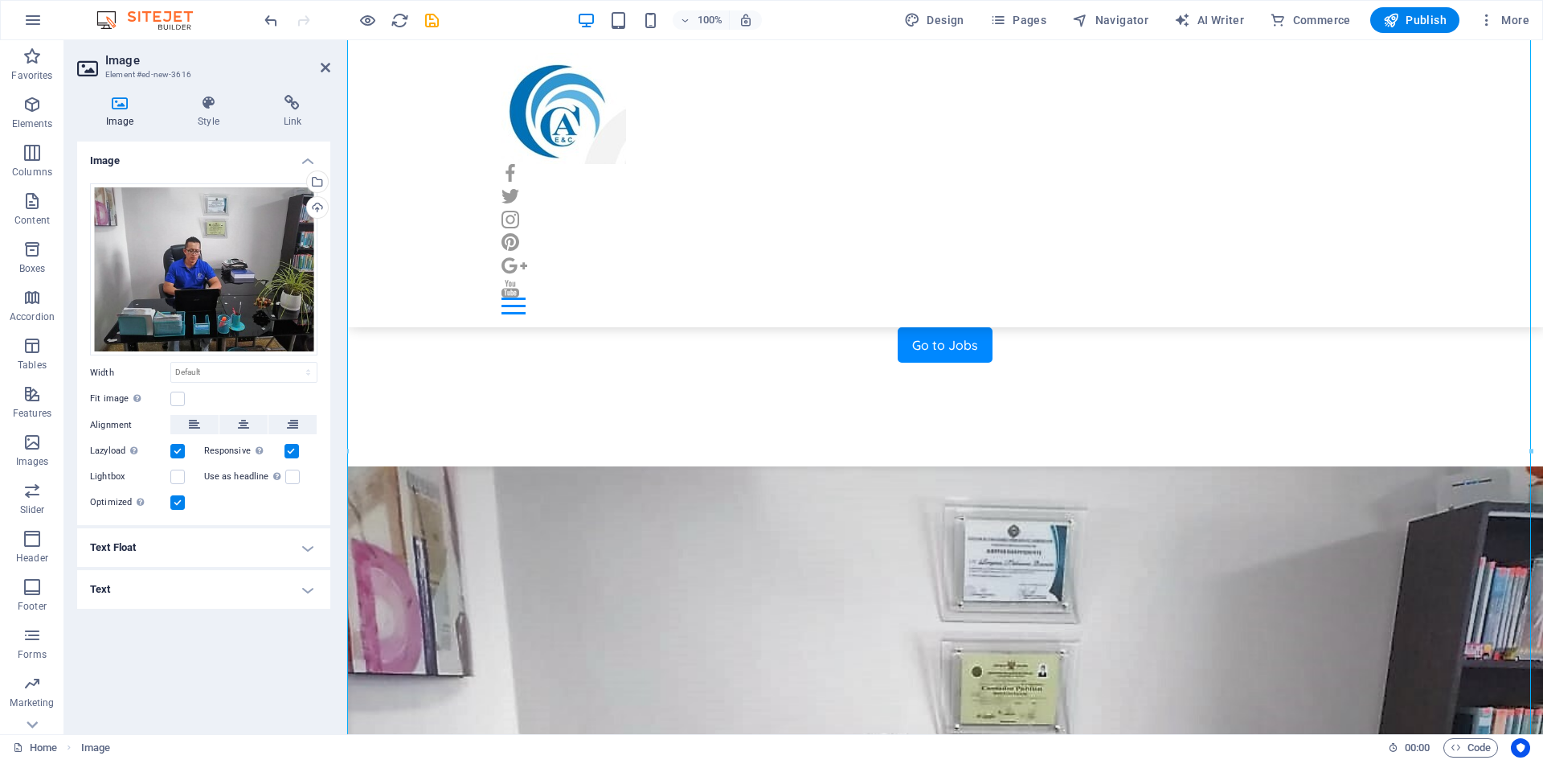
scroll to position [804, 0]
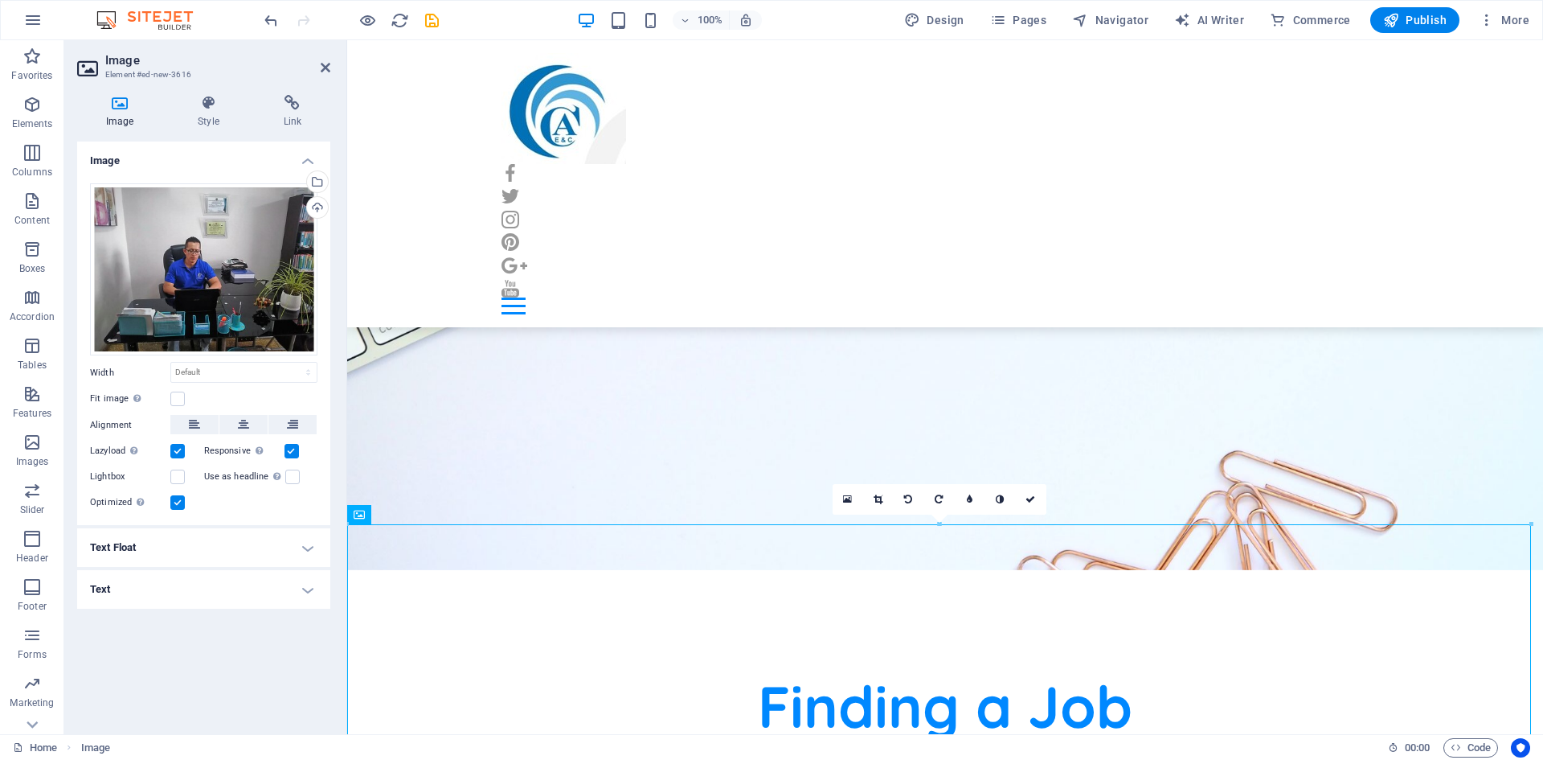
scroll to position [161, 0]
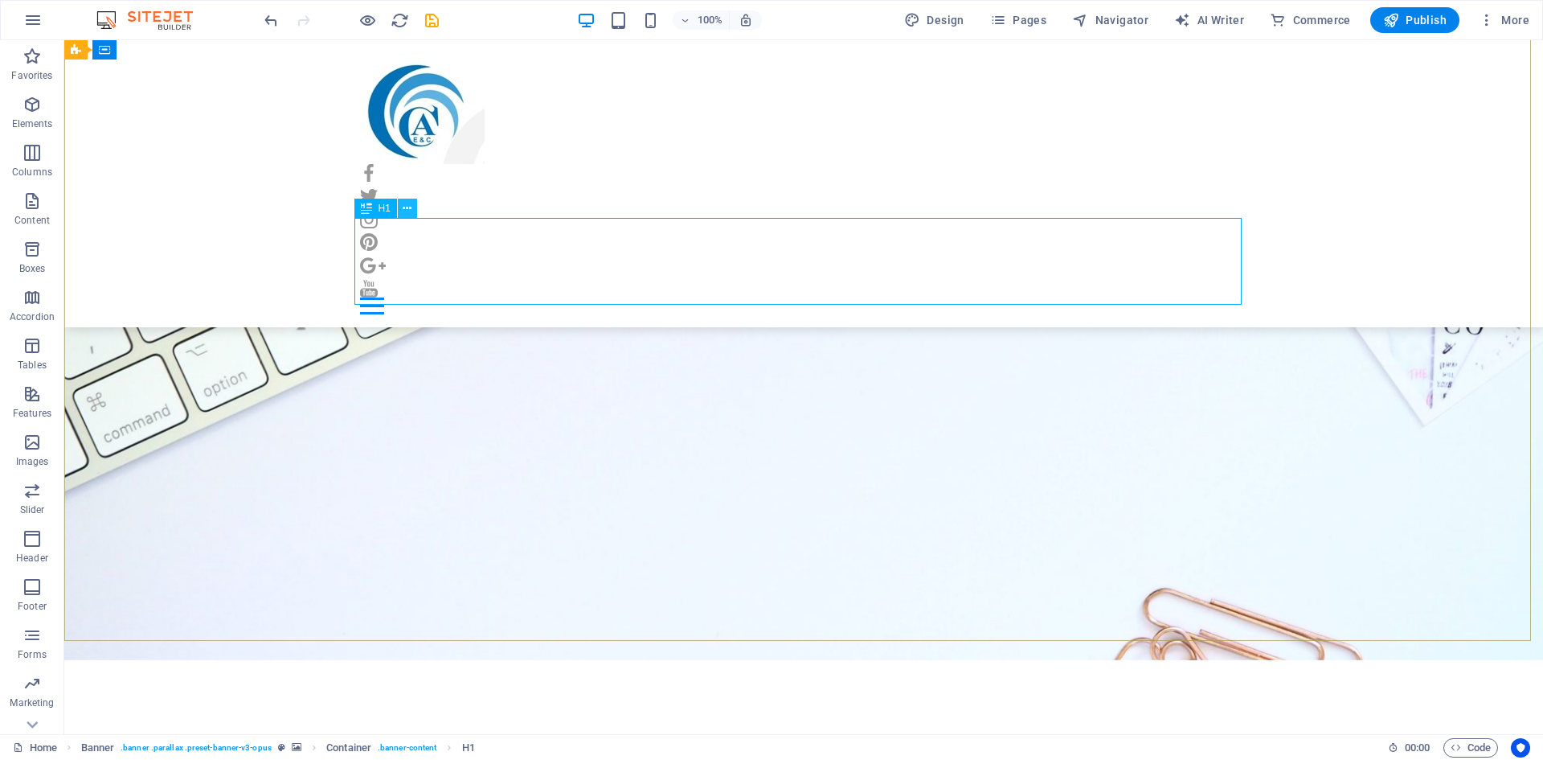
click at [410, 210] on icon at bounding box center [407, 208] width 9 height 17
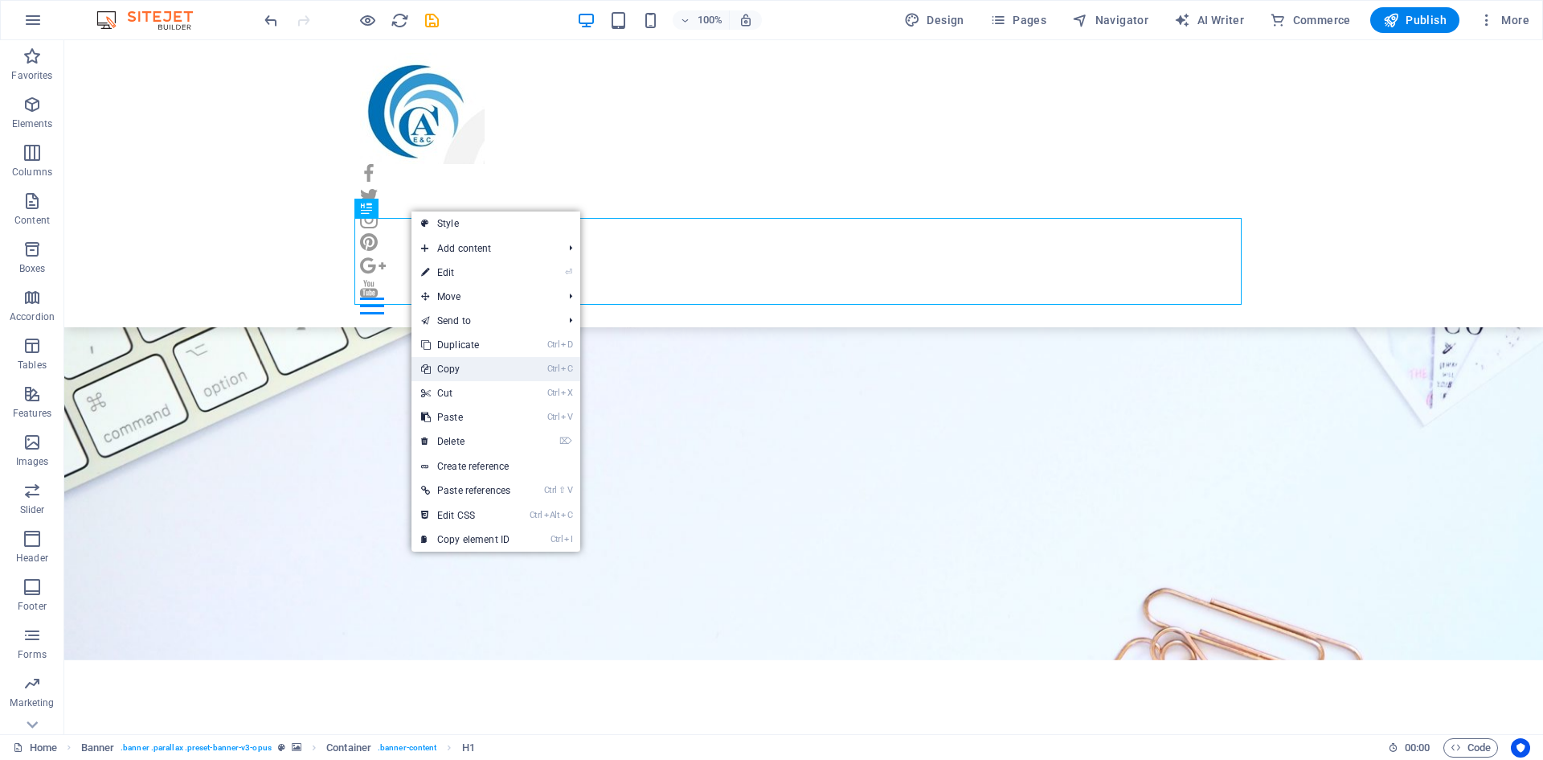
click at [482, 367] on link "Ctrl C Copy" at bounding box center [466, 369] width 109 height 24
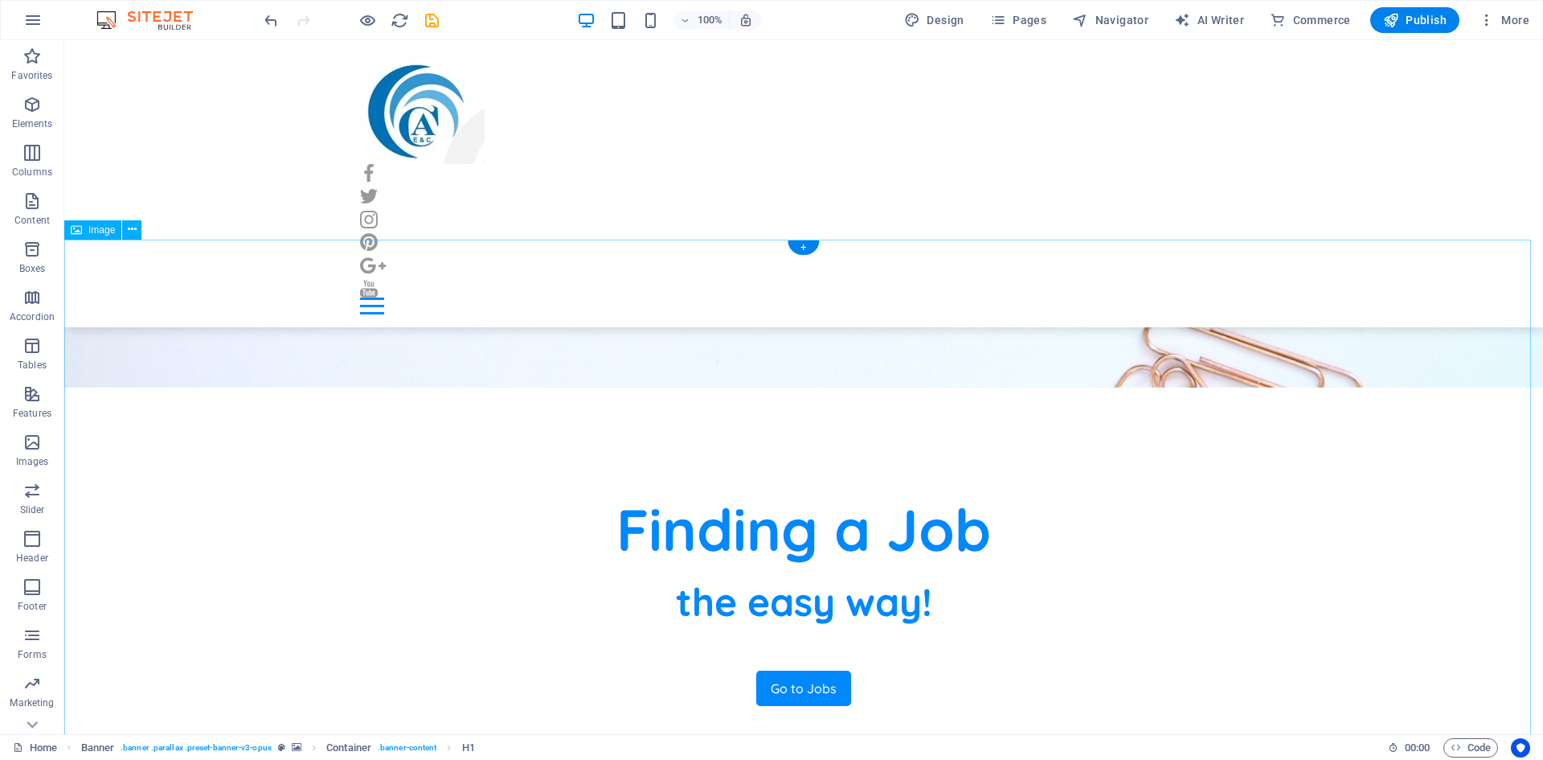
scroll to position [563, 0]
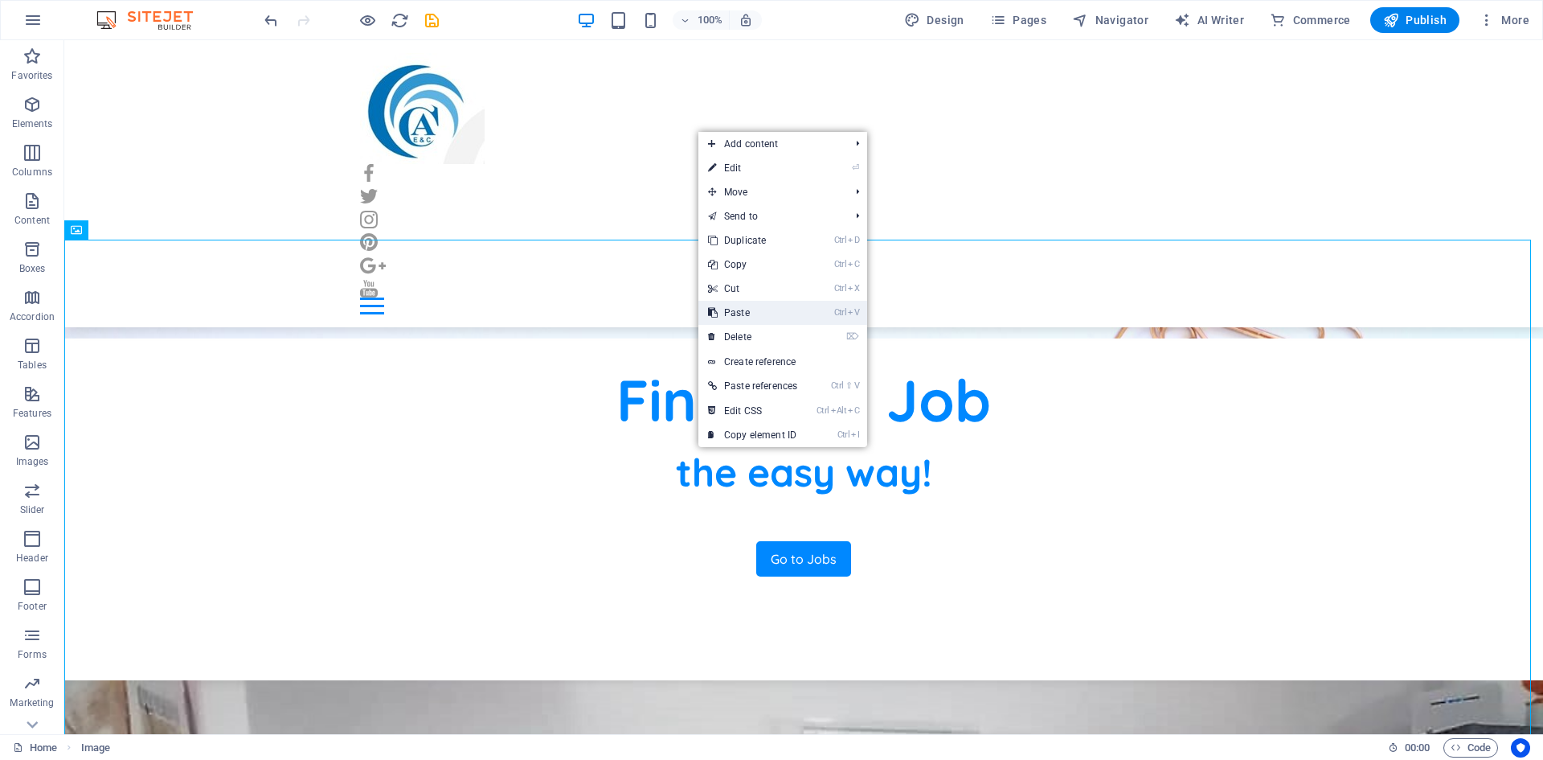
click at [776, 318] on link "Ctrl V Paste" at bounding box center [752, 313] width 109 height 24
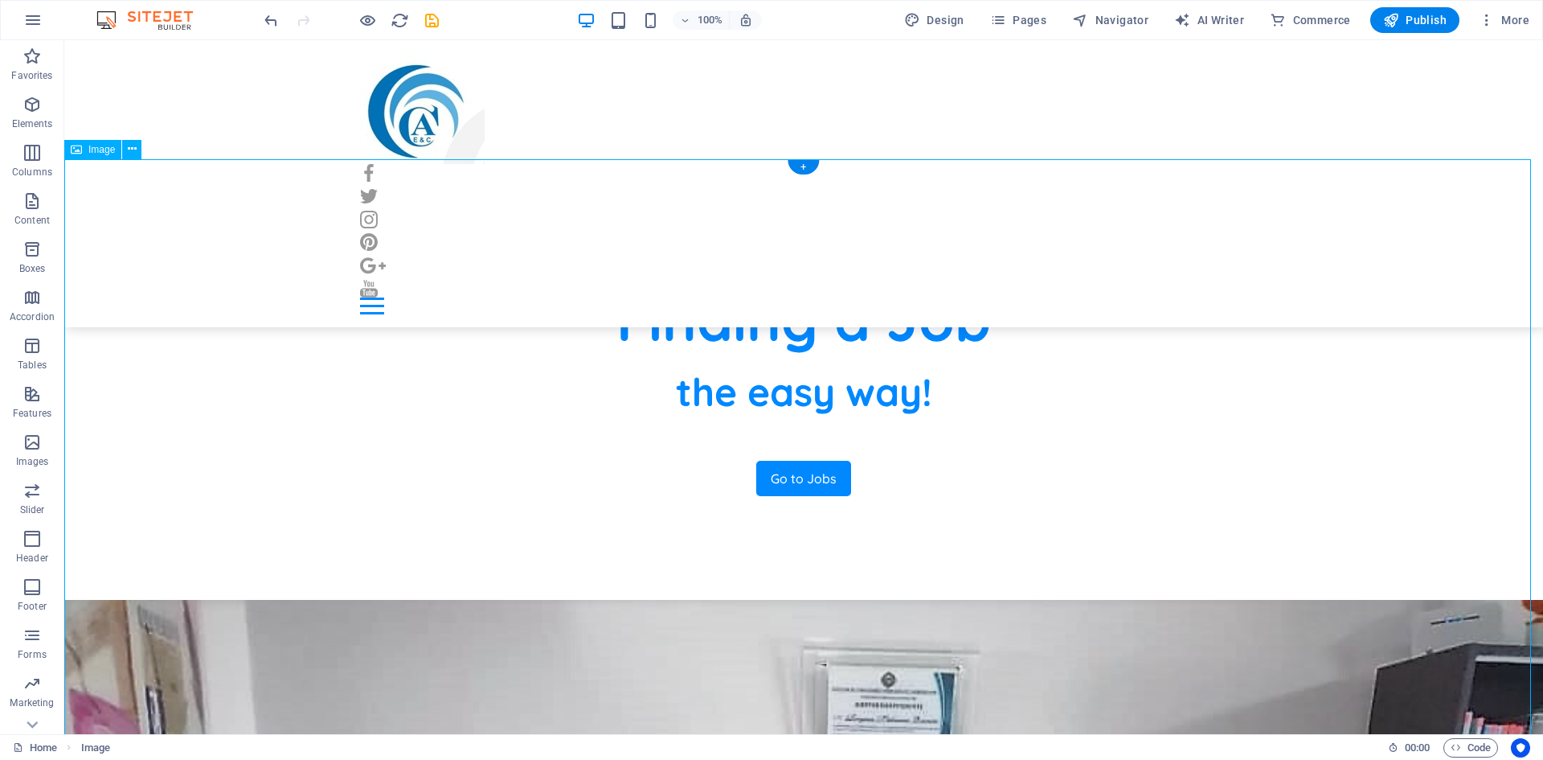
scroll to position [402, 0]
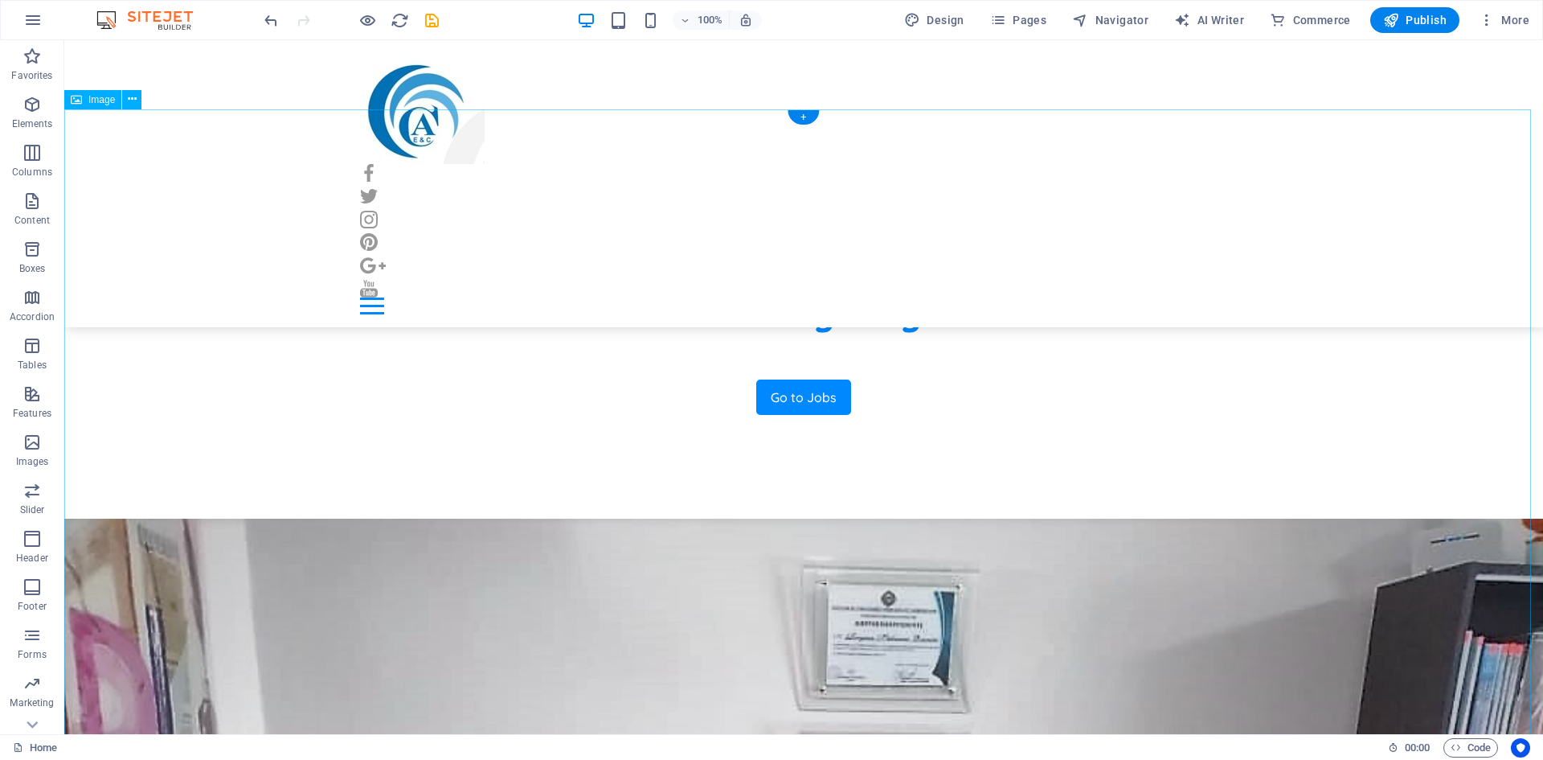
scroll to position [884, 0]
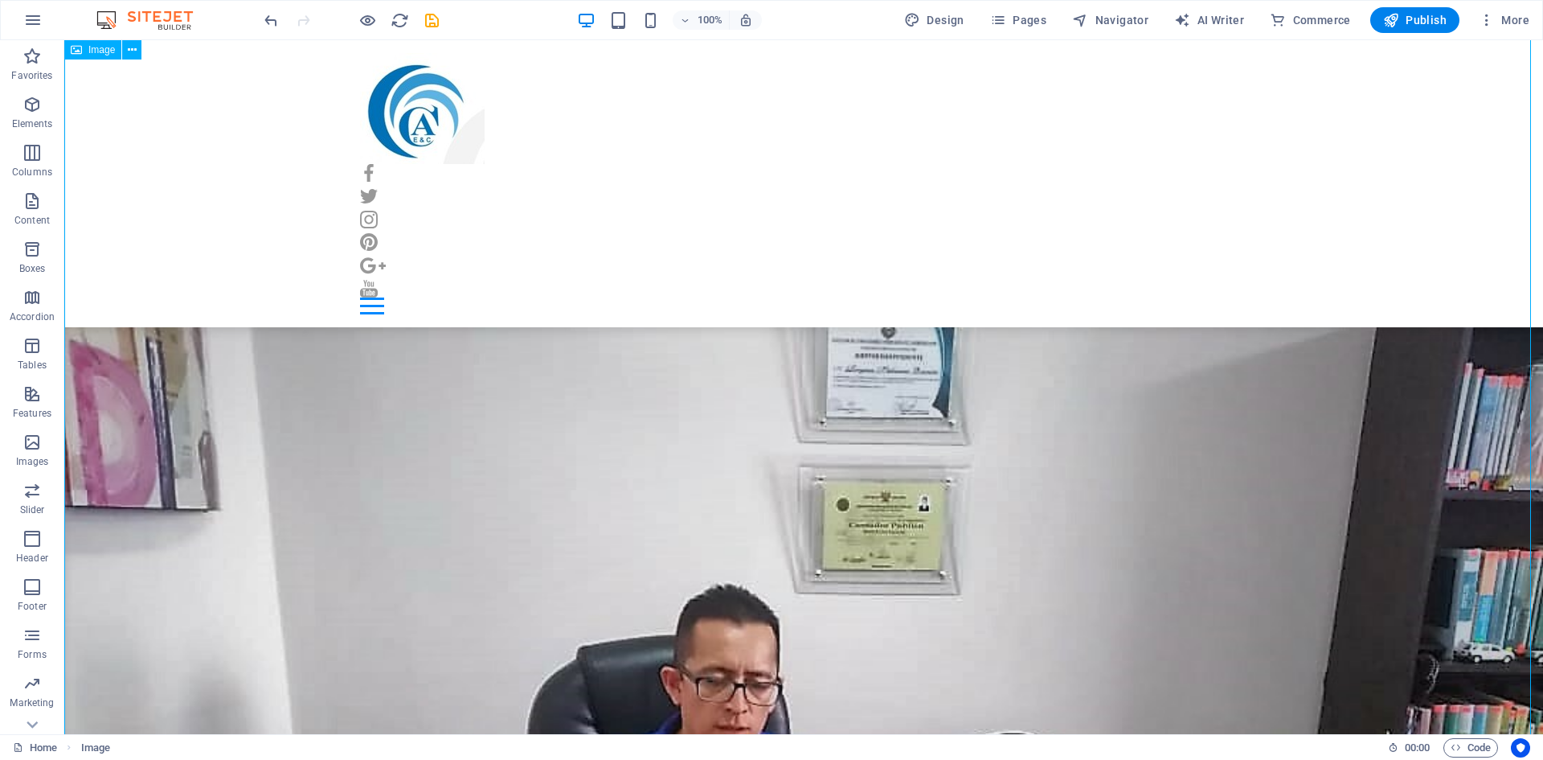
scroll to position [1125, 0]
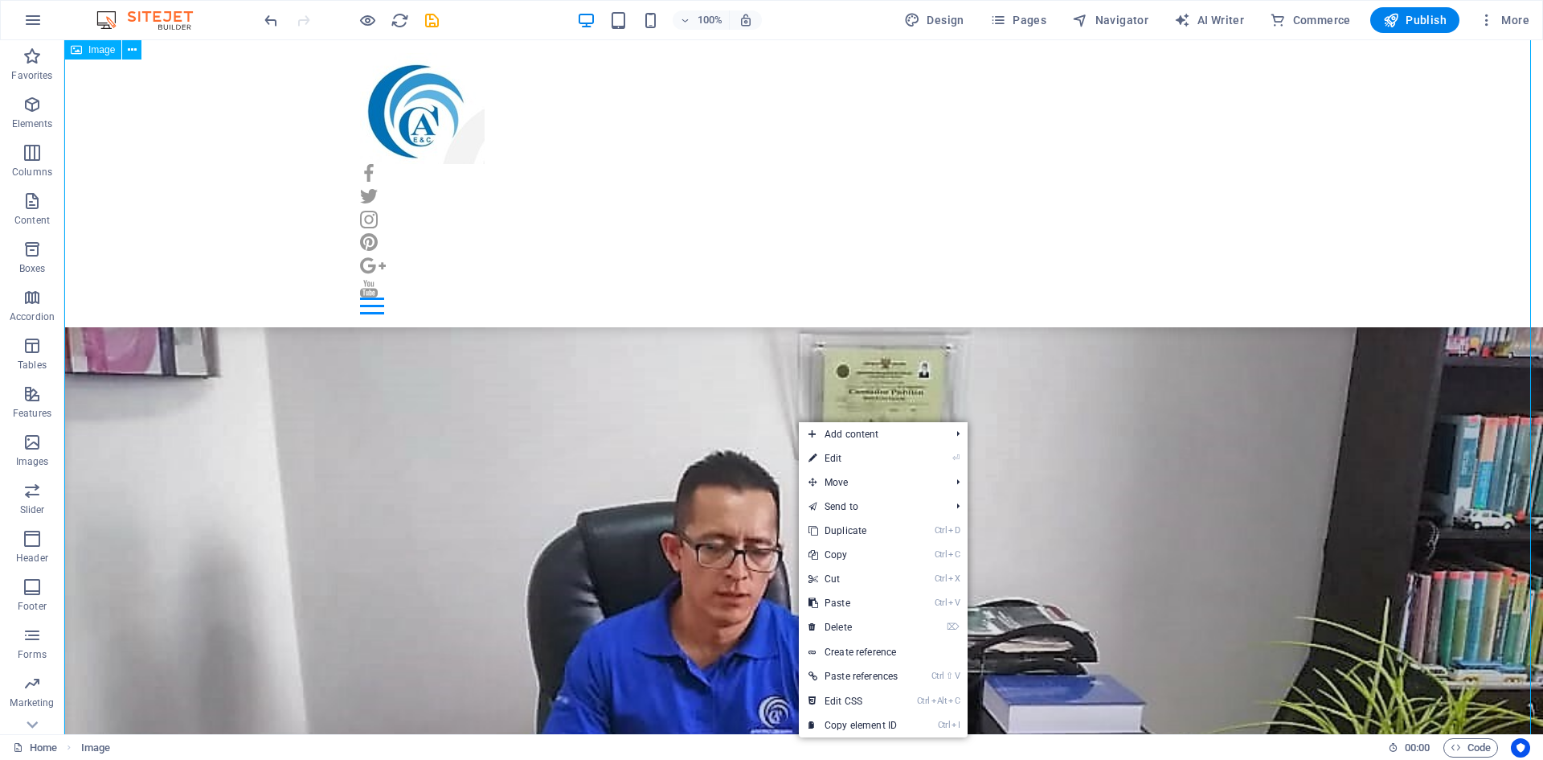
click at [649, 444] on figure at bounding box center [803, 671] width 1479 height 1109
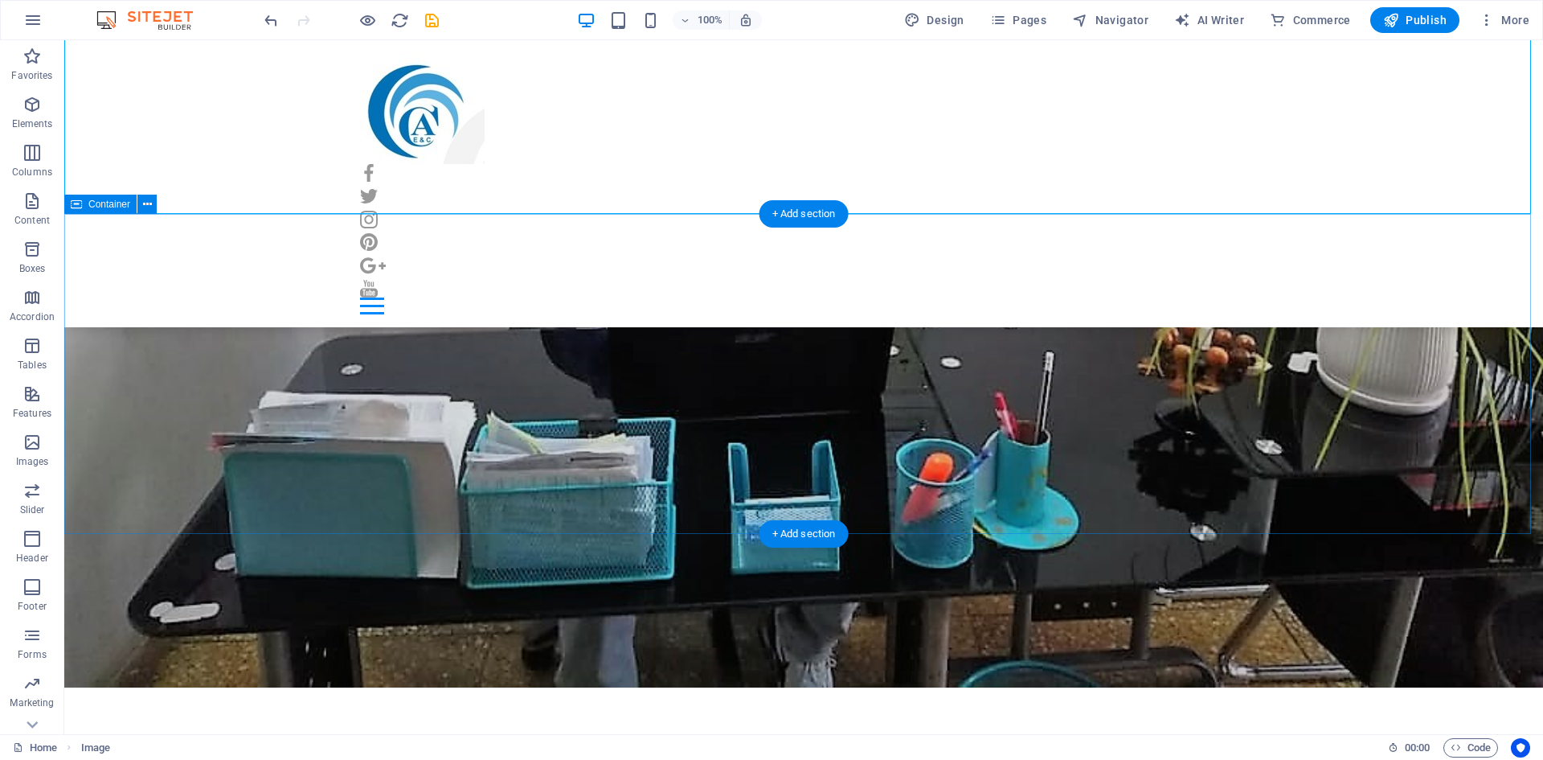
scroll to position [1688, 0]
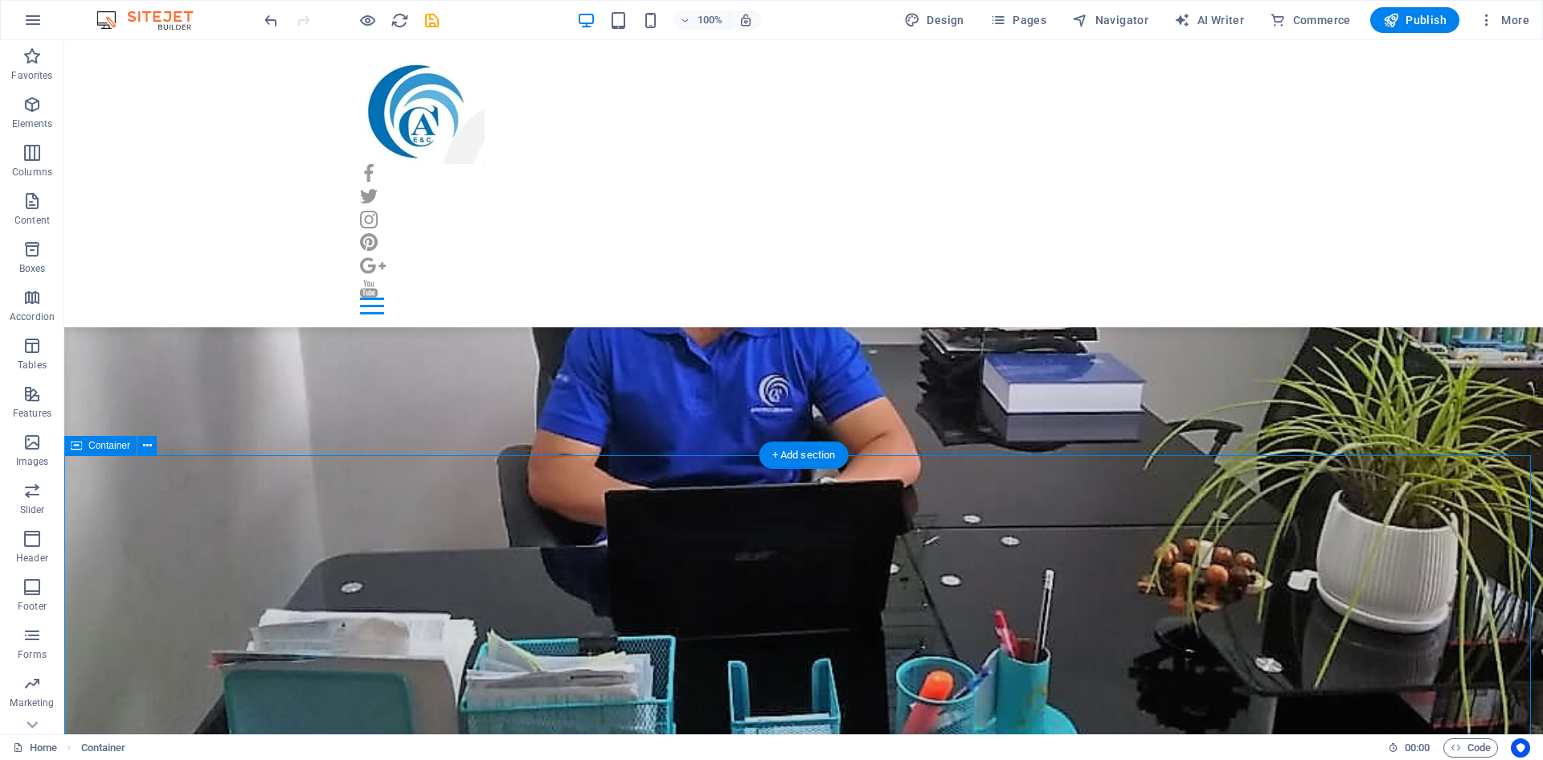
click at [20, 65] on span "Favorites" at bounding box center [32, 66] width 64 height 39
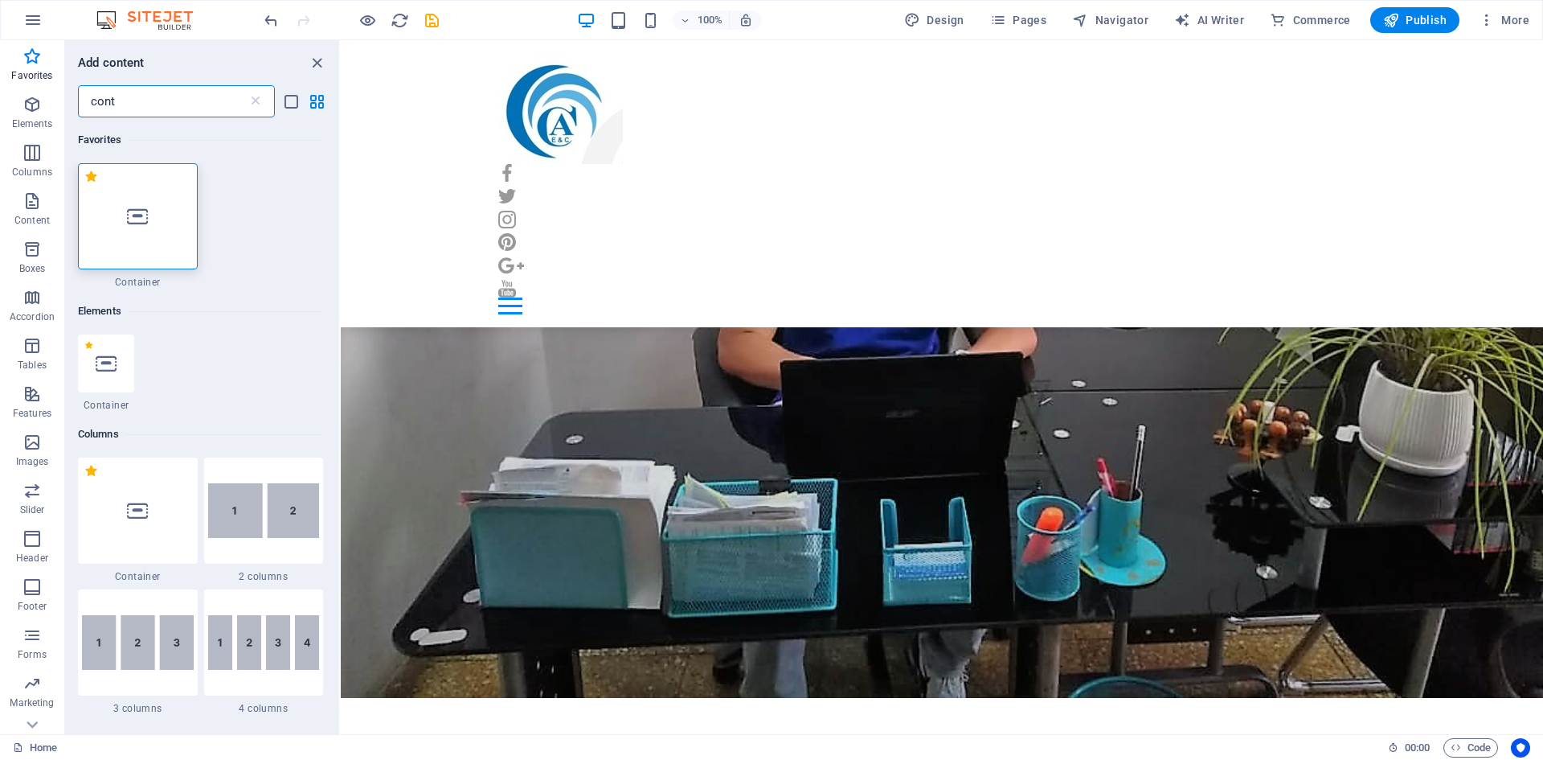
type input "cont"
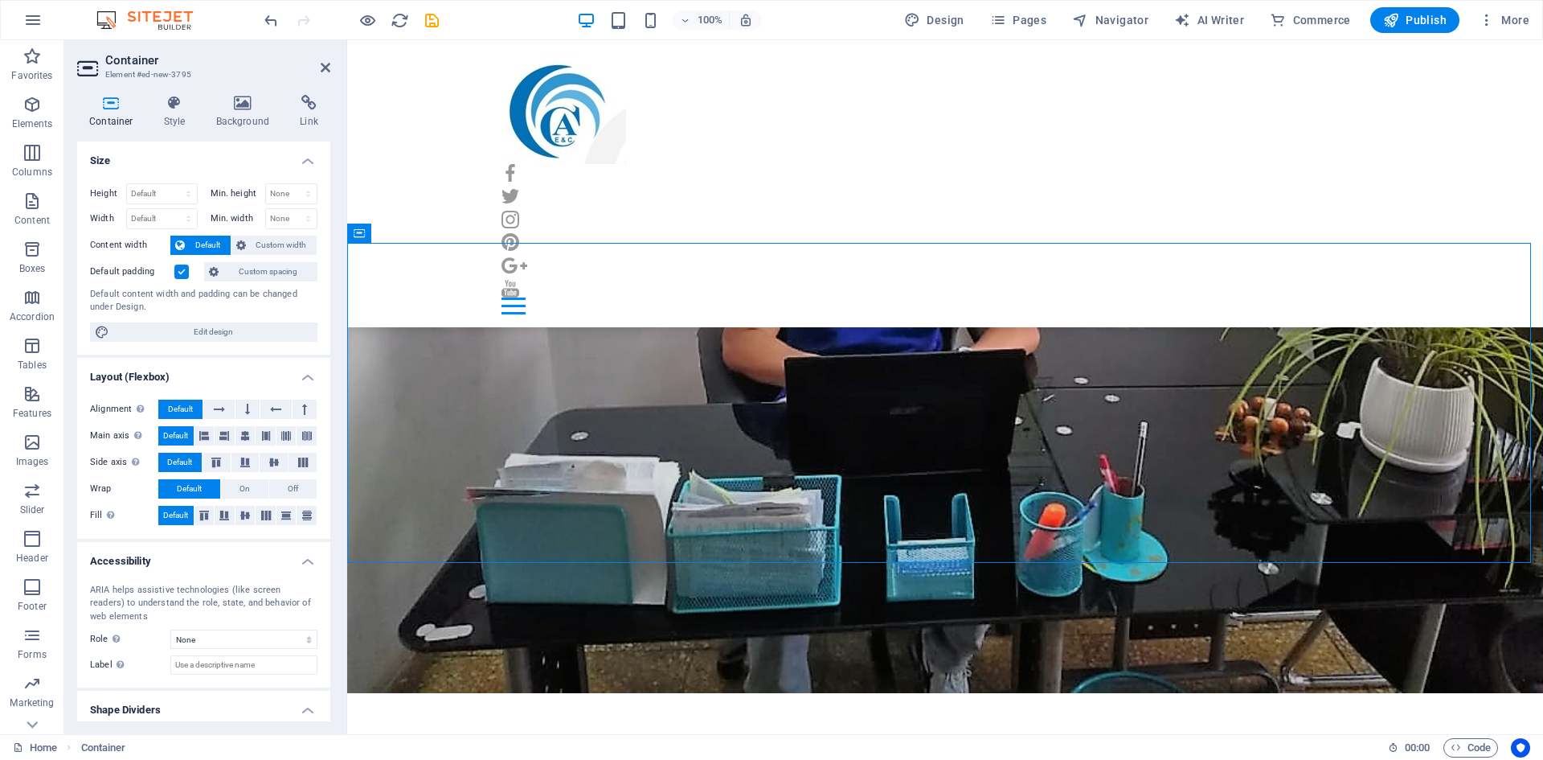
click at [323, 75] on header "Container Element #ed-new-3795" at bounding box center [203, 61] width 253 height 42
click at [327, 72] on icon at bounding box center [326, 67] width 10 height 13
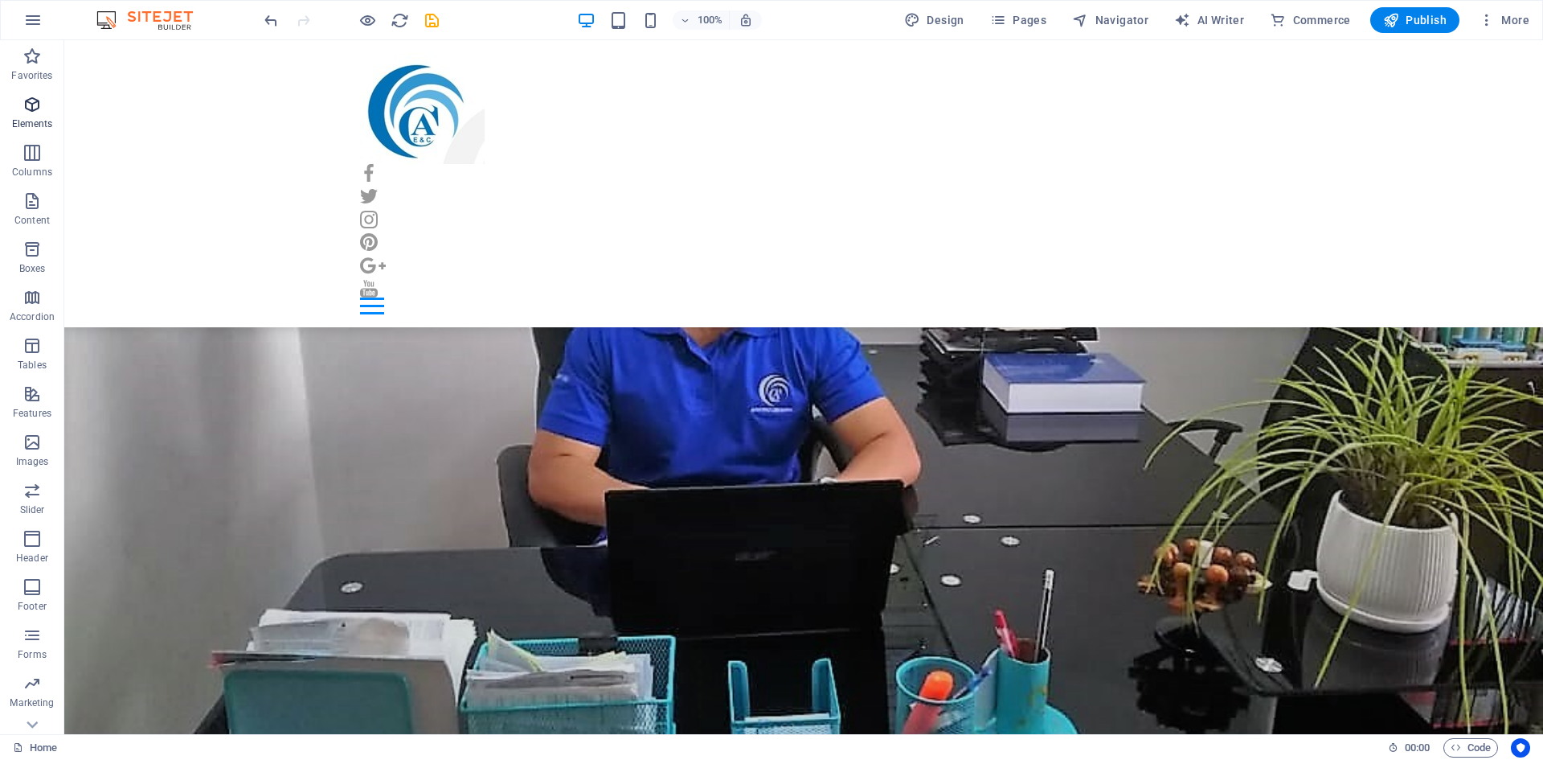
click at [27, 98] on icon "button" at bounding box center [32, 104] width 19 height 19
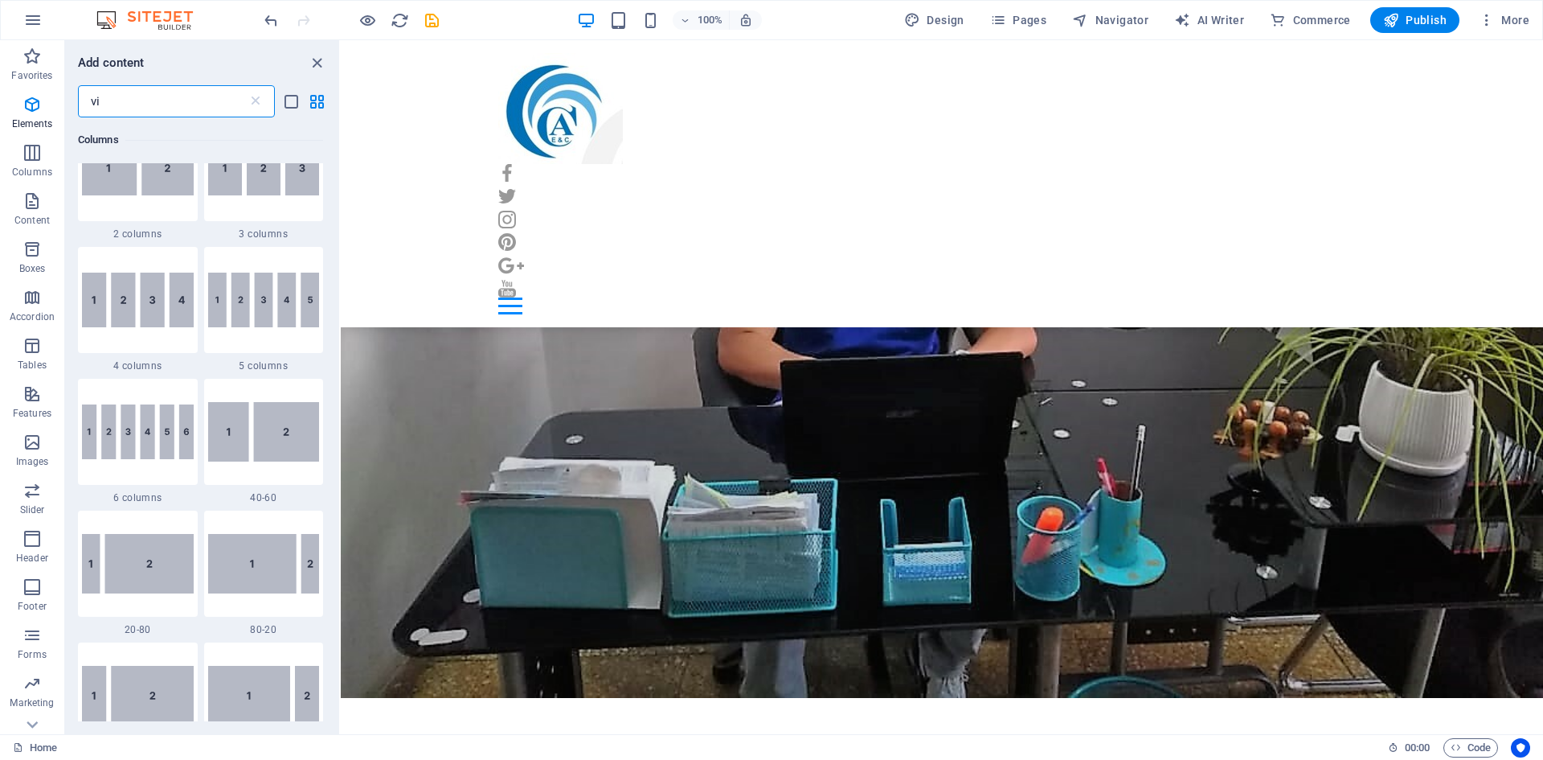
scroll to position [0, 0]
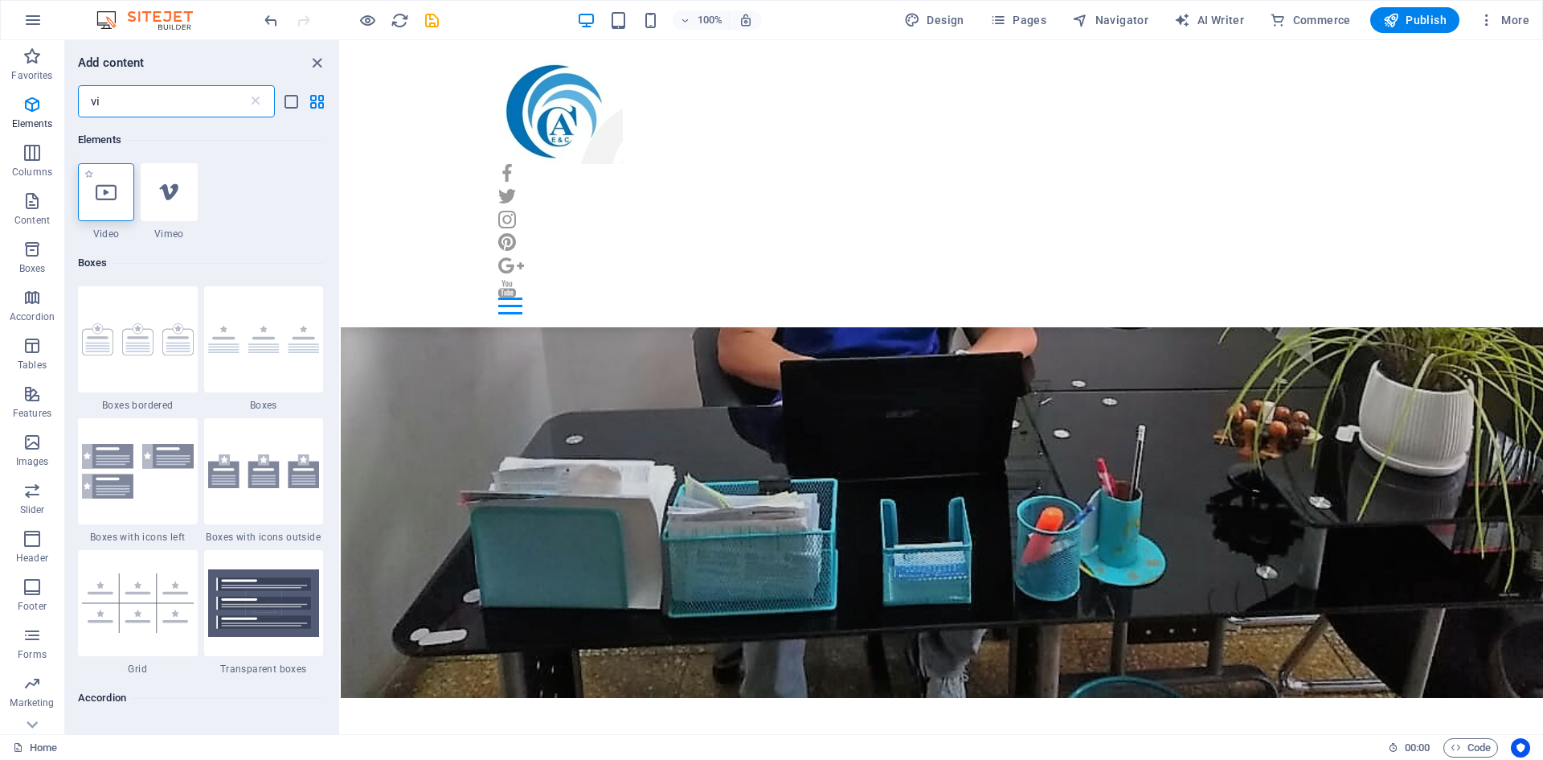
type input "vi"
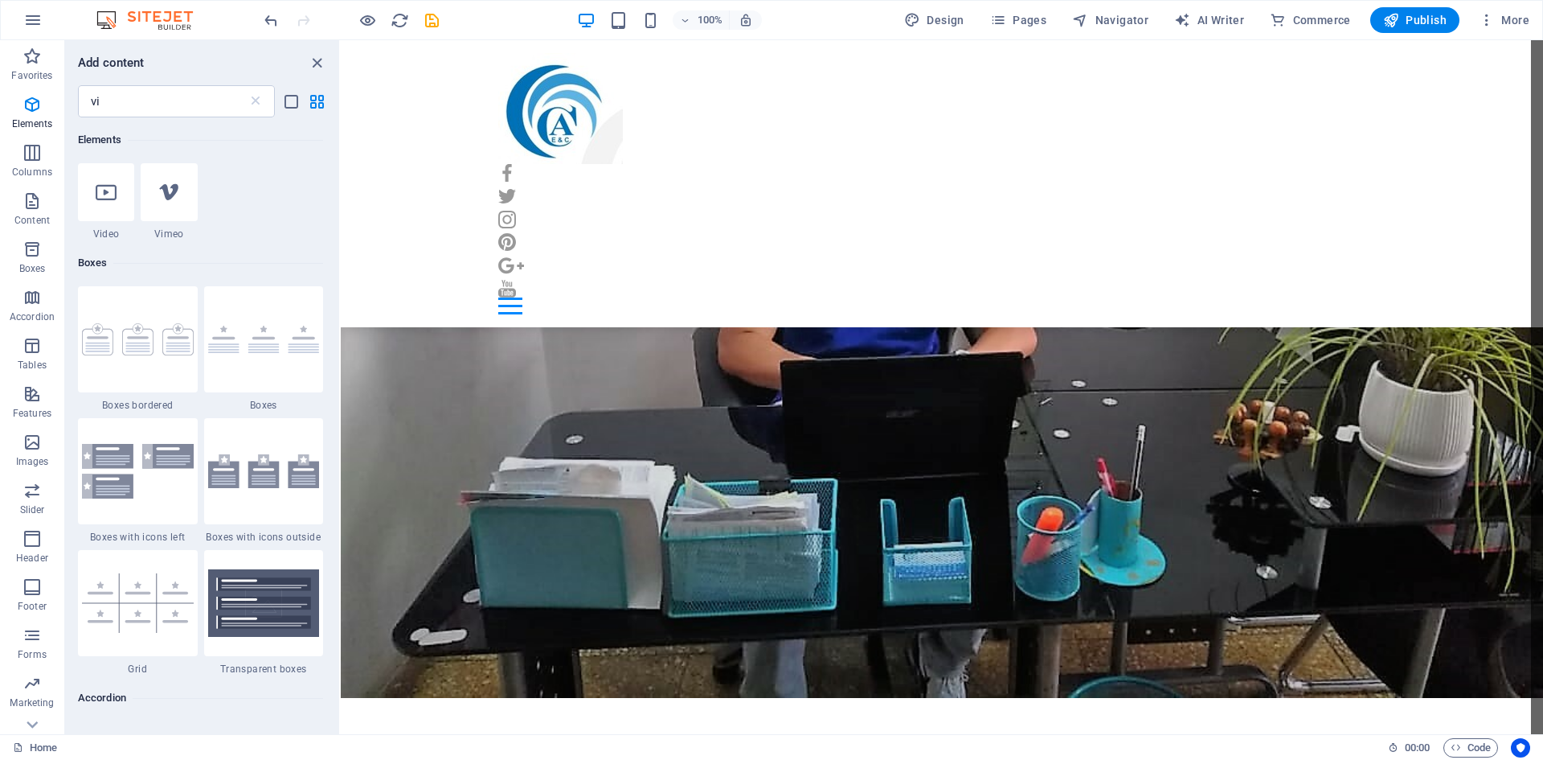
select select "%"
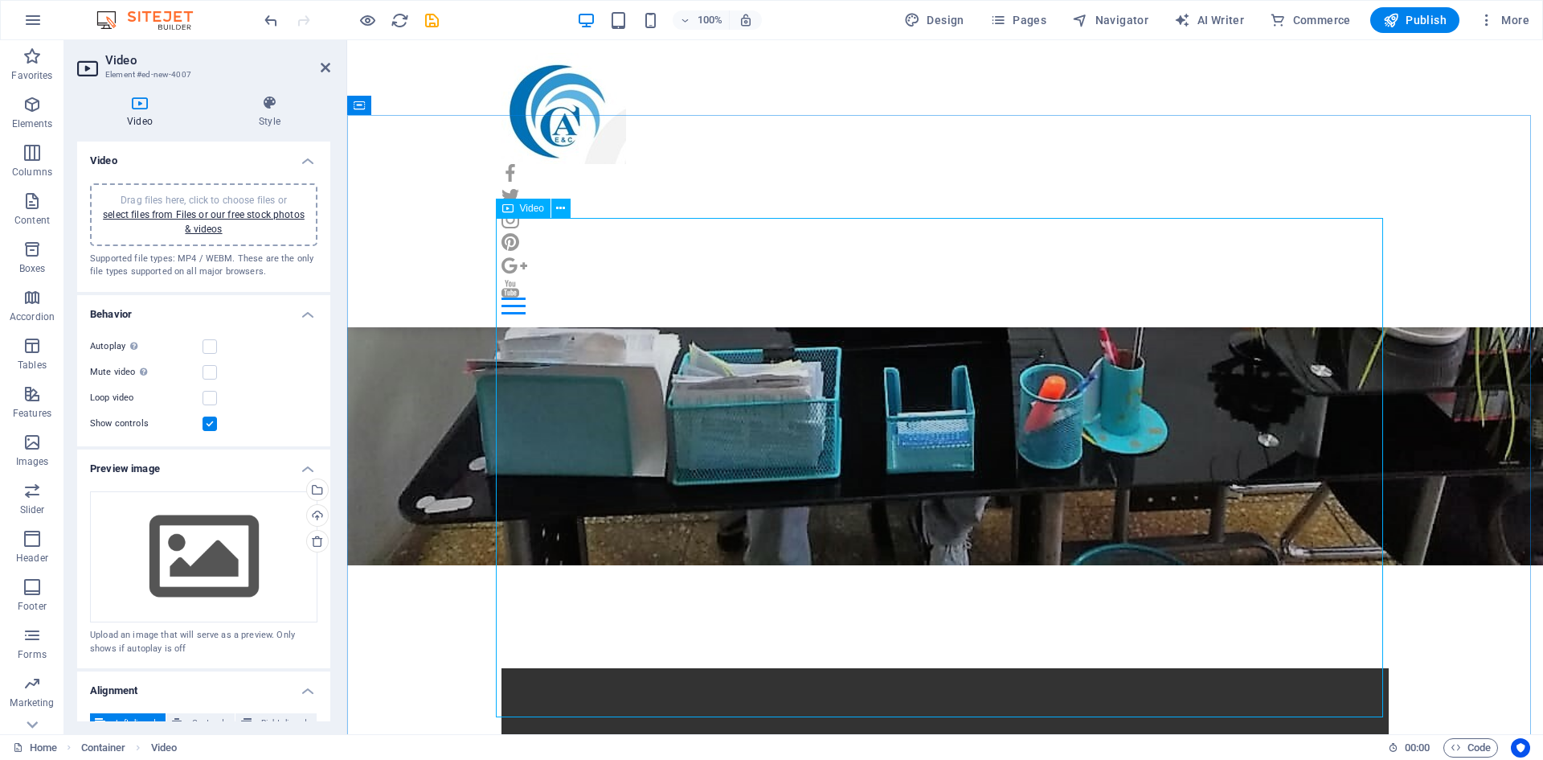
scroll to position [1608, 0]
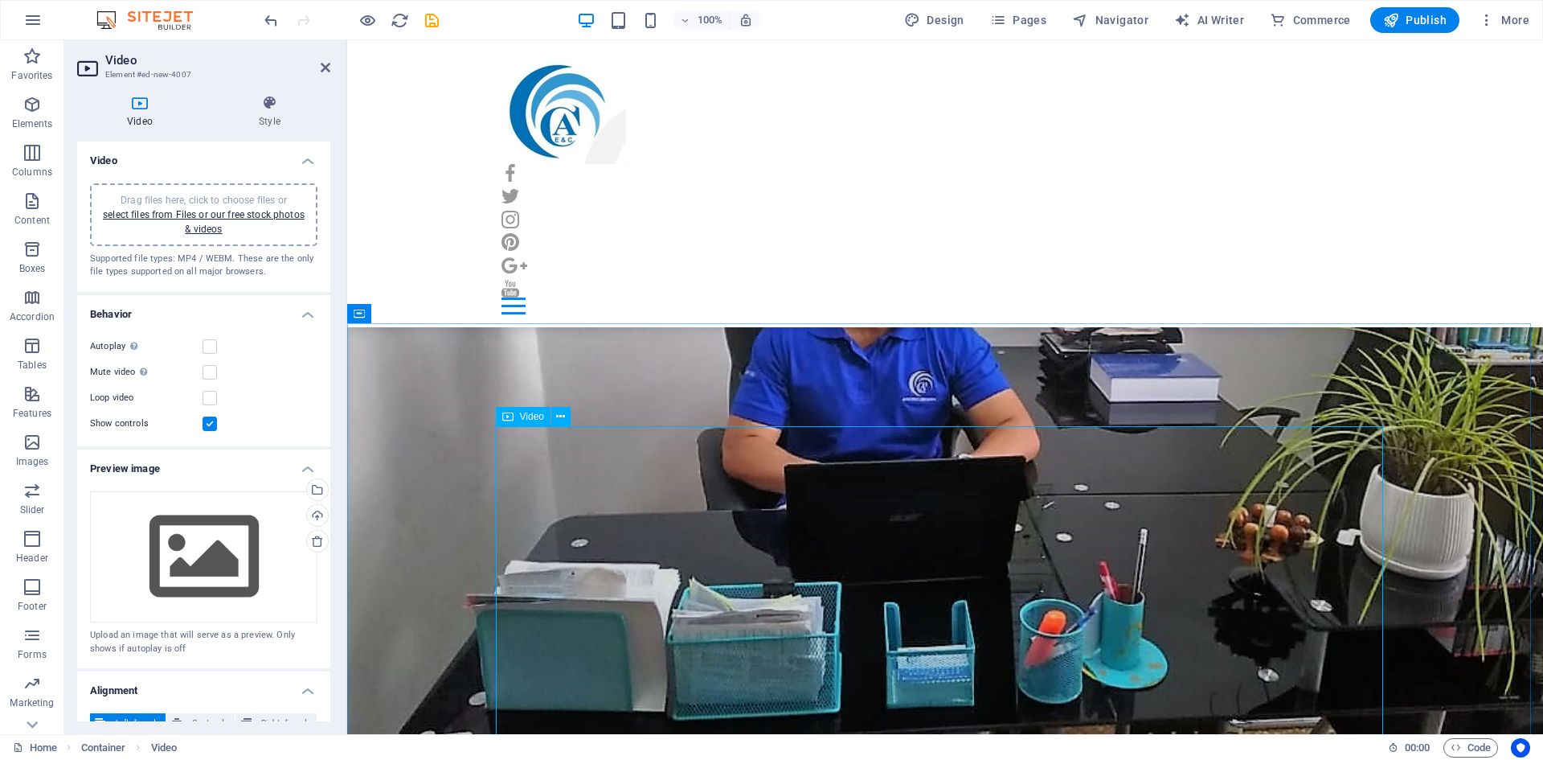
scroll to position [1366, 0]
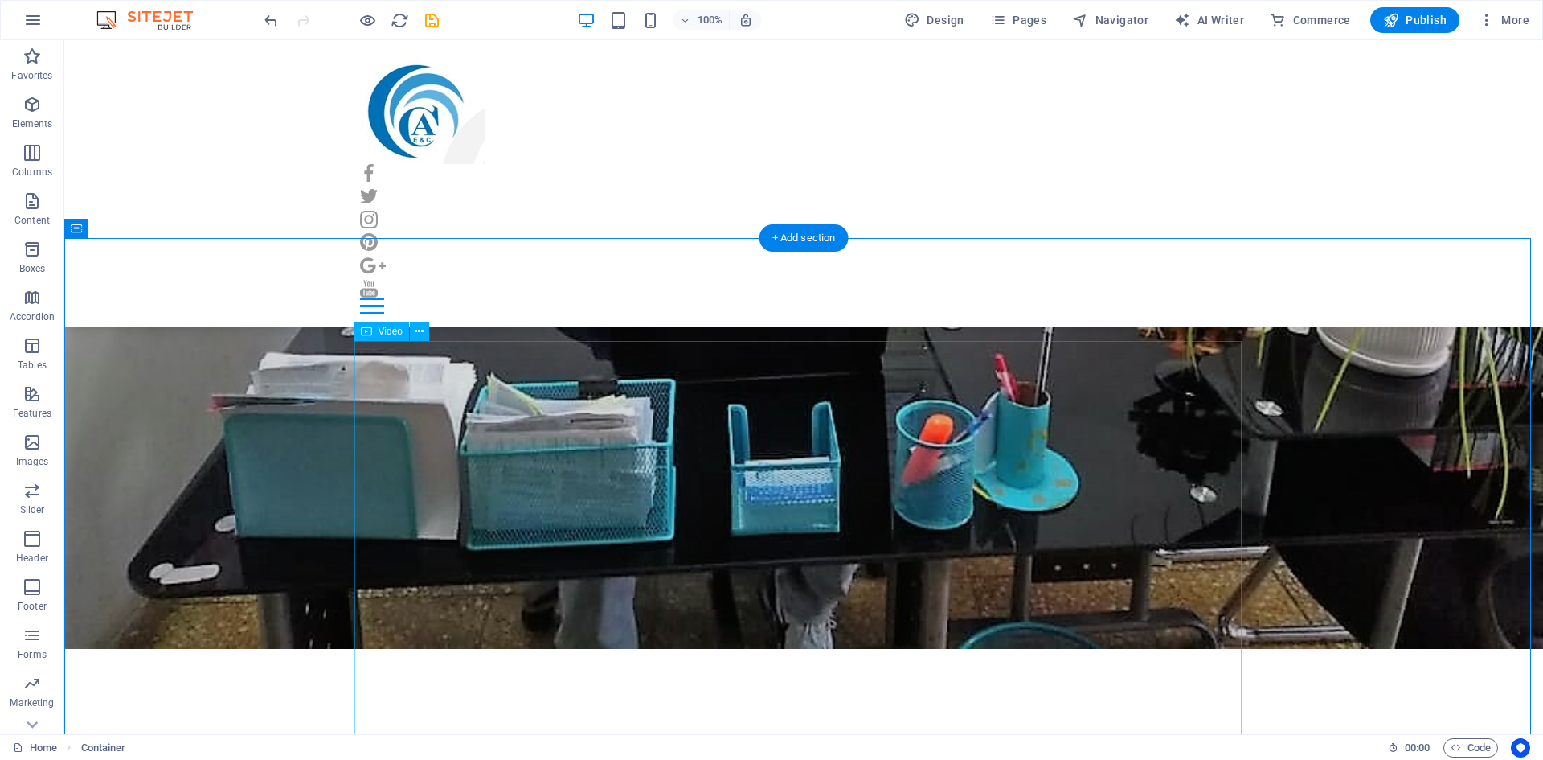
scroll to position [1608, 0]
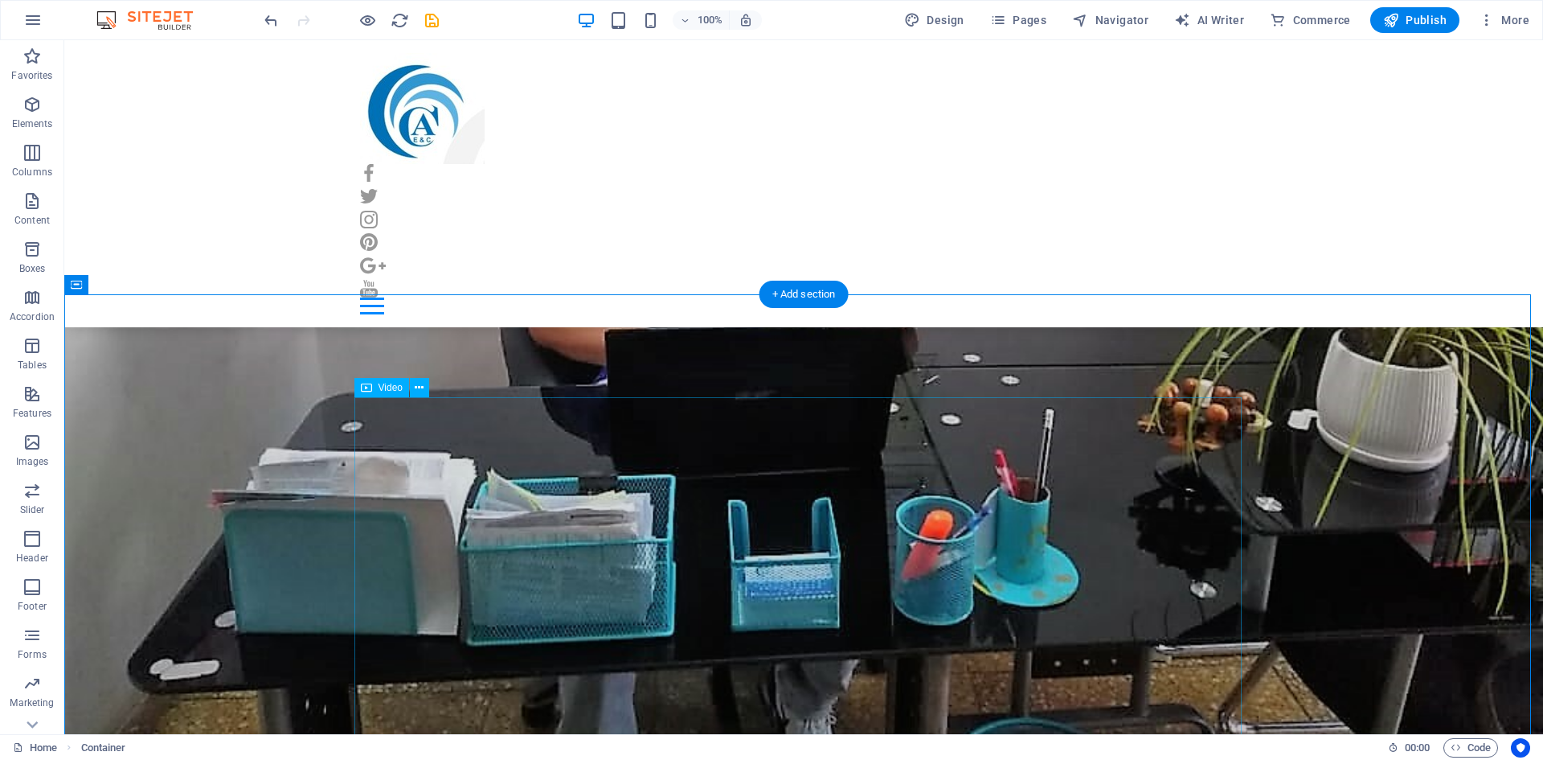
click at [30, 11] on icon "button" at bounding box center [32, 19] width 19 height 19
click at [29, 87] on button "Favorites" at bounding box center [32, 64] width 64 height 48
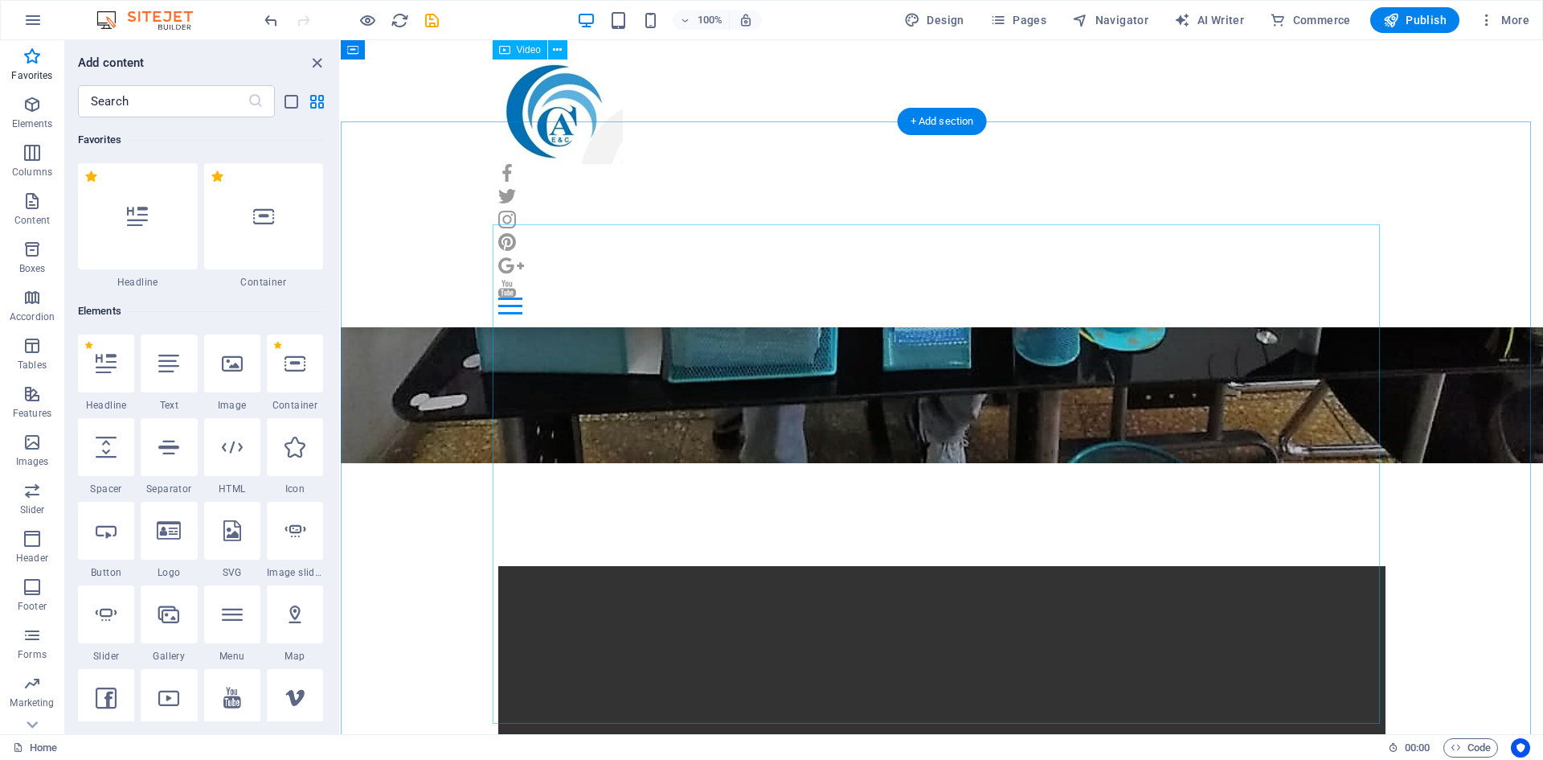
scroll to position [1527, 0]
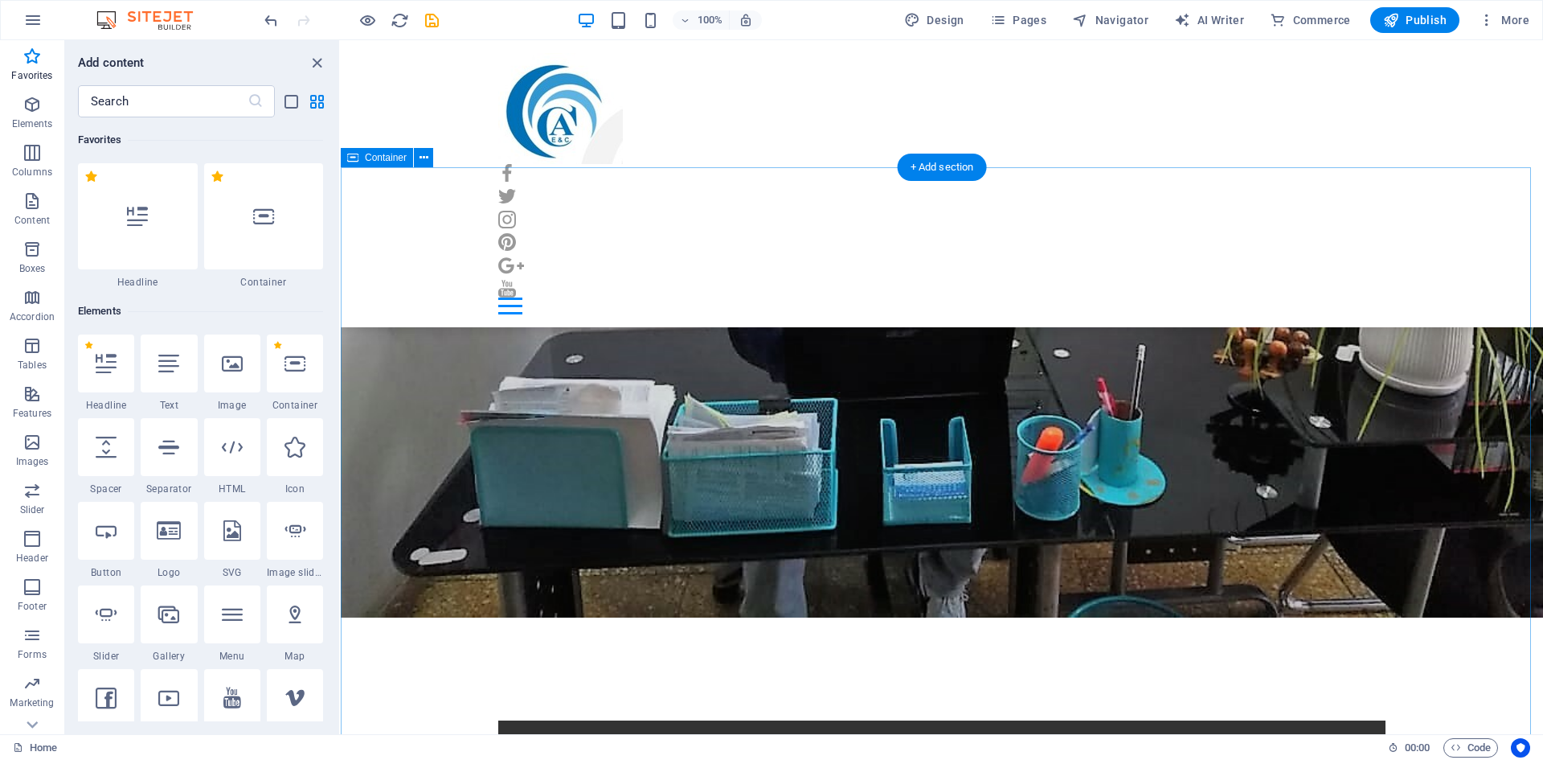
click at [559, 256] on icon at bounding box center [557, 260] width 9 height 17
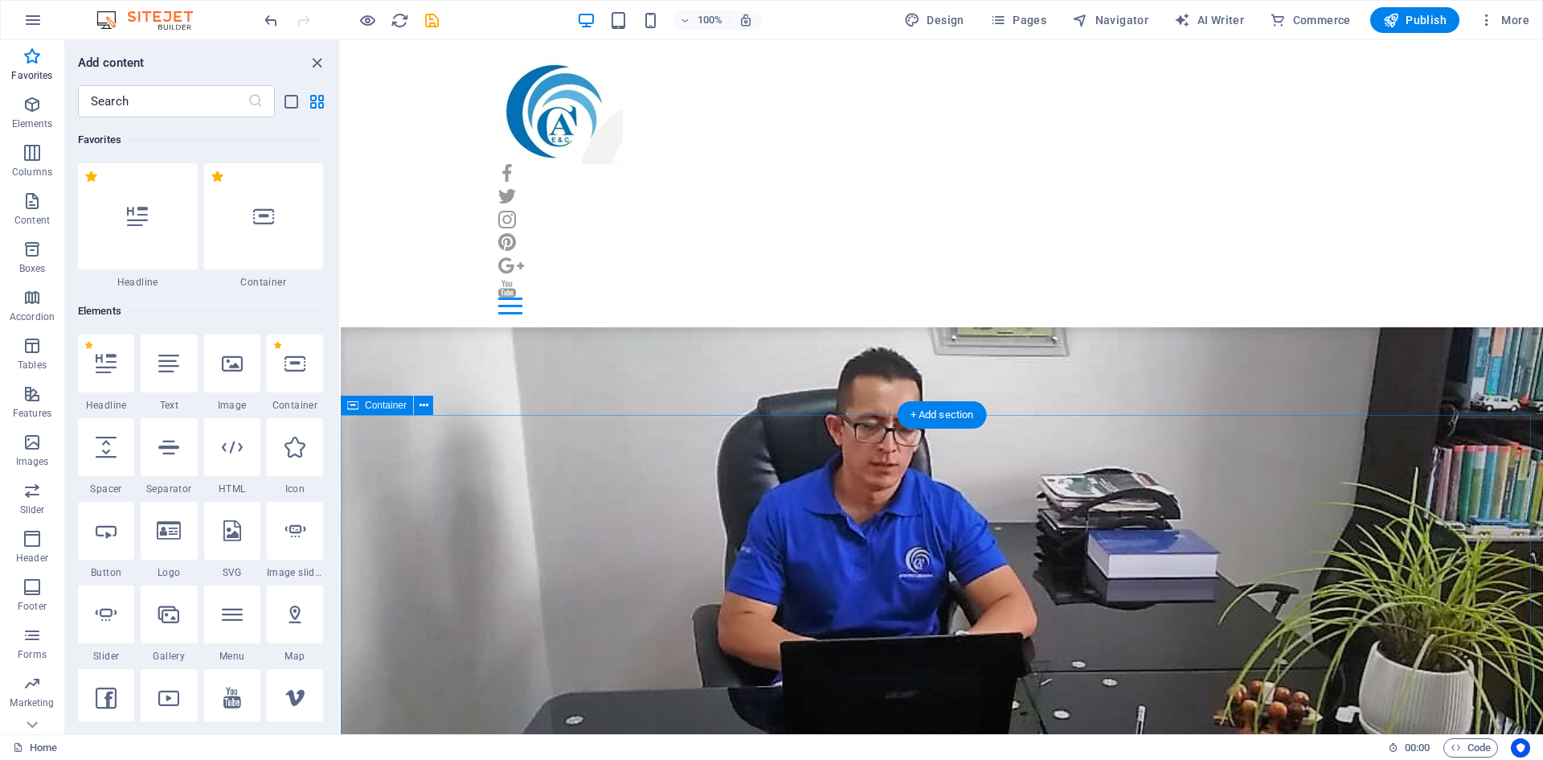
scroll to position [1286, 0]
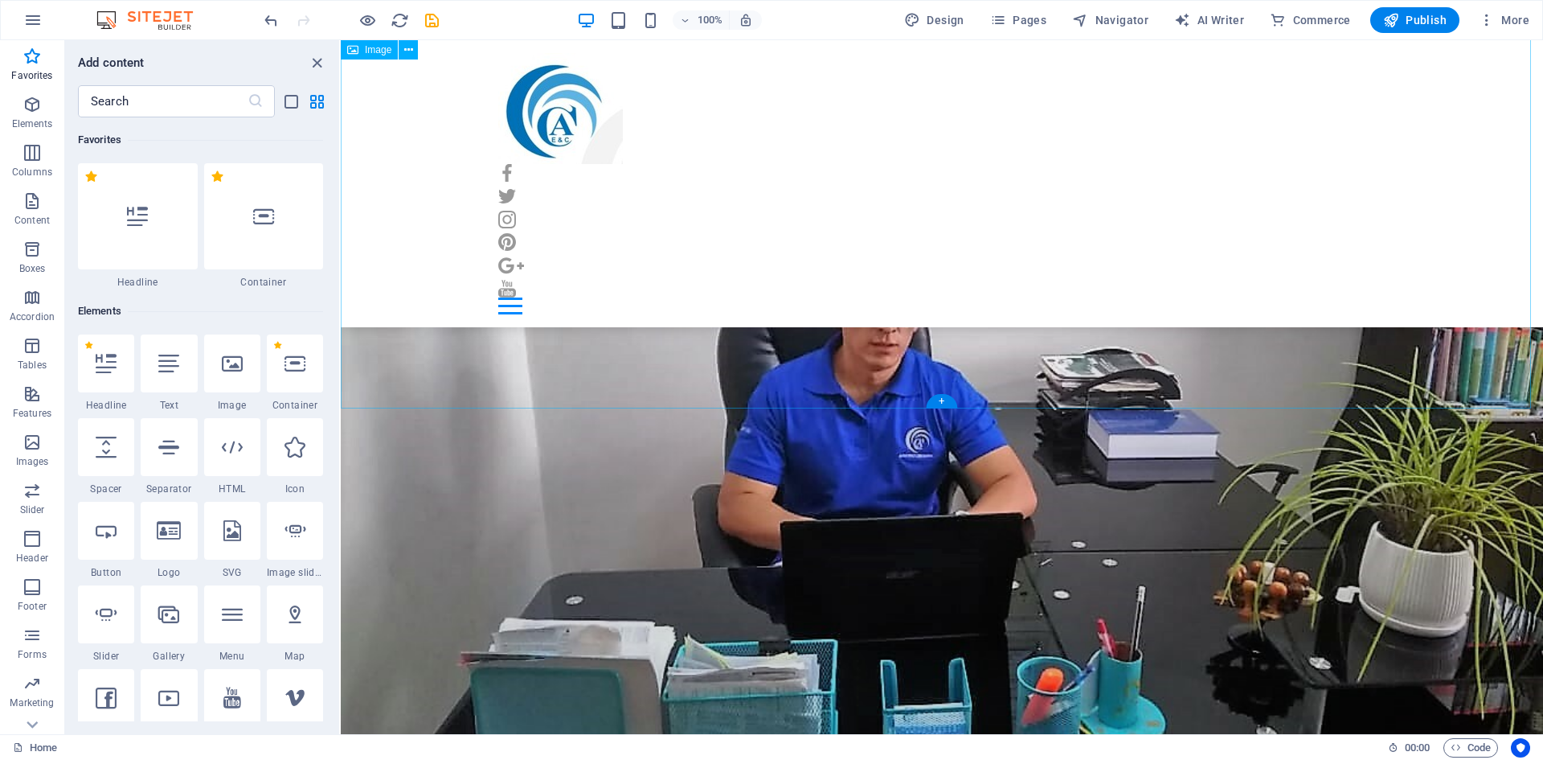
click at [649, 332] on figure at bounding box center [942, 408] width 1202 height 902
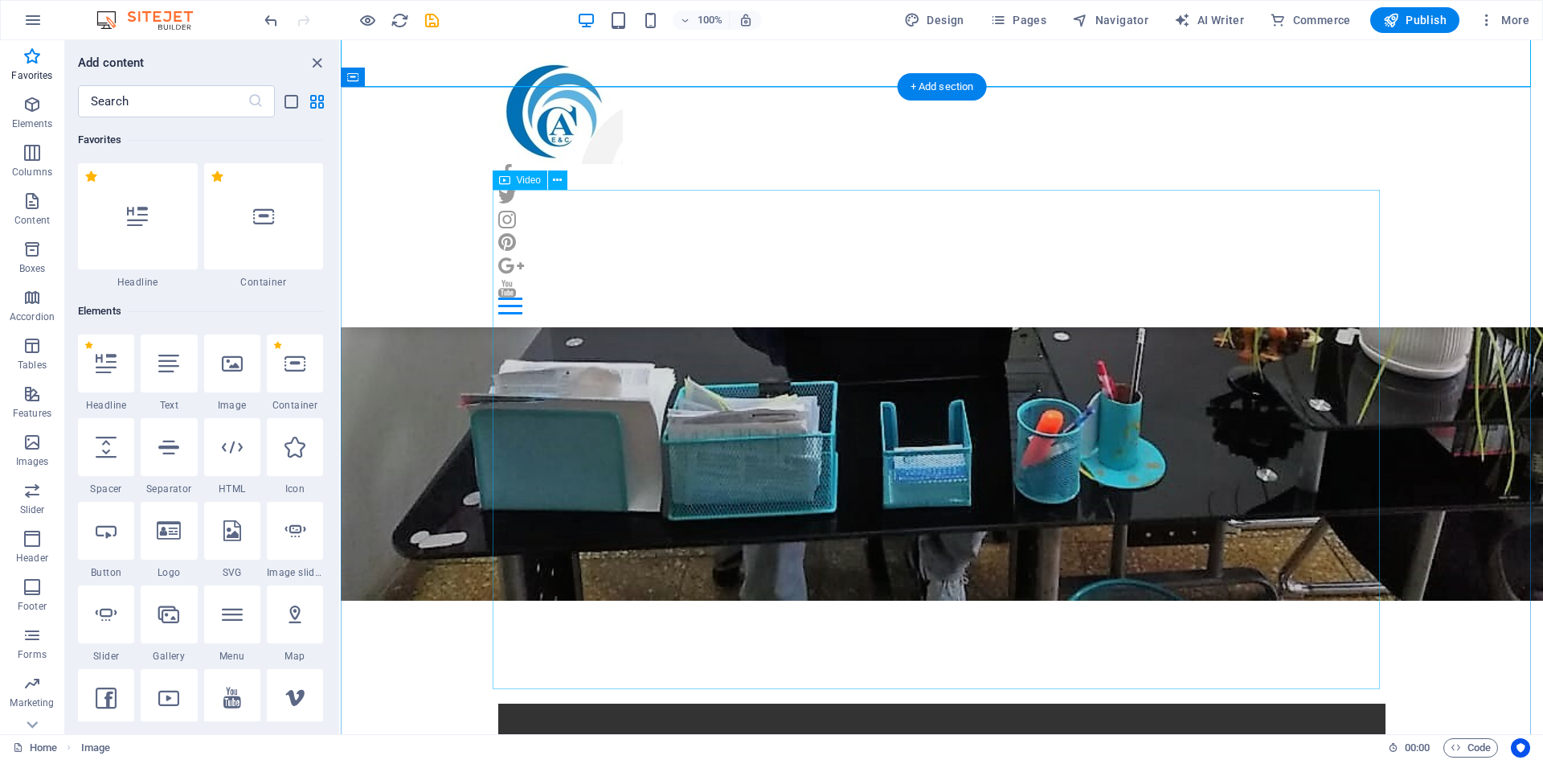
scroll to position [1608, 0]
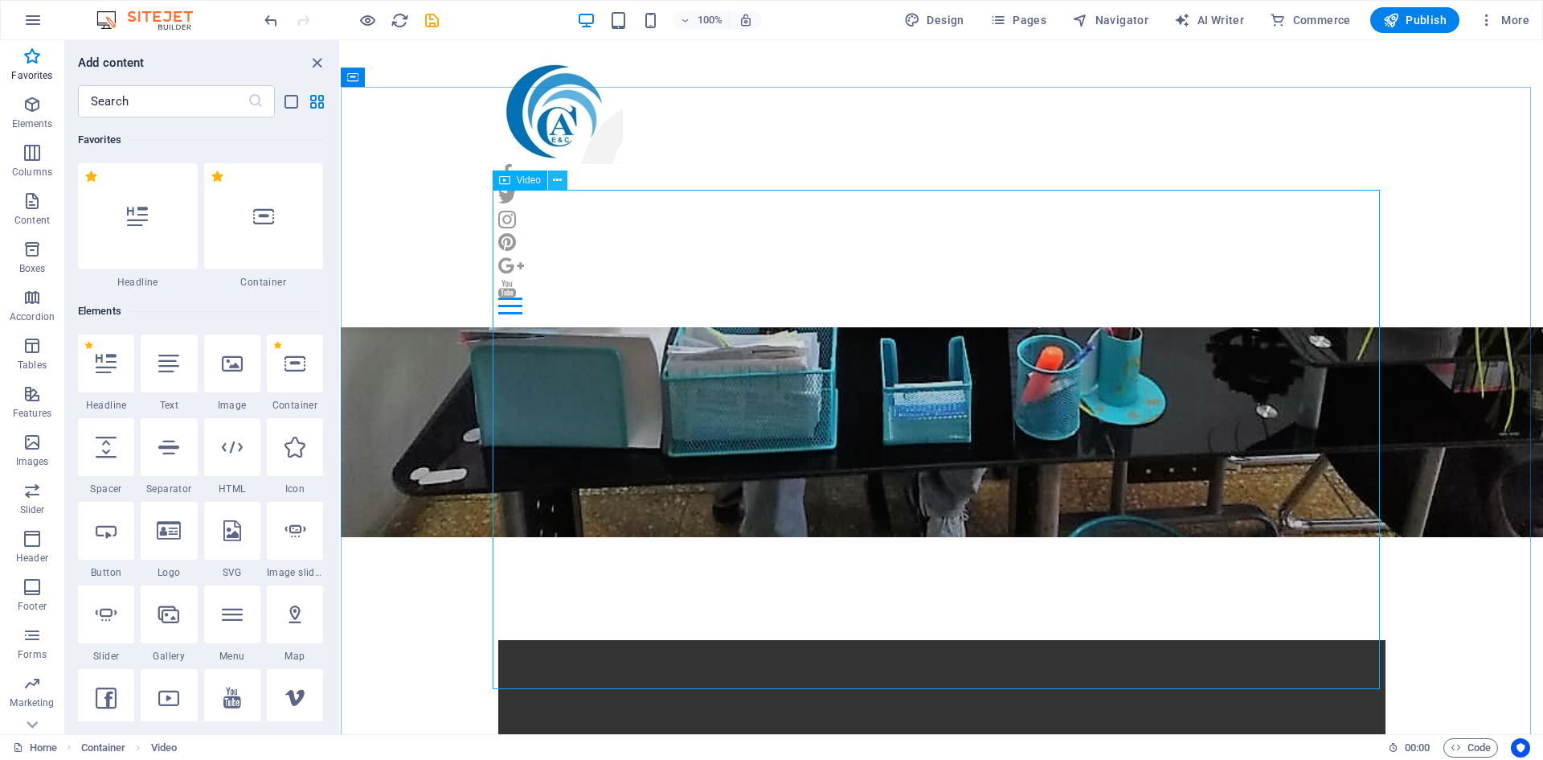
click at [557, 178] on icon at bounding box center [557, 180] width 9 height 17
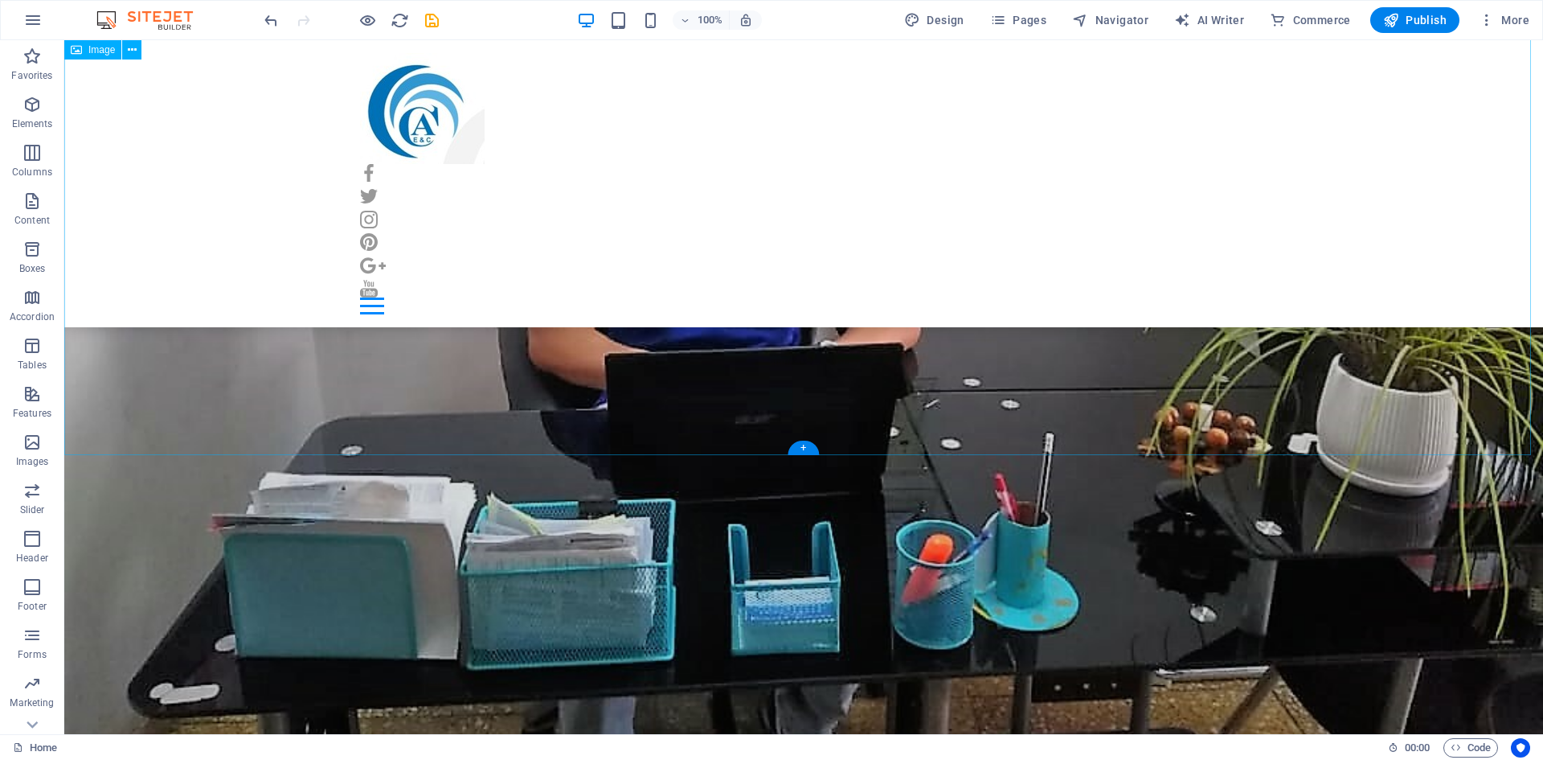
scroll to position [1447, 0]
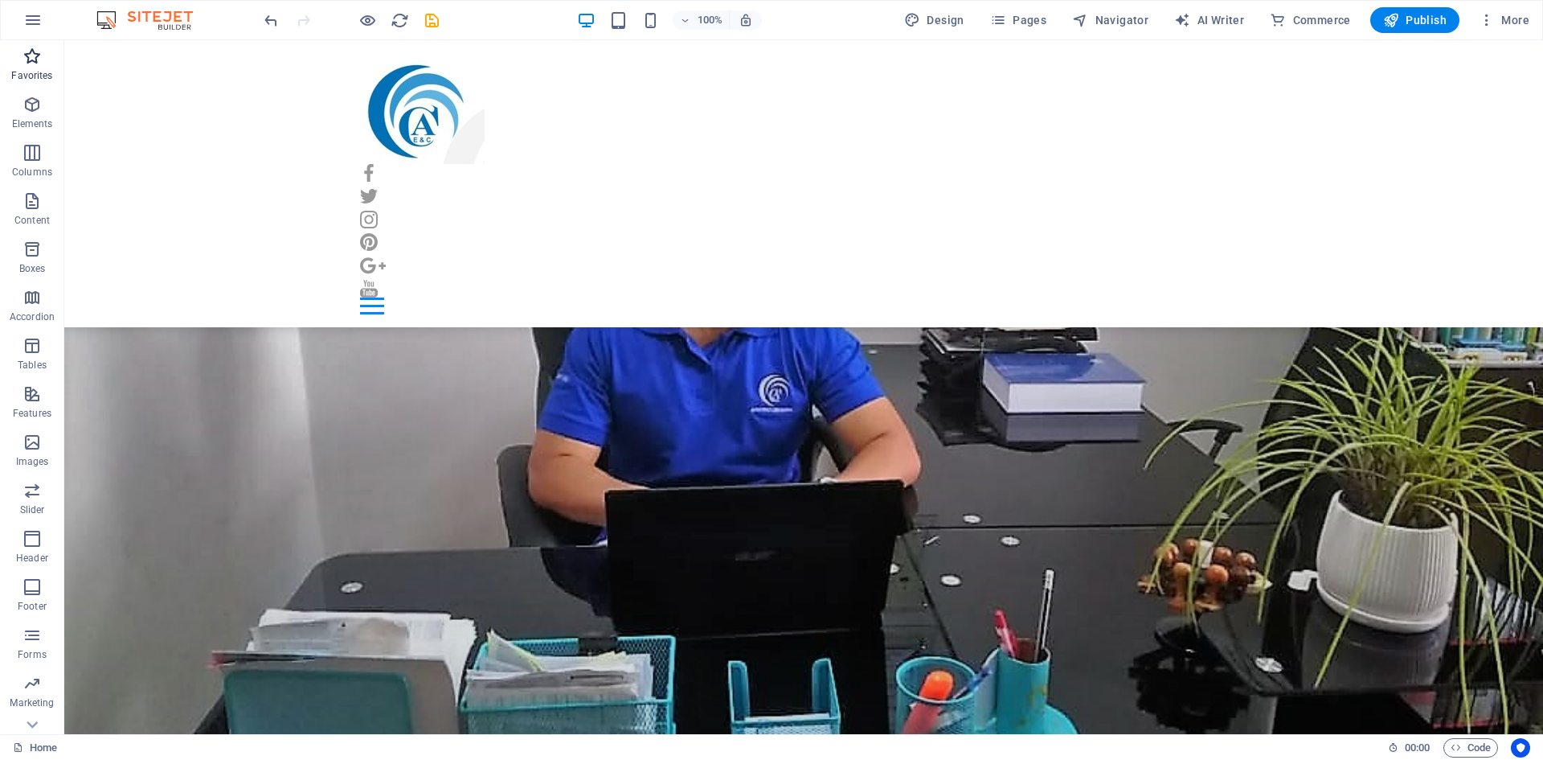
click at [27, 67] on span "Favorites" at bounding box center [32, 66] width 64 height 39
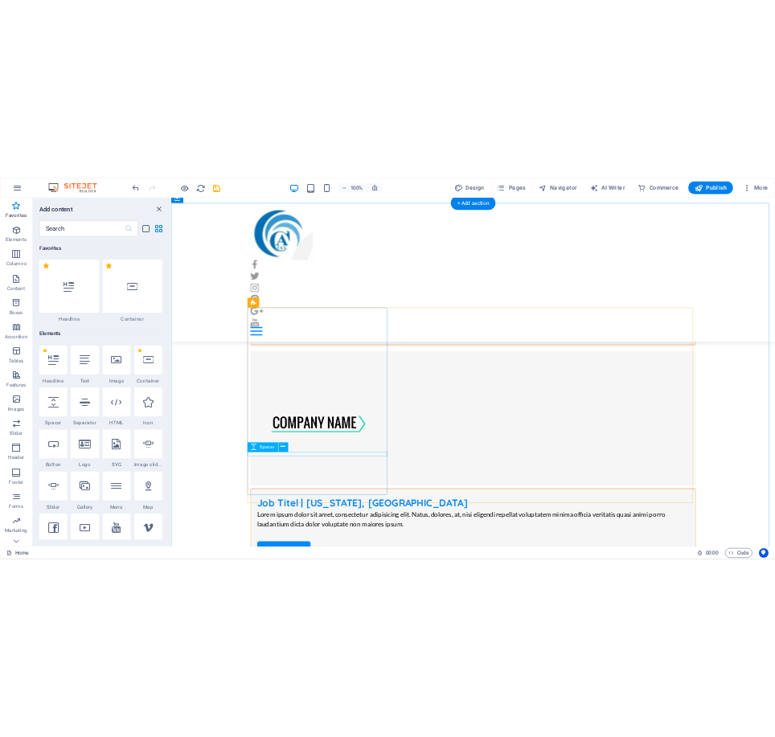
scroll to position [11012, 0]
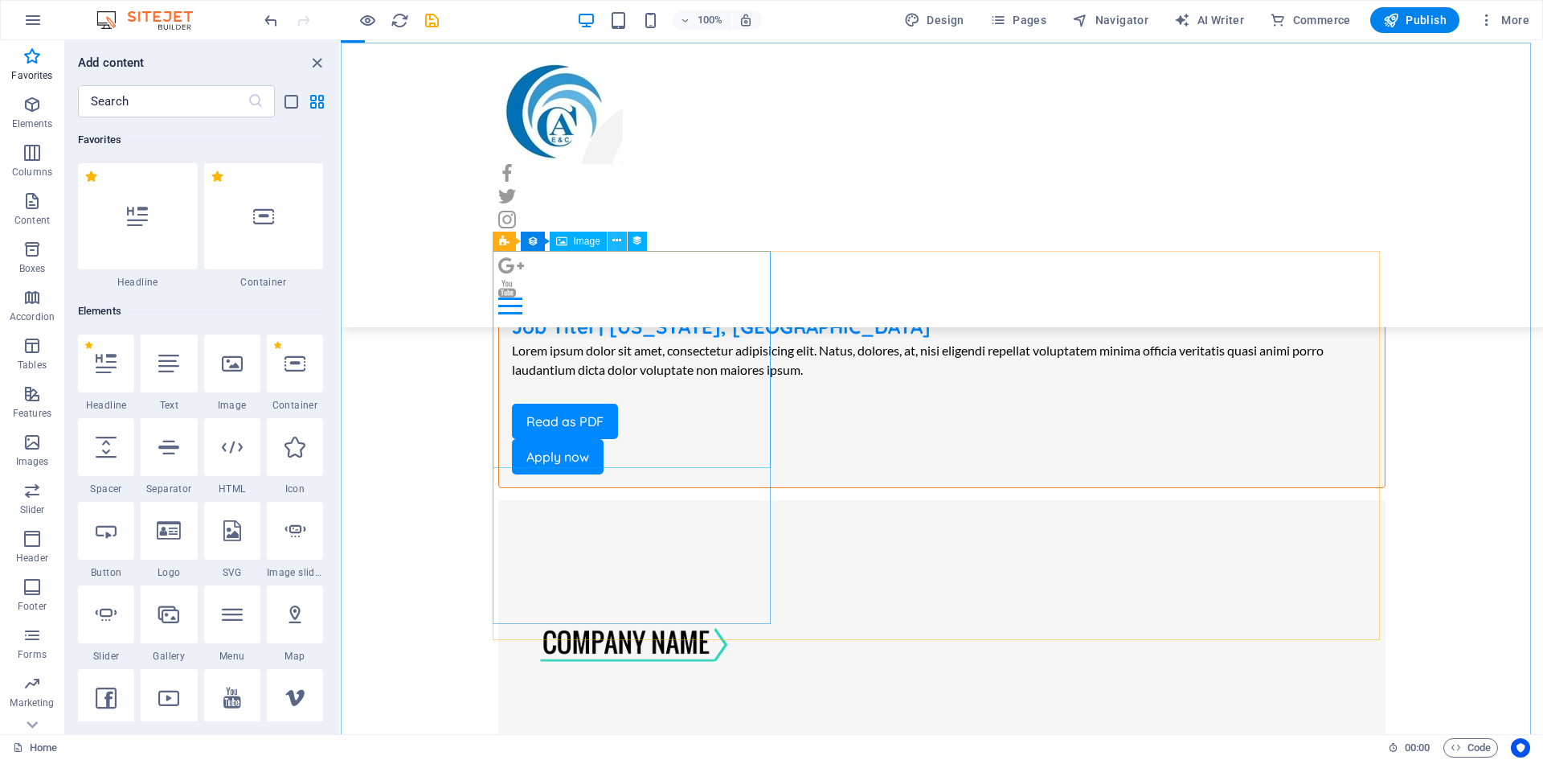
click at [621, 243] on icon at bounding box center [616, 240] width 9 height 17
